Goal: Task Accomplishment & Management: Use online tool/utility

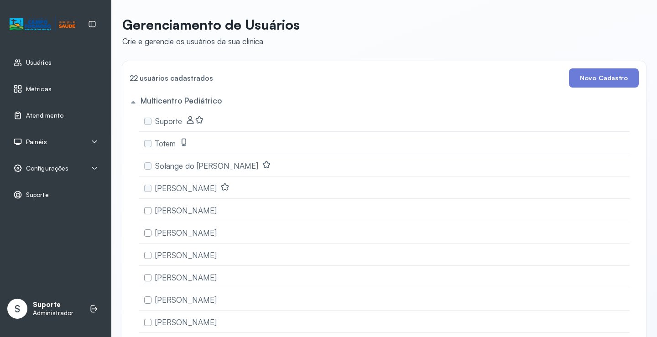
click at [93, 140] on icon at bounding box center [94, 141] width 7 height 7
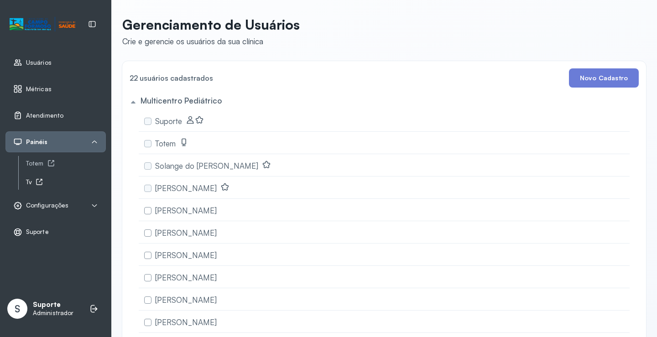
click at [39, 182] on icon at bounding box center [39, 181] width 7 height 7
click at [65, 111] on link "Atendimento" at bounding box center [55, 115] width 85 height 9
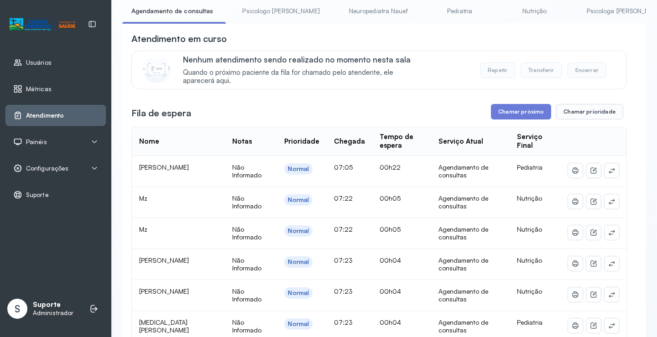
scroll to position [137, 0]
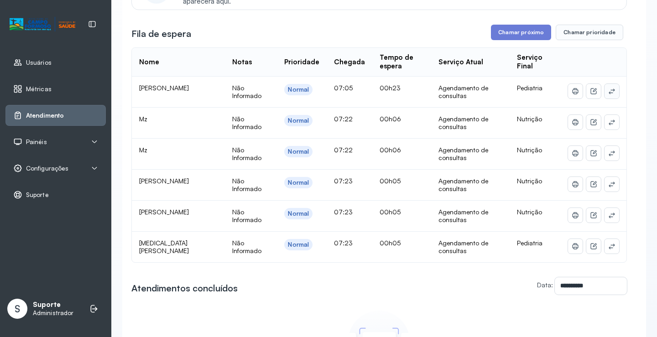
click at [608, 92] on icon at bounding box center [611, 91] width 7 height 7
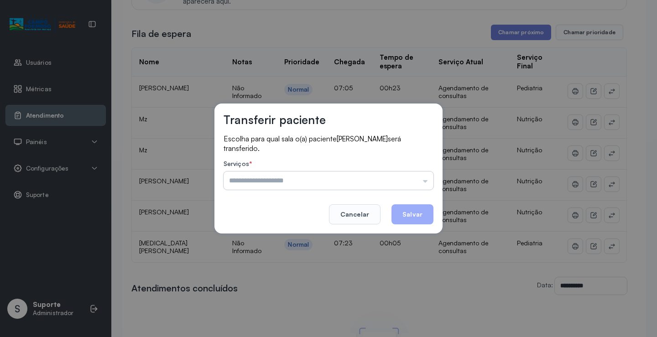
click at [404, 174] on input "text" at bounding box center [329, 181] width 210 height 18
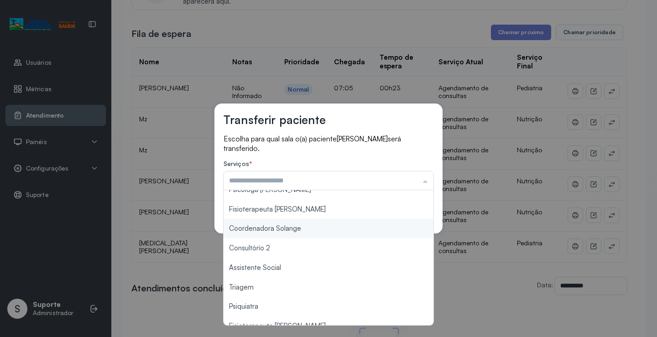
scroll to position [91, 0]
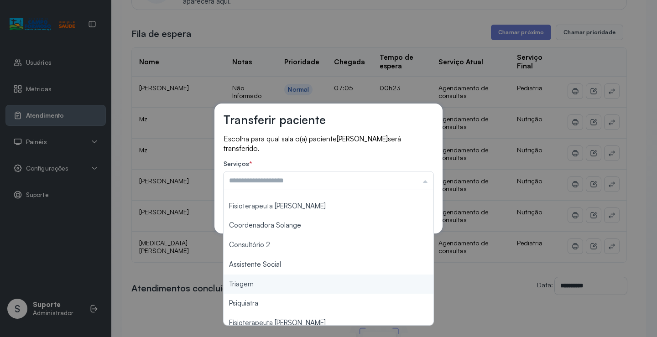
type input "*******"
click at [270, 290] on div "Transferir paciente Escolha para qual sala o(a) paciente Ana laura souza vieira…" at bounding box center [328, 168] width 657 height 337
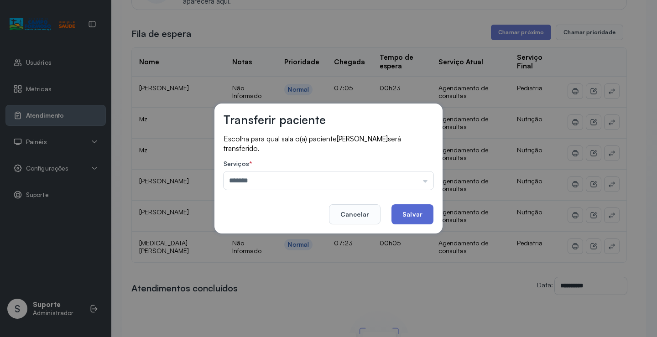
click at [409, 215] on button "Salvar" at bounding box center [412, 214] width 42 height 20
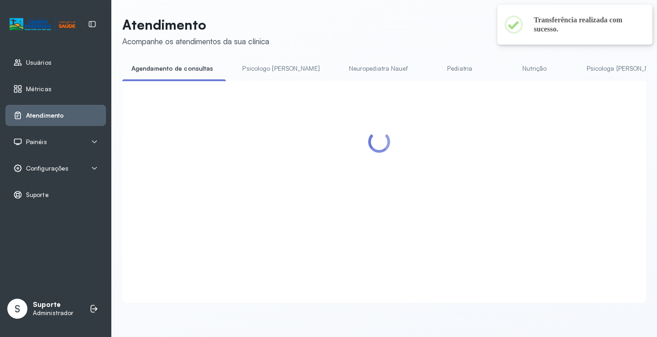
scroll to position [137, 0]
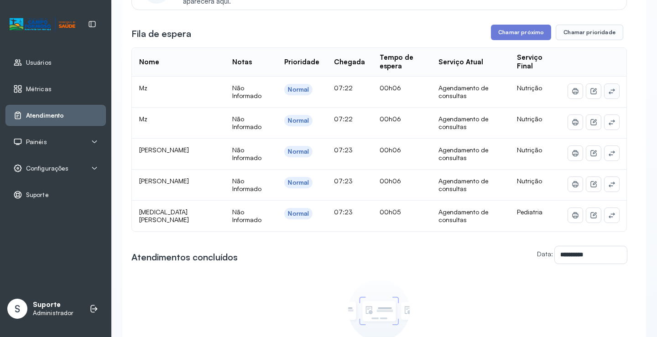
click at [608, 93] on icon at bounding box center [611, 91] width 7 height 7
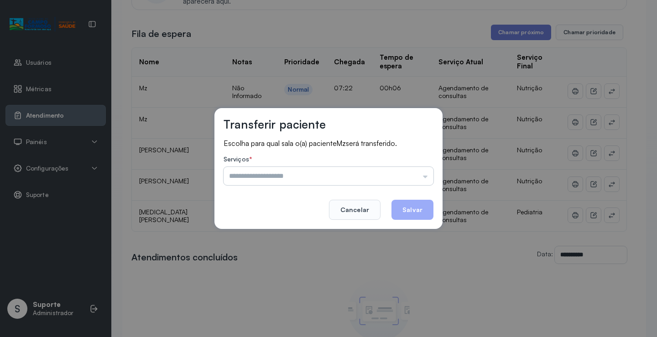
click at [413, 181] on input "text" at bounding box center [329, 176] width 210 height 18
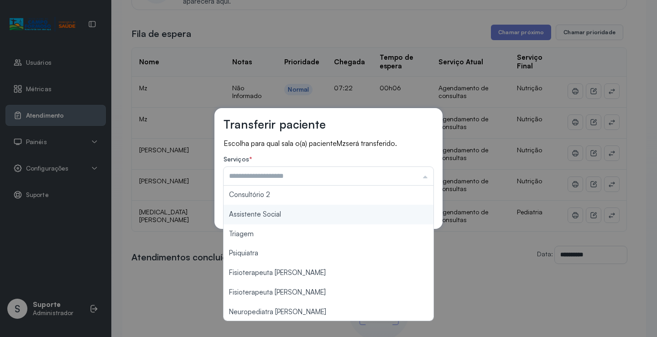
scroll to position [138, 0]
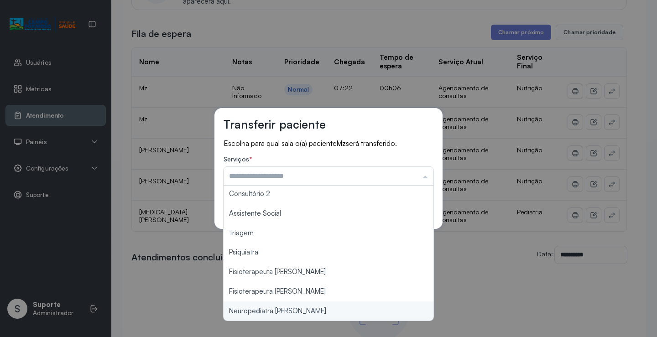
type input "**********"
drag, startPoint x: 293, startPoint y: 312, endPoint x: 353, endPoint y: 254, distance: 83.2
click at [292, 312] on div "**********" at bounding box center [328, 168] width 657 height 337
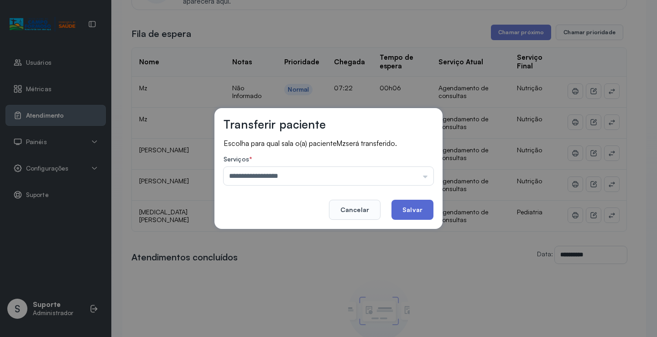
click at [411, 208] on button "Salvar" at bounding box center [412, 210] width 42 height 20
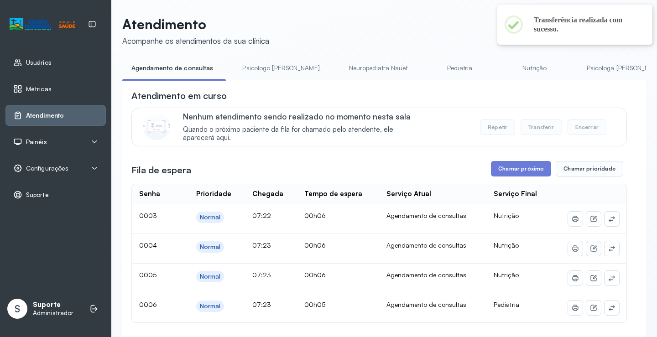
scroll to position [137, 0]
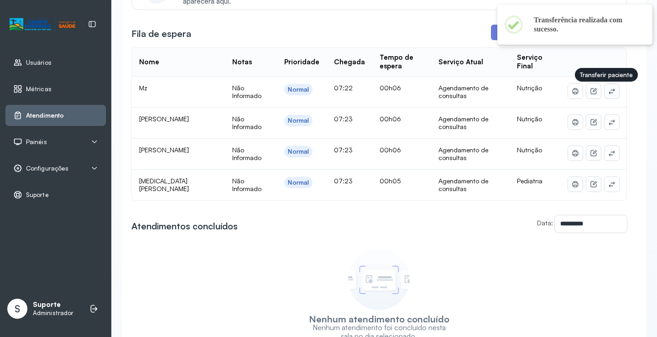
click at [608, 93] on icon at bounding box center [611, 91] width 7 height 7
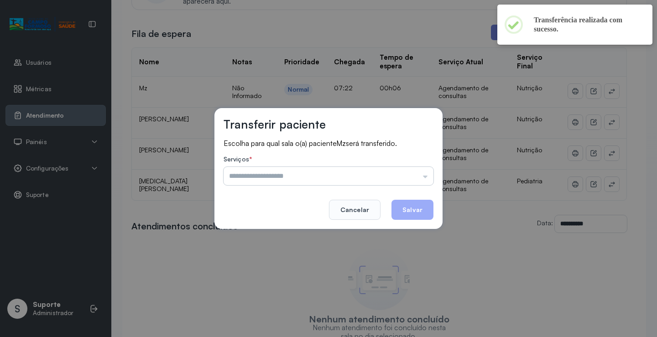
click at [408, 176] on input "text" at bounding box center [329, 176] width 210 height 18
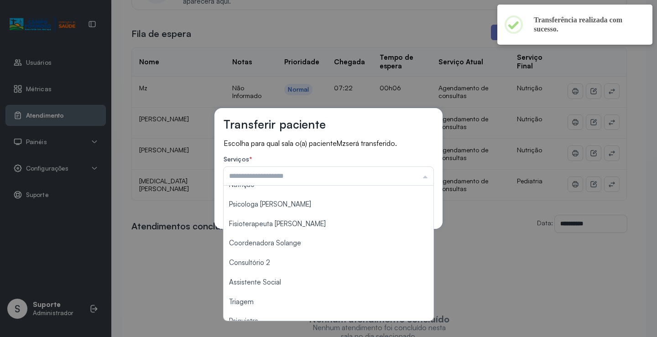
scroll to position [138, 0]
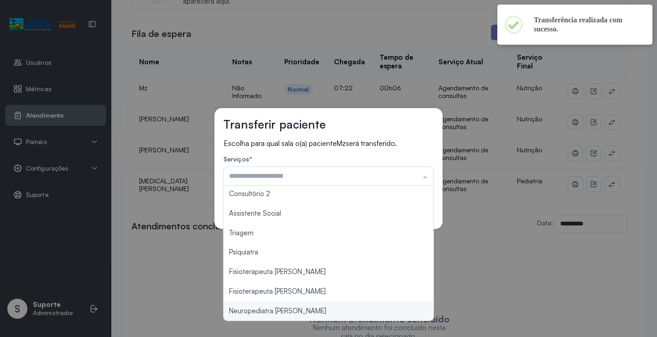
type input "**********"
click at [291, 310] on div "**********" at bounding box center [328, 168] width 657 height 337
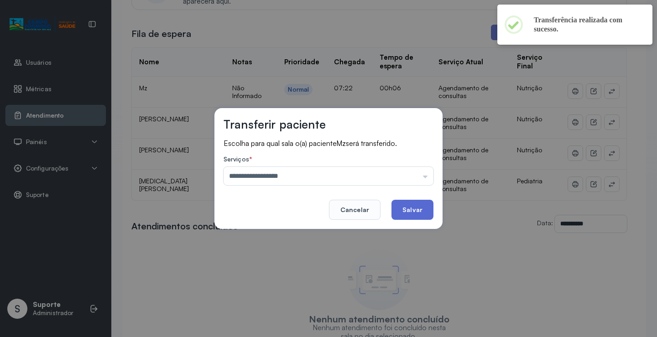
click at [412, 210] on button "Salvar" at bounding box center [412, 210] width 42 height 20
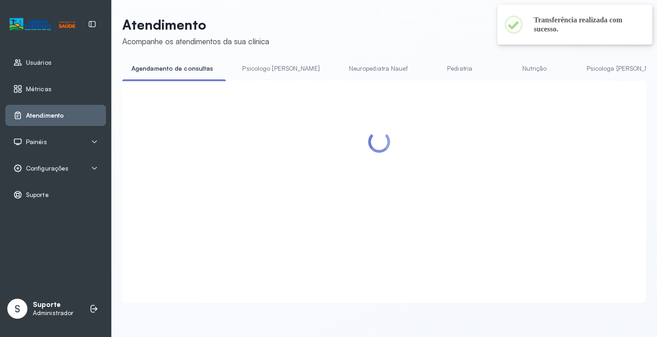
scroll to position [137, 0]
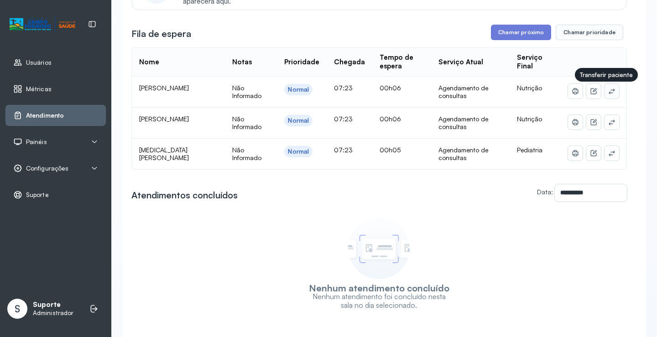
click at [609, 92] on icon at bounding box center [612, 90] width 6 height 5
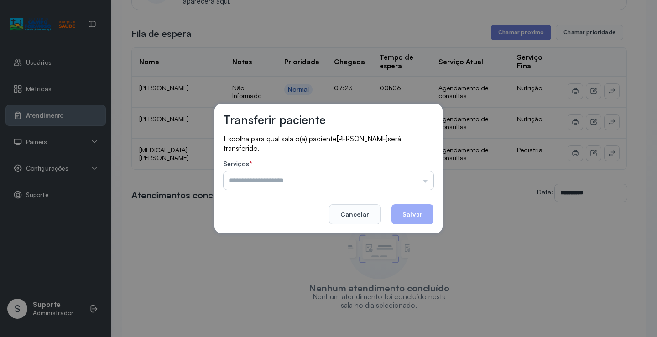
click at [407, 172] on input "text" at bounding box center [329, 181] width 210 height 18
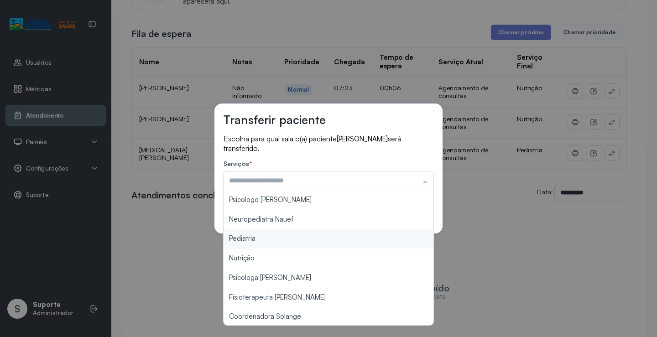
scroll to position [91, 0]
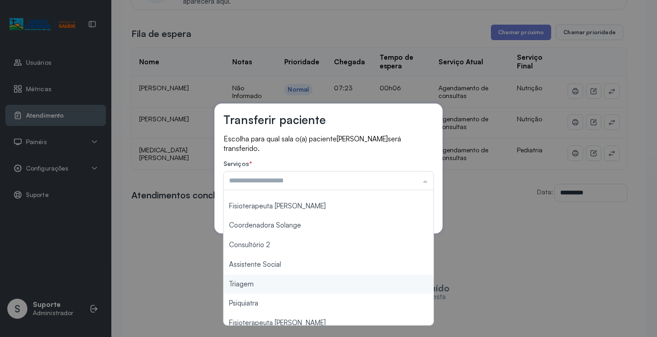
type input "*******"
drag, startPoint x: 259, startPoint y: 284, endPoint x: 276, endPoint y: 275, distance: 18.6
click at [260, 283] on div "Transferir paciente Escolha para qual sala o(a) paciente Matheus Henrique será …" at bounding box center [328, 168] width 657 height 337
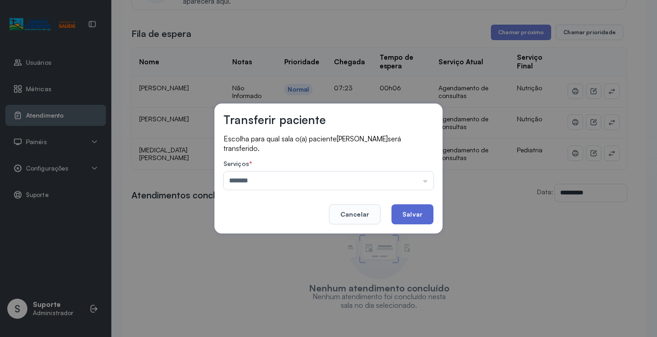
click at [405, 217] on button "Salvar" at bounding box center [412, 214] width 42 height 20
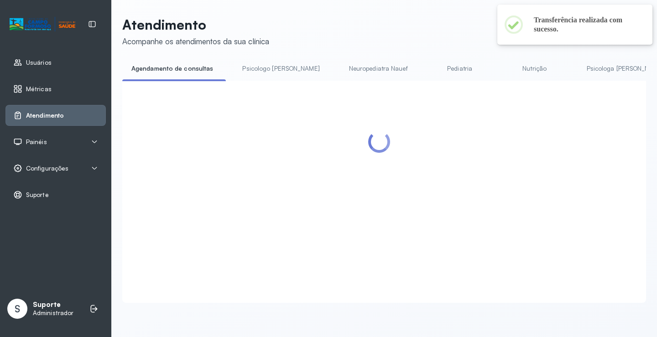
scroll to position [137, 0]
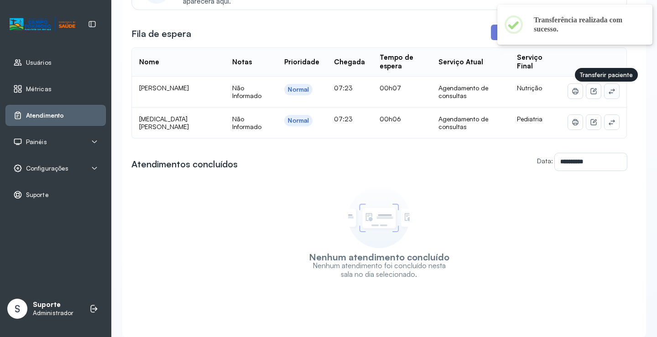
click at [608, 93] on icon at bounding box center [611, 91] width 7 height 7
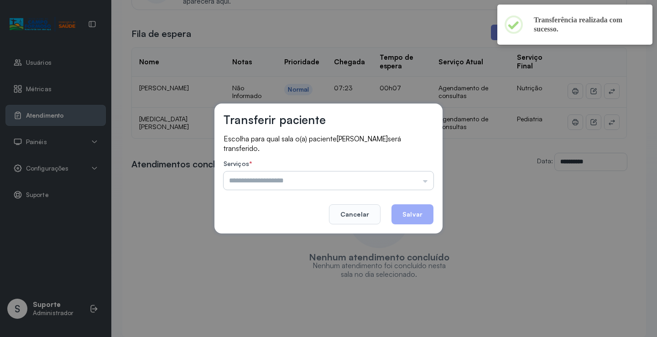
click at [431, 173] on input "text" at bounding box center [329, 181] width 210 height 18
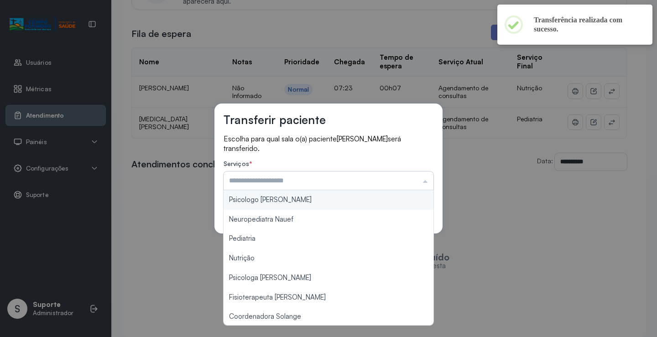
click at [423, 176] on input "text" at bounding box center [329, 181] width 210 height 18
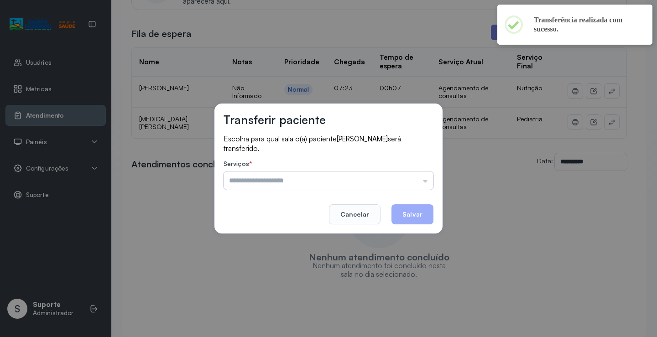
click at [422, 177] on input "text" at bounding box center [329, 181] width 210 height 18
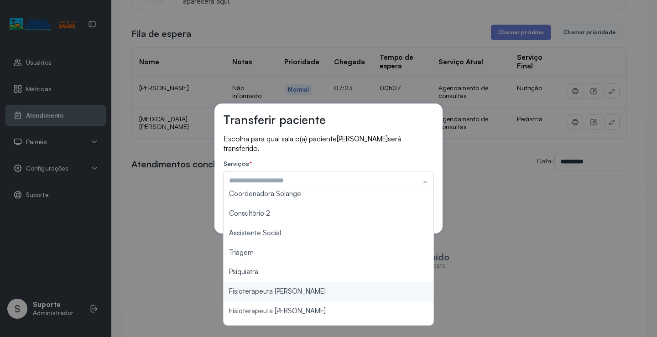
scroll to position [138, 0]
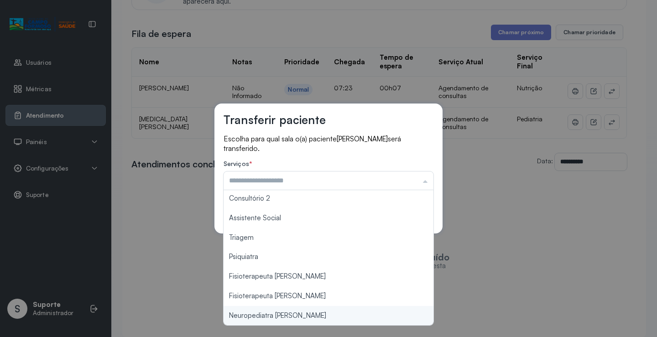
type input "**********"
drag, startPoint x: 292, startPoint y: 319, endPoint x: 293, endPoint y: 314, distance: 5.5
click at [292, 317] on div "**********" at bounding box center [328, 168] width 657 height 337
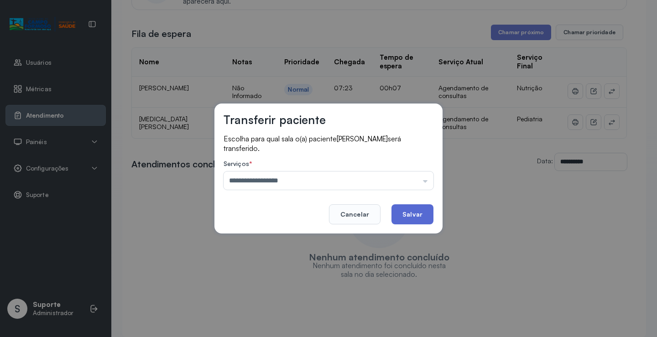
click at [413, 216] on button "Salvar" at bounding box center [412, 214] width 42 height 20
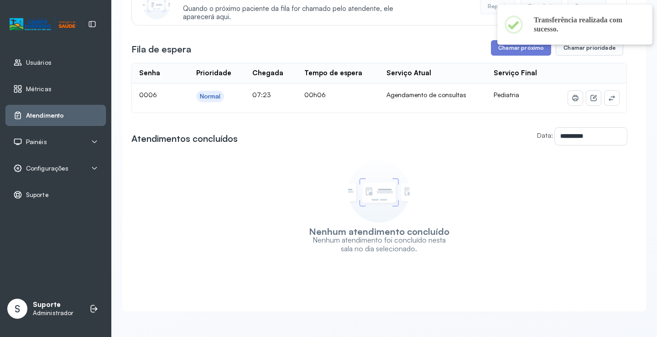
scroll to position [137, 0]
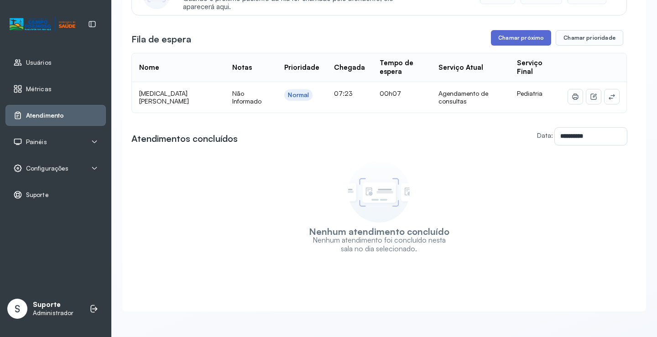
click at [515, 37] on button "Chamar próximo" at bounding box center [521, 38] width 60 height 16
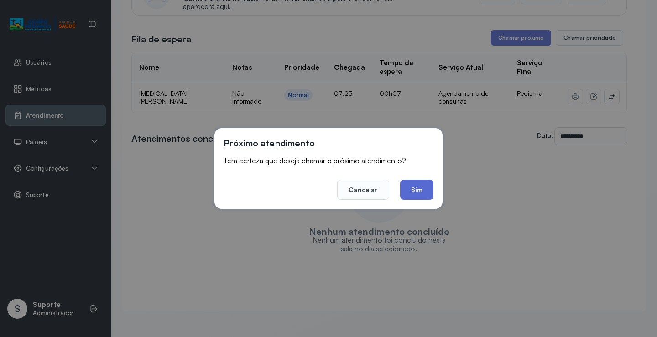
click at [407, 188] on button "Sim" at bounding box center [416, 190] width 33 height 20
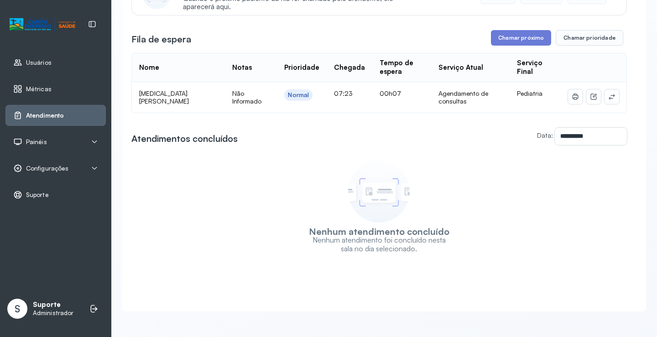
click at [73, 139] on div "Painéis" at bounding box center [55, 141] width 85 height 9
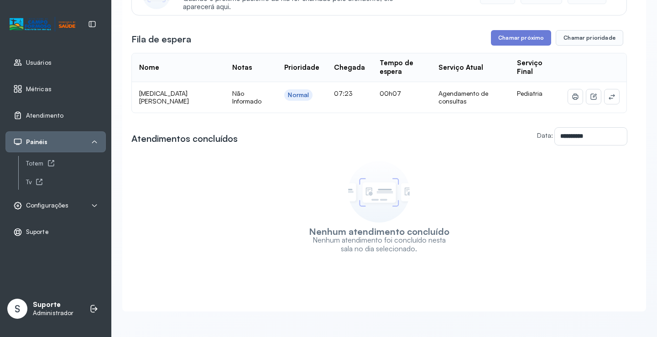
click at [70, 203] on div "Configurações" at bounding box center [55, 205] width 85 height 9
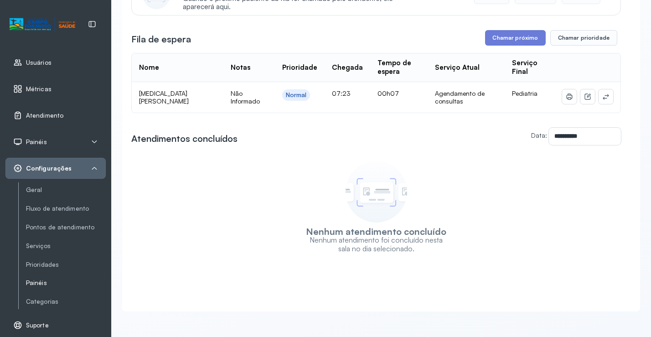
click at [38, 285] on link "Painéis" at bounding box center [66, 283] width 80 height 8
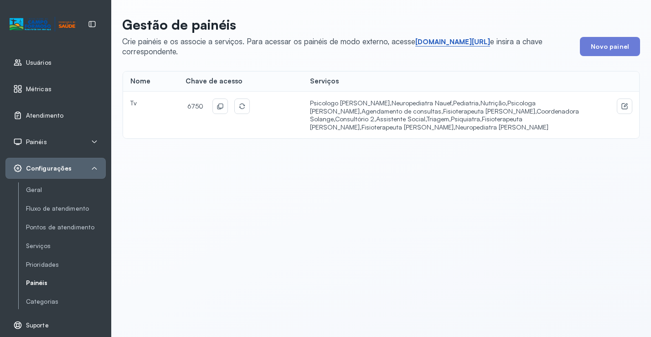
click at [451, 38] on link "short.sysvale.com/tv" at bounding box center [453, 41] width 75 height 9
click at [218, 109] on icon at bounding box center [220, 106] width 7 height 7
click at [47, 116] on span "Atendimento" at bounding box center [44, 116] width 37 height 8
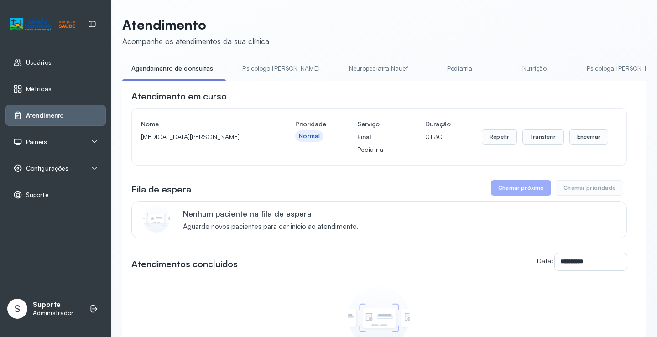
click at [254, 69] on link "Psicologo Pedro" at bounding box center [280, 68] width 95 height 15
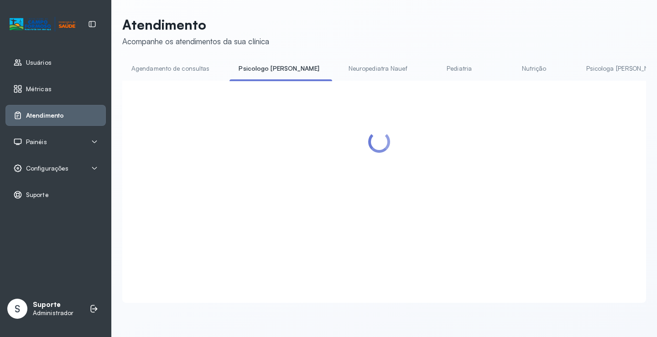
click at [182, 73] on link "Agendamento de consultas" at bounding box center [170, 68] width 96 height 15
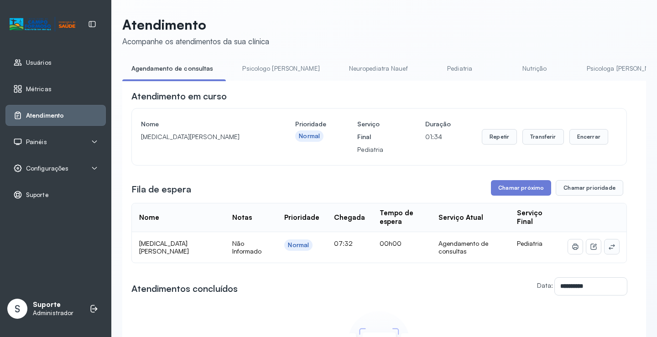
click at [609, 248] on icon at bounding box center [612, 246] width 6 height 5
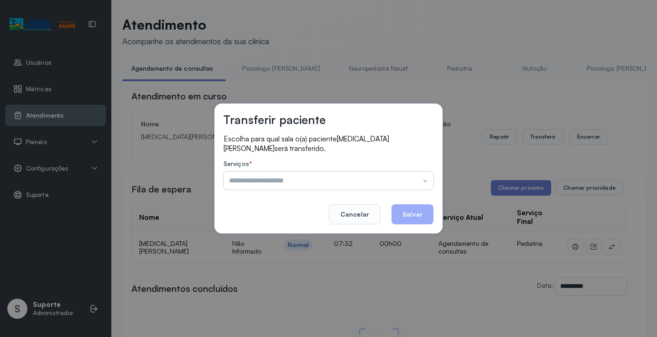
click at [416, 180] on input "text" at bounding box center [329, 181] width 210 height 18
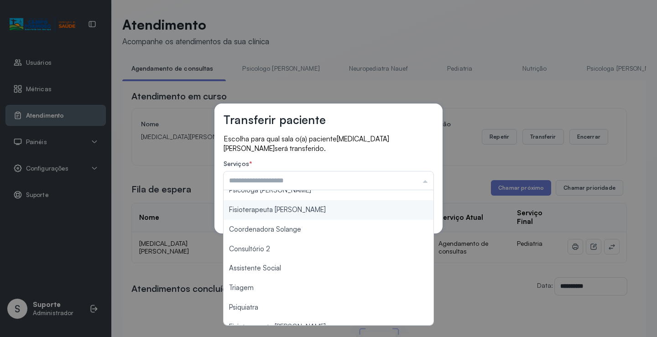
scroll to position [91, 0]
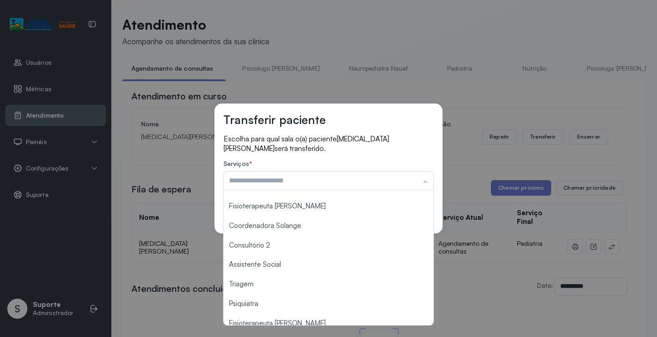
click at [363, 150] on p "Escolha para qual sala o(a) paciente YASMIN SANTOS SOUZA será transferido." at bounding box center [329, 143] width 210 height 19
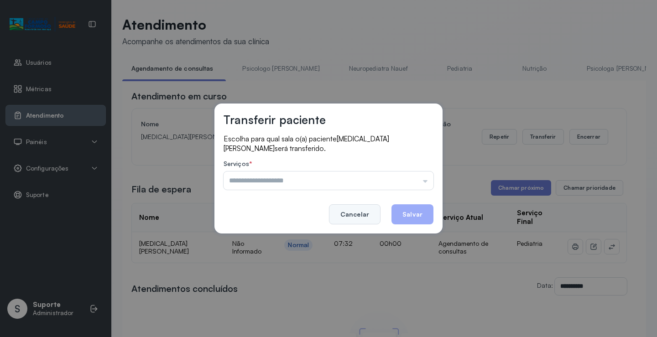
click at [363, 204] on button "Cancelar" at bounding box center [355, 214] width 52 height 20
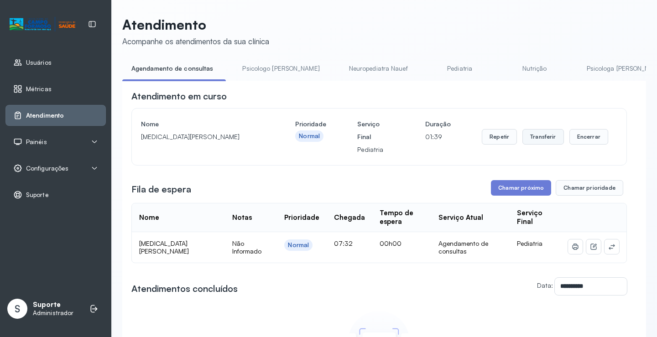
click at [534, 135] on button "Transferir" at bounding box center [543, 137] width 42 height 16
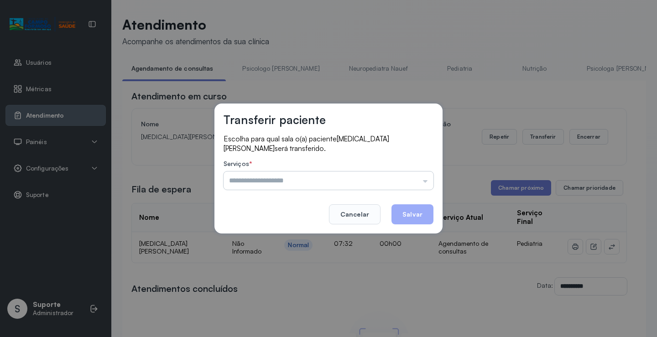
click at [359, 179] on input "text" at bounding box center [329, 181] width 210 height 18
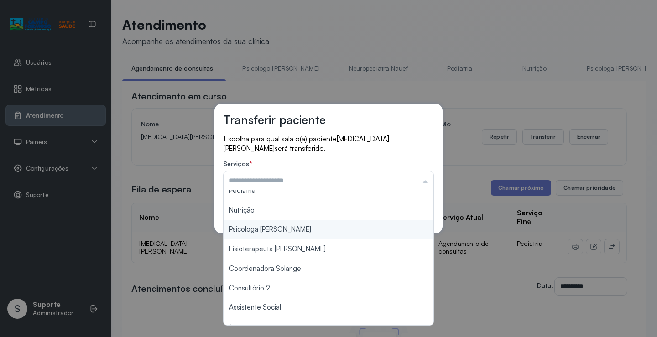
scroll to position [137, 0]
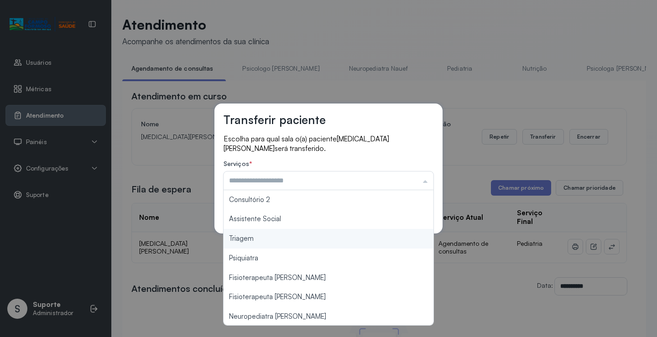
type input "*******"
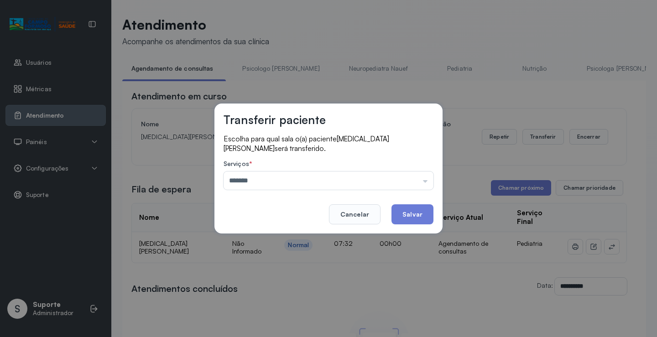
drag, startPoint x: 272, startPoint y: 239, endPoint x: 376, endPoint y: 211, distance: 108.1
click at [272, 239] on div "Transferir paciente Escolha para qual sala o(a) paciente Yasmin santos sousa se…" at bounding box center [328, 168] width 657 height 337
click at [406, 213] on button "Salvar" at bounding box center [412, 214] width 42 height 20
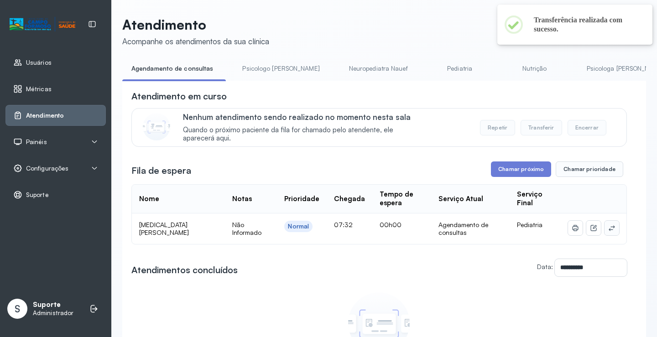
click at [611, 224] on button at bounding box center [611, 228] width 15 height 15
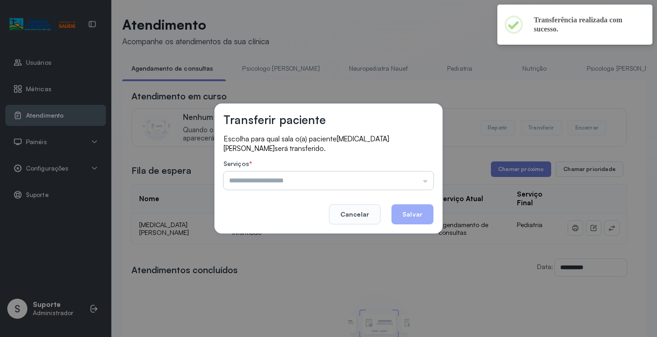
click at [416, 178] on input "text" at bounding box center [329, 181] width 210 height 18
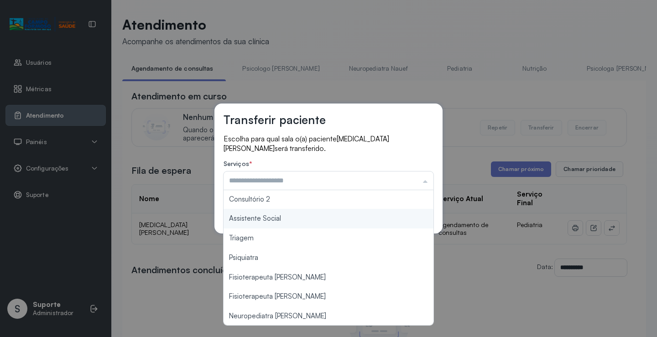
scroll to position [138, 0]
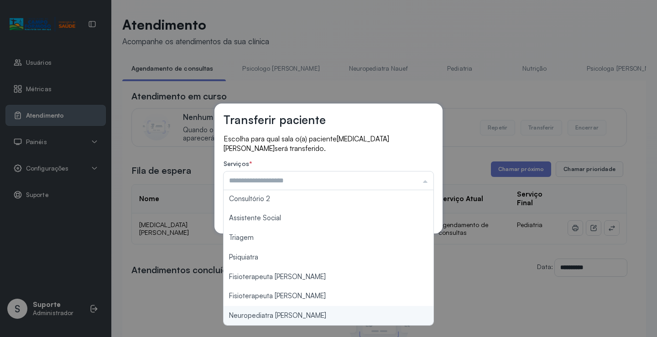
type input "**********"
click at [292, 316] on div "**********" at bounding box center [328, 168] width 657 height 337
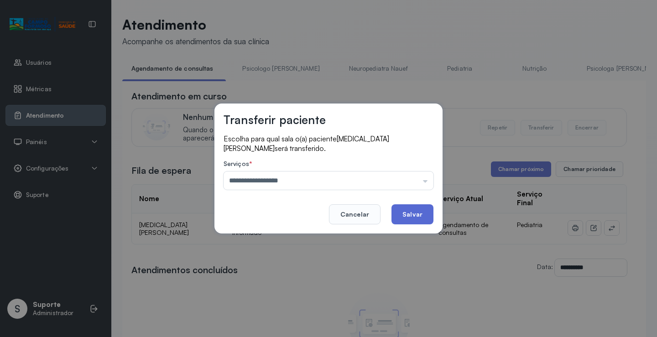
click at [411, 219] on button "Salvar" at bounding box center [412, 214] width 42 height 20
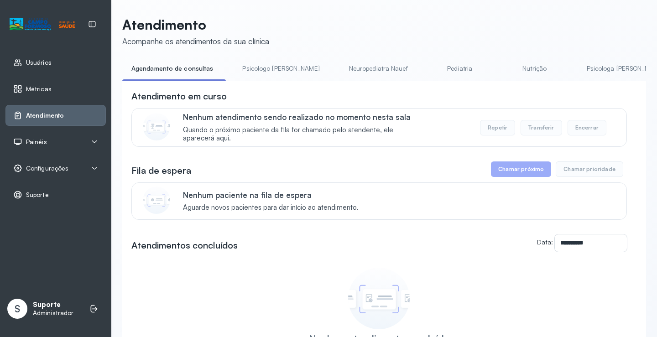
click at [267, 69] on link "Psicologo Pedro" at bounding box center [280, 68] width 95 height 15
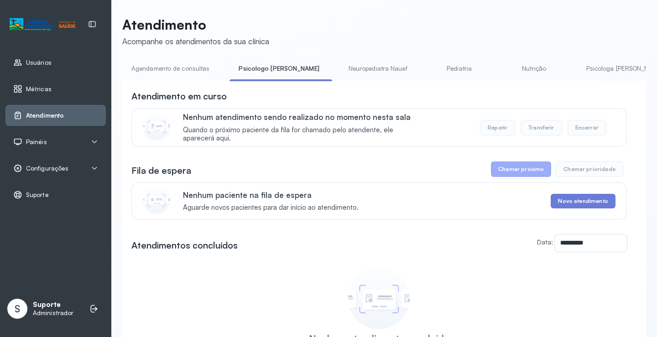
click at [175, 69] on link "Agendamento de consultas" at bounding box center [170, 68] width 96 height 15
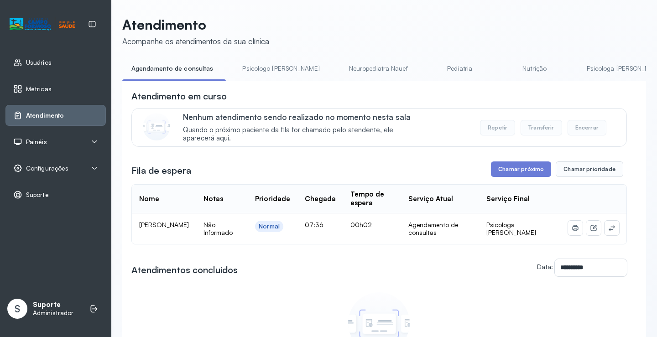
click at [249, 72] on link "Psicologo Pedro" at bounding box center [280, 68] width 95 height 15
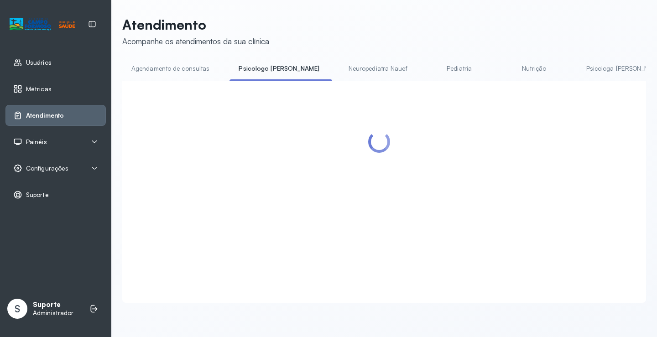
click at [188, 70] on link "Agendamento de consultas" at bounding box center [170, 68] width 96 height 15
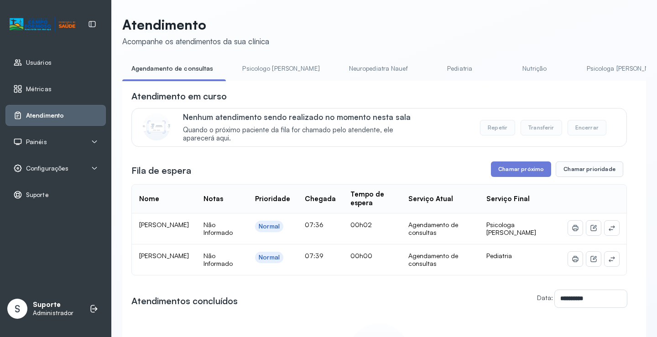
click at [246, 74] on link "Psicologo Pedro" at bounding box center [280, 68] width 95 height 15
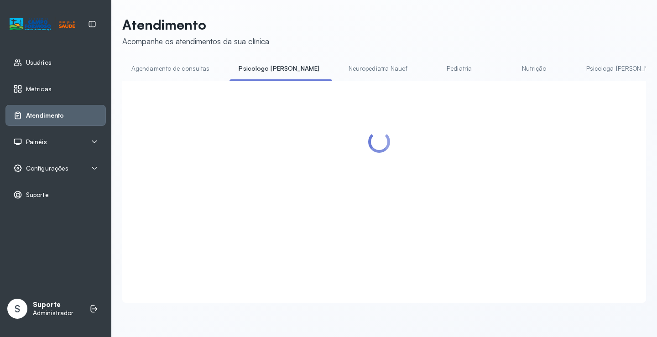
click at [200, 68] on link "Agendamento de consultas" at bounding box center [170, 68] width 96 height 15
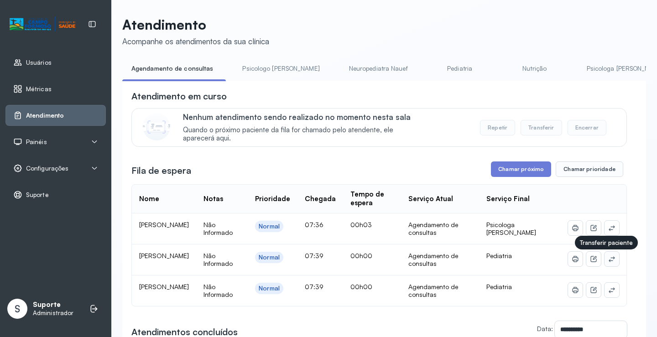
click at [608, 263] on icon at bounding box center [611, 258] width 7 height 7
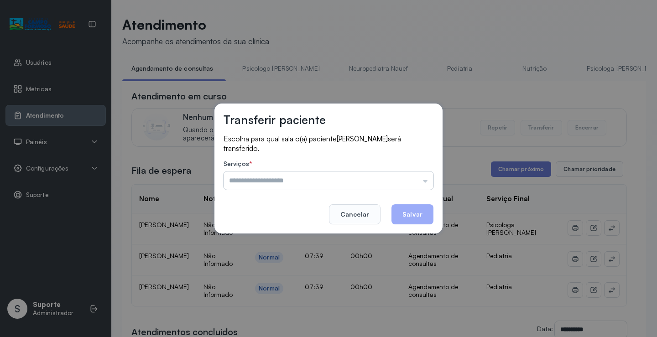
click at [409, 179] on input "text" at bounding box center [329, 181] width 210 height 18
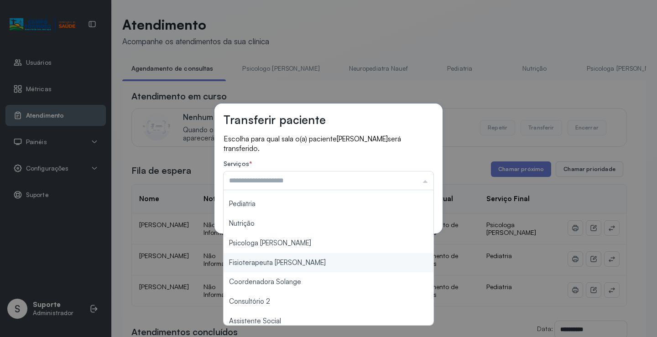
scroll to position [138, 0]
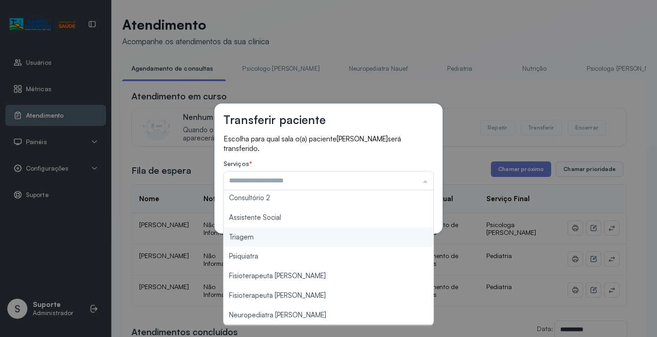
type input "*******"
drag, startPoint x: 275, startPoint y: 240, endPoint x: 331, endPoint y: 228, distance: 57.0
click at [278, 239] on div "Transferir paciente Escolha para qual sala o(a) paciente ANA LAURA CRUZ GONCALV…" at bounding box center [328, 168] width 657 height 337
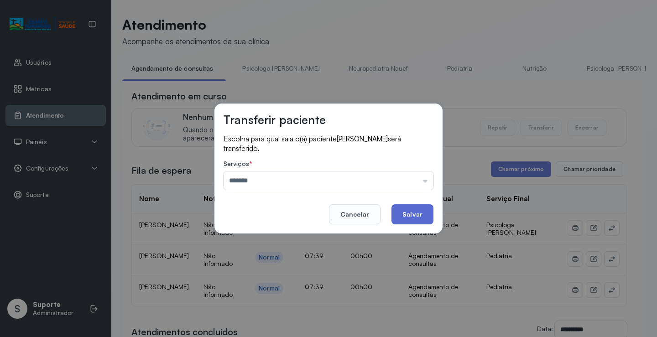
click at [399, 213] on button "Salvar" at bounding box center [412, 214] width 42 height 20
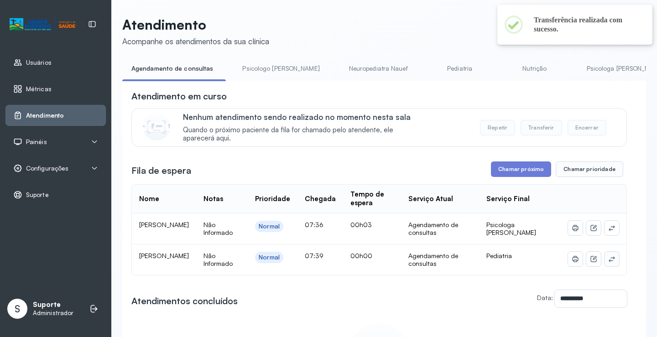
click at [608, 260] on icon at bounding box center [611, 258] width 7 height 7
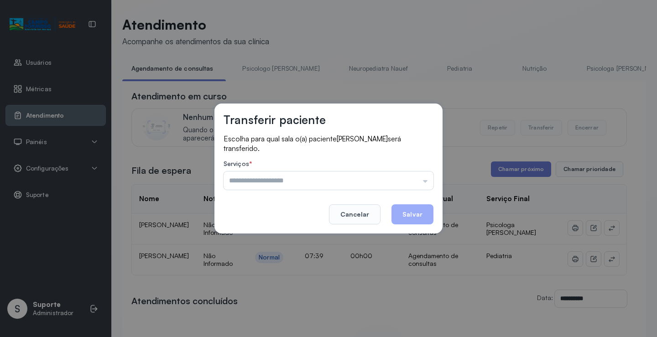
drag, startPoint x: 405, startPoint y: 184, endPoint x: 380, endPoint y: 202, distance: 30.3
click at [405, 183] on input "text" at bounding box center [329, 181] width 210 height 18
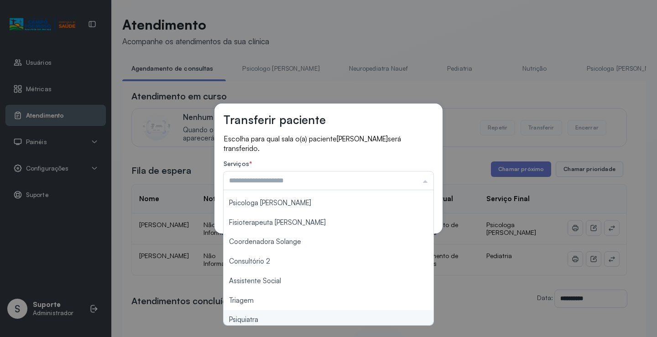
scroll to position [138, 0]
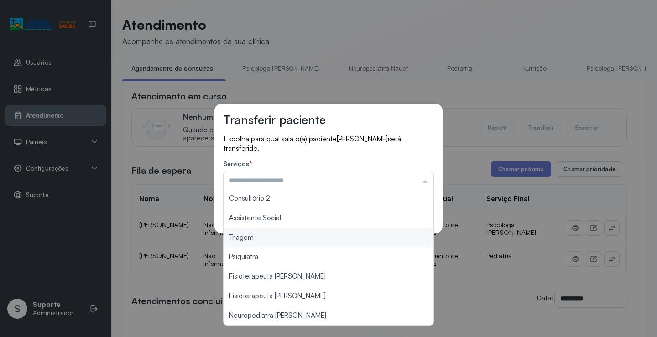
type input "*******"
drag, startPoint x: 281, startPoint y: 239, endPoint x: 372, endPoint y: 222, distance: 92.7
click at [281, 238] on div "Transferir paciente Escolha para qual sala o(a) paciente ISAAC CRUZ GONCALVES s…" at bounding box center [328, 168] width 657 height 337
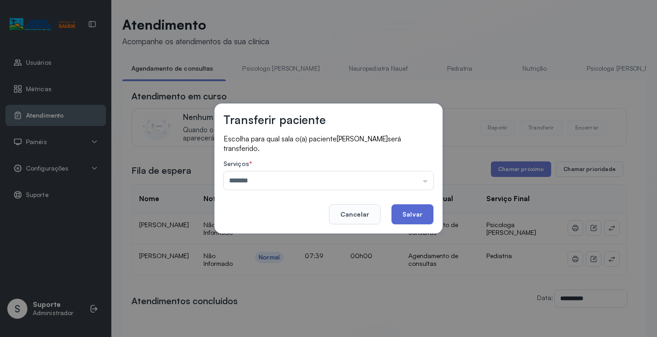
click at [420, 209] on button "Salvar" at bounding box center [412, 214] width 42 height 20
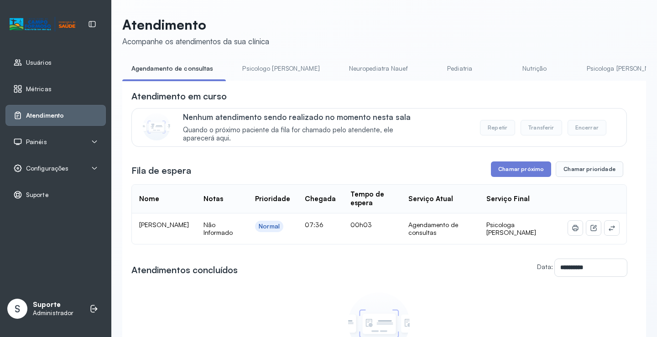
click at [266, 69] on link "Psicologo Pedro" at bounding box center [280, 68] width 95 height 15
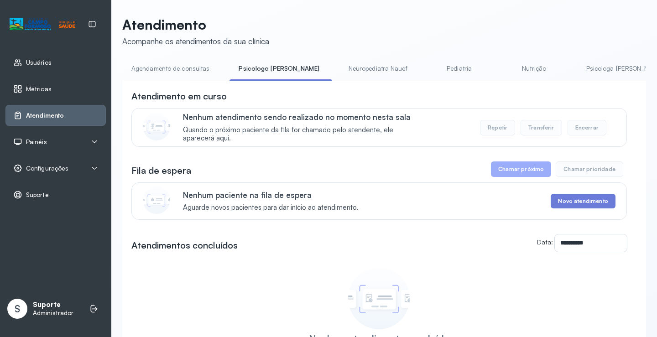
click at [190, 66] on link "Agendamento de consultas" at bounding box center [170, 68] width 96 height 15
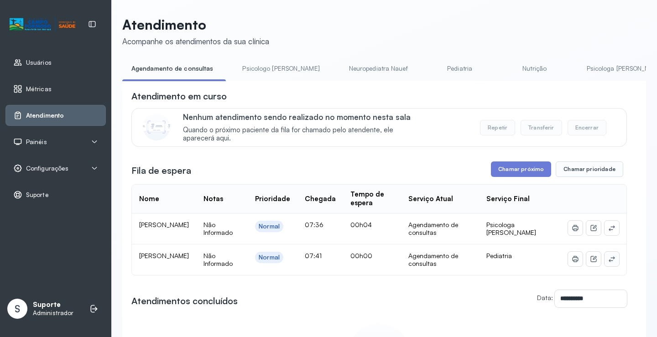
click at [612, 261] on button at bounding box center [611, 259] width 15 height 15
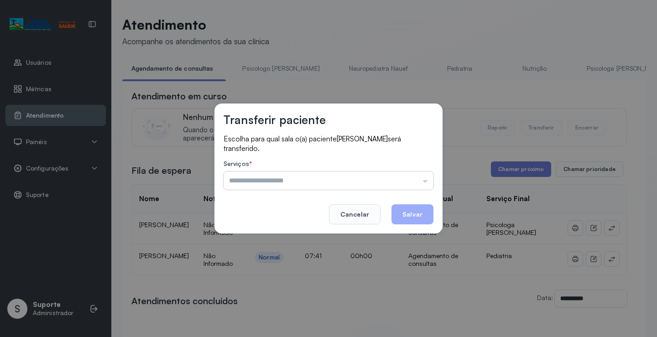
drag, startPoint x: 409, startPoint y: 177, endPoint x: 398, endPoint y: 179, distance: 11.1
click at [409, 177] on input "text" at bounding box center [329, 181] width 210 height 18
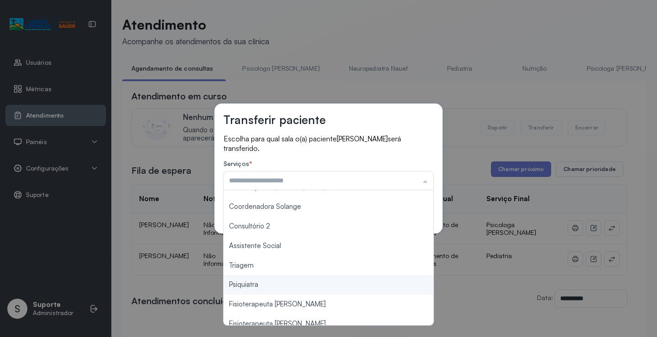
scroll to position [138, 0]
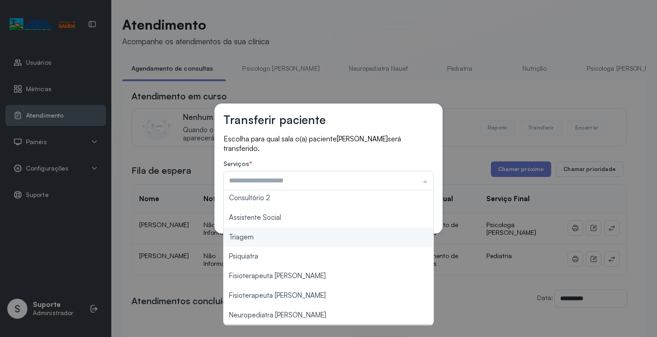
type input "*******"
drag, startPoint x: 283, startPoint y: 241, endPoint x: 375, endPoint y: 225, distance: 93.5
click at [286, 240] on div "Transferir paciente Escolha para qual sala o(a) paciente KAIQUE RIBEIRO DA SILV…" at bounding box center [328, 168] width 657 height 337
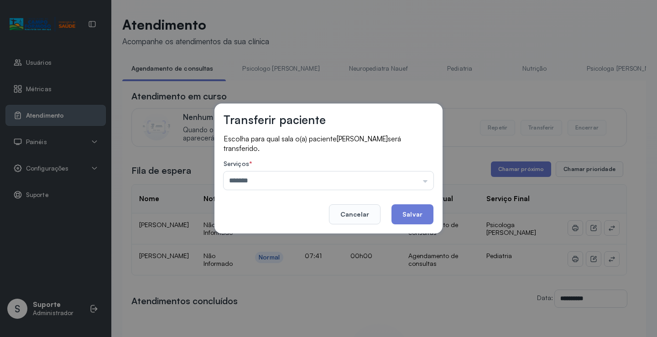
click at [415, 224] on button "Salvar" at bounding box center [412, 214] width 42 height 20
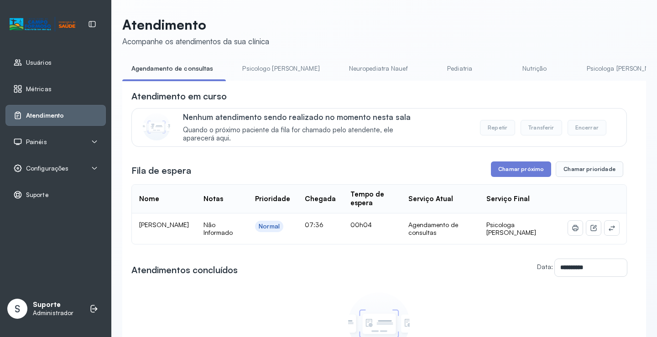
click at [268, 80] on li "Psicologo Pedro" at bounding box center [282, 71] width 99 height 21
click at [266, 73] on link "Psicologo Pedro" at bounding box center [280, 68] width 95 height 15
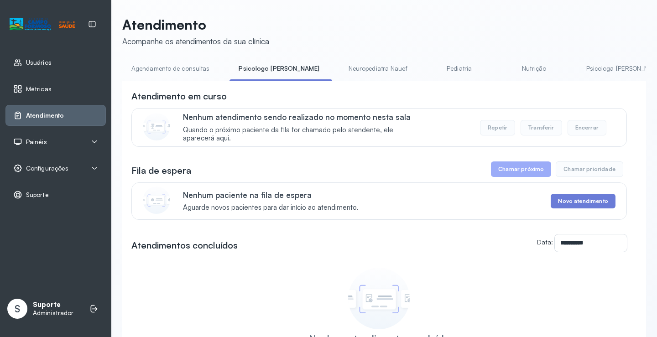
click at [188, 73] on link "Agendamento de consultas" at bounding box center [170, 68] width 96 height 15
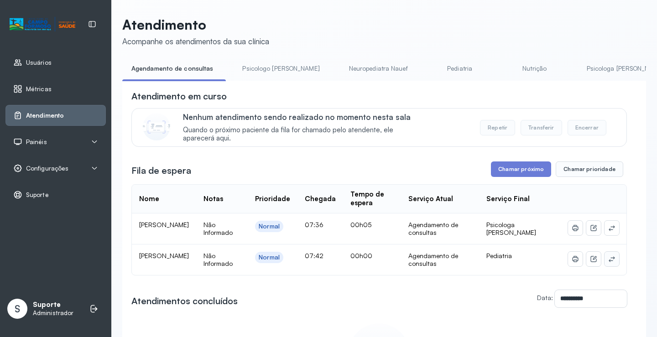
click at [608, 263] on icon at bounding box center [611, 258] width 7 height 7
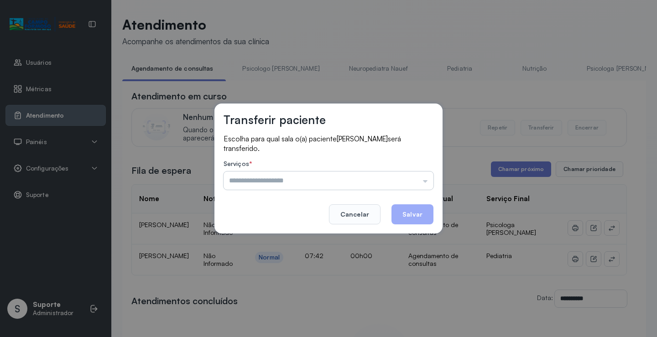
click at [421, 181] on input "text" at bounding box center [329, 181] width 210 height 18
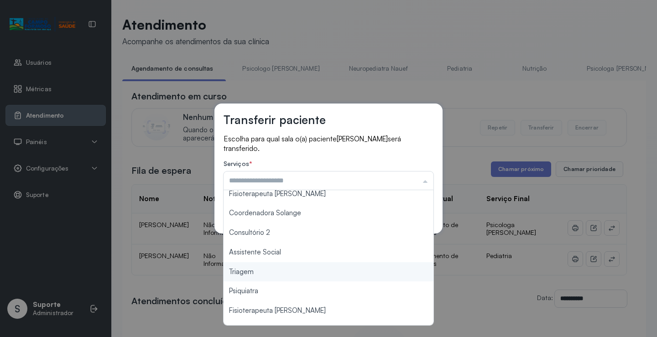
scroll to position [137, 0]
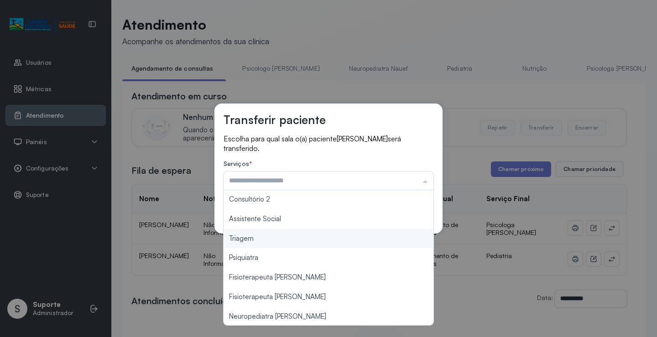
type input "*******"
click at [296, 245] on div "Transferir paciente Escolha para qual sala o(a) paciente ROBERTH RODRIGUES FREI…" at bounding box center [328, 168] width 657 height 337
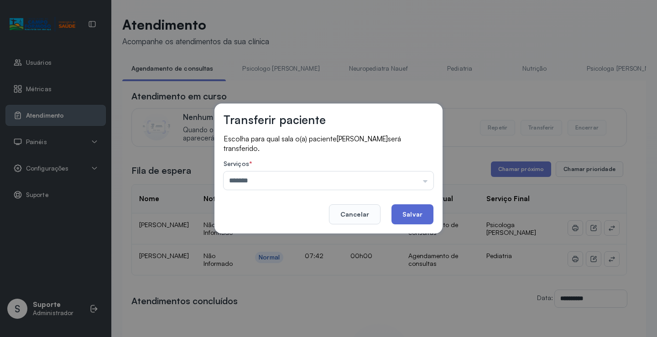
click at [412, 219] on button "Salvar" at bounding box center [412, 214] width 42 height 20
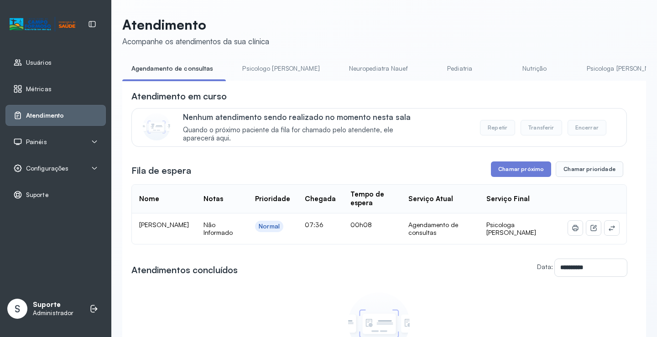
click at [189, 67] on link "Agendamento de consultas" at bounding box center [172, 68] width 100 height 15
click at [268, 67] on link "Psicologo Pedro" at bounding box center [280, 68] width 95 height 15
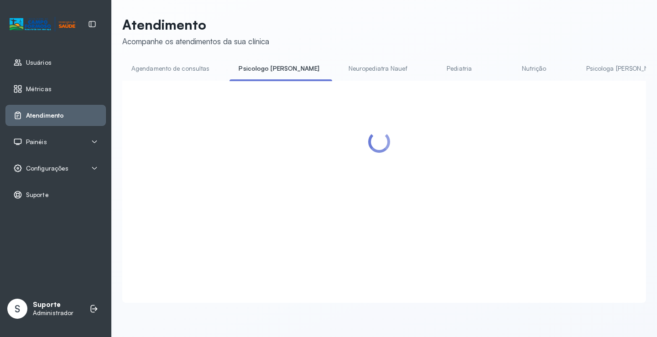
click at [196, 69] on link "Agendamento de consultas" at bounding box center [170, 68] width 96 height 15
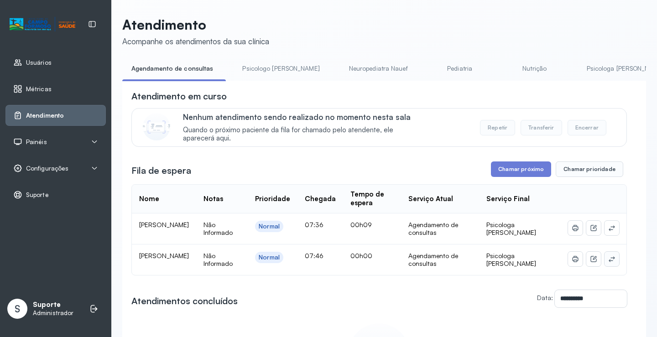
click at [608, 262] on icon at bounding box center [611, 258] width 7 height 7
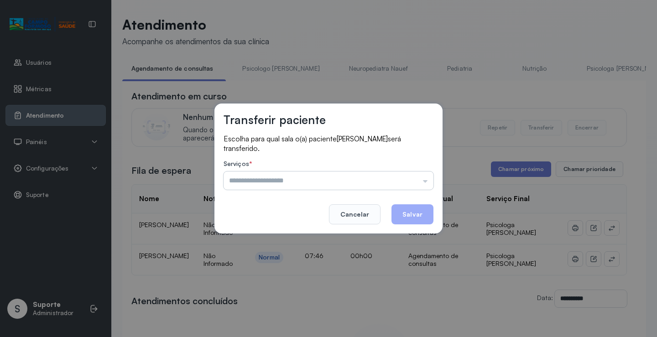
click at [393, 177] on input "text" at bounding box center [329, 181] width 210 height 18
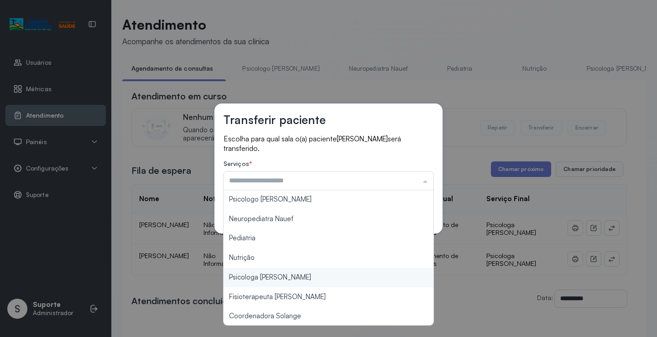
scroll to position [0, 0]
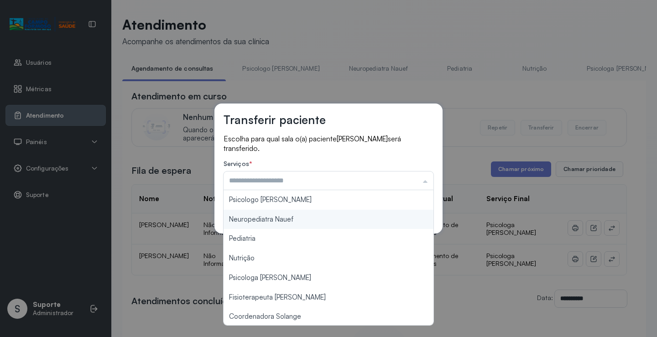
type input "**********"
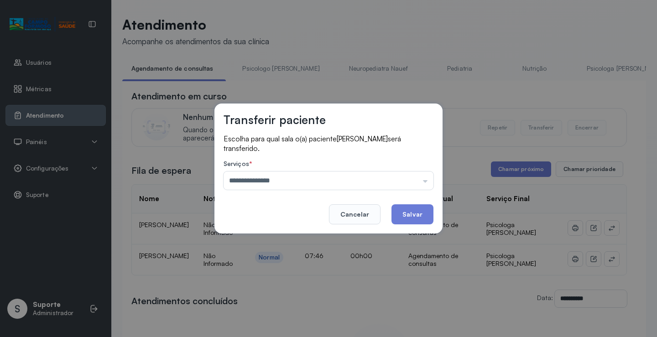
click at [314, 199] on div "**********" at bounding box center [328, 169] width 228 height 130
click at [415, 216] on button "Salvar" at bounding box center [412, 214] width 42 height 20
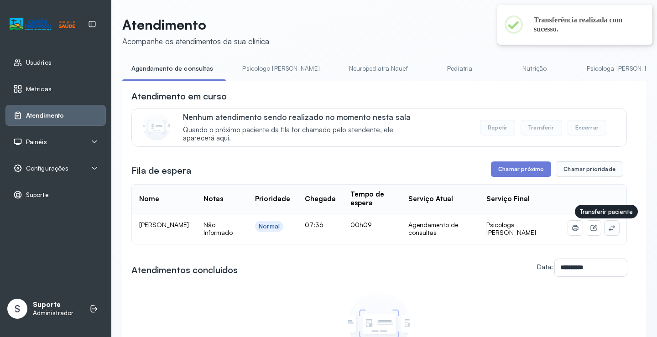
click at [609, 235] on button at bounding box center [611, 228] width 15 height 15
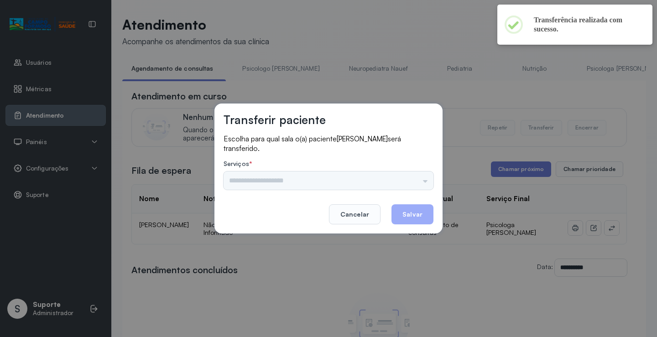
click at [407, 187] on div "Psicologo Pedro Neuropediatra Nauef Pediatria Nutrição Psicologa Alana Fisioter…" at bounding box center [329, 181] width 210 height 18
click at [406, 182] on input "text" at bounding box center [329, 181] width 210 height 18
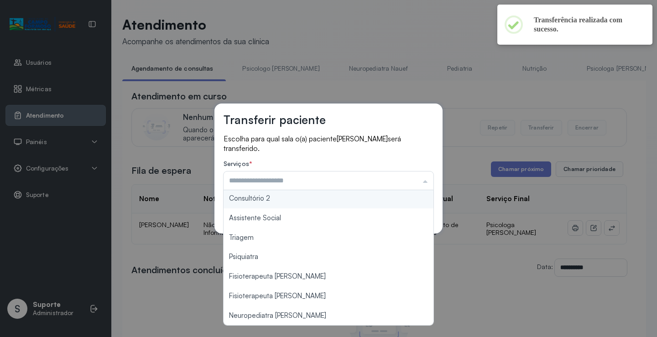
scroll to position [1, 0]
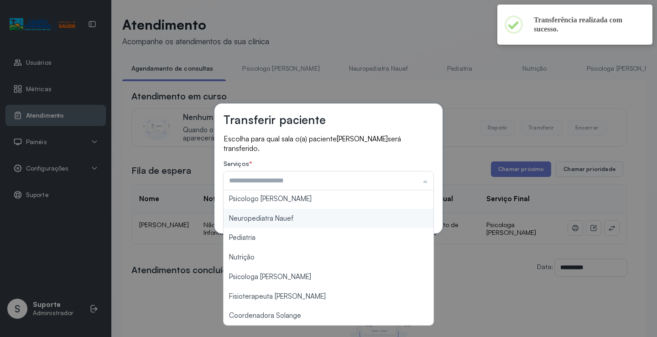
type input "**********"
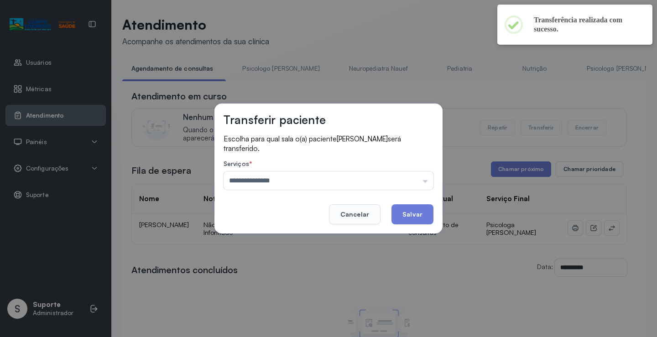
click at [288, 198] on div "**********" at bounding box center [328, 169] width 228 height 130
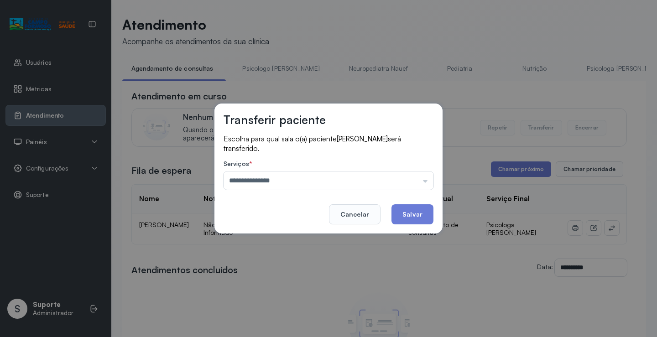
drag, startPoint x: 417, startPoint y: 207, endPoint x: 384, endPoint y: 151, distance: 65.5
click at [417, 208] on button "Salvar" at bounding box center [412, 214] width 42 height 20
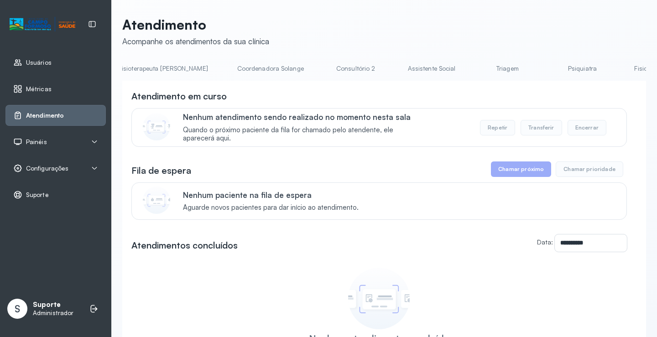
scroll to position [0, 594]
click at [456, 65] on link "Triagem" at bounding box center [488, 68] width 64 height 15
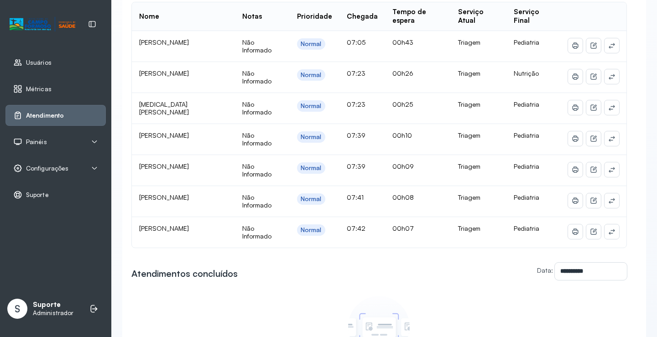
scroll to position [0, 0]
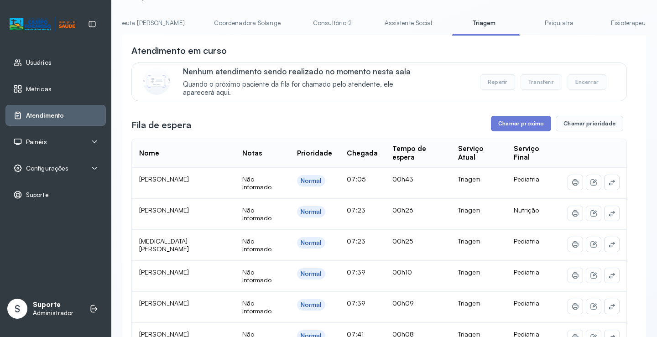
click at [375, 17] on link "Assistente Social" at bounding box center [408, 23] width 66 height 15
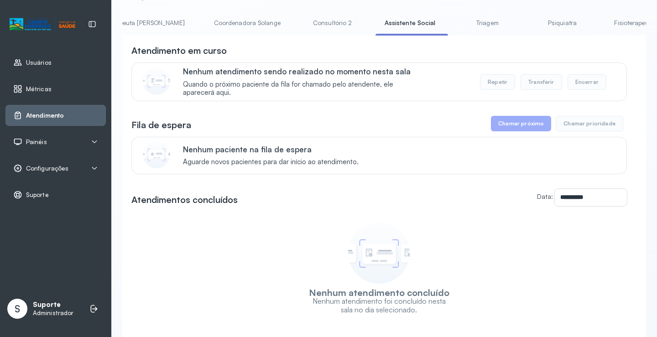
click at [455, 22] on link "Triagem" at bounding box center [487, 23] width 64 height 15
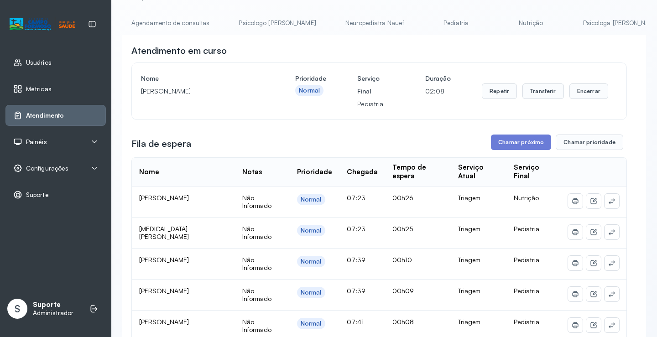
click at [158, 24] on link "Agendamento de consultas" at bounding box center [170, 23] width 96 height 15
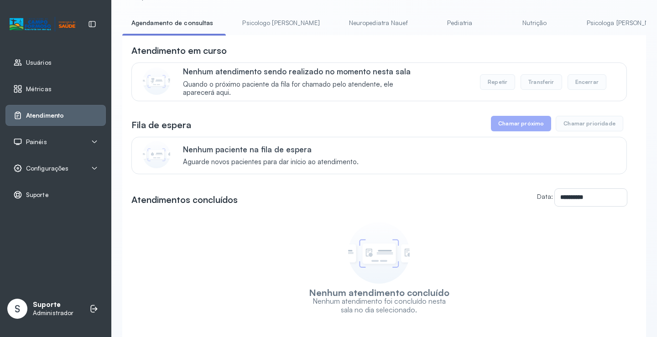
click at [274, 24] on link "Psicologo Pedro" at bounding box center [280, 23] width 95 height 15
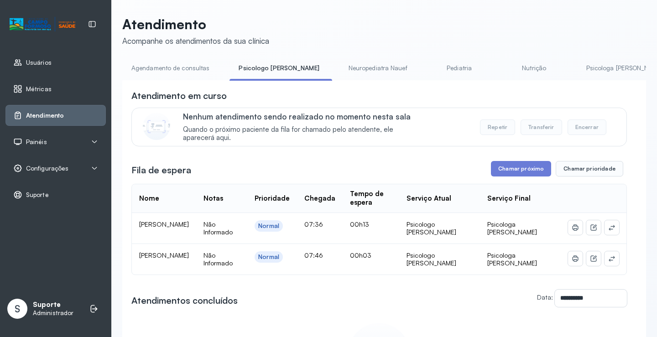
scroll to position [46, 0]
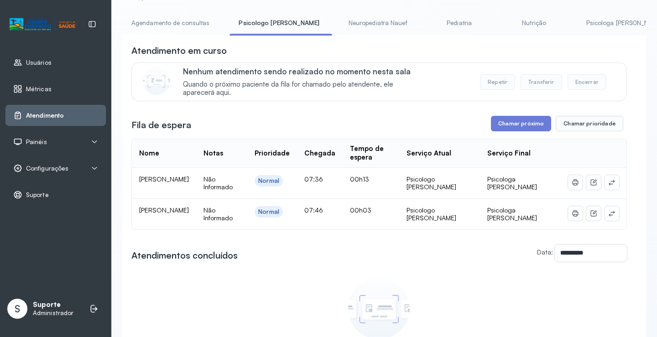
click at [166, 23] on link "Agendamento de consultas" at bounding box center [170, 23] width 96 height 15
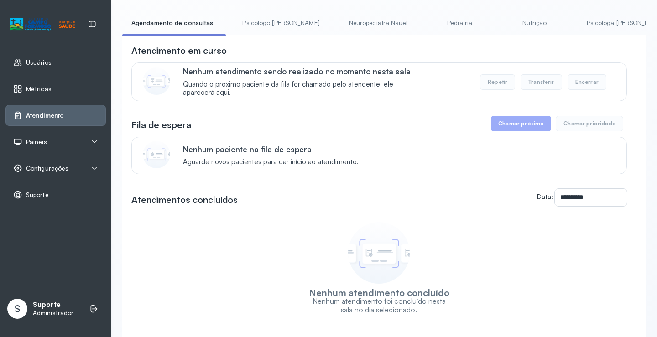
click at [262, 21] on link "Psicologo Pedro" at bounding box center [280, 23] width 95 height 15
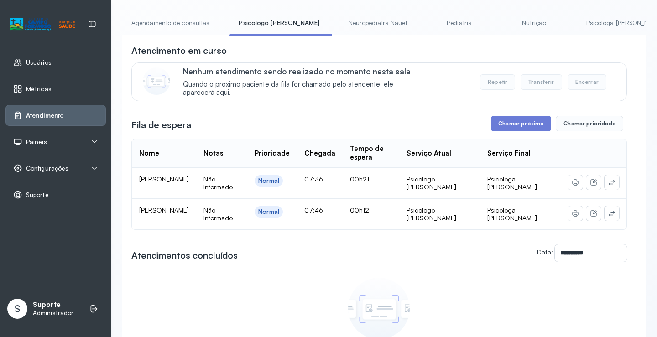
click at [163, 23] on link "Agendamento de consultas" at bounding box center [170, 23] width 96 height 15
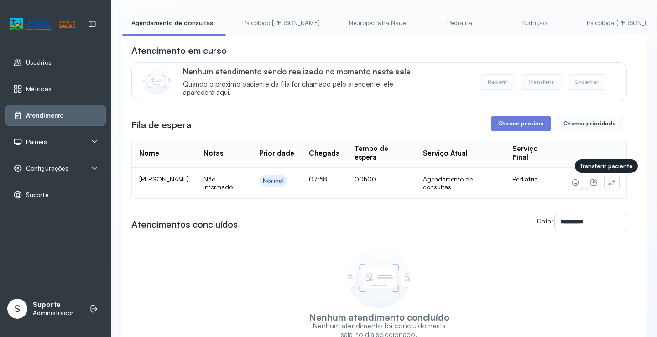
click at [605, 184] on button at bounding box center [611, 182] width 15 height 15
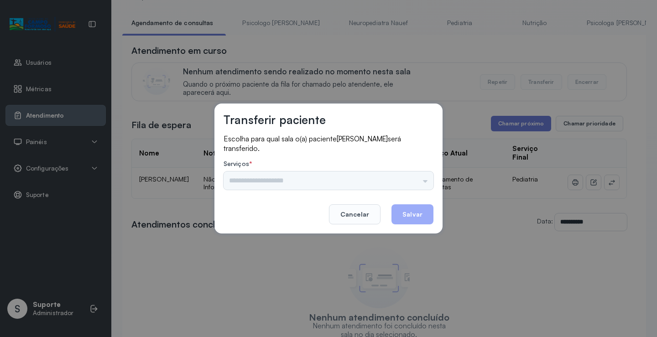
click at [410, 173] on div "Psicologo Pedro Neuropediatra Nauef Pediatria Nutrição Psicologa Alana Fisioter…" at bounding box center [329, 181] width 210 height 18
click at [399, 179] on input "text" at bounding box center [329, 181] width 210 height 18
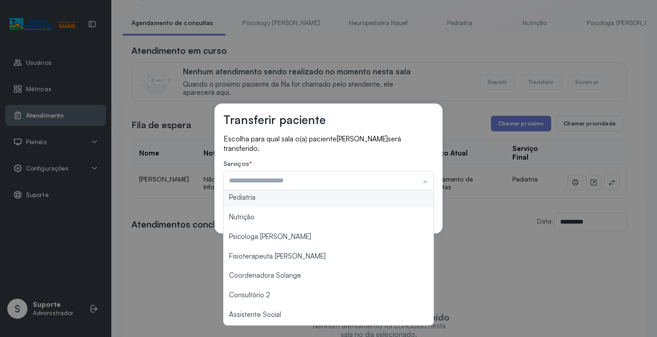
scroll to position [138, 0]
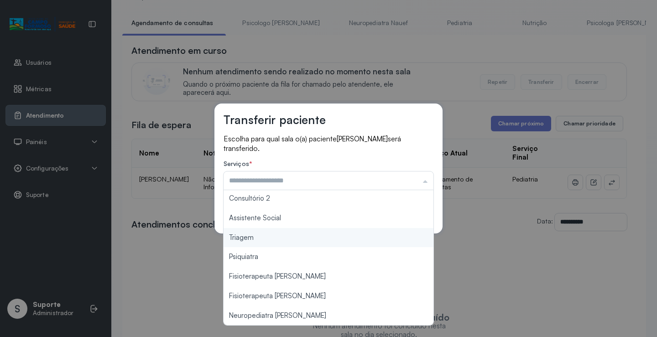
type input "*******"
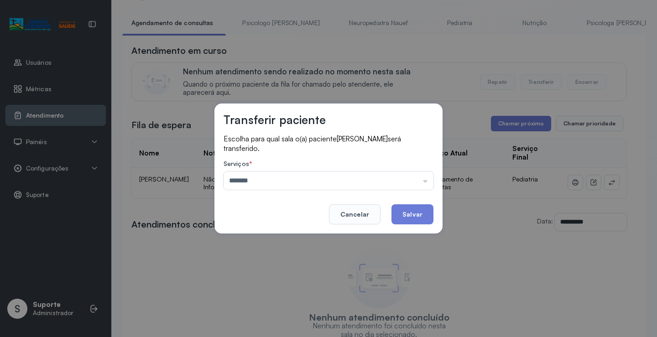
click at [284, 239] on div "Transferir paciente Escolha para qual sala o(a) paciente JAMILE DOS SANTOS SILV…" at bounding box center [328, 168] width 657 height 337
click at [414, 213] on button "Salvar" at bounding box center [412, 214] width 42 height 20
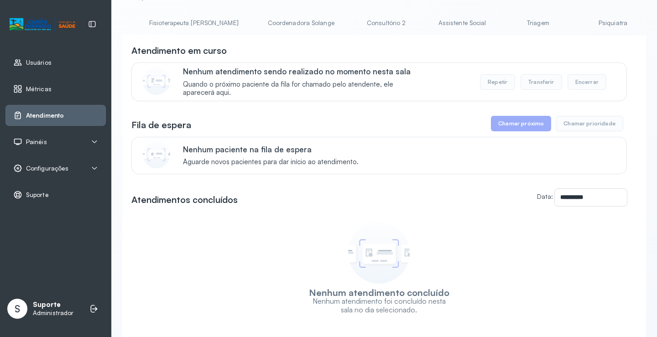
scroll to position [0, 546]
click at [504, 25] on link "Triagem" at bounding box center [536, 23] width 64 height 15
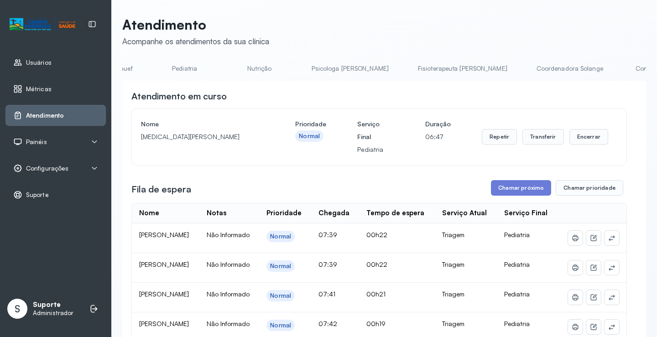
scroll to position [0, 266]
click at [162, 68] on link "Pediatria" at bounding box center [190, 68] width 64 height 15
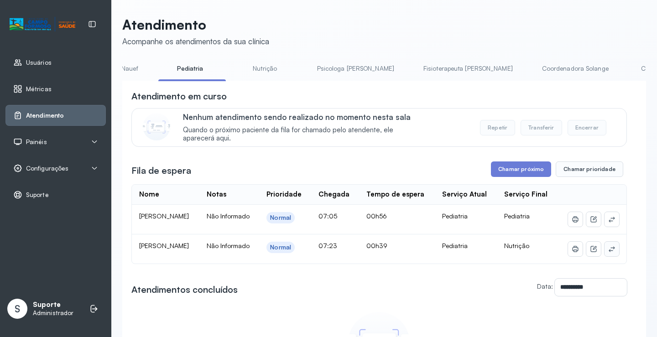
click at [608, 253] on icon at bounding box center [611, 248] width 7 height 7
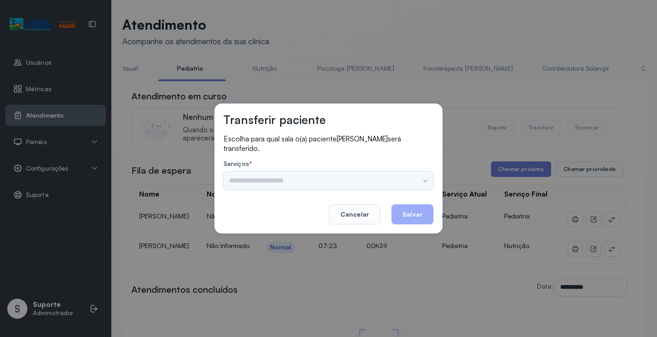
click at [414, 179] on div "Psicologo Pedro Neuropediatra Nauef Pediatria Nutrição Psicologa Alana Fisioter…" at bounding box center [329, 181] width 210 height 18
click at [418, 174] on input "text" at bounding box center [329, 181] width 210 height 18
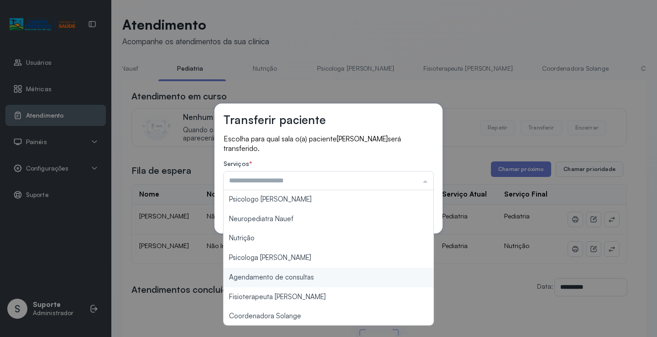
scroll to position [0, 0]
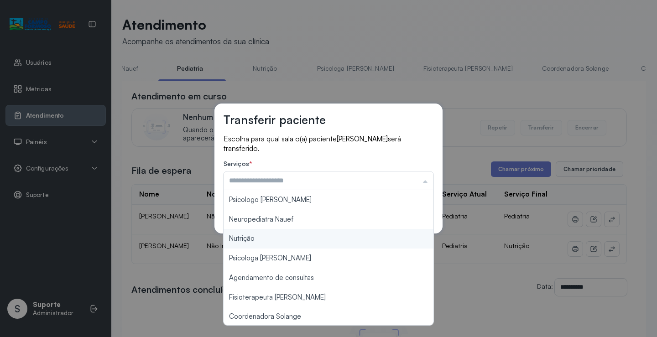
type input "********"
click at [265, 241] on div "Transferir paciente Escolha para qual sala o(a) paciente Matheus Henrique será …" at bounding box center [328, 168] width 657 height 337
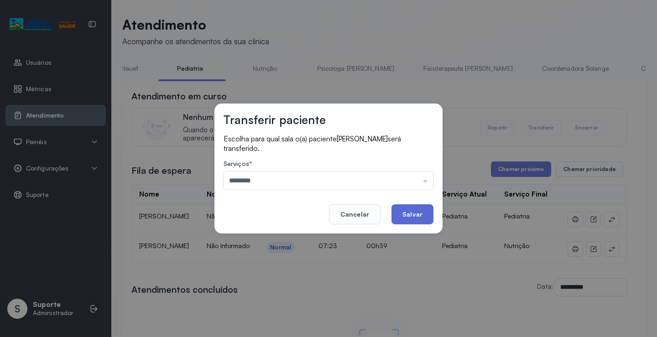
click at [404, 215] on button "Salvar" at bounding box center [412, 214] width 42 height 20
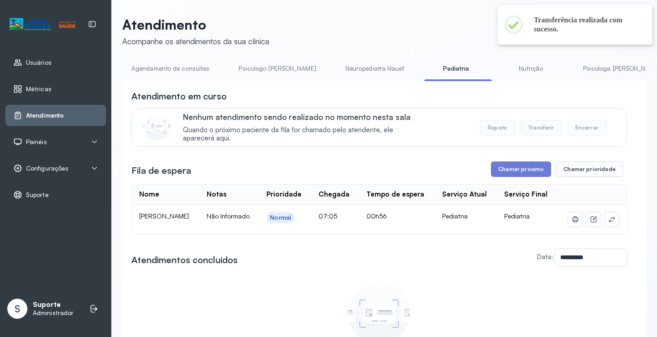
click at [177, 65] on link "Agendamento de consultas" at bounding box center [170, 68] width 96 height 15
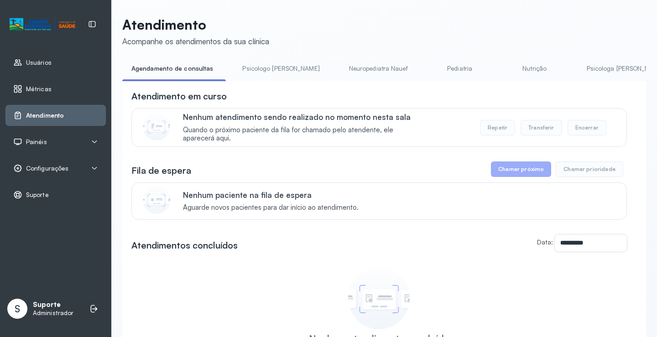
click at [240, 70] on link "Psicologo Pedro" at bounding box center [280, 68] width 95 height 15
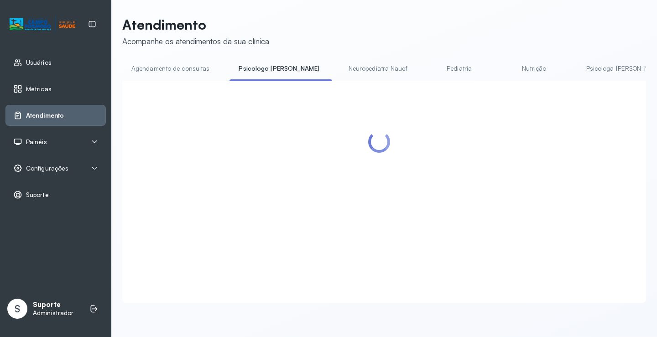
click at [173, 76] on li "Agendamento de consultas" at bounding box center [172, 71] width 100 height 21
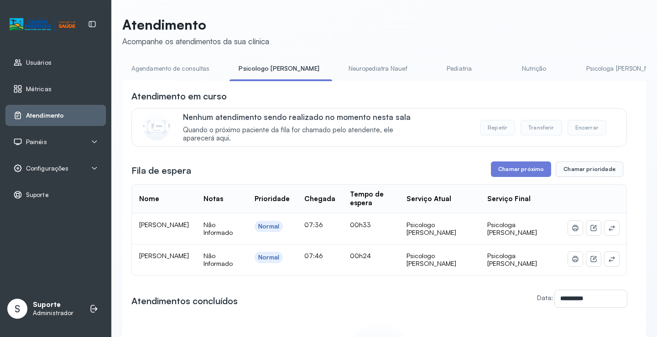
click at [185, 63] on link "Agendamento de consultas" at bounding box center [170, 68] width 96 height 15
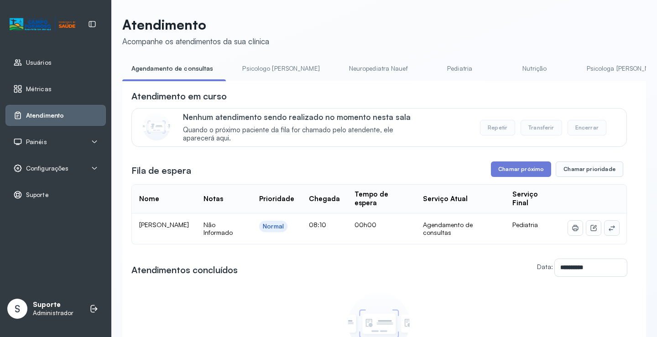
click at [608, 234] on button at bounding box center [611, 228] width 15 height 15
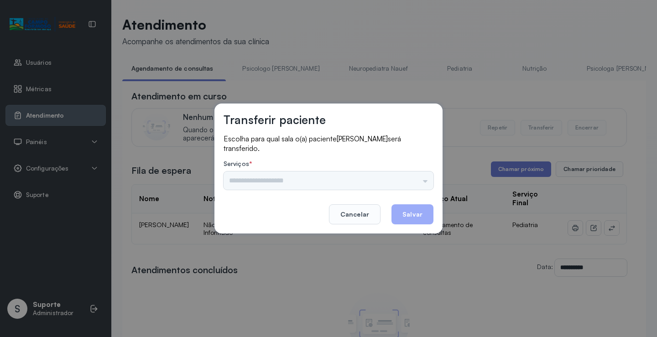
drag, startPoint x: 387, startPoint y: 183, endPoint x: 388, endPoint y: 178, distance: 5.1
click at [387, 182] on div "Psicologo Pedro Neuropediatra Nauef Nutrição Psicologa Alana Agendamento de con…" at bounding box center [329, 181] width 210 height 18
click at [396, 172] on input "text" at bounding box center [329, 181] width 210 height 18
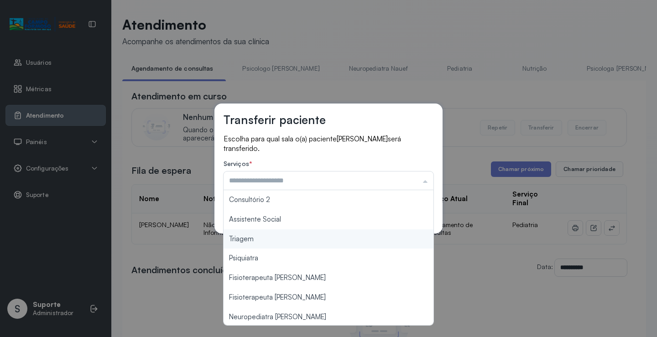
scroll to position [137, 0]
type input "*******"
click at [277, 243] on div "Transferir paciente Escolha para qual sala o(a) paciente EMANUEL FELIX DOS SANT…" at bounding box center [328, 168] width 657 height 337
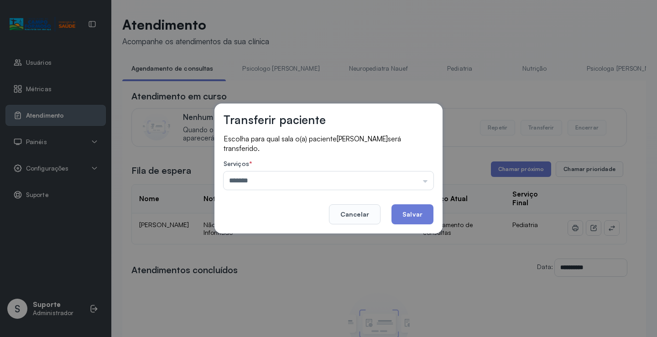
click at [420, 208] on button "Salvar" at bounding box center [412, 214] width 42 height 20
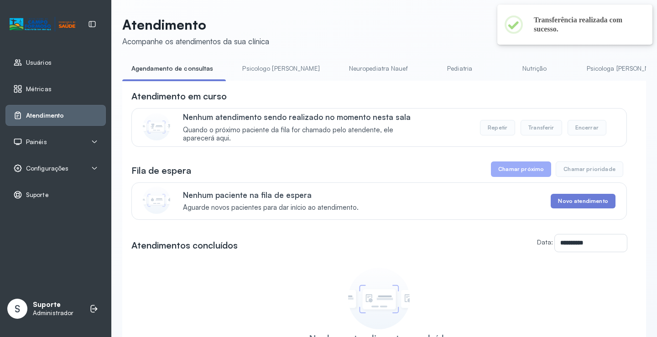
click at [503, 68] on link "Nutrição" at bounding box center [535, 68] width 64 height 15
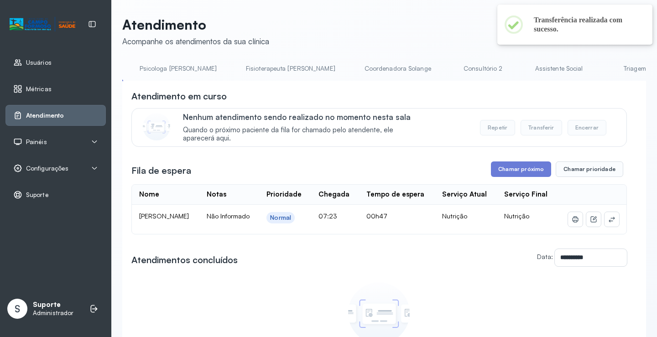
scroll to position [0, 447]
click at [599, 67] on link "Triagem" at bounding box center [631, 68] width 64 height 15
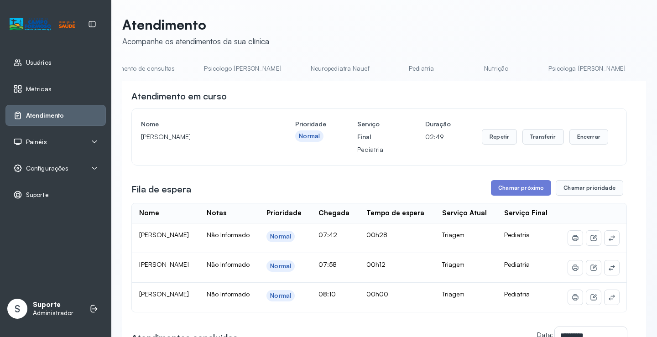
scroll to position [0, 0]
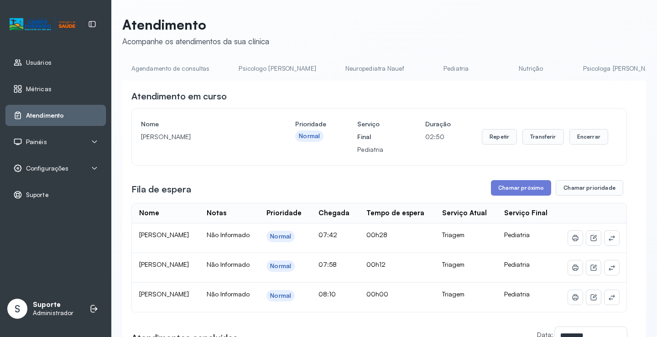
click at [431, 67] on link "Pediatria" at bounding box center [456, 68] width 64 height 15
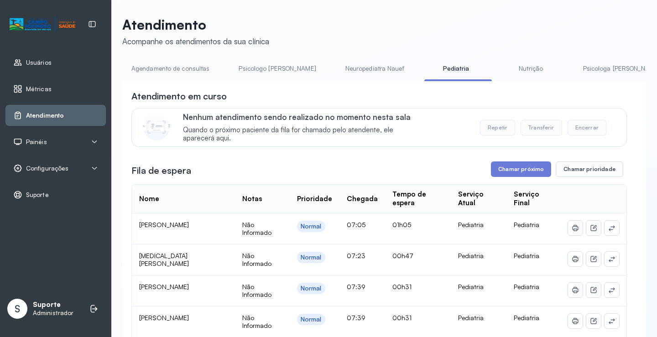
click at [143, 65] on link "Agendamento de consultas" at bounding box center [170, 68] width 96 height 15
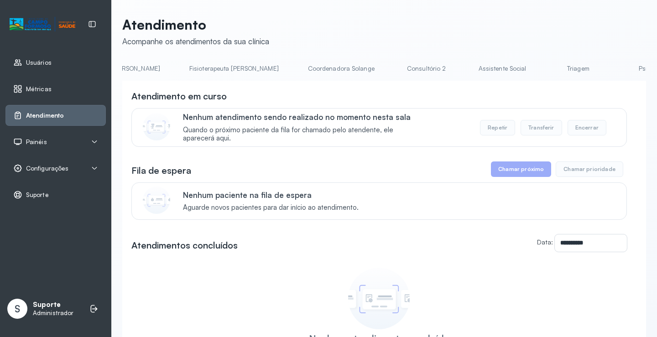
scroll to position [0, 506]
click at [543, 68] on link "Triagem" at bounding box center [575, 68] width 64 height 15
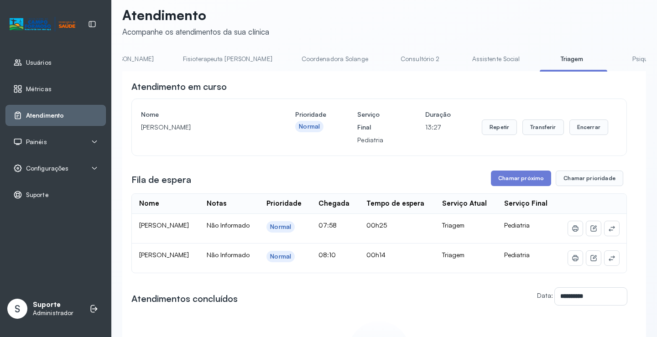
scroll to position [0, 0]
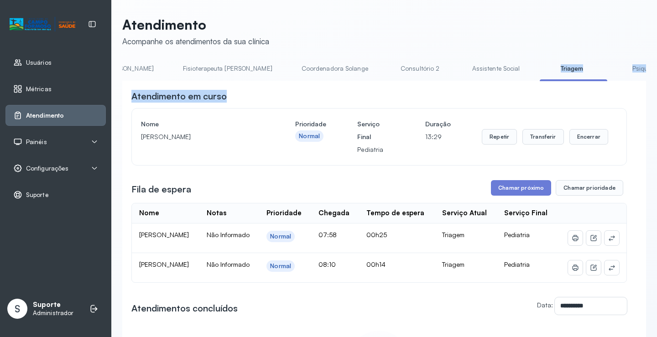
drag, startPoint x: 355, startPoint y: 83, endPoint x: 422, endPoint y: 83, distance: 66.6
click at [422, 83] on div "**********" at bounding box center [384, 271] width 524 height 421
drag, startPoint x: 411, startPoint y: 97, endPoint x: 418, endPoint y: 91, distance: 9.7
click at [411, 97] on div "Atendimento em curso" at bounding box center [378, 96] width 495 height 13
click at [412, 99] on div "Atendimento em curso" at bounding box center [378, 96] width 495 height 13
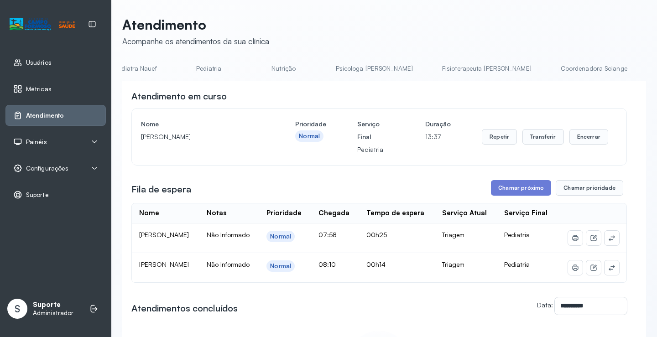
scroll to position [0, 248]
click at [326, 68] on link "Psicologa [PERSON_NAME]" at bounding box center [373, 68] width 95 height 15
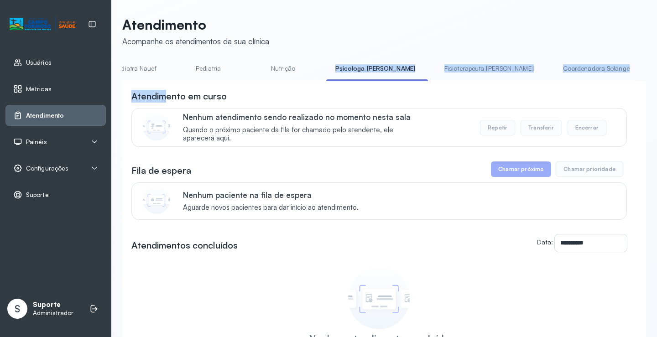
drag, startPoint x: 279, startPoint y: 81, endPoint x: 183, endPoint y: 88, distance: 96.5
click at [165, 85] on div "**********" at bounding box center [384, 240] width 524 height 358
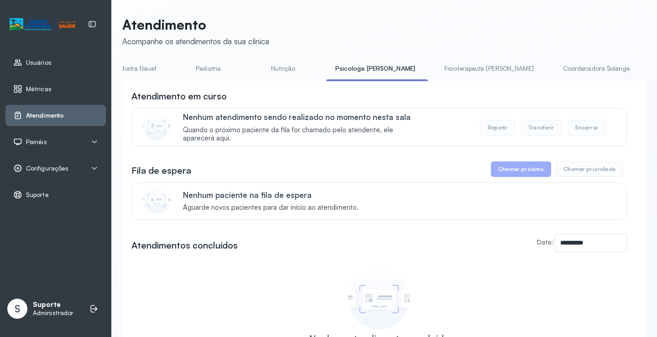
click at [260, 101] on div "Atendimento em curso" at bounding box center [378, 96] width 495 height 13
drag, startPoint x: 253, startPoint y: 83, endPoint x: 227, endPoint y: 84, distance: 26.0
click at [227, 84] on div "**********" at bounding box center [384, 250] width 524 height 338
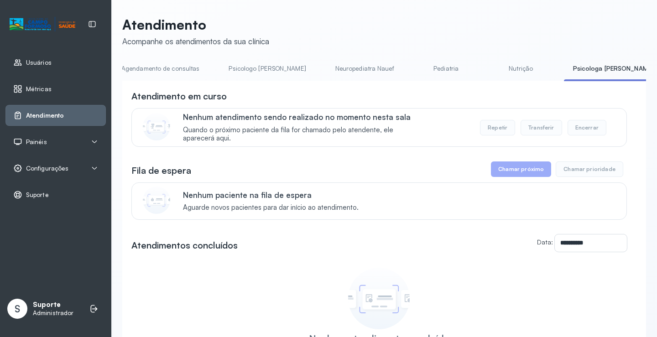
scroll to position [0, 0]
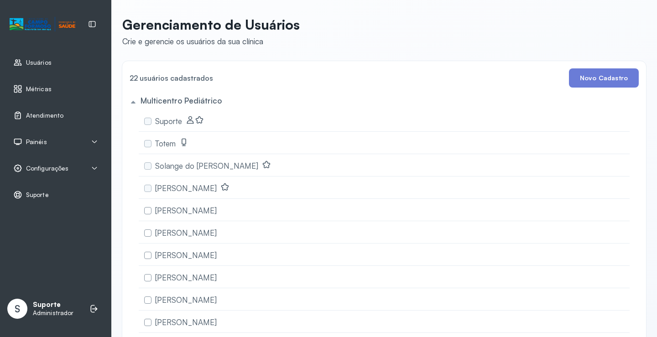
click at [93, 141] on icon at bounding box center [94, 141] width 7 height 7
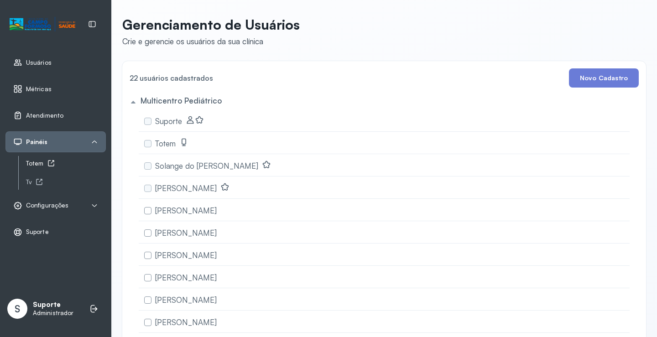
click at [48, 162] on icon at bounding box center [51, 164] width 6 height 6
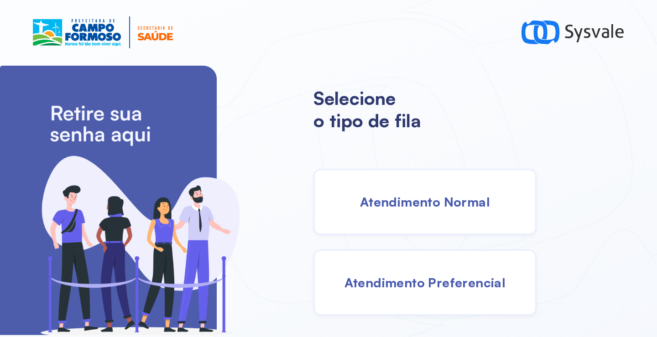
click at [392, 193] on div "Atendimento Normal" at bounding box center [424, 202] width 223 height 66
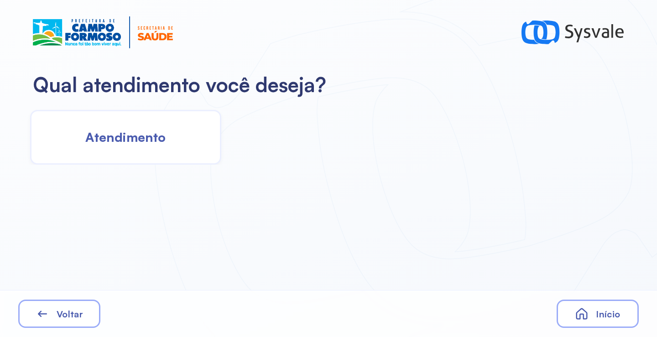
click at [193, 140] on div "Atendimento" at bounding box center [125, 137] width 191 height 55
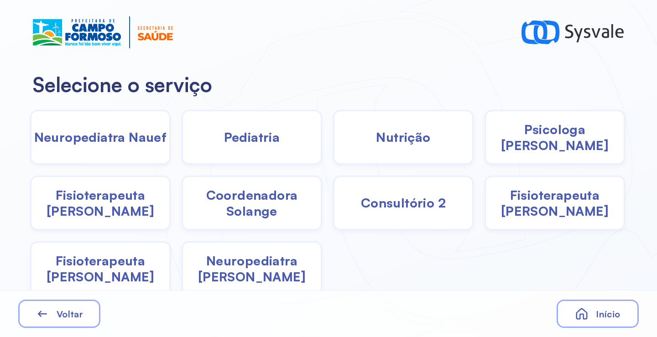
click at [281, 145] on div "Pediatria" at bounding box center [252, 137] width 141 height 55
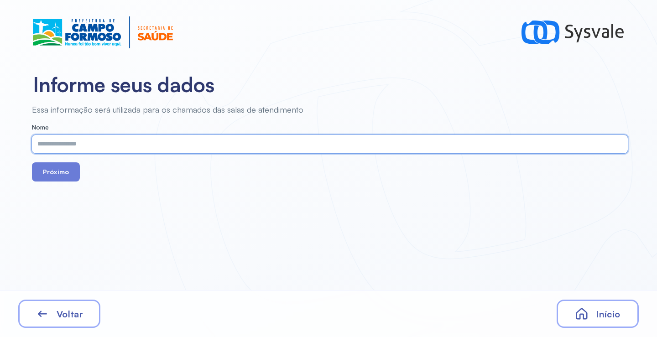
paste input "**********"
type input "**********"
click at [65, 178] on button "Próximo" at bounding box center [56, 171] width 48 height 19
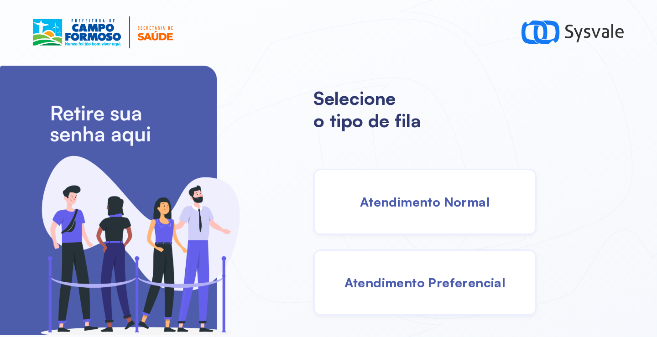
click at [407, 229] on div "Atendimento Normal" at bounding box center [424, 202] width 223 height 66
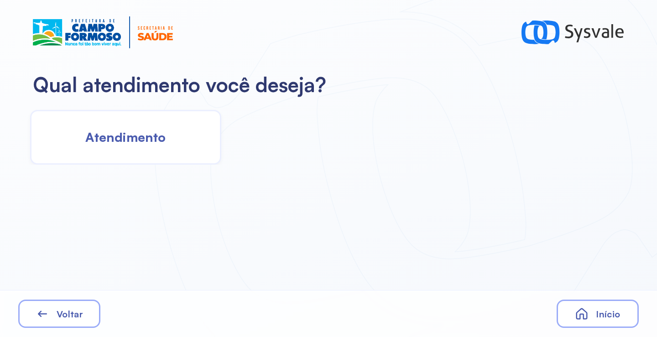
click at [162, 155] on div "Atendimento" at bounding box center [125, 137] width 191 height 55
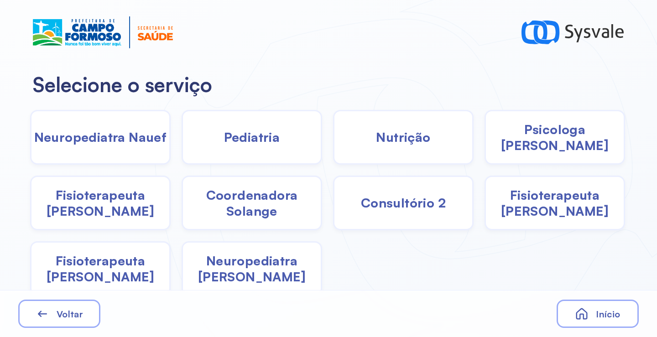
click at [564, 156] on div "Psicologa [PERSON_NAME]" at bounding box center [554, 137] width 141 height 55
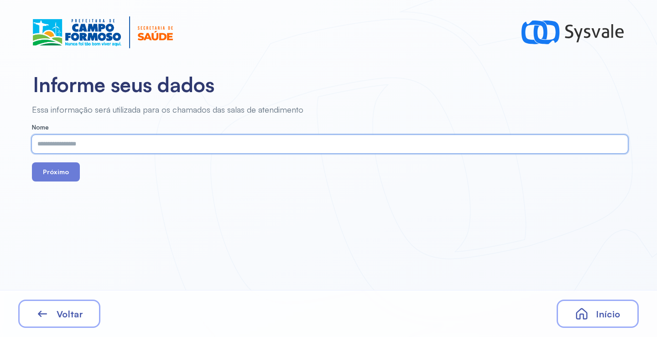
click at [206, 148] on input "text" at bounding box center [328, 144] width 592 height 18
paste input "**********"
type input "**********"
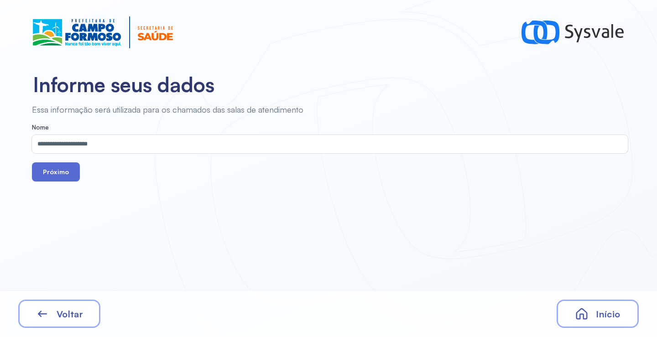
click at [46, 175] on button "Próximo" at bounding box center [56, 171] width 48 height 19
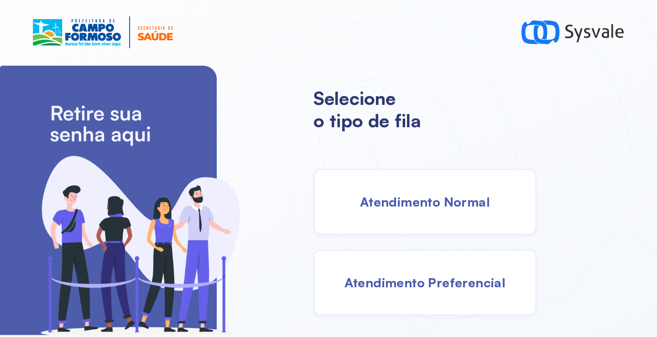
click at [391, 190] on div "Atendimento Normal" at bounding box center [424, 202] width 223 height 66
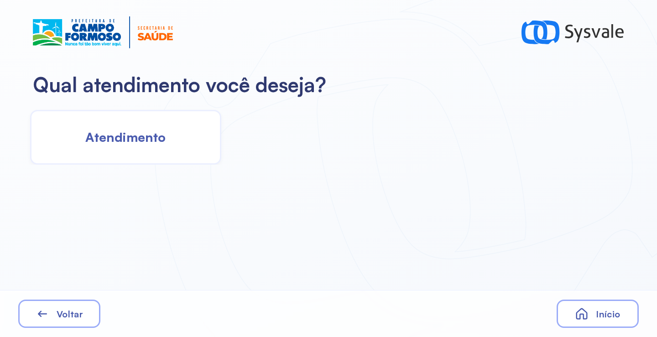
click at [134, 130] on span "Atendimento" at bounding box center [125, 137] width 80 height 16
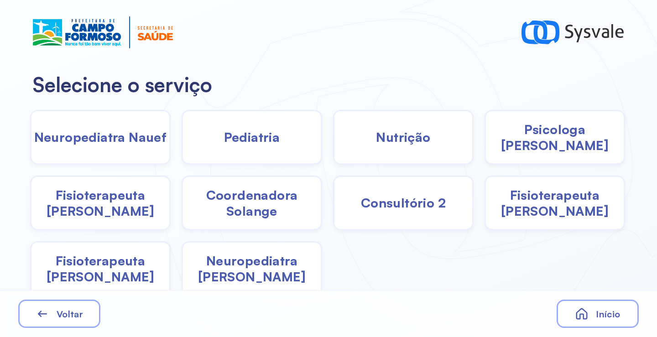
click at [279, 136] on div "Pediatria" at bounding box center [252, 137] width 141 height 55
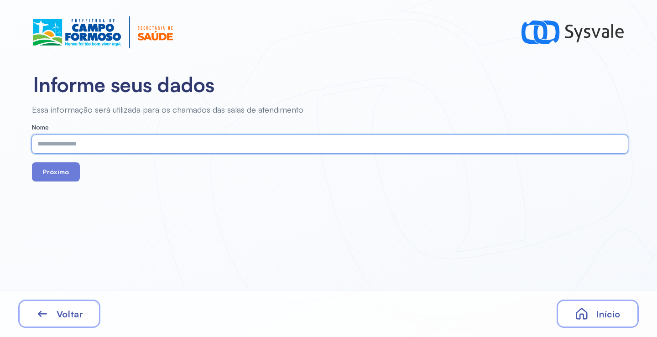
paste input "**********"
type input "**********"
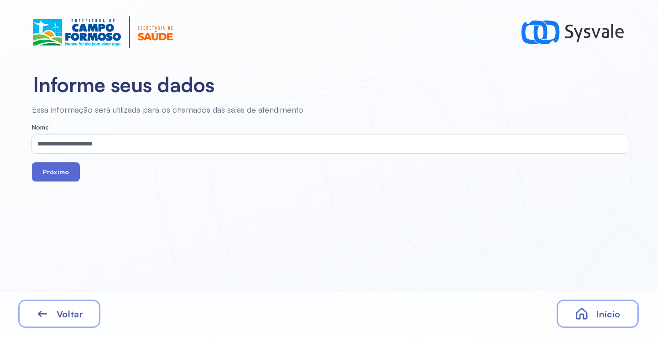
click at [48, 181] on button "Próximo" at bounding box center [56, 171] width 48 height 19
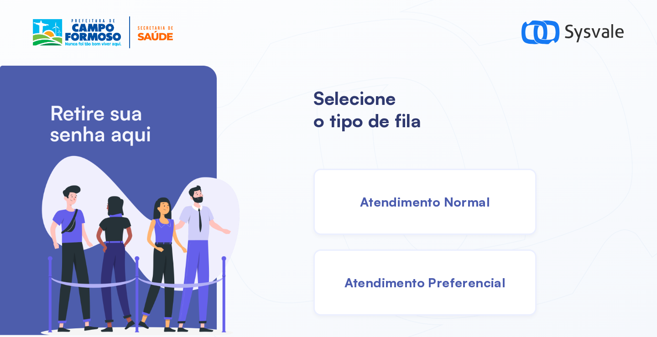
drag, startPoint x: 439, startPoint y: 198, endPoint x: 434, endPoint y: 198, distance: 5.0
click at [434, 198] on span "Atendimento Normal" at bounding box center [425, 202] width 130 height 16
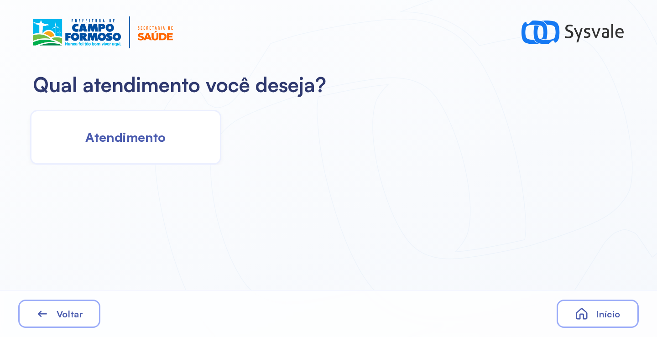
click at [174, 125] on div "Atendimento" at bounding box center [125, 137] width 191 height 55
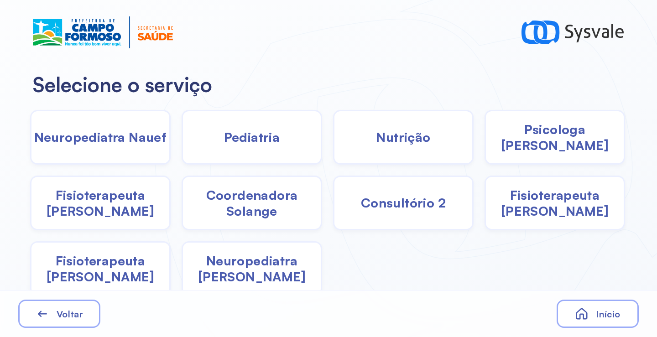
click at [265, 140] on span "Pediatria" at bounding box center [252, 137] width 56 height 16
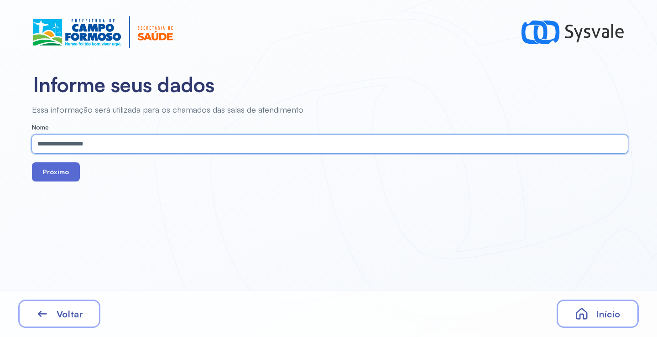
type input "**********"
click at [54, 177] on button "Próximo" at bounding box center [56, 171] width 48 height 19
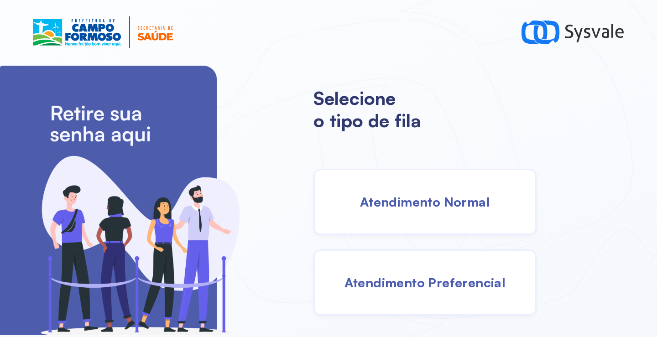
click at [454, 198] on span "Atendimento Normal" at bounding box center [425, 202] width 130 height 16
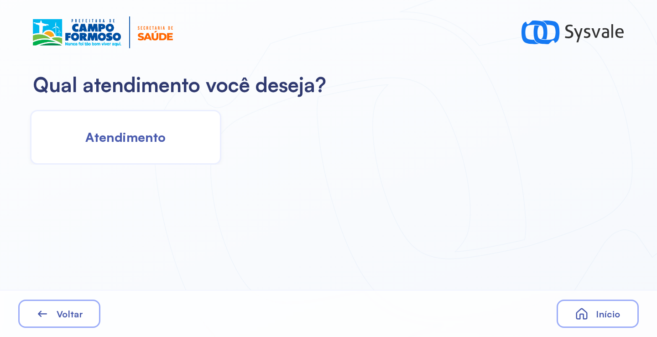
click at [156, 143] on span "Atendimento" at bounding box center [125, 137] width 80 height 16
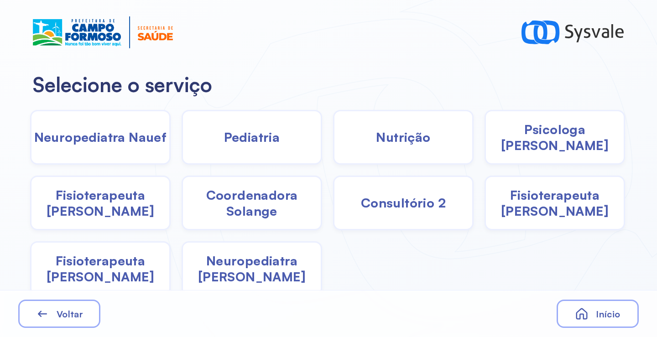
click at [249, 138] on span "Pediatria" at bounding box center [252, 137] width 56 height 16
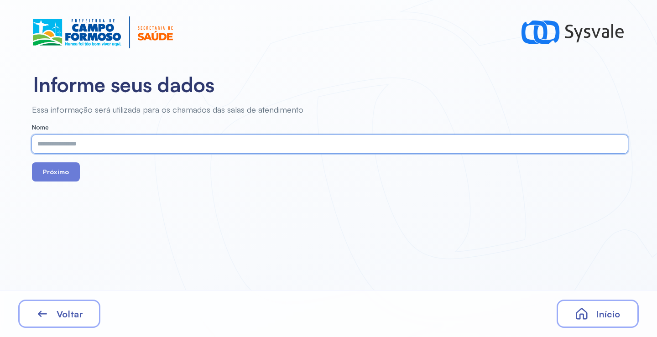
drag, startPoint x: 249, startPoint y: 138, endPoint x: 184, endPoint y: 139, distance: 64.3
paste input "**********"
type input "**********"
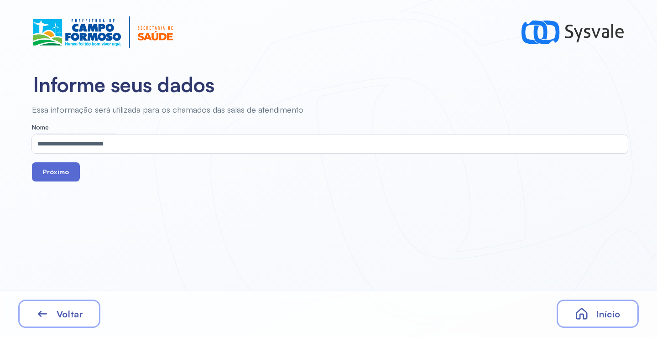
click at [51, 174] on button "Próximo" at bounding box center [56, 171] width 48 height 19
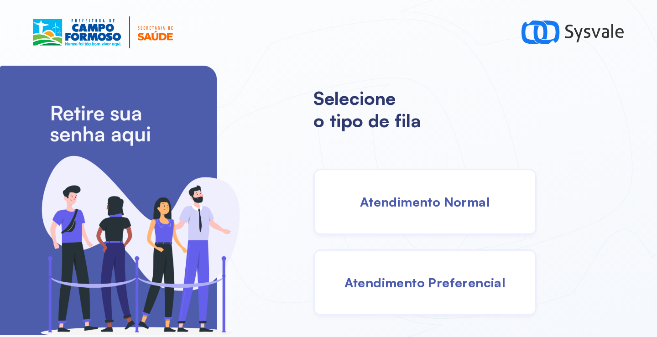
click at [393, 202] on span "Atendimento Normal" at bounding box center [425, 202] width 130 height 16
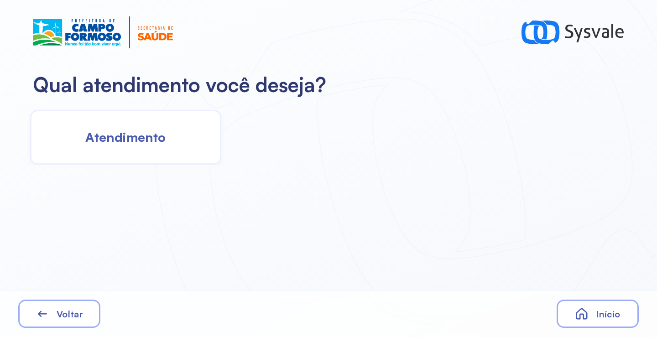
click at [131, 110] on div "Atendimento" at bounding box center [125, 137] width 191 height 55
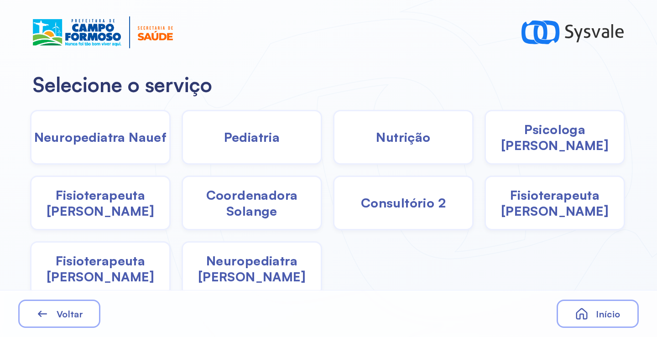
click at [229, 130] on span "Pediatria" at bounding box center [252, 137] width 56 height 16
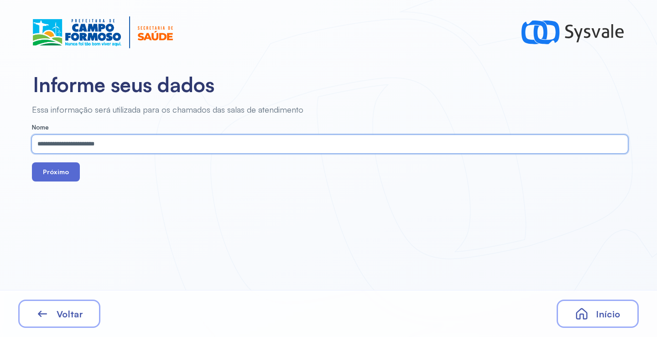
type input "**********"
click at [69, 180] on button "Próximo" at bounding box center [56, 171] width 48 height 19
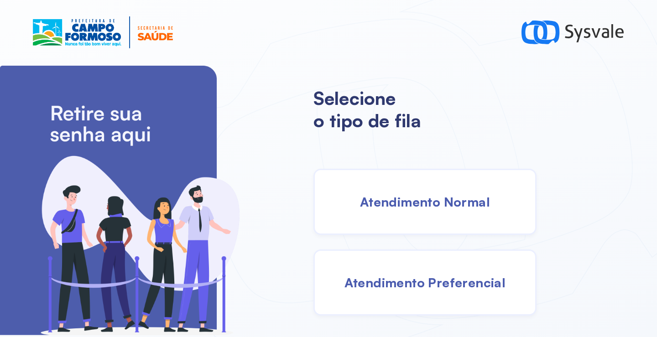
click at [406, 188] on div "Atendimento Normal" at bounding box center [424, 202] width 223 height 66
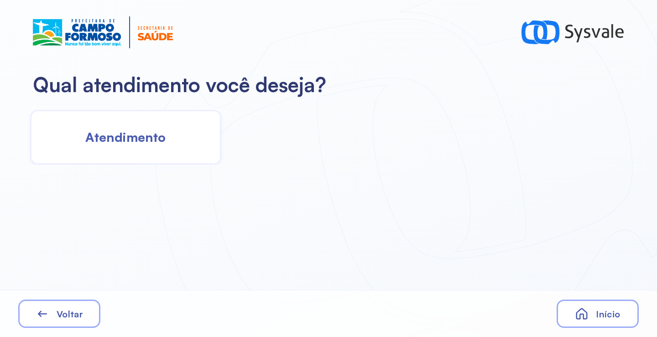
click at [170, 130] on div "Atendimento" at bounding box center [125, 137] width 191 height 55
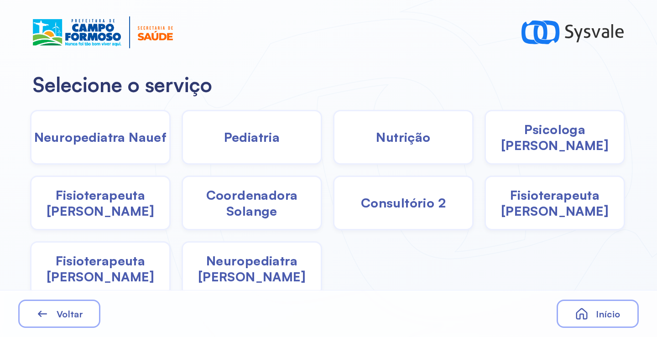
click at [548, 131] on span "Psicologa [PERSON_NAME]" at bounding box center [555, 137] width 138 height 32
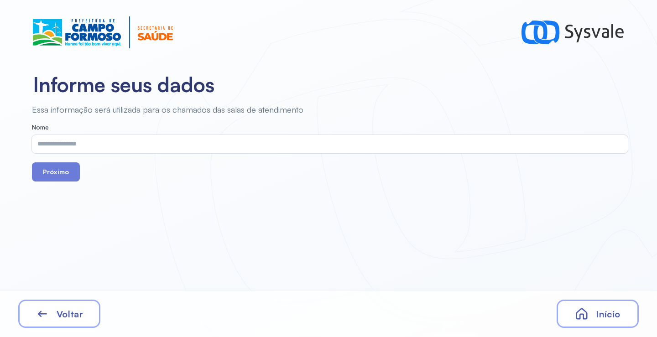
drag, startPoint x: 294, startPoint y: 156, endPoint x: 289, endPoint y: 155, distance: 5.8
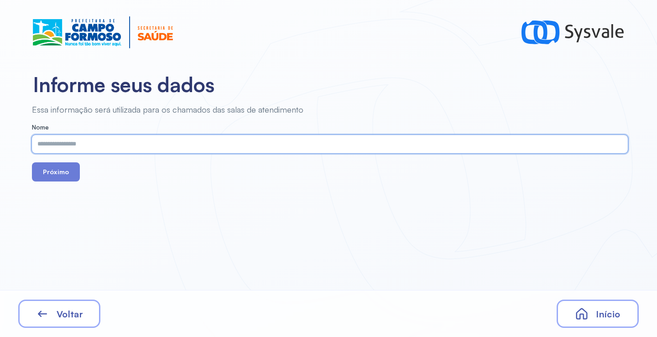
drag, startPoint x: 289, startPoint y: 155, endPoint x: 218, endPoint y: 149, distance: 71.0
paste input "**********"
type input "**********"
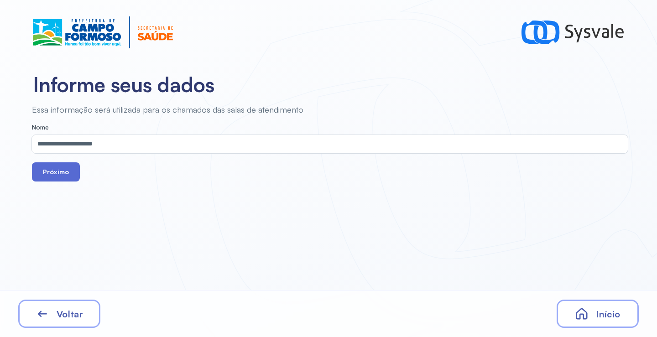
click at [72, 173] on button "Próximo" at bounding box center [56, 171] width 48 height 19
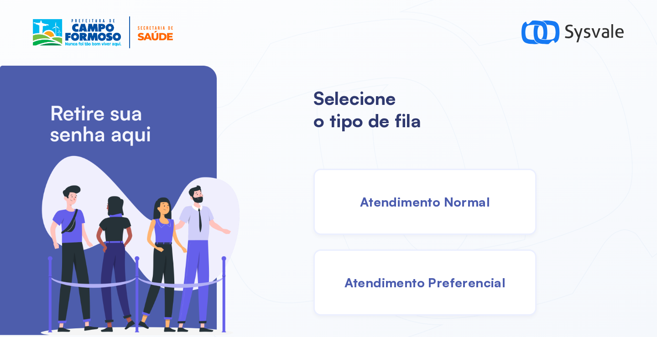
click at [429, 189] on div "Atendimento Normal" at bounding box center [424, 202] width 223 height 66
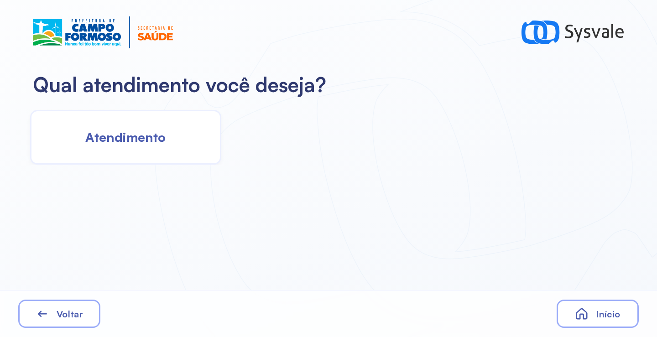
click at [177, 137] on div "Atendimento" at bounding box center [125, 137] width 191 height 55
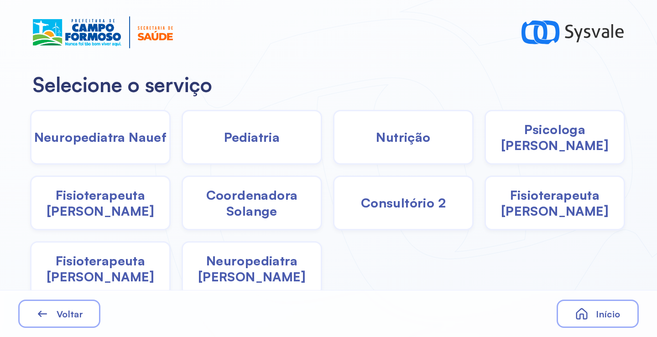
click at [255, 142] on span "Pediatria" at bounding box center [252, 137] width 56 height 16
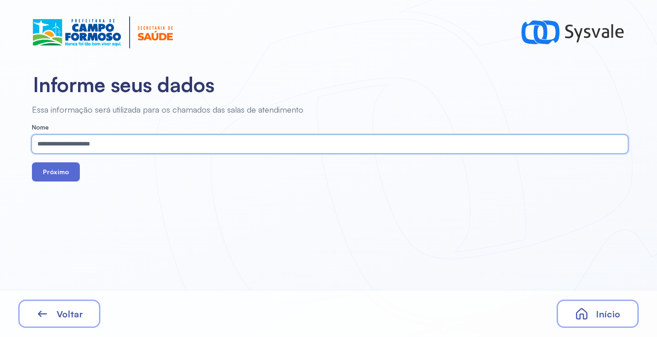
click at [60, 173] on button "Próximo" at bounding box center [56, 171] width 48 height 19
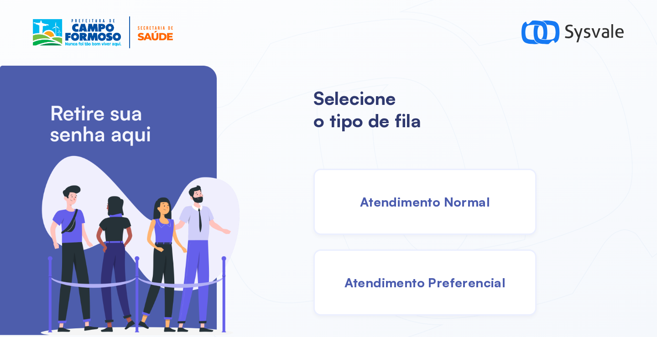
click at [430, 209] on span "Atendimento Normal" at bounding box center [425, 202] width 130 height 16
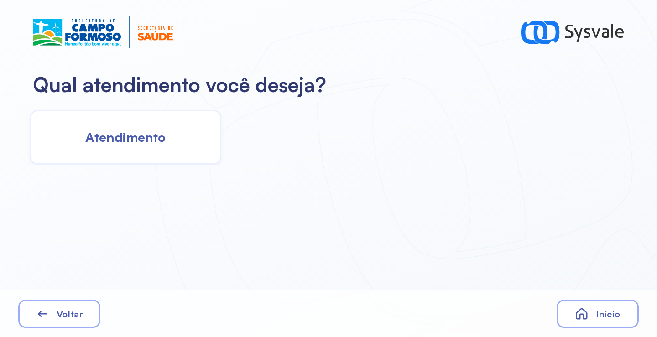
click at [178, 141] on div "Atendimento" at bounding box center [125, 137] width 191 height 55
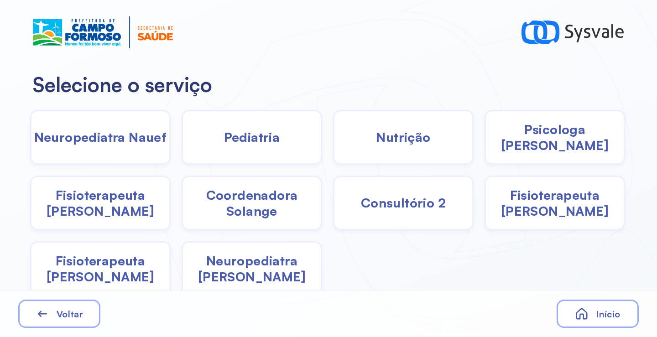
click at [264, 146] on div "Pediatria" at bounding box center [252, 137] width 141 height 55
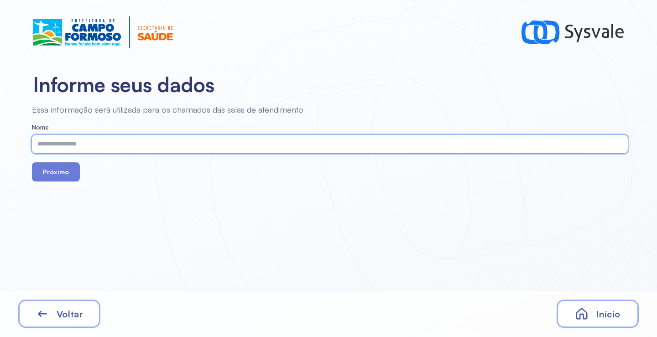
paste input "**********"
type input "**********"
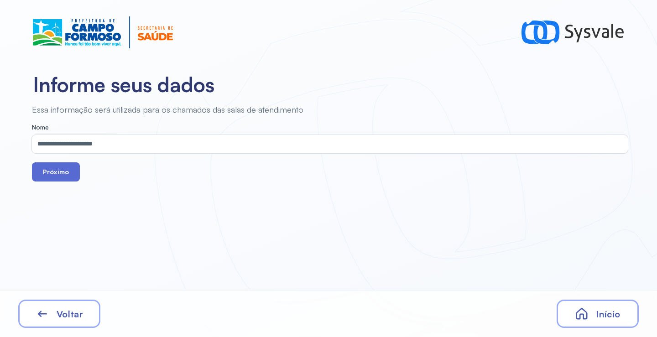
click at [64, 165] on button "Próximo" at bounding box center [56, 171] width 48 height 19
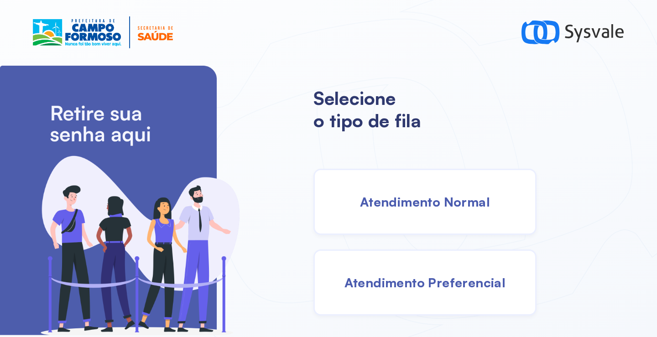
click at [388, 187] on div "Atendimento Normal" at bounding box center [424, 202] width 223 height 66
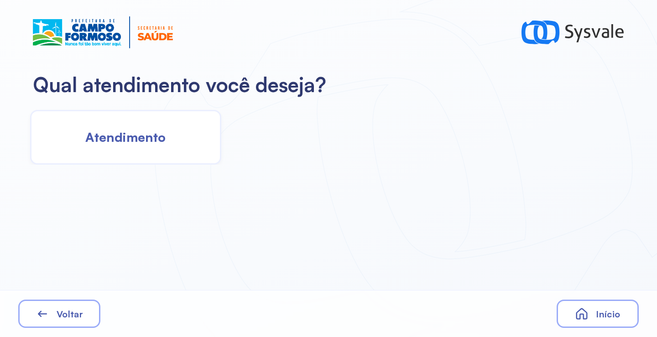
click at [178, 145] on div "Atendimento" at bounding box center [125, 137] width 191 height 55
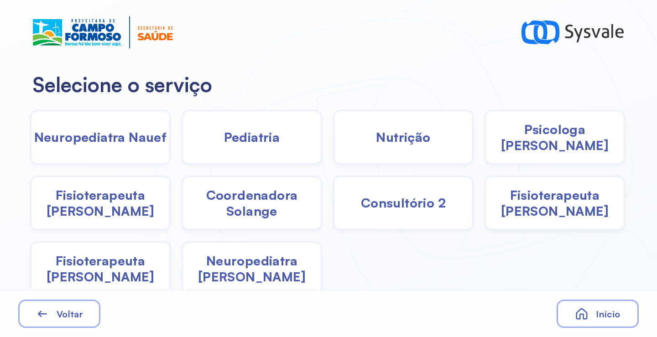
drag, startPoint x: 563, startPoint y: 144, endPoint x: 558, endPoint y: 144, distance: 5.0
click at [558, 144] on span "Psicologa [PERSON_NAME]" at bounding box center [555, 137] width 138 height 32
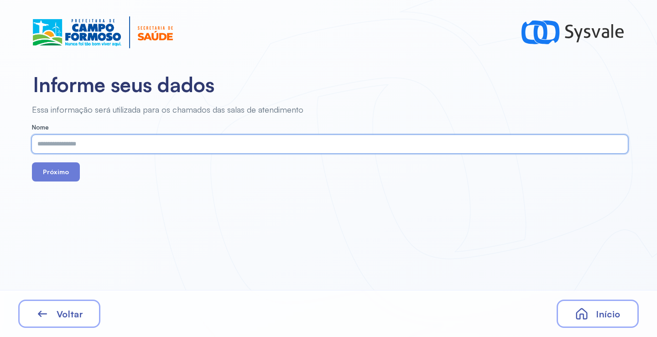
click at [219, 142] on input "text" at bounding box center [328, 144] width 592 height 18
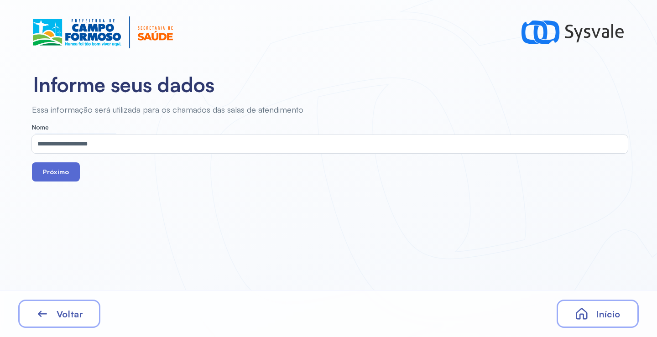
click at [61, 169] on button "Próximo" at bounding box center [56, 171] width 48 height 19
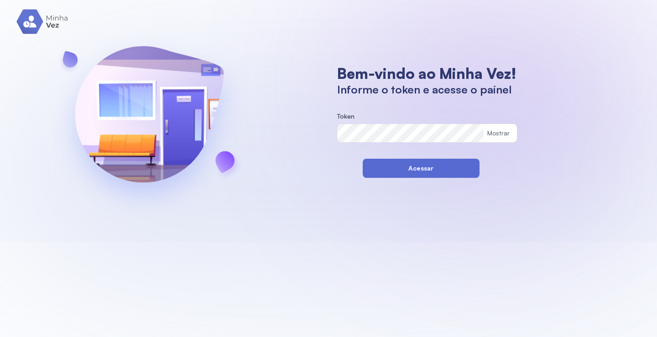
click at [371, 169] on button "Acessar" at bounding box center [421, 168] width 117 height 19
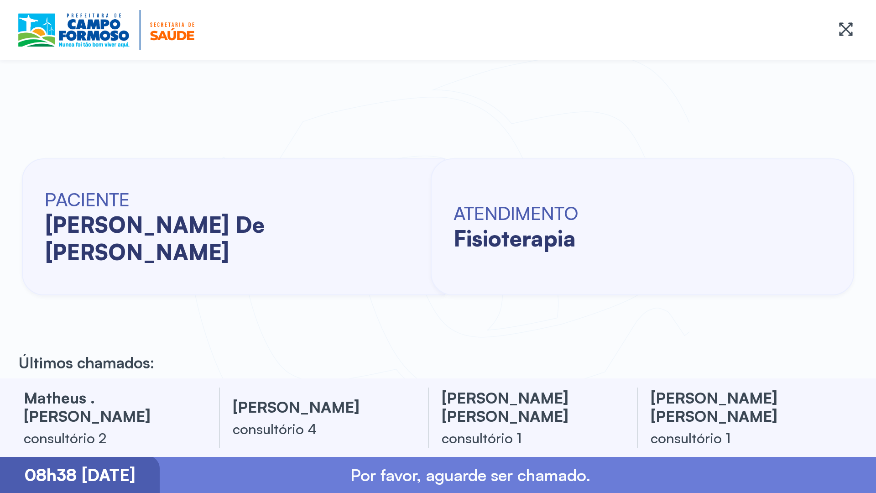
drag, startPoint x: 15, startPoint y: 357, endPoint x: 17, endPoint y: 335, distance: 22.5
click at [18, 336] on div "PACIENTE jose davi silva de jesus ATENDIMENTO fisioterapia" at bounding box center [438, 226] width 876 height 303
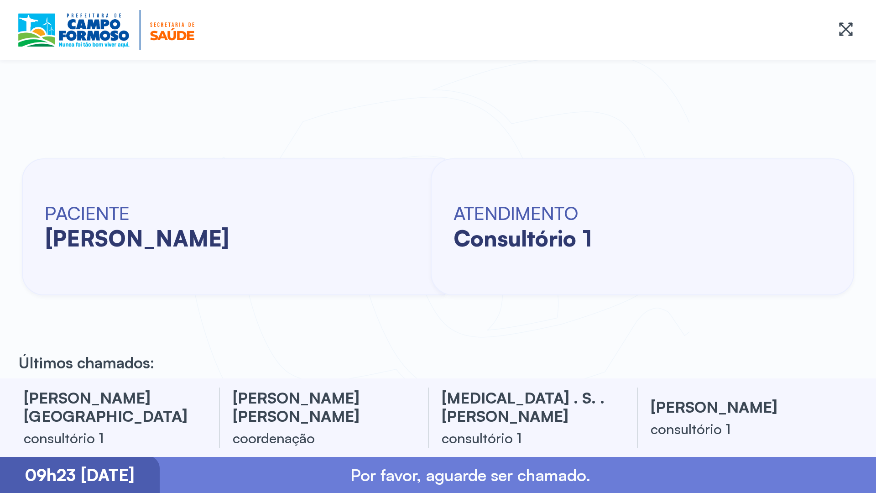
click at [6, 8] on div at bounding box center [438, 30] width 876 height 60
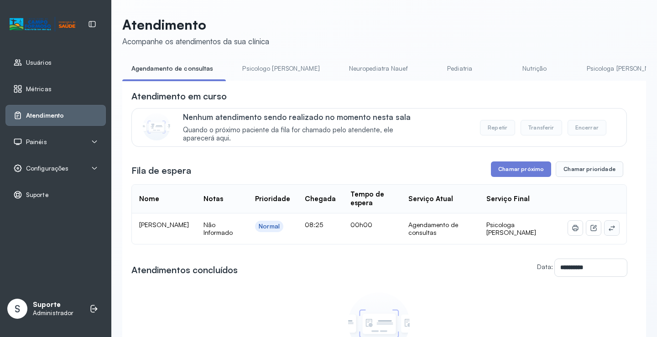
click at [606, 234] on button at bounding box center [611, 228] width 15 height 15
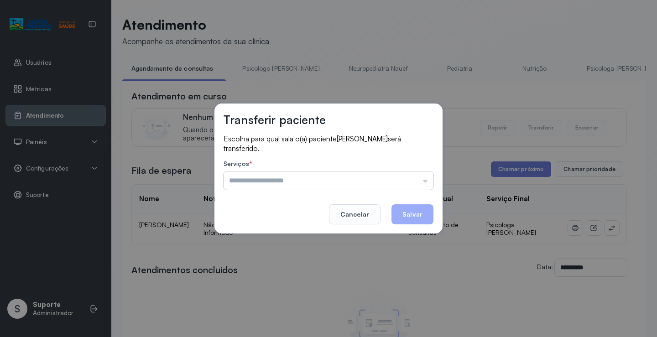
click at [238, 184] on input "text" at bounding box center [329, 181] width 210 height 18
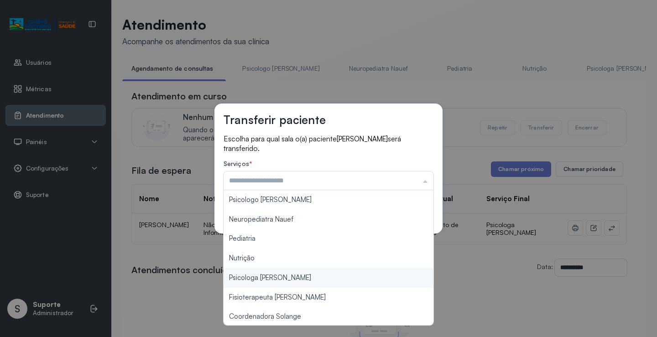
type input "**********"
click at [246, 276] on div "**********" at bounding box center [328, 168] width 657 height 337
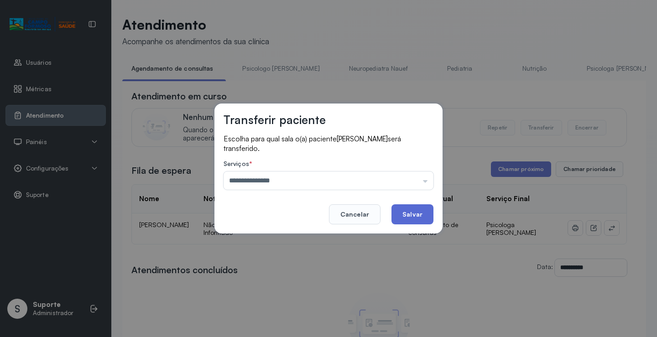
click at [407, 213] on button "Salvar" at bounding box center [412, 214] width 42 height 20
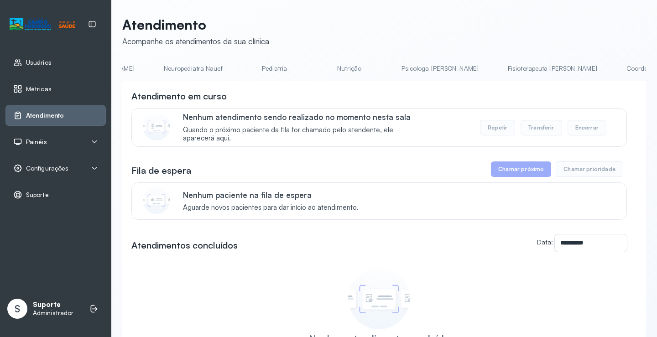
scroll to position [0, 155]
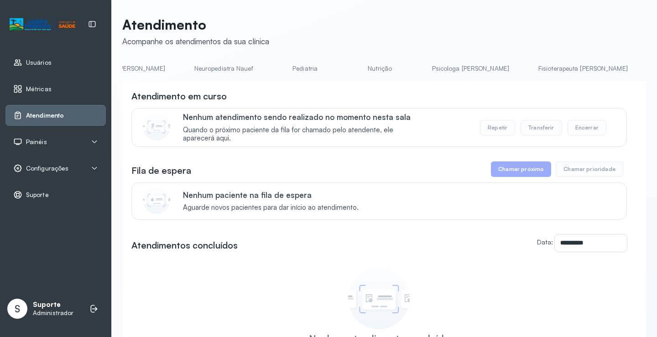
click at [423, 67] on link "Psicologa Alana" at bounding box center [470, 68] width 95 height 15
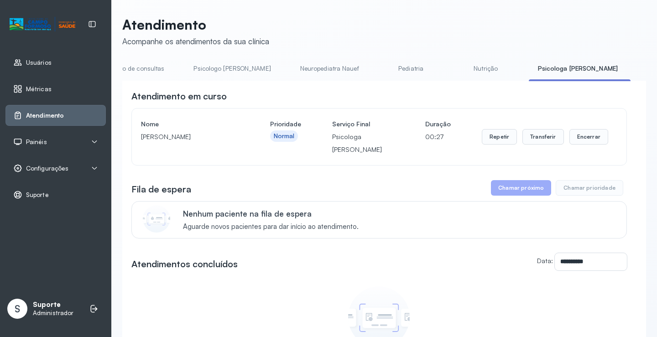
scroll to position [0, 0]
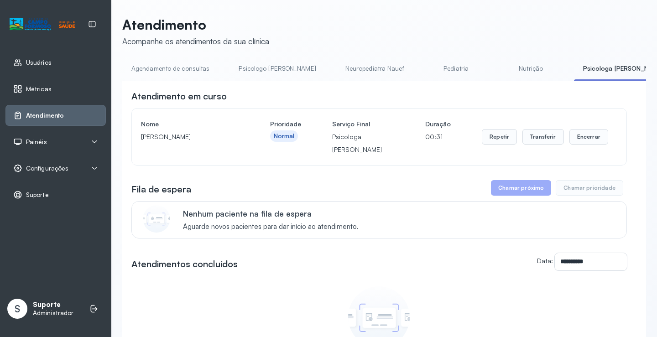
click at [267, 68] on link "Psicologo Pedro" at bounding box center [276, 68] width 95 height 15
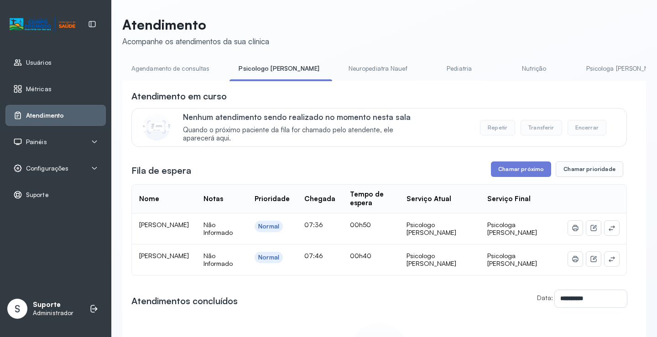
click at [174, 66] on link "Agendamento de consultas" at bounding box center [170, 68] width 96 height 15
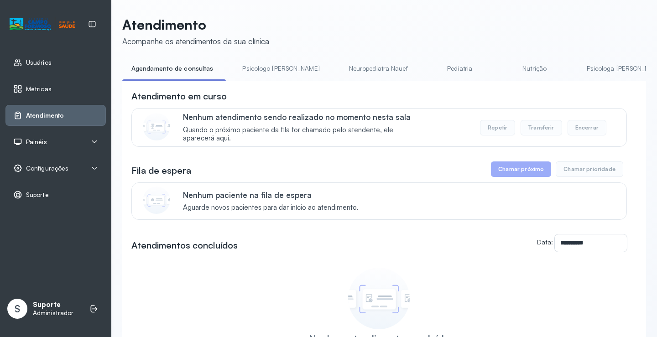
click at [45, 141] on span "Painéis" at bounding box center [36, 142] width 21 height 8
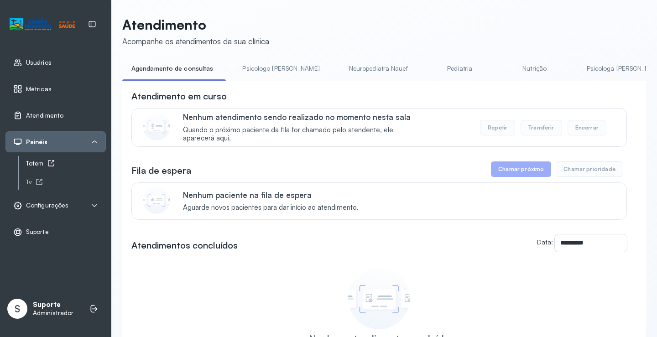
click at [42, 161] on div "Totem" at bounding box center [66, 164] width 80 height 8
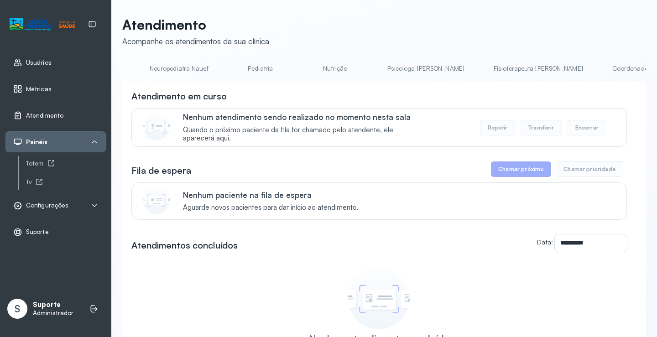
scroll to position [0, 193]
click at [385, 64] on link "Psicologa [PERSON_NAME]" at bounding box center [432, 68] width 95 height 15
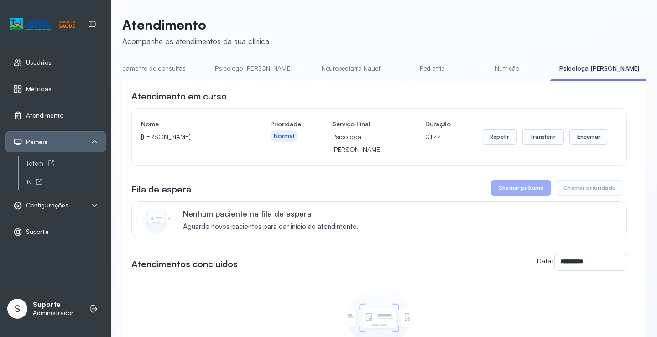
scroll to position [0, 0]
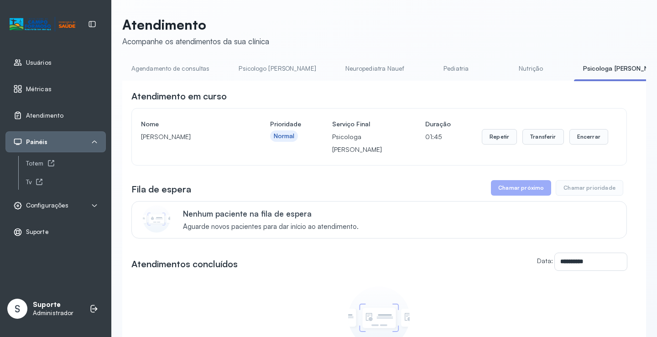
click at [131, 71] on link "Agendamento de consultas" at bounding box center [170, 68] width 96 height 15
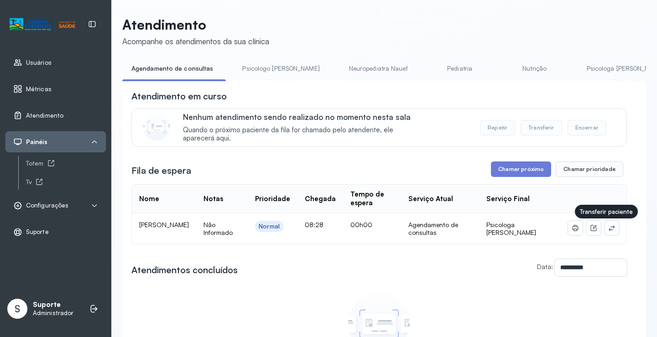
click at [608, 232] on icon at bounding box center [611, 227] width 7 height 7
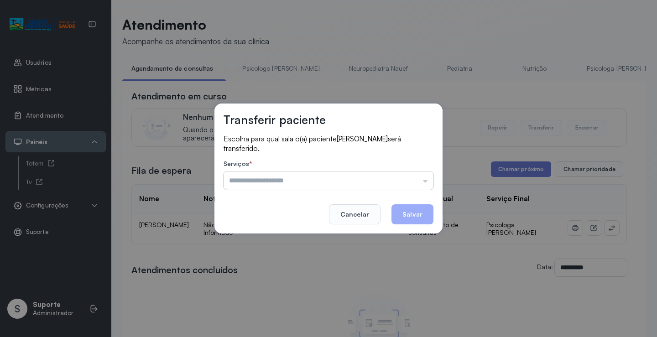
click at [394, 177] on input "text" at bounding box center [329, 181] width 210 height 18
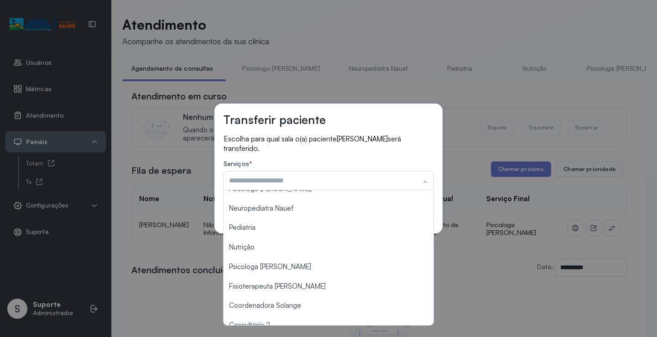
scroll to position [1, 0]
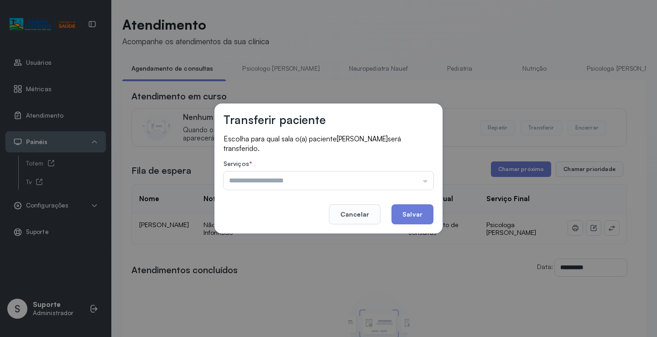
type input "**********"
click at [278, 277] on div "**********" at bounding box center [328, 168] width 657 height 337
click at [417, 216] on button "Salvar" at bounding box center [412, 214] width 42 height 20
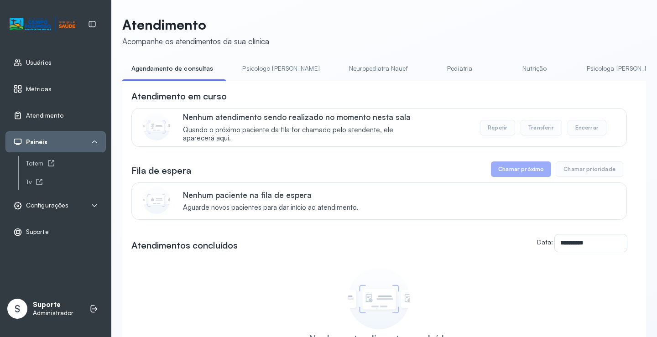
drag, startPoint x: 275, startPoint y: 64, endPoint x: 222, endPoint y: 64, distance: 52.9
click at [274, 64] on link "Psicologo Pedro" at bounding box center [280, 68] width 95 height 15
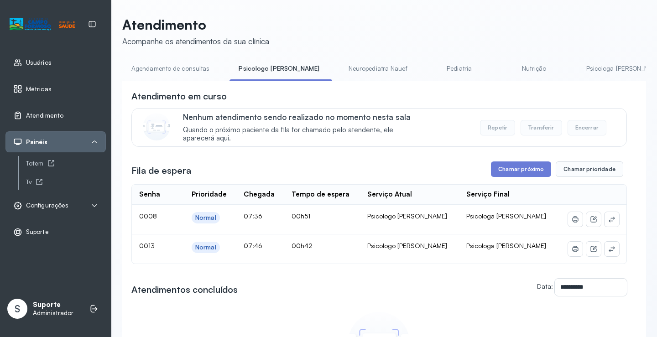
click at [189, 66] on link "Agendamento de consultas" at bounding box center [170, 68] width 96 height 15
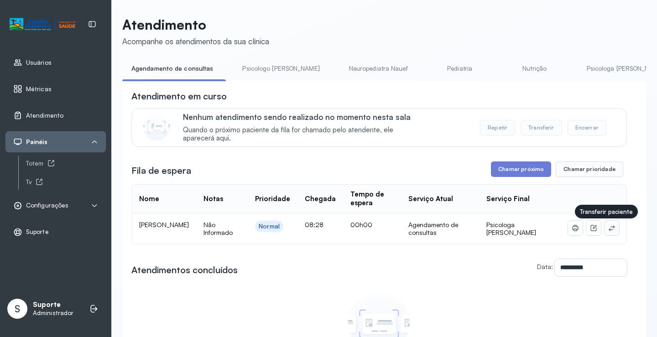
click at [610, 232] on button at bounding box center [611, 228] width 15 height 15
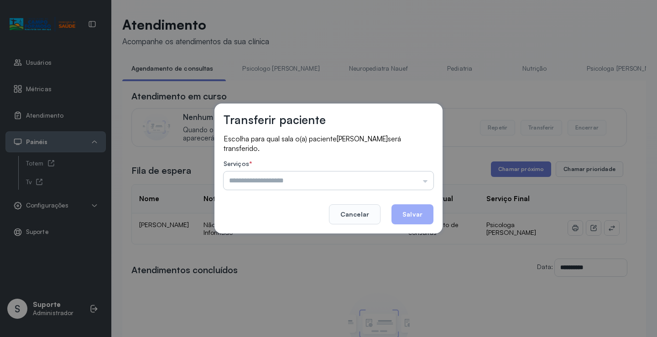
click at [421, 176] on input "text" at bounding box center [329, 181] width 210 height 18
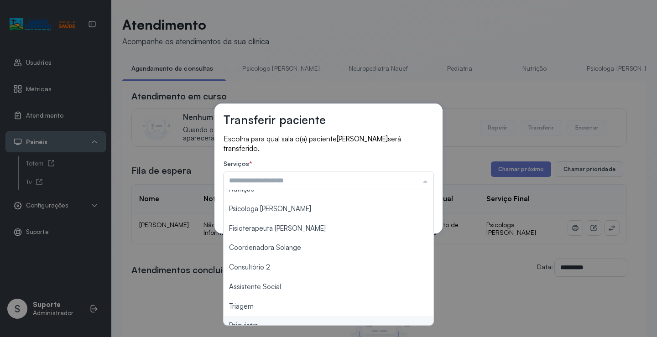
scroll to position [0, 0]
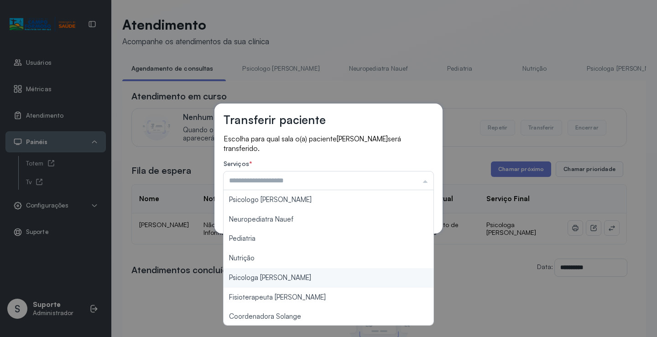
type input "**********"
drag, startPoint x: 277, startPoint y: 276, endPoint x: 428, endPoint y: 213, distance: 163.2
click at [281, 274] on div "**********" at bounding box center [328, 168] width 657 height 337
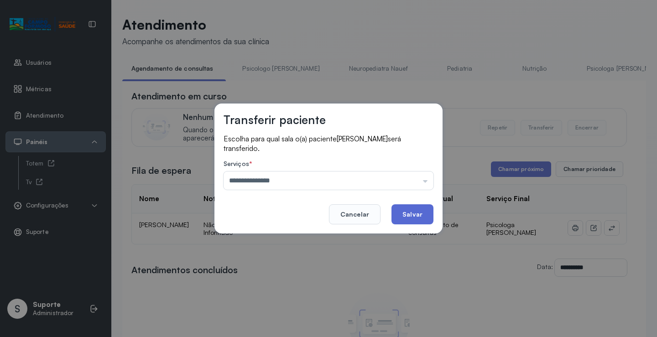
click at [429, 212] on button "Salvar" at bounding box center [412, 214] width 42 height 20
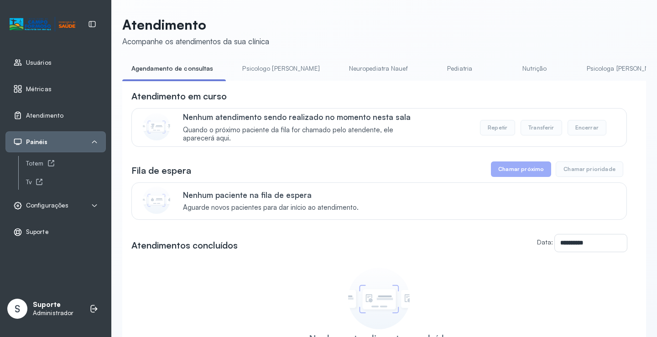
click at [265, 72] on link "Psicologo Pedro" at bounding box center [280, 68] width 95 height 15
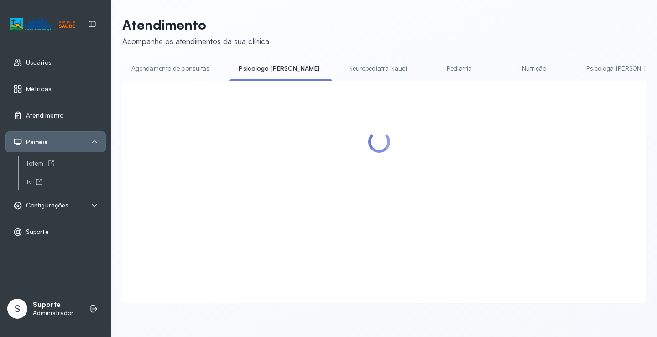
click at [177, 68] on link "Agendamento de consultas" at bounding box center [170, 68] width 96 height 15
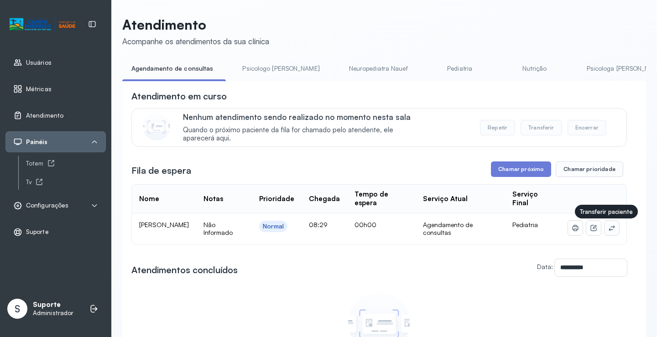
click at [608, 229] on icon at bounding box center [611, 227] width 7 height 7
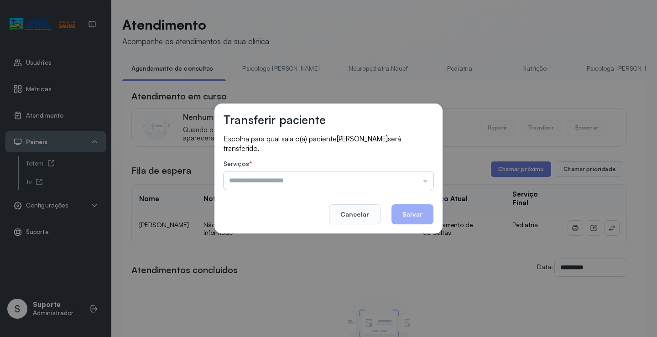
click at [397, 174] on input "text" at bounding box center [329, 181] width 210 height 18
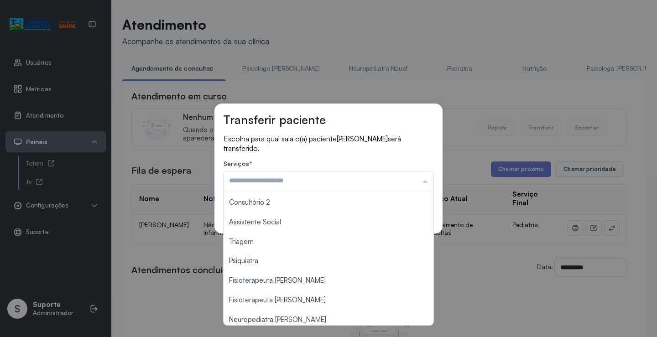
scroll to position [137, 0]
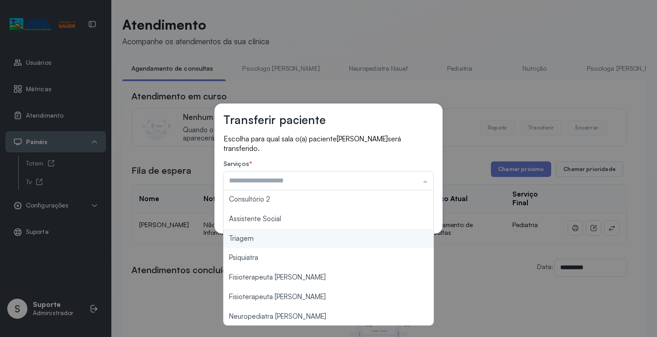
type input "*******"
click at [302, 238] on div "Transferir paciente Escolha para qual sala o(a) paciente ANTHONY RAVI DA SILVA …" at bounding box center [328, 168] width 657 height 337
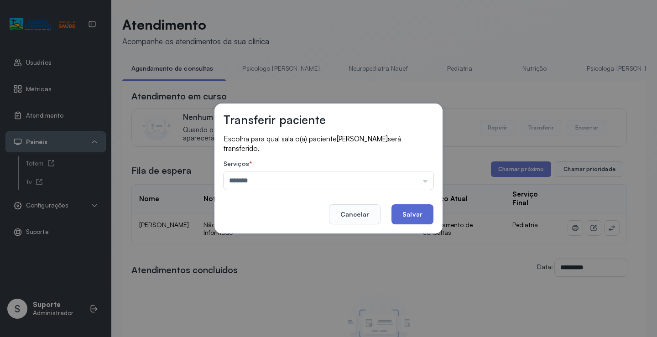
click at [408, 210] on button "Salvar" at bounding box center [412, 214] width 42 height 20
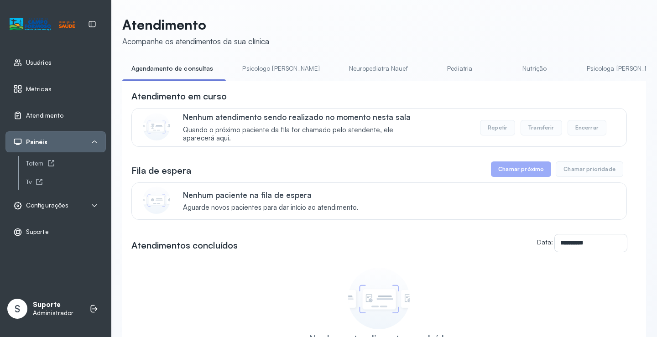
click at [269, 73] on link "Psicologo Pedro" at bounding box center [280, 68] width 95 height 15
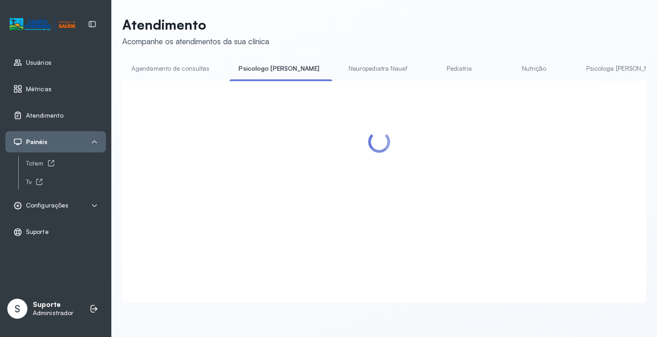
click at [184, 62] on link "Agendamento de consultas" at bounding box center [170, 68] width 96 height 15
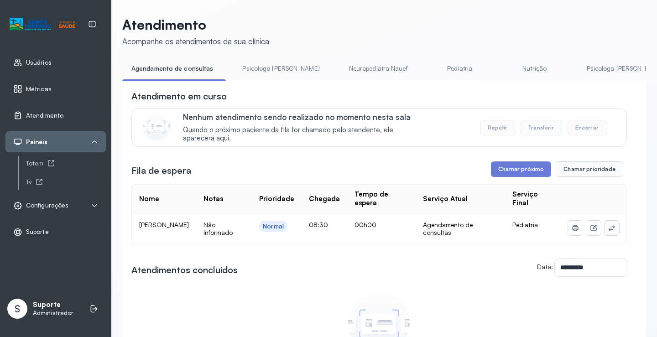
click at [604, 226] on button at bounding box center [611, 228] width 15 height 15
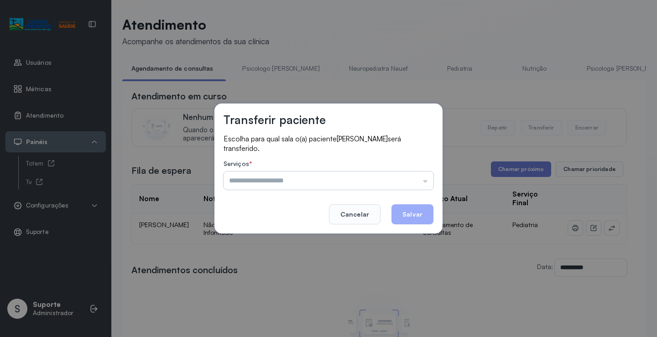
click at [385, 173] on input "text" at bounding box center [329, 181] width 210 height 18
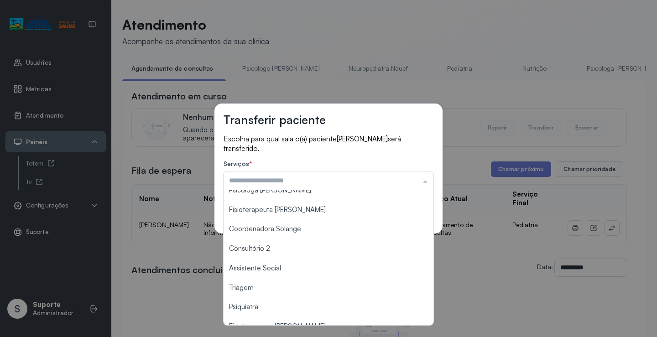
scroll to position [138, 0]
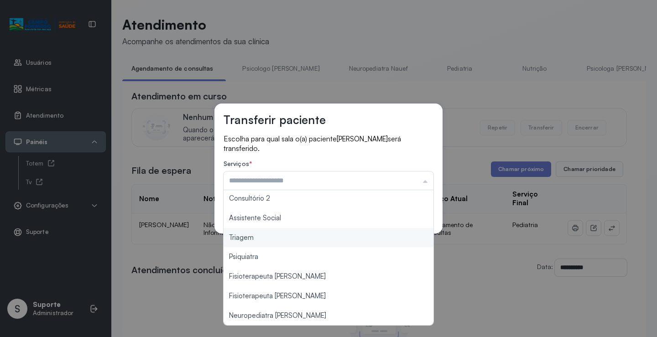
type input "*******"
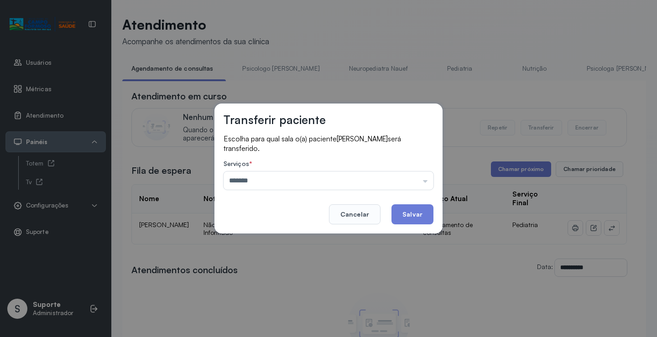
drag, startPoint x: 284, startPoint y: 238, endPoint x: 384, endPoint y: 216, distance: 102.3
click at [285, 237] on div "Transferir paciente Escolha para qual sala o(a) paciente MAITÊ SOARES DE ALMEDA…" at bounding box center [328, 168] width 657 height 337
click at [405, 215] on button "Salvar" at bounding box center [412, 214] width 42 height 20
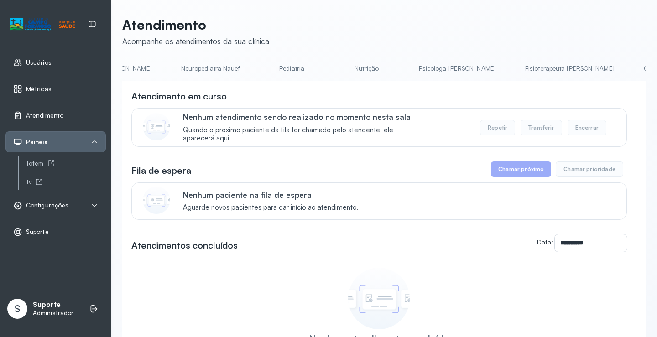
scroll to position [0, 161]
click at [416, 65] on link "Psicologa [PERSON_NAME]" at bounding box center [463, 68] width 95 height 15
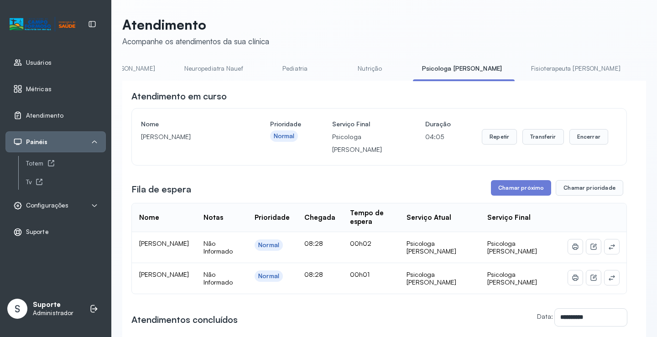
scroll to position [0, 0]
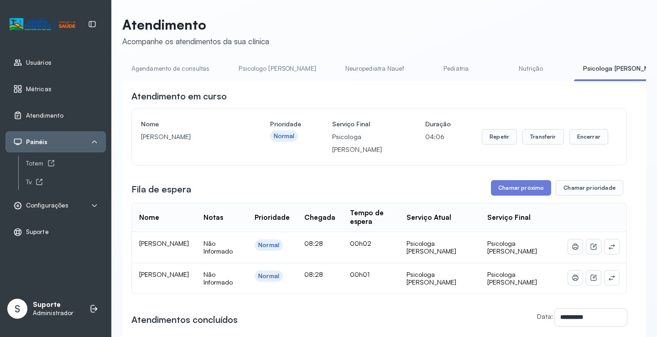
click at [159, 74] on link "Agendamento de consultas" at bounding box center [170, 68] width 96 height 15
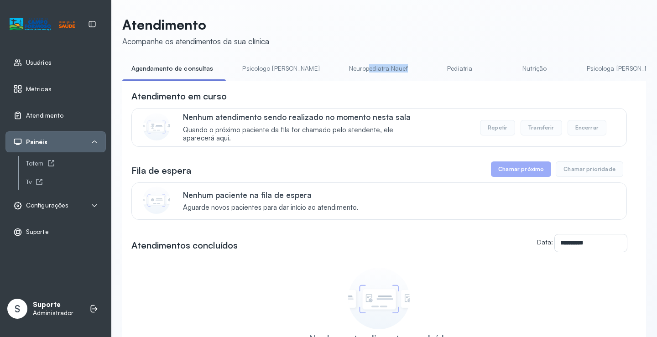
drag, startPoint x: 333, startPoint y: 81, endPoint x: 402, endPoint y: 81, distance: 69.8
click at [402, 81] on ul "Agendamento de consultas Psicologo Pedro Neuropediatra Nauef Pediatria Nutrição…" at bounding box center [384, 71] width 524 height 21
click at [428, 80] on li "Pediatria" at bounding box center [462, 71] width 68 height 21
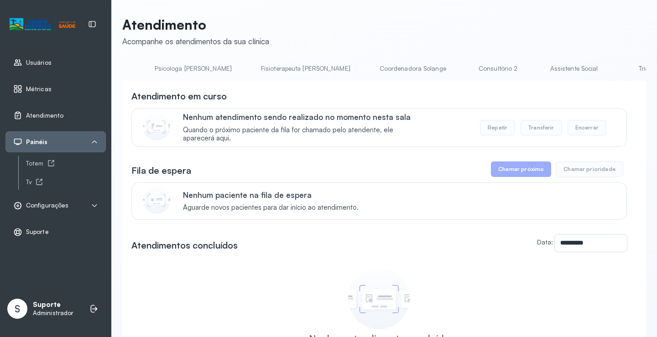
scroll to position [0, 424]
click at [260, 68] on link "Fisioterapeuta [PERSON_NAME]" at bounding box center [314, 68] width 108 height 15
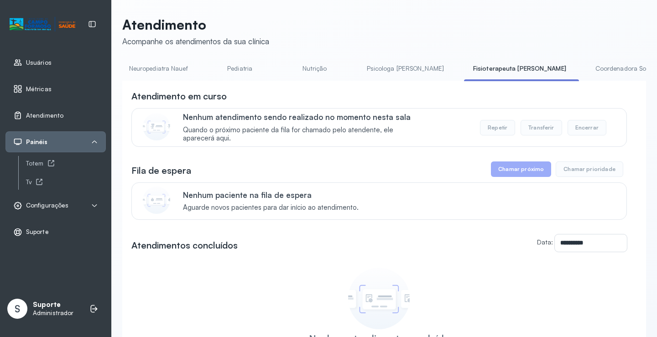
scroll to position [0, 0]
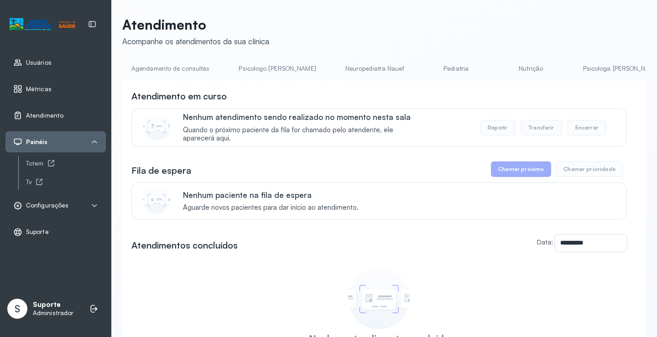
click at [254, 68] on link "Psicologo Pedro" at bounding box center [276, 68] width 95 height 15
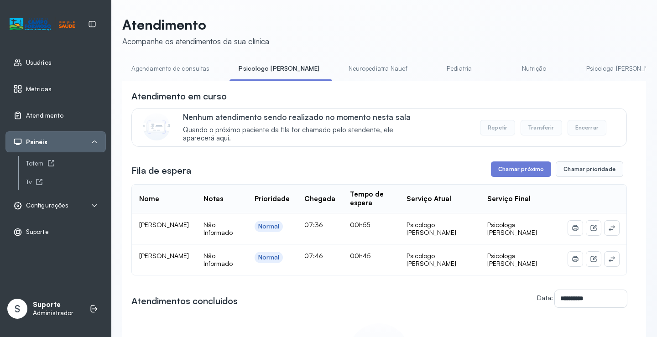
click at [339, 67] on link "Neuropediatra Nauef" at bounding box center [377, 68] width 77 height 15
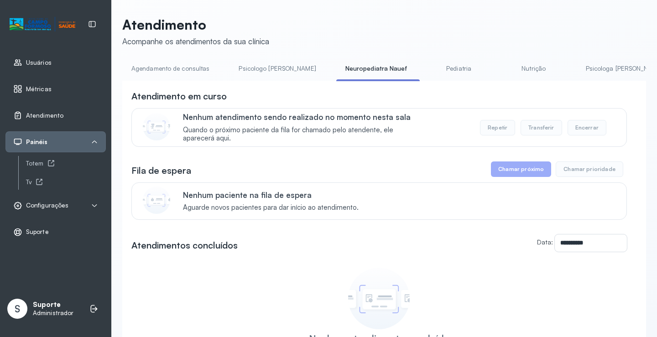
click at [427, 67] on link "Pediatria" at bounding box center [459, 68] width 64 height 15
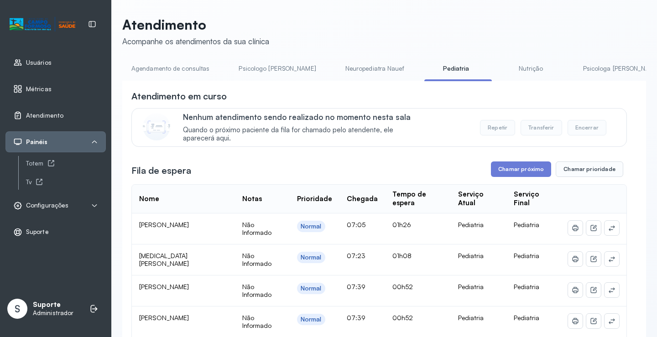
click at [499, 67] on link "Nutrição" at bounding box center [531, 68] width 64 height 15
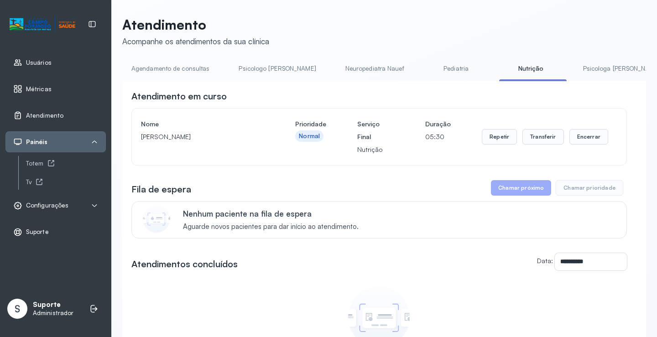
click at [426, 67] on link "Pediatria" at bounding box center [456, 68] width 64 height 15
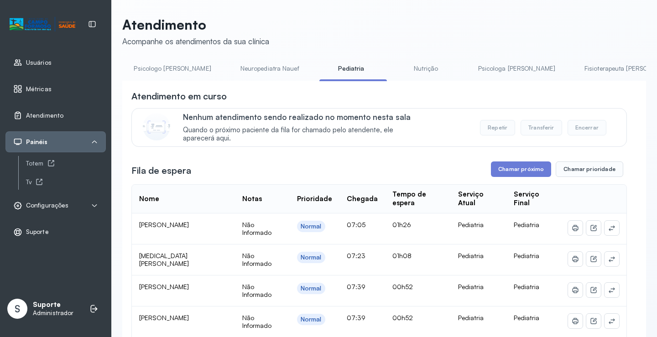
scroll to position [0, 109]
click at [392, 69] on link "Nutrição" at bounding box center [422, 68] width 64 height 15
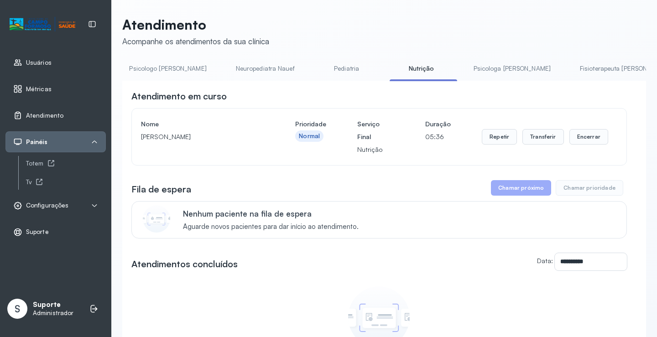
click at [465, 69] on link "Psicologa [PERSON_NAME]" at bounding box center [511, 68] width 95 height 15
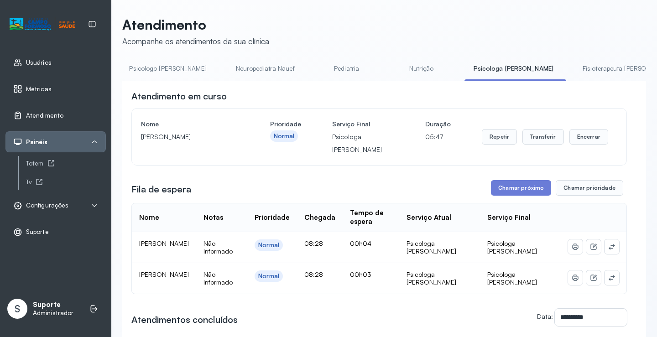
click at [573, 69] on link "Fisioterapeuta [PERSON_NAME]" at bounding box center [627, 68] width 108 height 15
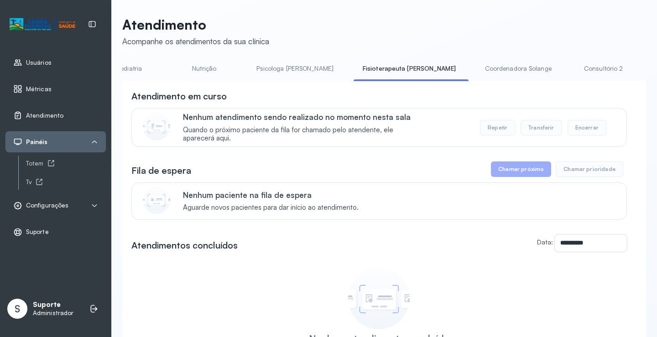
scroll to position [0, 399]
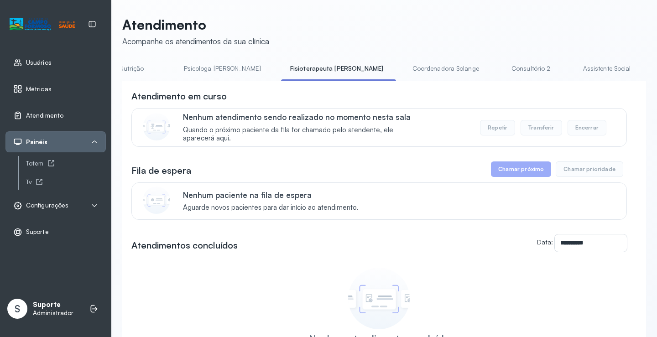
click at [403, 64] on link "Coordenadora Solange" at bounding box center [445, 68] width 85 height 15
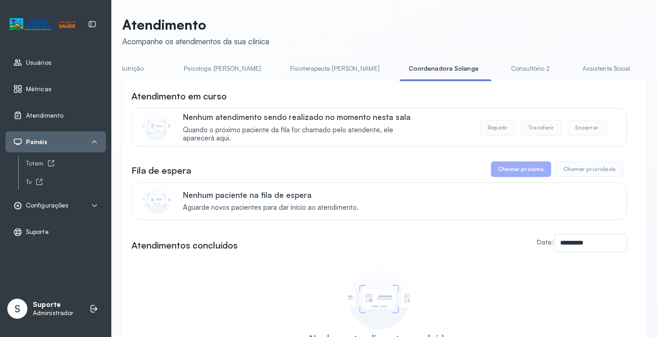
click at [499, 65] on link "Consultório 2" at bounding box center [531, 68] width 64 height 15
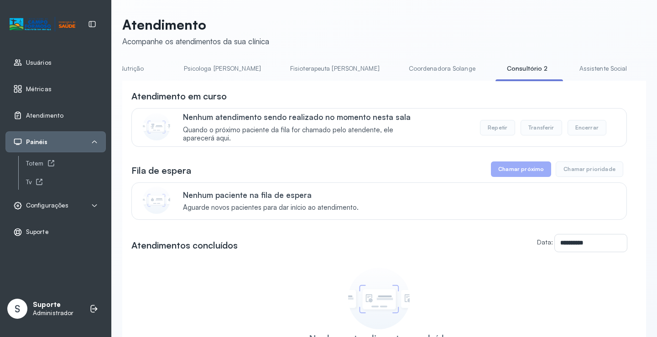
click at [570, 65] on link "Assistente Social" at bounding box center [603, 68] width 66 height 15
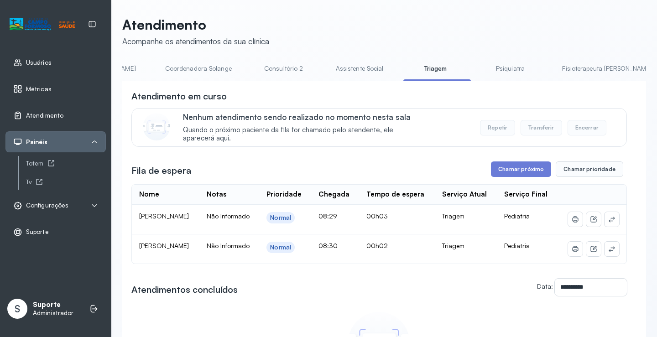
scroll to position [0, 665]
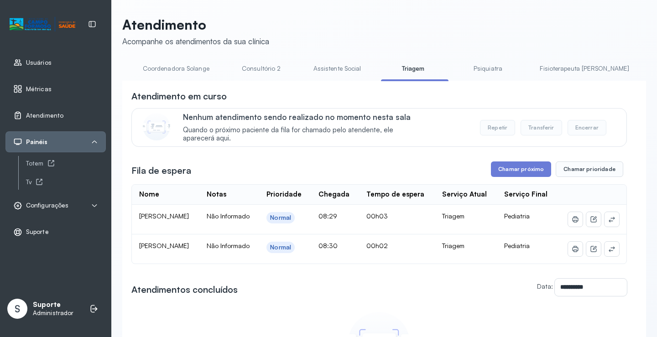
click at [456, 67] on link "Psiquiatra" at bounding box center [488, 68] width 64 height 15
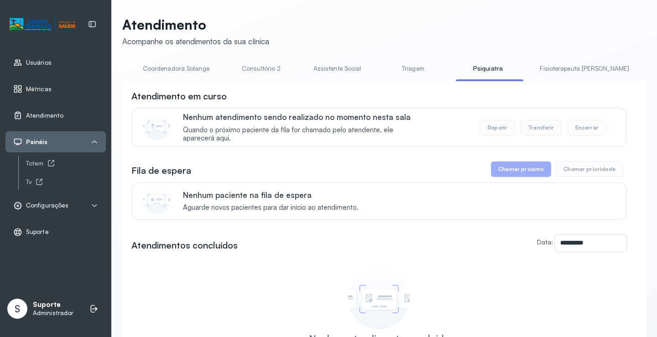
click at [531, 66] on link "Fisioterapeuta [PERSON_NAME]" at bounding box center [585, 68] width 108 height 15
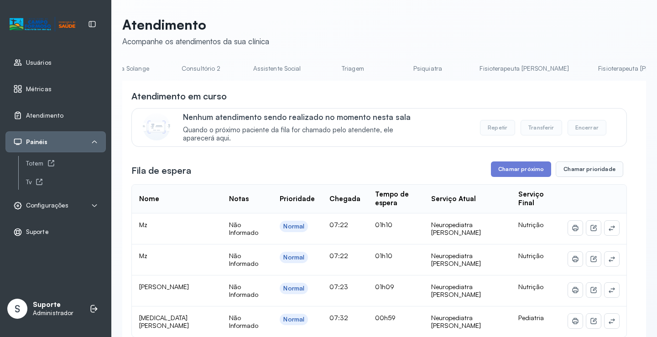
scroll to position [0, 0]
click at [150, 70] on link "Agendamento de consultas" at bounding box center [170, 68] width 96 height 15
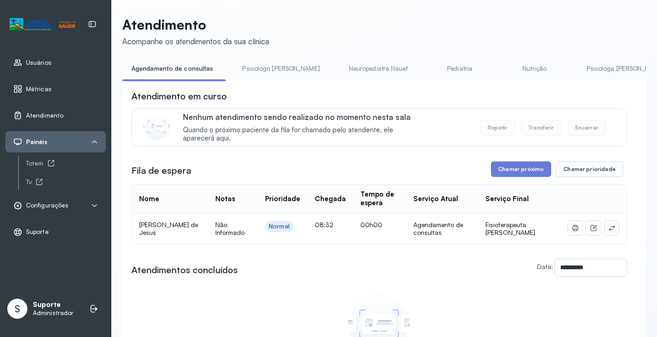
click at [610, 230] on button at bounding box center [611, 228] width 15 height 15
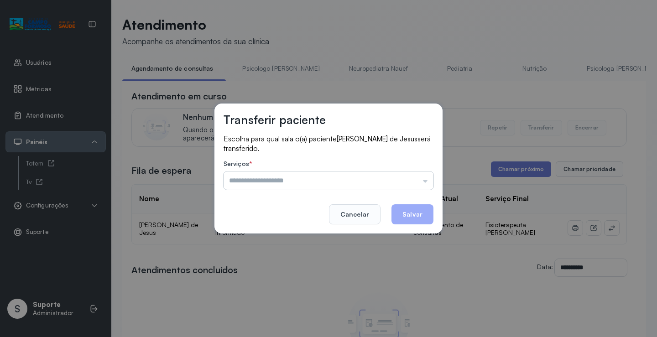
click at [396, 172] on input "text" at bounding box center [329, 181] width 210 height 18
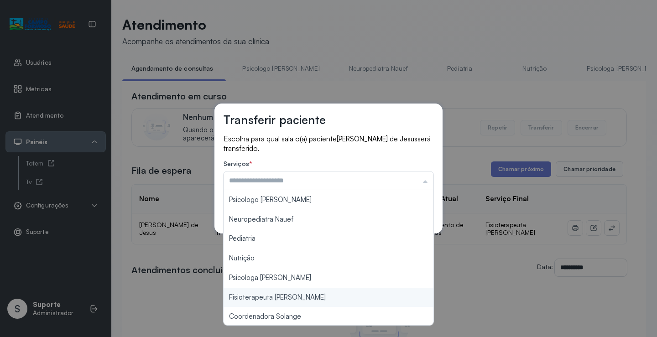
type input "**********"
click at [317, 304] on div "**********" at bounding box center [328, 168] width 657 height 337
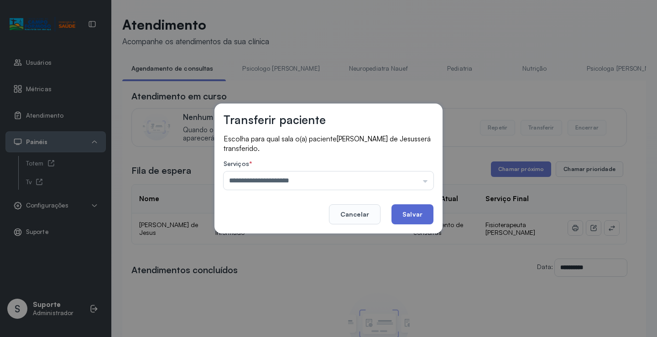
click at [416, 210] on button "Salvar" at bounding box center [412, 214] width 42 height 20
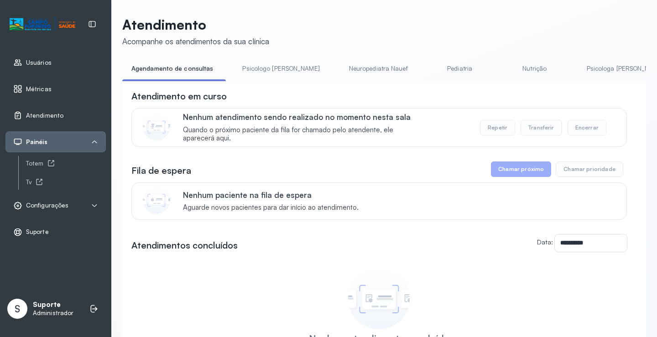
click at [261, 71] on link "Psicologo Pedro" at bounding box center [280, 68] width 95 height 15
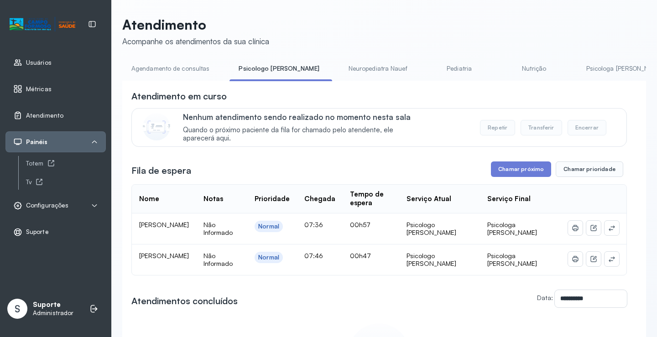
click at [180, 69] on link "Agendamento de consultas" at bounding box center [170, 68] width 96 height 15
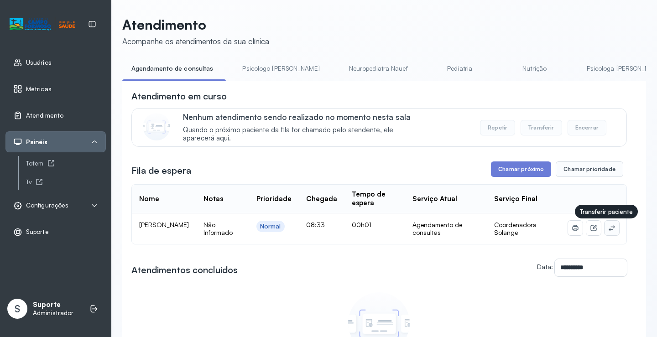
click at [608, 231] on icon at bounding box center [611, 227] width 7 height 7
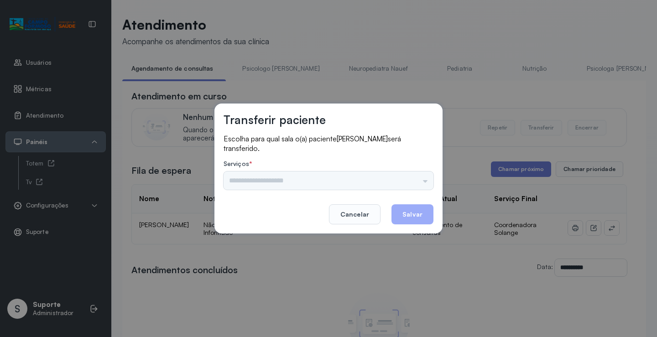
click at [403, 179] on div "Psicologo Pedro Neuropediatra Nauef Pediatria Nutrição Psicologa Alana Fisioter…" at bounding box center [329, 181] width 210 height 18
click at [403, 179] on input "text" at bounding box center [329, 181] width 210 height 18
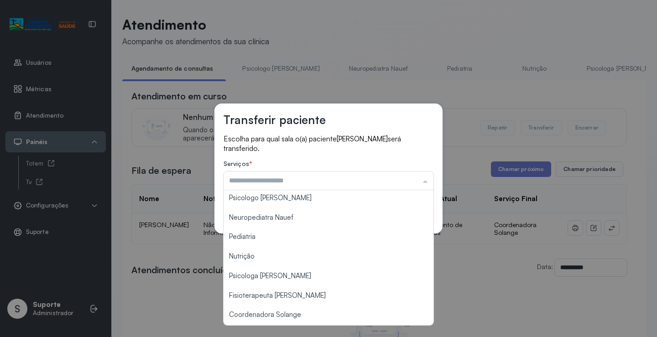
scroll to position [1, 0]
type input "**********"
click at [295, 312] on div "**********" at bounding box center [328, 168] width 657 height 337
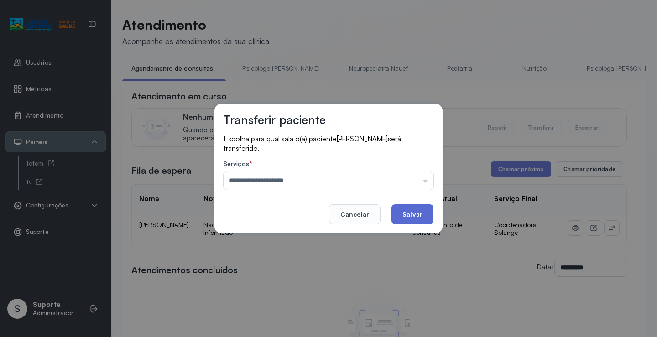
click at [423, 213] on button "Salvar" at bounding box center [412, 214] width 42 height 20
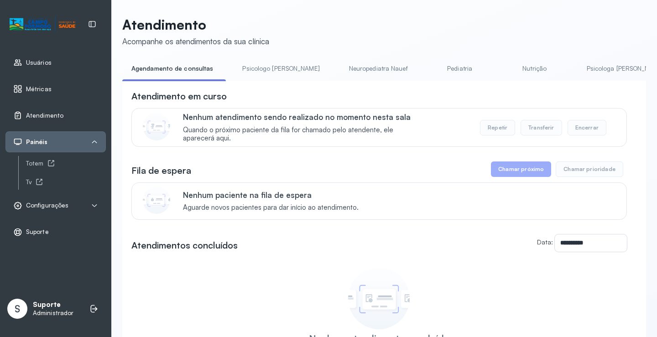
click at [259, 77] on li "Psicologo Pedro" at bounding box center [282, 71] width 99 height 21
click at [240, 64] on link "Psicologo Pedro" at bounding box center [280, 68] width 95 height 15
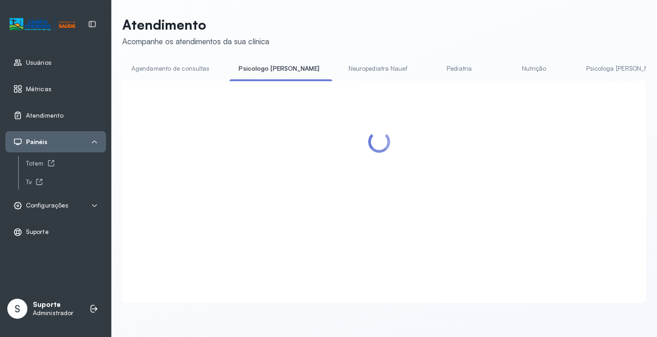
click at [182, 70] on link "Agendamento de consultas" at bounding box center [170, 68] width 96 height 15
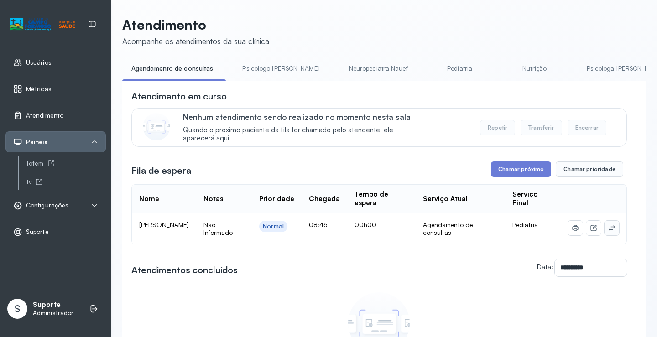
click at [609, 228] on button at bounding box center [611, 228] width 15 height 15
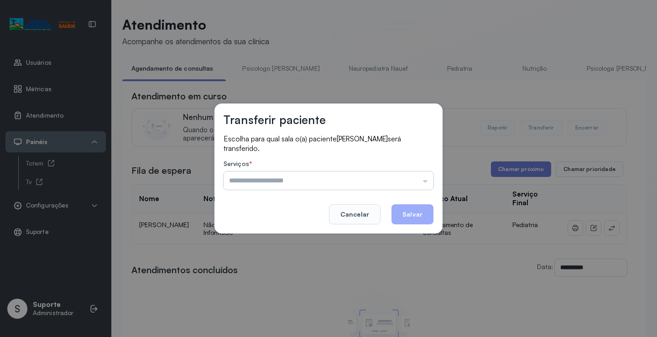
click at [392, 181] on input "text" at bounding box center [329, 181] width 210 height 18
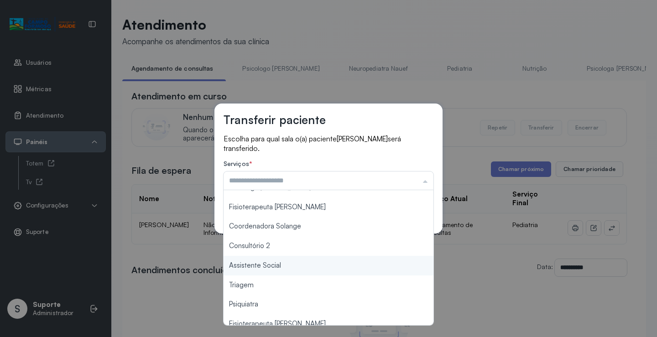
scroll to position [91, 0]
type input "*******"
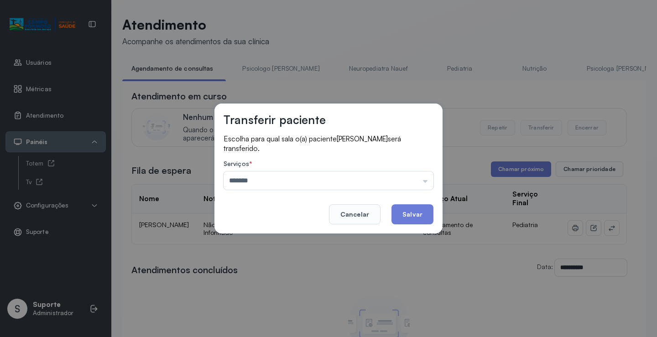
click at [281, 286] on div "Transferir paciente Escolha para qual sala o(a) paciente LUIZ HENRIQUE MARTINS …" at bounding box center [328, 168] width 657 height 337
click at [415, 212] on button "Salvar" at bounding box center [412, 214] width 42 height 20
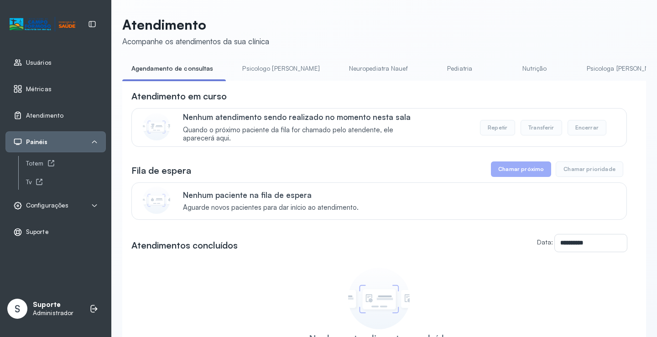
click at [358, 73] on link "Neuropediatra Nauef" at bounding box center [378, 68] width 77 height 15
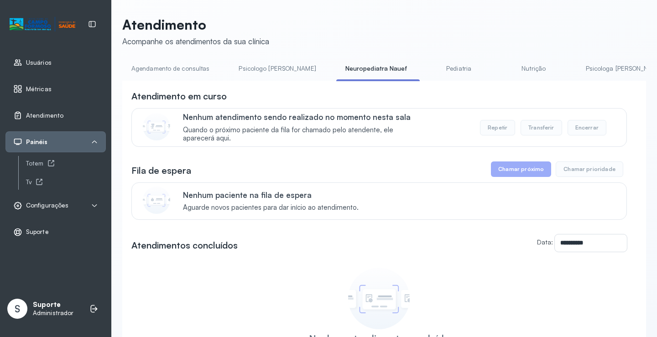
click at [273, 58] on div "**********" at bounding box center [384, 217] width 524 height 402
click at [253, 70] on link "Psicologo Pedro" at bounding box center [276, 68] width 95 height 15
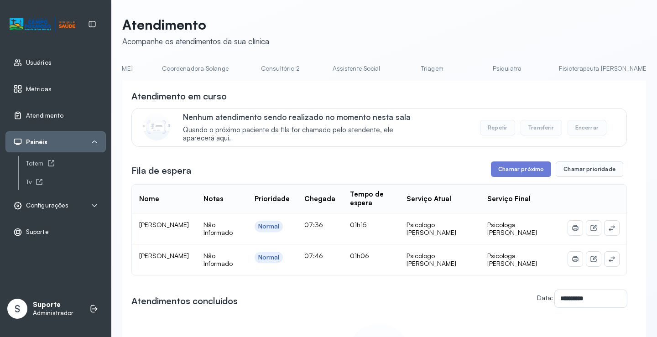
scroll to position [0, 724]
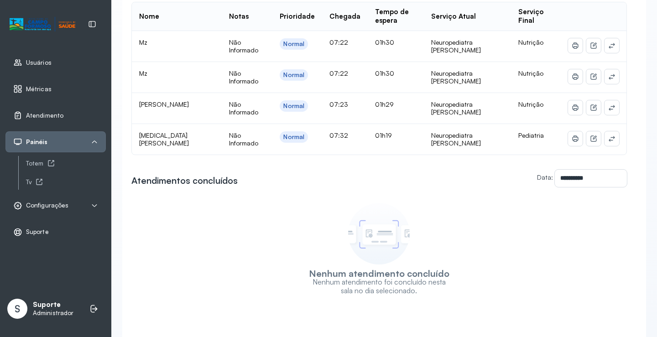
scroll to position [0, 0]
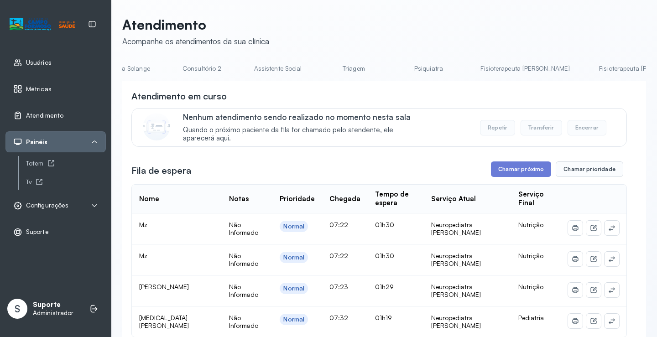
click at [590, 64] on link "Fisioterapeuta [PERSON_NAME]" at bounding box center [644, 68] width 108 height 15
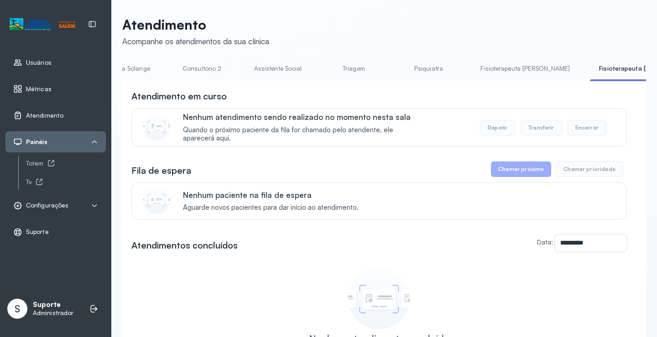
click at [471, 66] on link "Fisioterapeuta [PERSON_NAME]" at bounding box center [525, 68] width 108 height 15
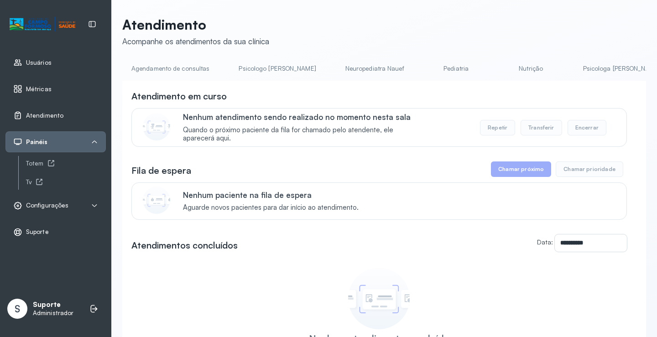
click at [268, 68] on link "Psicologo Pedro" at bounding box center [276, 68] width 95 height 15
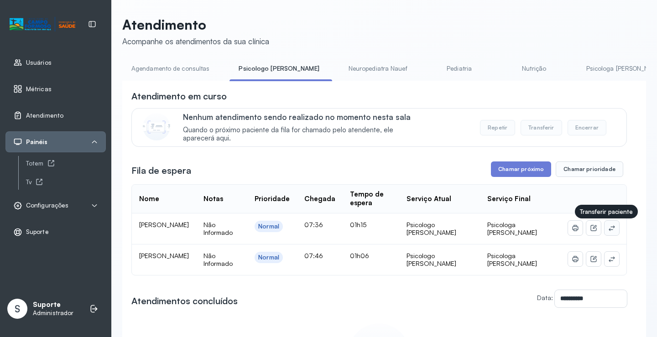
click at [604, 224] on button at bounding box center [611, 228] width 15 height 15
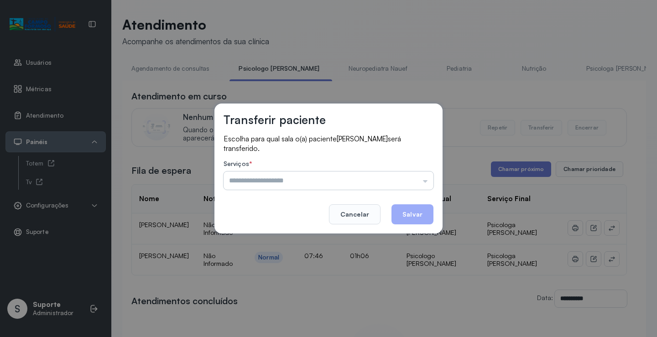
click at [398, 180] on input "text" at bounding box center [329, 181] width 210 height 18
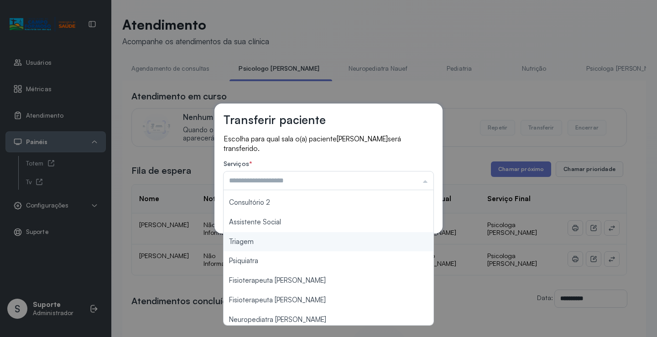
scroll to position [138, 0]
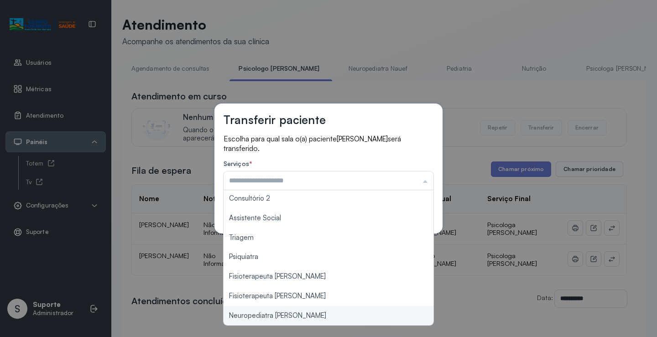
type input "**********"
click at [295, 320] on div "**********" at bounding box center [328, 168] width 657 height 337
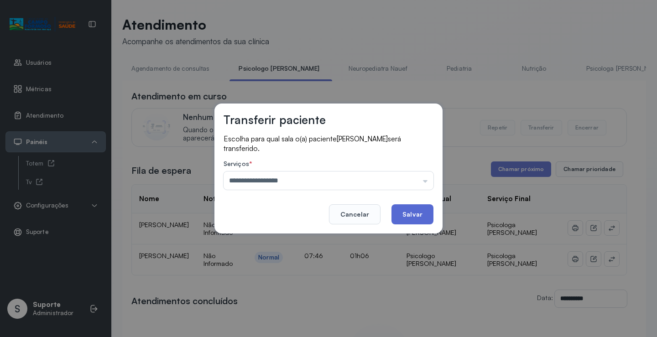
click at [422, 215] on button "Salvar" at bounding box center [412, 214] width 42 height 20
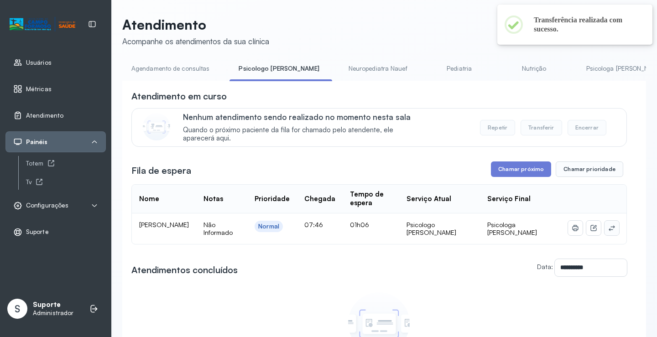
click at [608, 231] on icon at bounding box center [611, 227] width 7 height 7
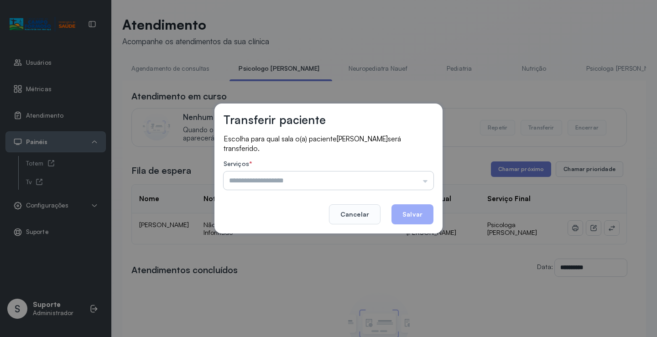
click at [403, 172] on input "text" at bounding box center [329, 181] width 210 height 18
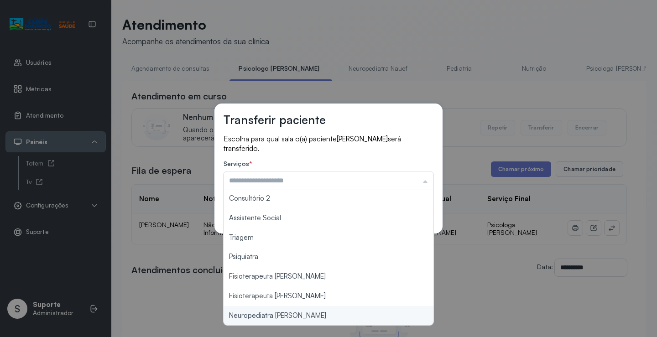
type input "**********"
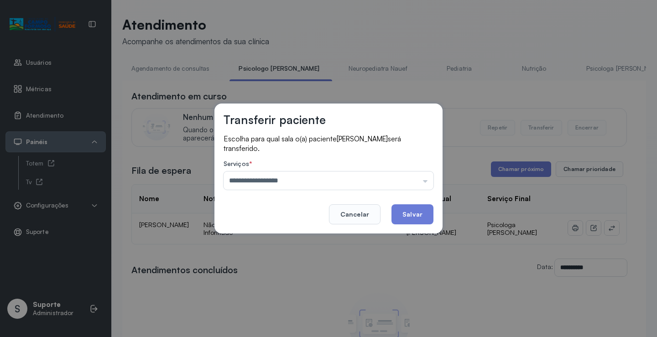
drag, startPoint x: 297, startPoint y: 316, endPoint x: 365, endPoint y: 263, distance: 86.8
click at [299, 312] on div "**********" at bounding box center [328, 168] width 657 height 337
click at [413, 219] on button "Salvar" at bounding box center [412, 214] width 42 height 20
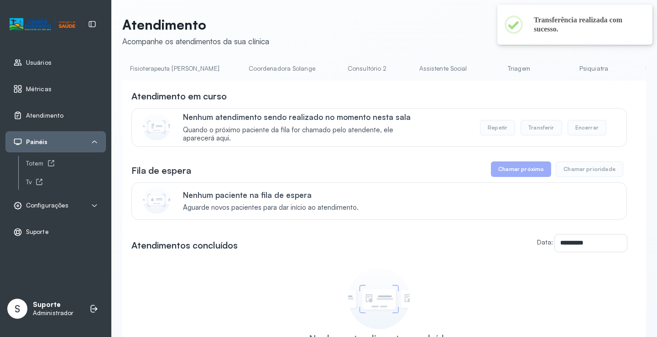
scroll to position [0, 541]
click at [508, 64] on link "Triagem" at bounding box center [540, 68] width 64 height 15
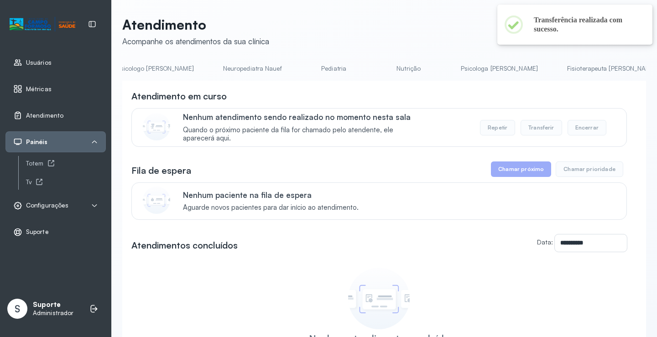
scroll to position [0, 25]
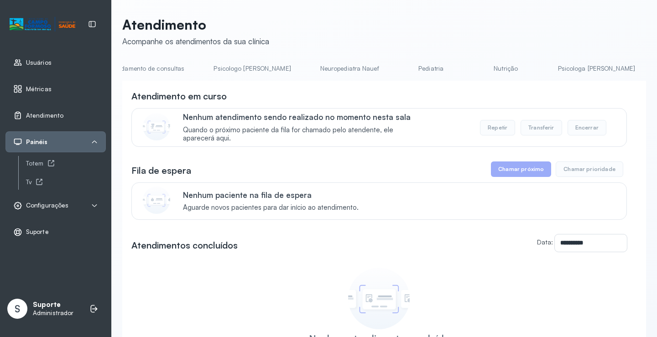
click at [404, 72] on link "Pediatria" at bounding box center [431, 68] width 64 height 15
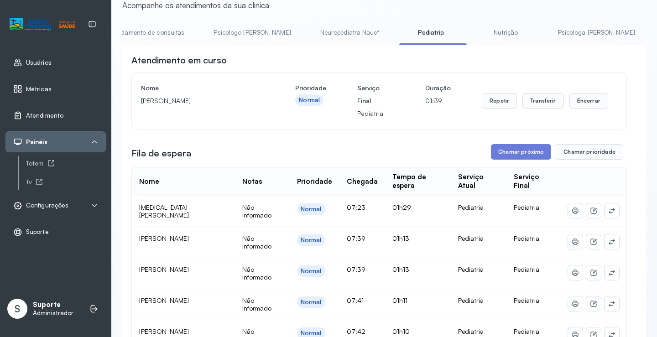
scroll to position [0, 0]
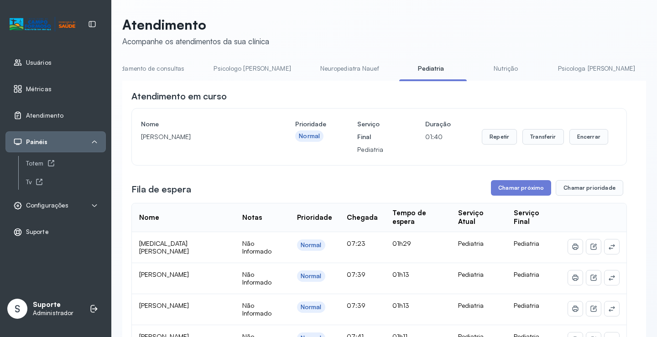
click at [180, 73] on link "Agendamento de consultas" at bounding box center [145, 68] width 96 height 15
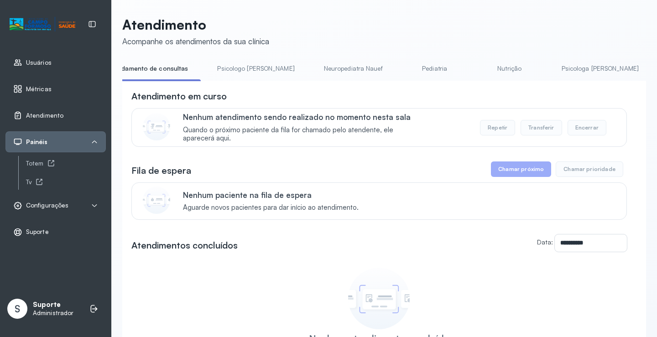
click at [315, 65] on link "Neuropediatra Nauef" at bounding box center [353, 68] width 77 height 15
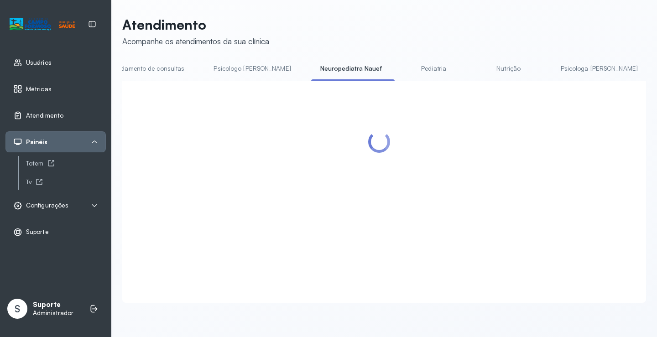
click at [248, 66] on link "Psicologo Pedro" at bounding box center [251, 68] width 95 height 15
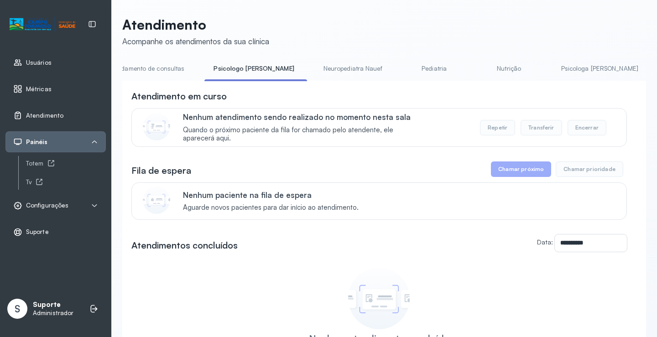
click at [160, 70] on link "Agendamento de consultas" at bounding box center [145, 68] width 96 height 15
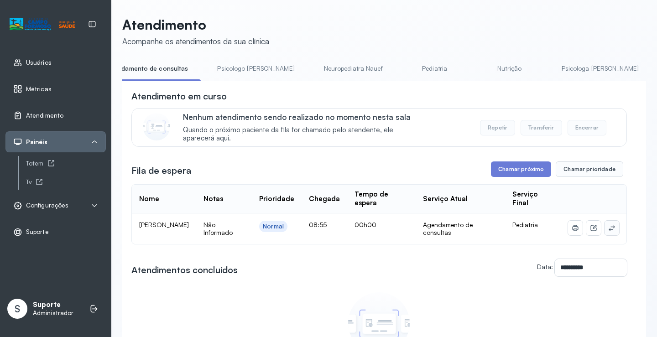
click at [606, 234] on button at bounding box center [611, 228] width 15 height 15
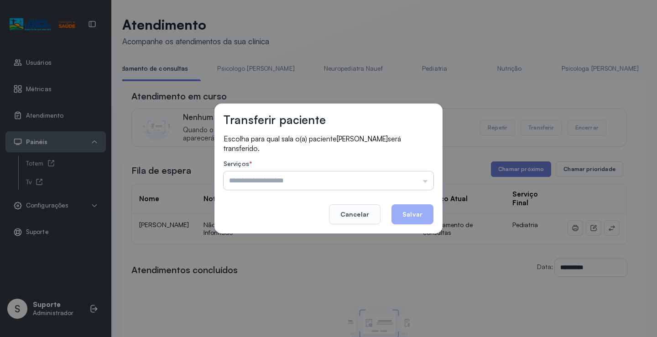
click at [410, 179] on input "text" at bounding box center [329, 181] width 210 height 18
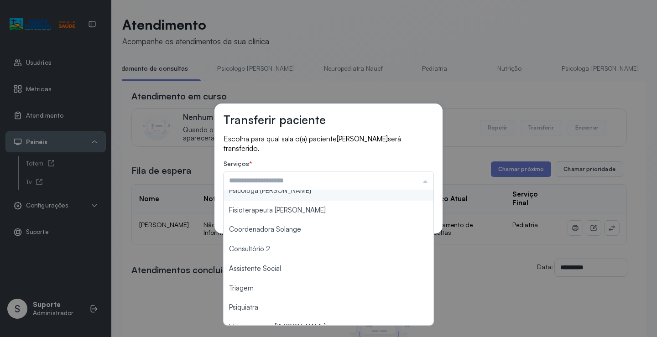
scroll to position [138, 0]
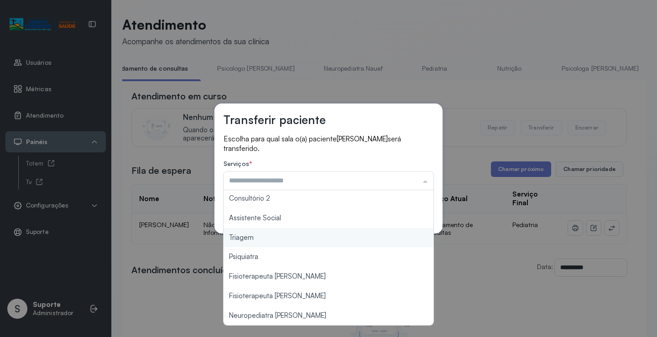
type input "*******"
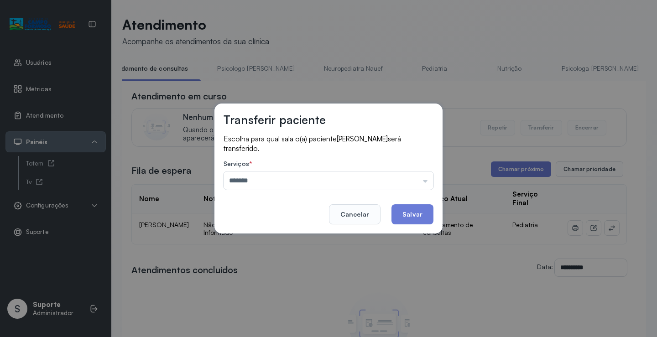
click at [278, 232] on div "Transferir paciente Escolha para qual sala o(a) paciente JADE CARVALHO OLIVEIRA…" at bounding box center [328, 169] width 228 height 130
click at [416, 206] on button "Salvar" at bounding box center [412, 214] width 42 height 20
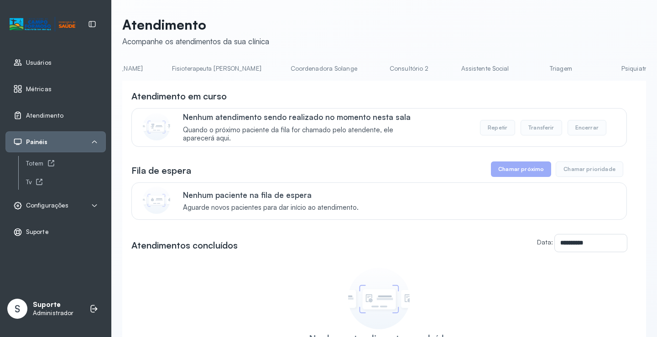
scroll to position [0, 523]
click at [527, 72] on link "Triagem" at bounding box center [559, 68] width 64 height 15
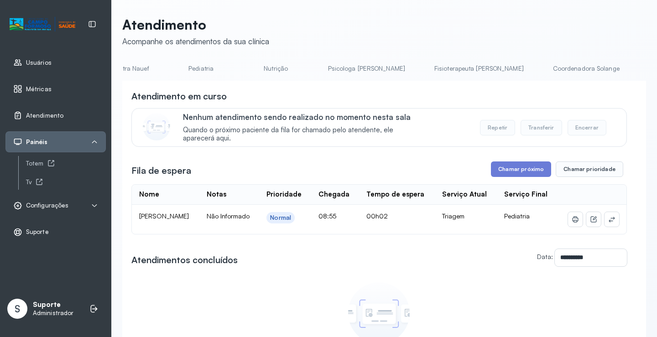
scroll to position [0, 0]
click at [198, 68] on link "Agendamento de consultas" at bounding box center [170, 68] width 96 height 15
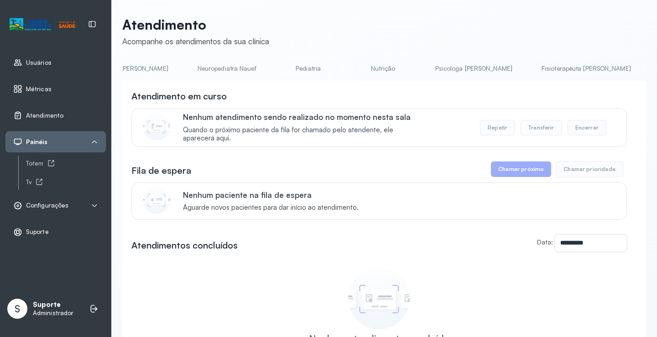
scroll to position [0, 145]
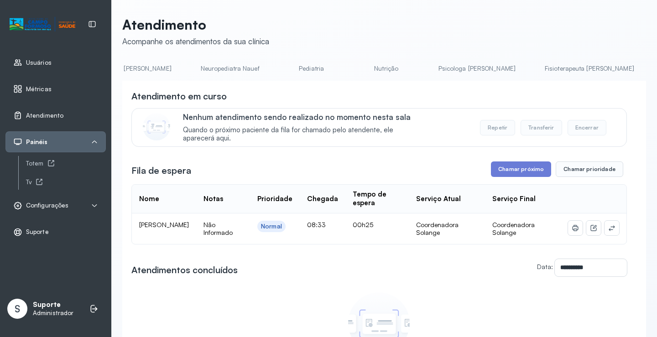
scroll to position [0, 0]
click at [165, 70] on link "Agendamento de consultas" at bounding box center [170, 68] width 96 height 15
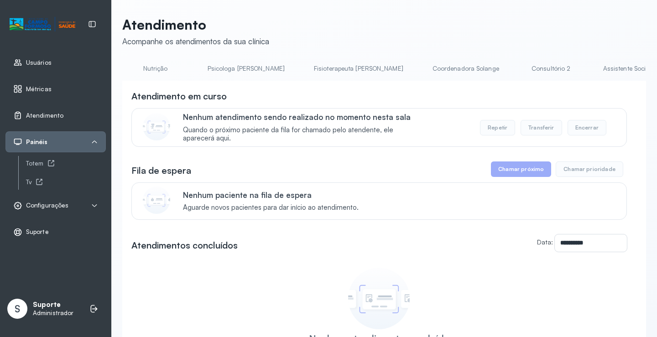
scroll to position [0, 344]
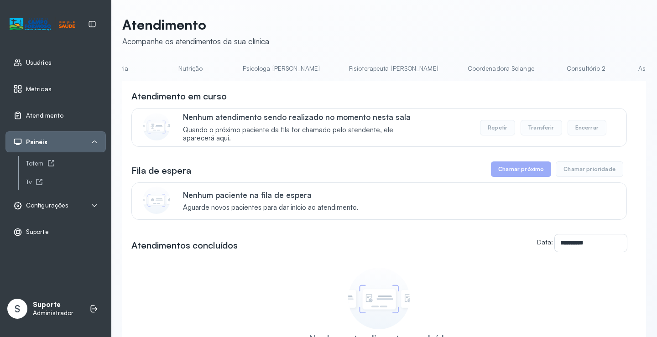
click at [234, 68] on link "Psicologa [PERSON_NAME]" at bounding box center [281, 68] width 95 height 15
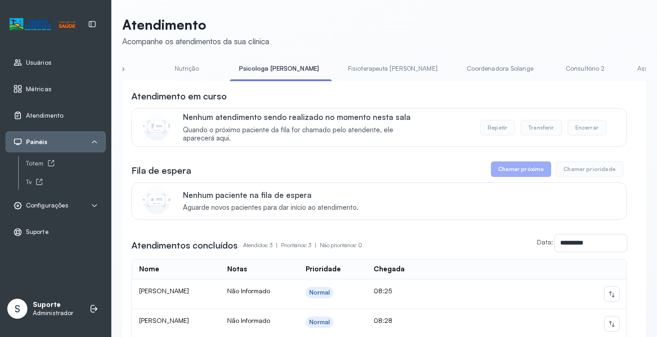
scroll to position [0, 0]
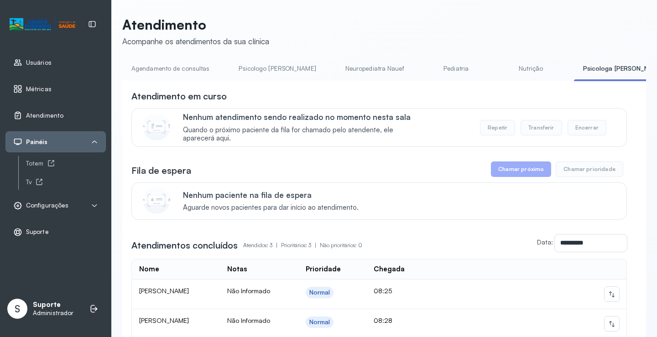
click at [163, 65] on link "Agendamento de consultas" at bounding box center [170, 68] width 96 height 15
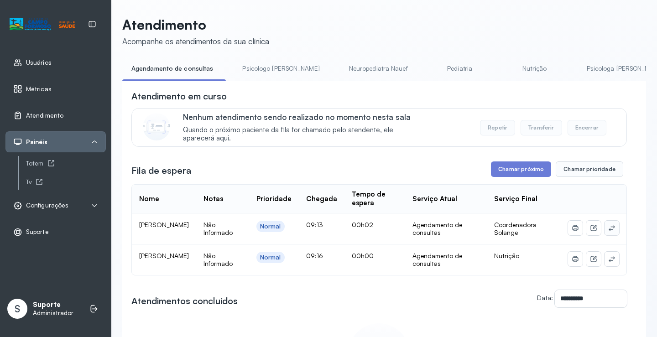
click at [608, 229] on icon at bounding box center [611, 227] width 7 height 7
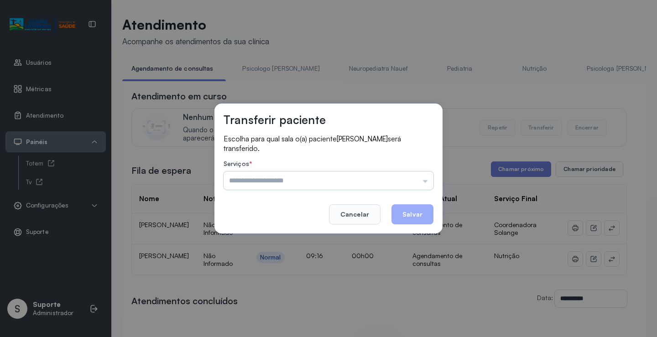
click at [427, 179] on input "text" at bounding box center [329, 181] width 210 height 18
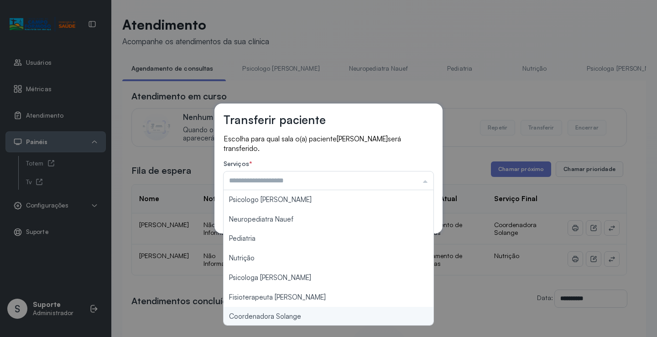
type input "**********"
drag, startPoint x: 301, startPoint y: 319, endPoint x: 304, endPoint y: 312, distance: 7.1
click at [301, 318] on div "**********" at bounding box center [328, 168] width 657 height 337
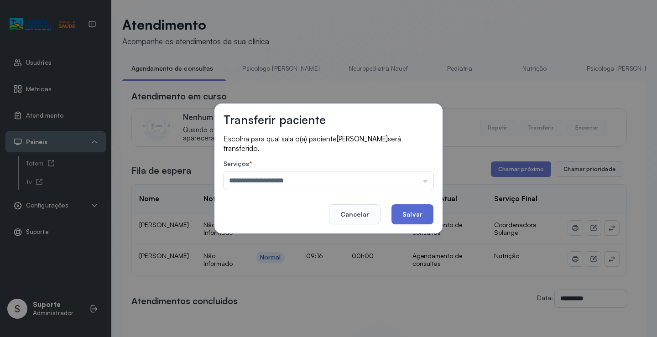
click at [416, 217] on button "Salvar" at bounding box center [412, 214] width 42 height 20
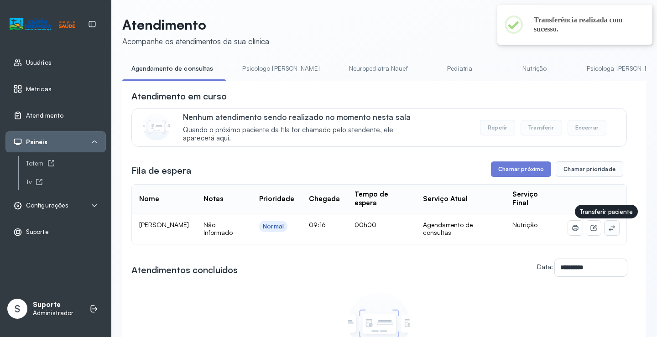
click at [608, 229] on icon at bounding box center [611, 227] width 7 height 7
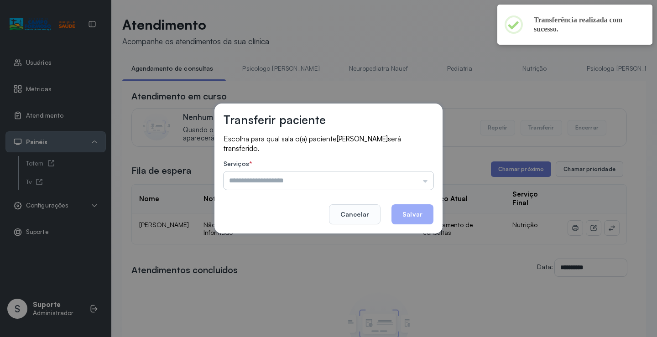
drag, startPoint x: 386, startPoint y: 172, endPoint x: 387, endPoint y: 181, distance: 9.6
click at [386, 172] on input "text" at bounding box center [329, 181] width 210 height 18
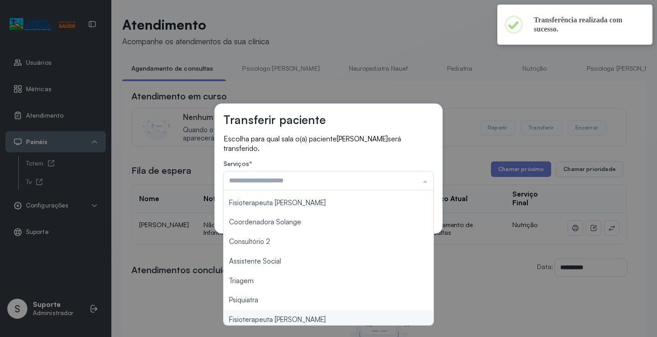
scroll to position [137, 0]
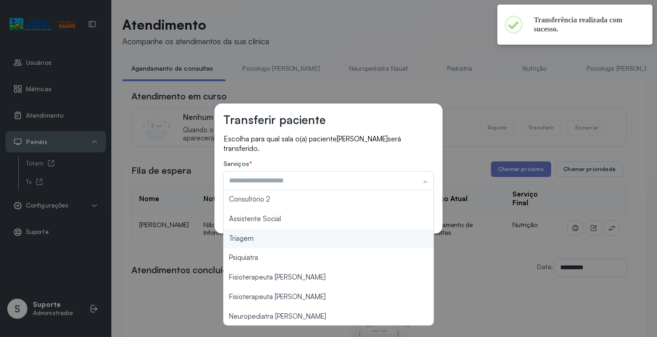
type input "*******"
click at [268, 238] on div "Transferir paciente Escolha para qual sala o(a) paciente Jhulia Kaliny Carvalho…" at bounding box center [328, 168] width 657 height 337
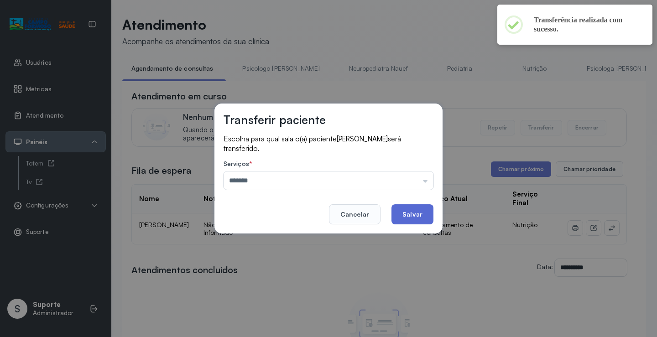
click at [416, 216] on button "Salvar" at bounding box center [412, 214] width 42 height 20
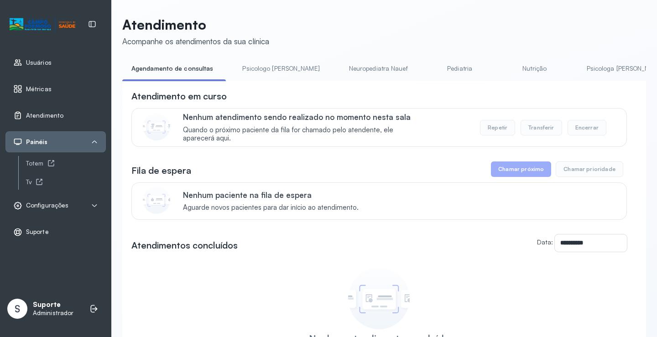
click at [340, 62] on link "Neuropediatra Nauef" at bounding box center [378, 68] width 77 height 15
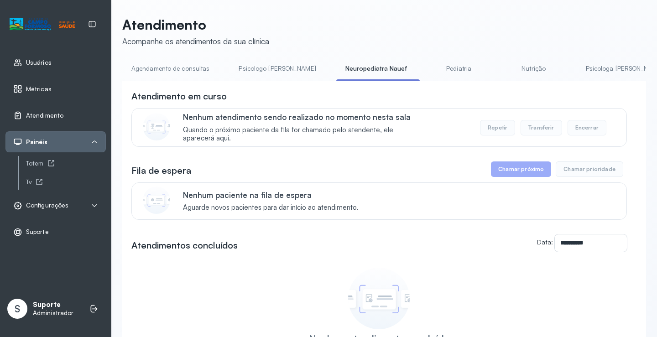
click at [178, 73] on link "Agendamento de consultas" at bounding box center [170, 68] width 96 height 15
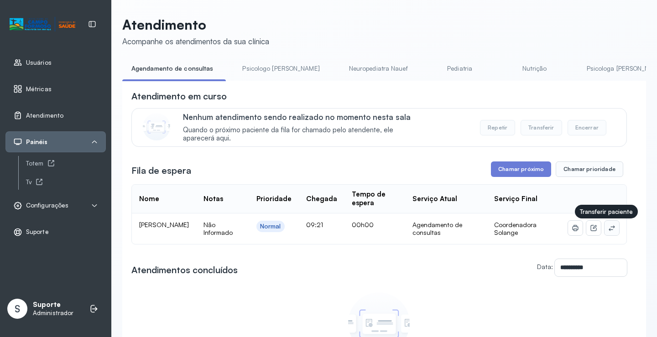
click at [606, 224] on button at bounding box center [611, 228] width 15 height 15
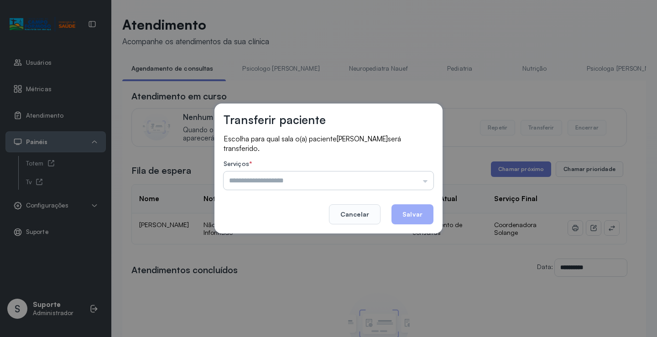
click at [401, 182] on input "text" at bounding box center [329, 181] width 210 height 18
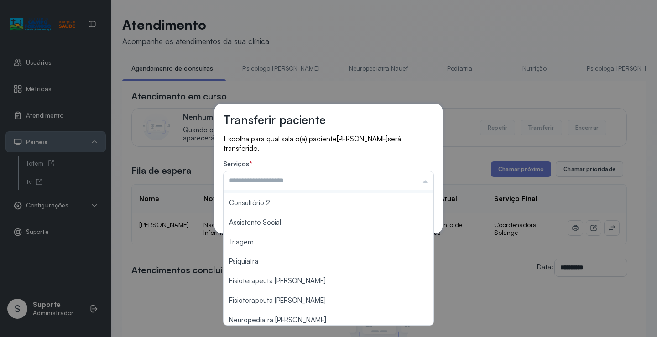
scroll to position [138, 0]
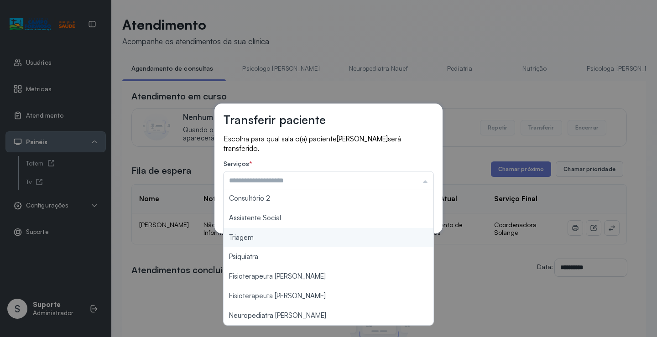
type input "*******"
drag, startPoint x: 284, startPoint y: 243, endPoint x: 296, endPoint y: 239, distance: 12.4
click at [285, 243] on div "Transferir paciente Escolha para qual sala o(a) paciente Mellissa Souza Ferreir…" at bounding box center [328, 168] width 657 height 337
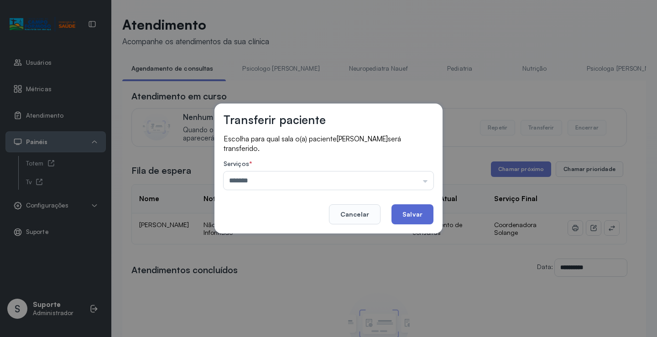
click at [422, 211] on button "Salvar" at bounding box center [412, 214] width 42 height 20
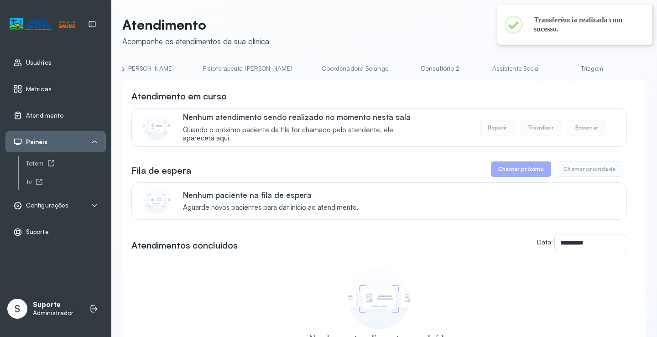
scroll to position [0, 491]
click at [558, 64] on link "Triagem" at bounding box center [590, 68] width 64 height 15
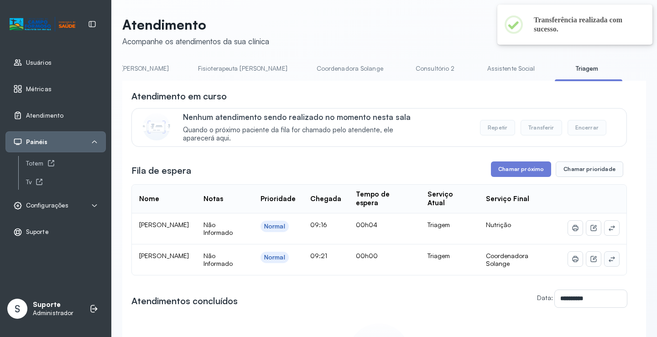
click at [608, 261] on icon at bounding box center [611, 258] width 7 height 7
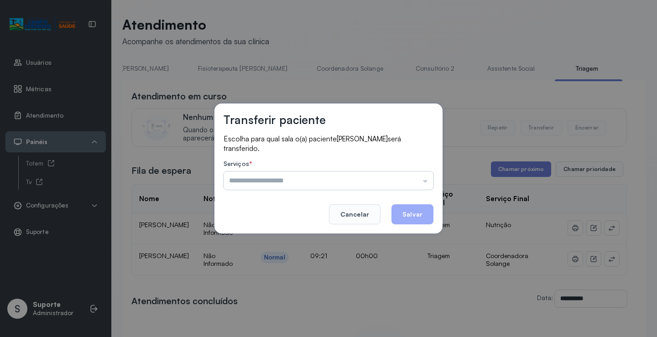
click at [409, 176] on input "text" at bounding box center [329, 181] width 210 height 18
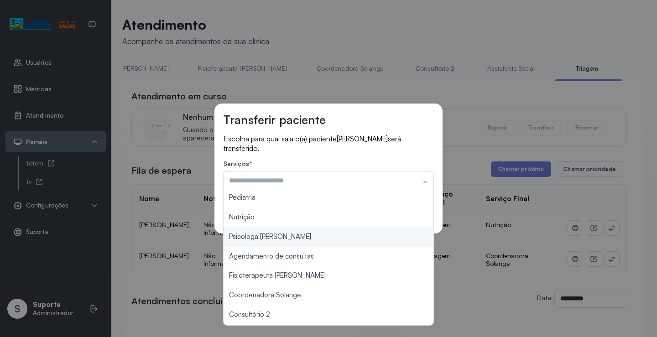
scroll to position [91, 0]
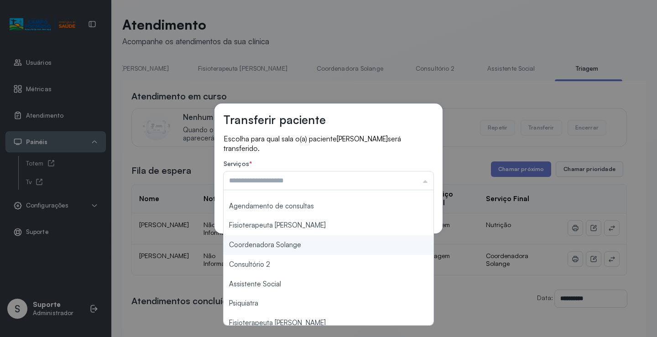
type input "**********"
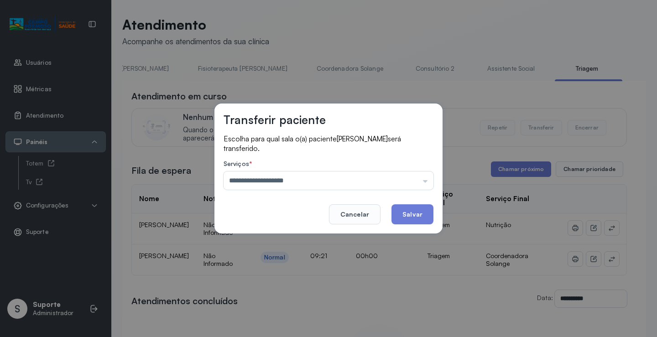
drag, startPoint x: 301, startPoint y: 248, endPoint x: 373, endPoint y: 231, distance: 74.5
click at [301, 248] on div "**********" at bounding box center [328, 168] width 657 height 337
click at [413, 213] on button "Salvar" at bounding box center [412, 214] width 42 height 20
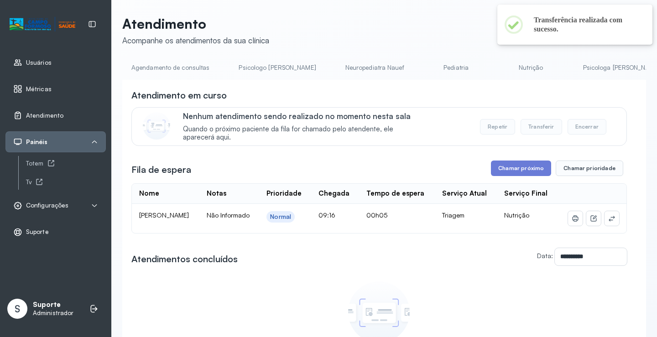
scroll to position [0, 0]
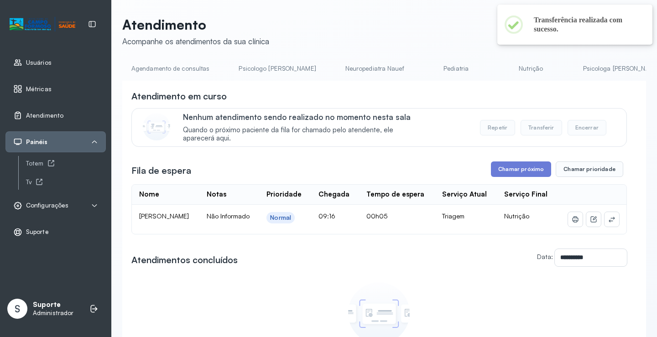
click at [170, 71] on link "Agendamento de consultas" at bounding box center [170, 68] width 96 height 15
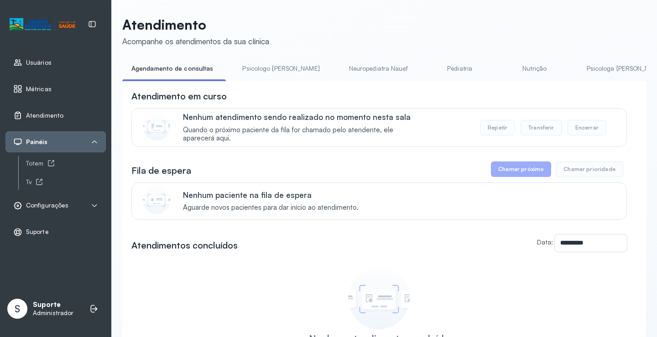
click at [260, 75] on link "Psicologo Pedro" at bounding box center [280, 68] width 95 height 15
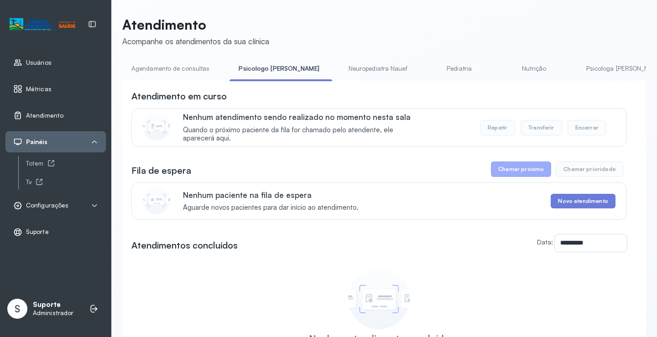
click at [175, 64] on link "Agendamento de consultas" at bounding box center [170, 68] width 96 height 15
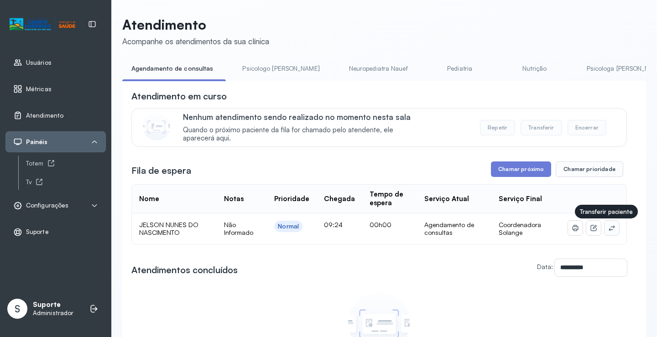
click at [608, 232] on icon at bounding box center [611, 227] width 7 height 7
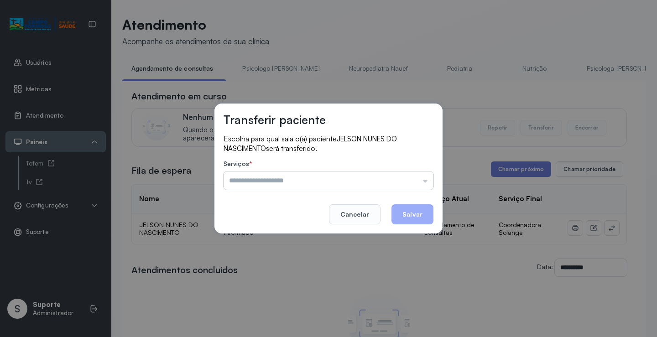
click at [408, 181] on input "text" at bounding box center [329, 181] width 210 height 18
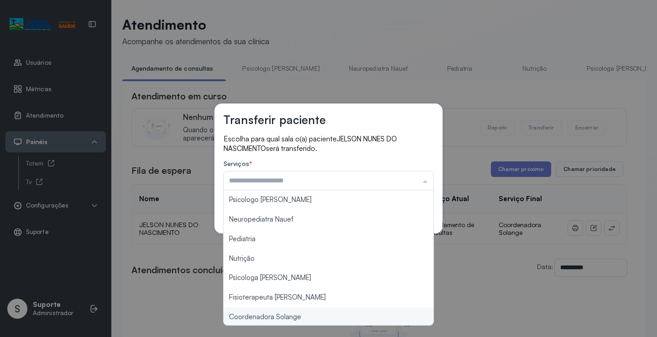
type input "**********"
drag, startPoint x: 291, startPoint y: 319, endPoint x: 347, endPoint y: 276, distance: 70.3
click at [291, 318] on div "**********" at bounding box center [328, 168] width 657 height 337
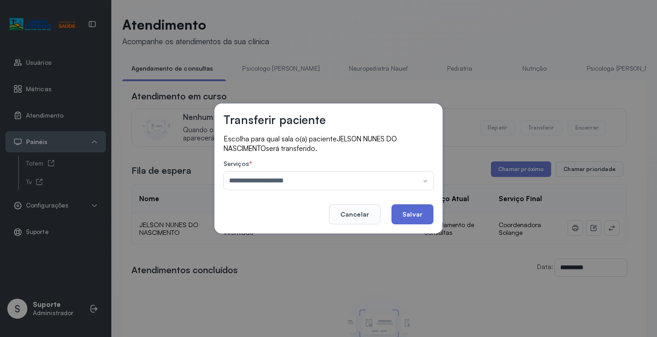
click at [412, 222] on button "Salvar" at bounding box center [412, 214] width 42 height 20
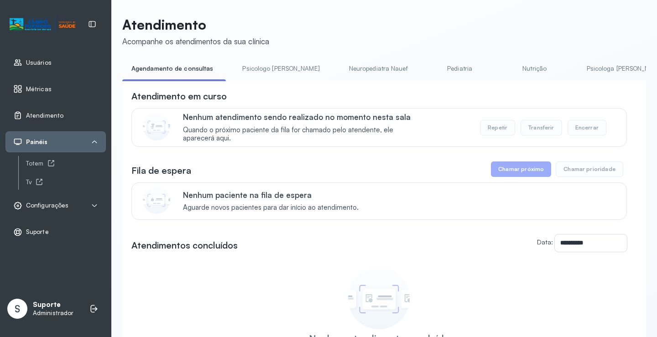
click at [262, 64] on link "Psicologo Pedro" at bounding box center [280, 68] width 95 height 15
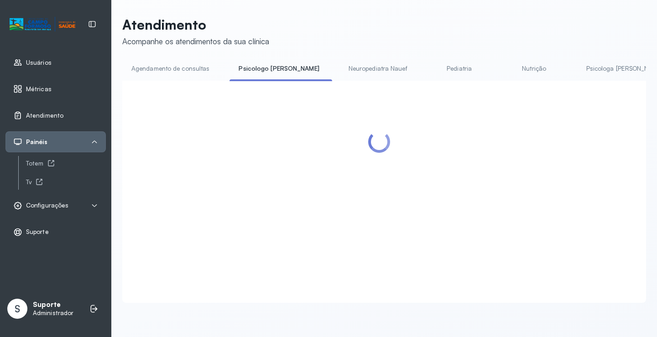
click at [182, 65] on link "Agendamento de consultas" at bounding box center [170, 68] width 96 height 15
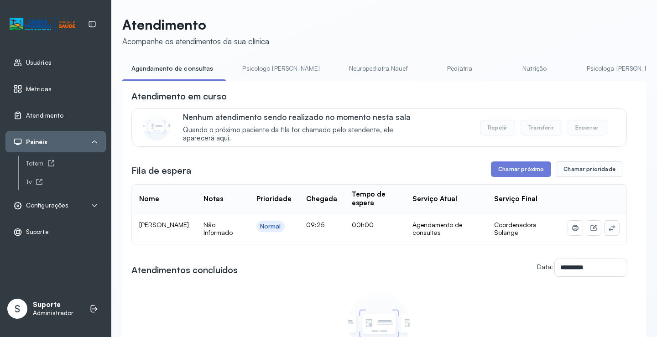
click at [604, 229] on button at bounding box center [611, 228] width 15 height 15
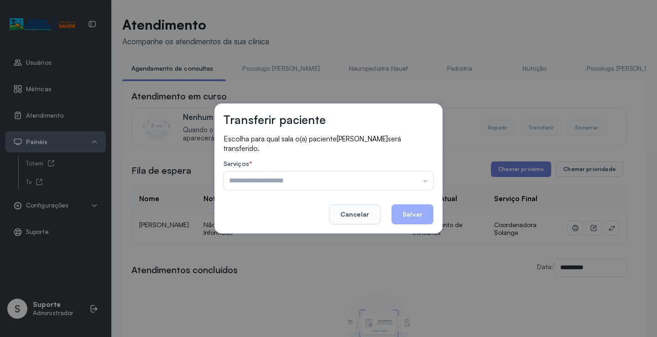
drag, startPoint x: 403, startPoint y: 181, endPoint x: 372, endPoint y: 199, distance: 36.6
click at [400, 182] on input "text" at bounding box center [329, 181] width 210 height 18
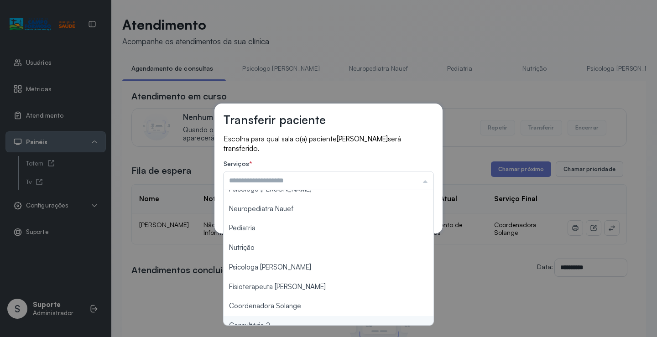
scroll to position [1, 0]
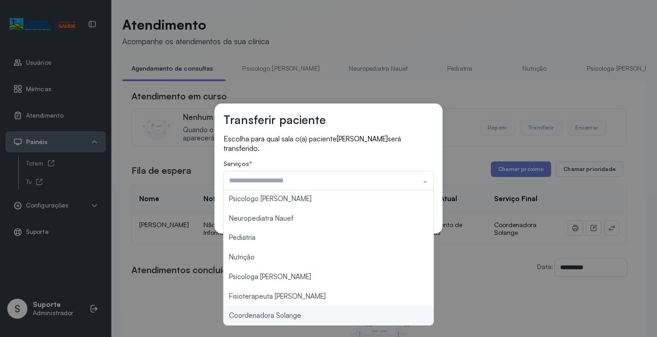
type input "**********"
click at [300, 319] on div "**********" at bounding box center [328, 168] width 657 height 337
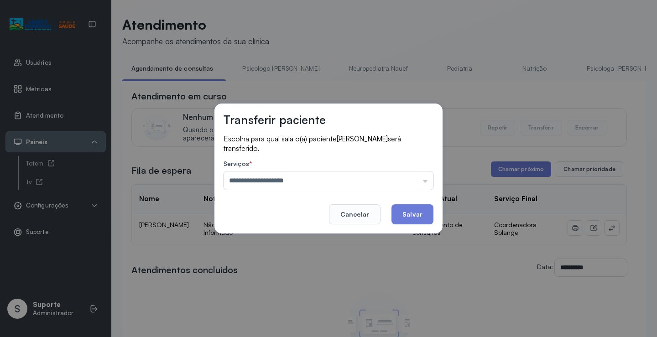
click at [405, 212] on button "Salvar" at bounding box center [412, 214] width 42 height 20
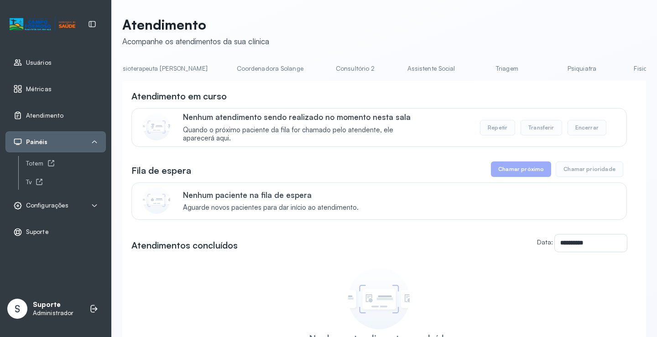
scroll to position [0, 585]
click at [464, 71] on link "Triagem" at bounding box center [496, 68] width 64 height 15
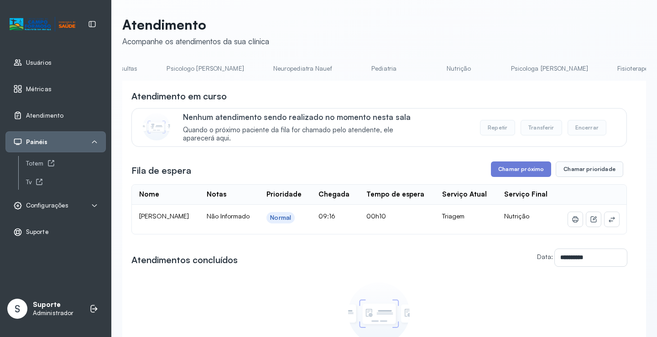
scroll to position [0, 0]
click at [161, 67] on link "Agendamento de consultas" at bounding box center [170, 68] width 96 height 15
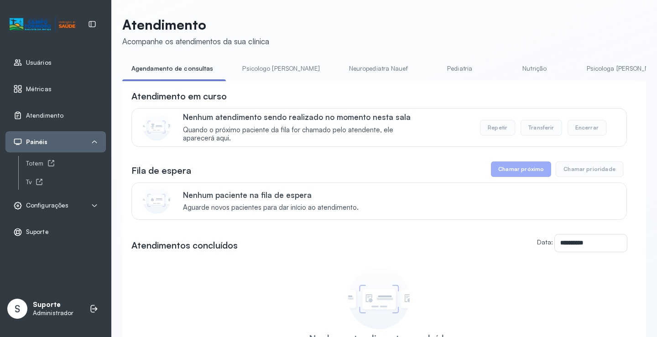
click at [428, 63] on link "Pediatria" at bounding box center [460, 68] width 64 height 15
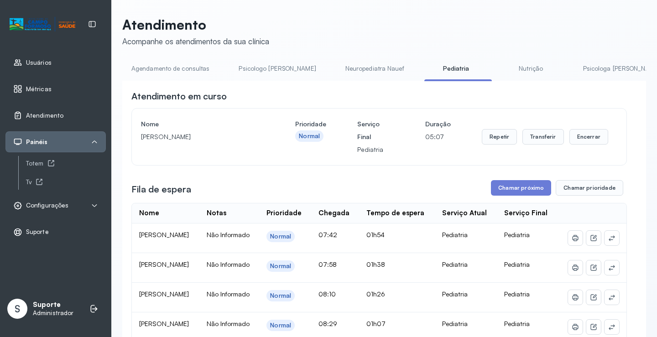
click at [150, 68] on link "Agendamento de consultas" at bounding box center [170, 68] width 96 height 15
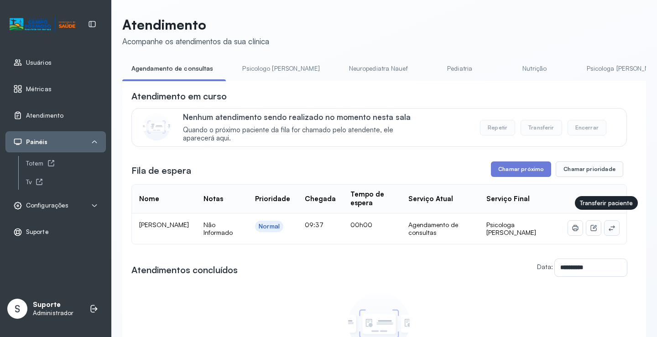
click at [608, 224] on icon at bounding box center [611, 227] width 7 height 7
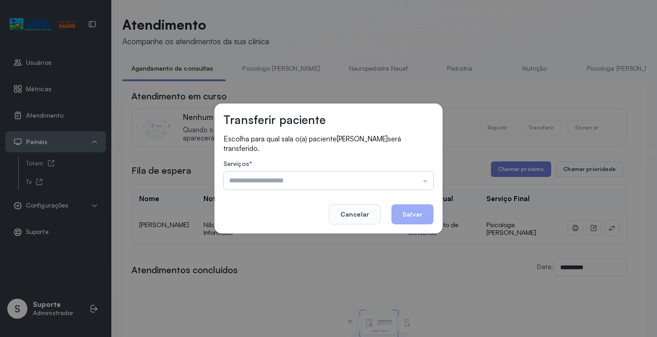
drag, startPoint x: 416, startPoint y: 172, endPoint x: 349, endPoint y: 184, distance: 67.3
click at [415, 172] on input "text" at bounding box center [329, 181] width 210 height 18
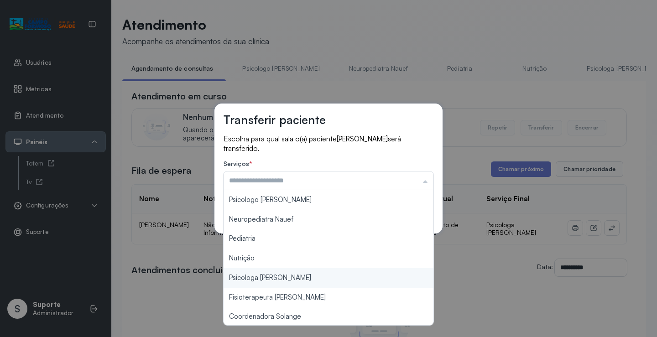
type input "**********"
click at [281, 272] on div "**********" at bounding box center [328, 168] width 657 height 337
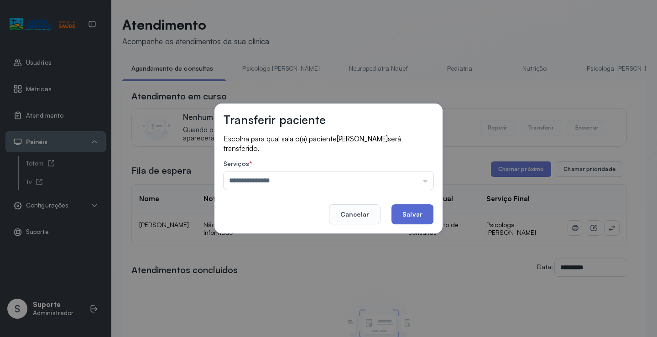
click at [408, 210] on button "Salvar" at bounding box center [412, 214] width 42 height 20
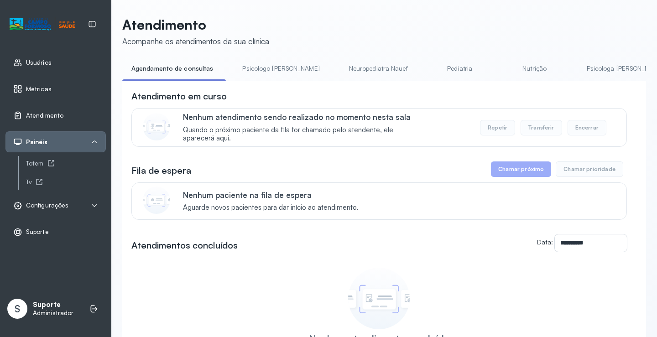
click at [442, 54] on div "**********" at bounding box center [384, 217] width 524 height 402
click at [432, 67] on link "Pediatria" at bounding box center [460, 68] width 64 height 15
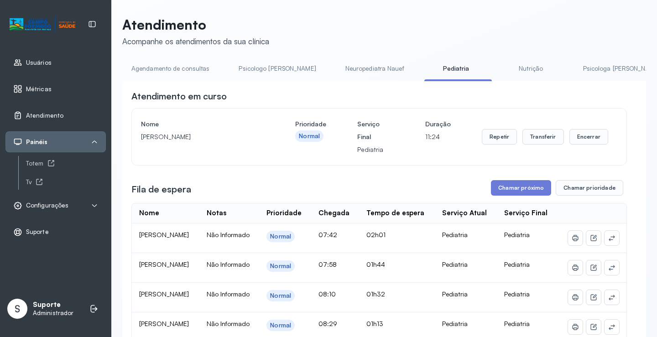
click at [150, 67] on link "Agendamento de consultas" at bounding box center [170, 68] width 96 height 15
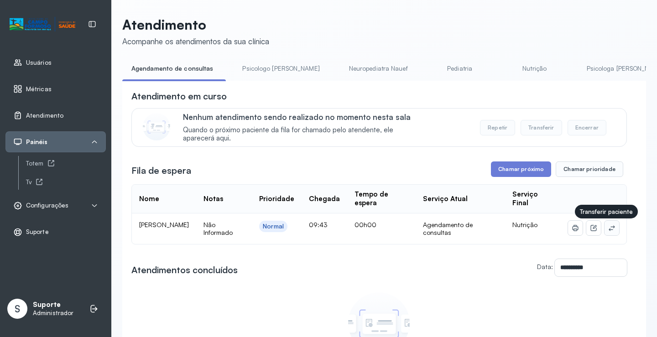
click at [608, 231] on icon at bounding box center [611, 227] width 7 height 7
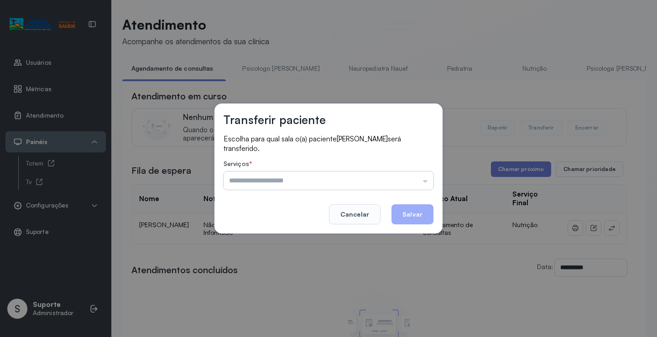
click at [405, 181] on input "text" at bounding box center [329, 181] width 210 height 18
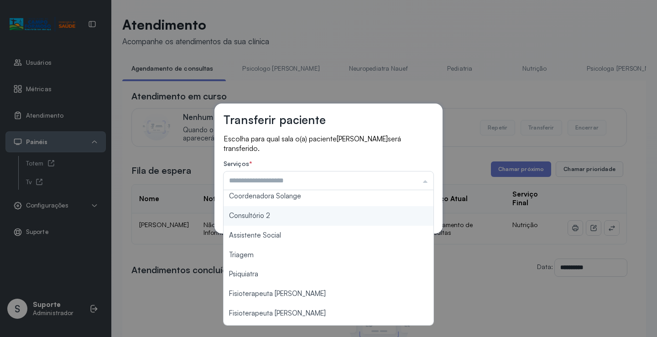
scroll to position [137, 0]
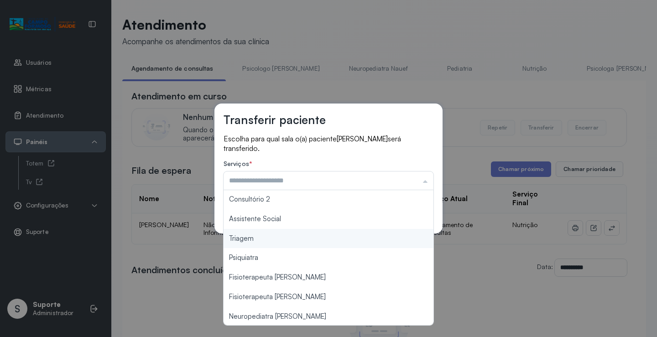
type input "*******"
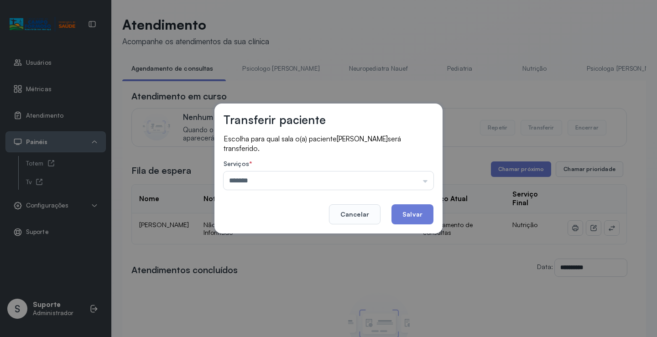
click at [274, 236] on div "Transferir paciente Escolha para qual sala o(a) paciente Heloisa Galvão dos San…" at bounding box center [328, 168] width 657 height 337
drag, startPoint x: 414, startPoint y: 209, endPoint x: 421, endPoint y: 188, distance: 22.2
click at [420, 192] on footer "Cancelar Salvar" at bounding box center [329, 208] width 210 height 33
click at [408, 215] on button "Salvar" at bounding box center [412, 214] width 42 height 20
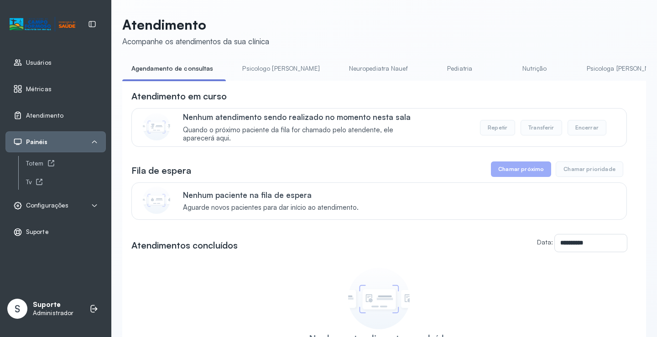
click at [276, 75] on link "Psicologo Pedro" at bounding box center [280, 68] width 95 height 15
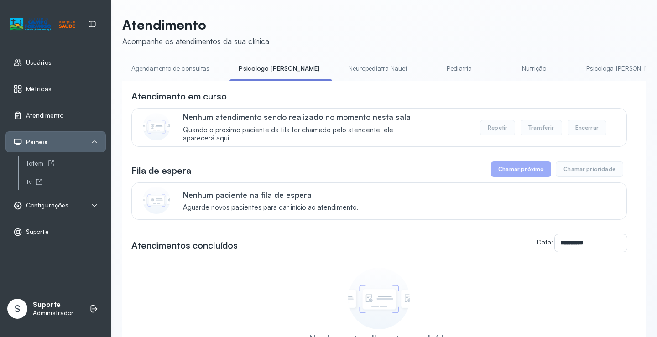
click at [198, 67] on link "Agendamento de consultas" at bounding box center [170, 68] width 96 height 15
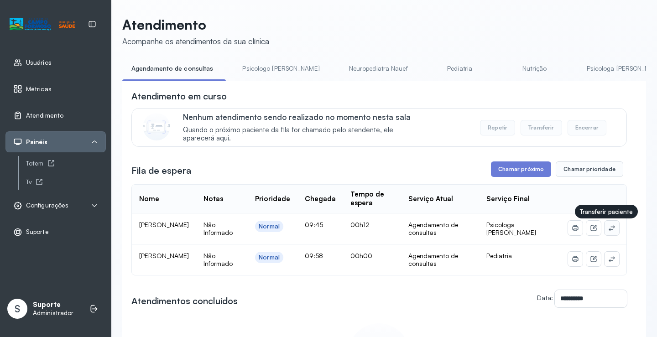
click at [608, 231] on icon at bounding box center [611, 227] width 7 height 7
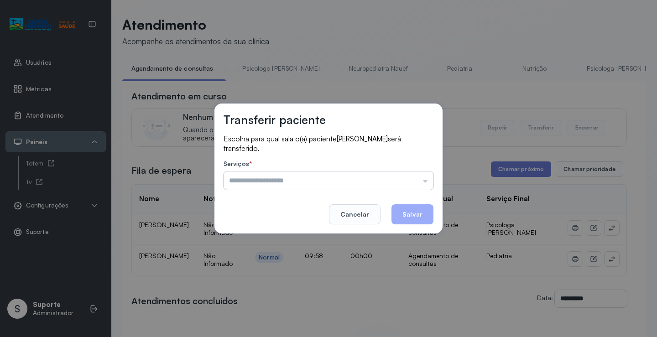
click at [396, 179] on input "text" at bounding box center [329, 181] width 210 height 18
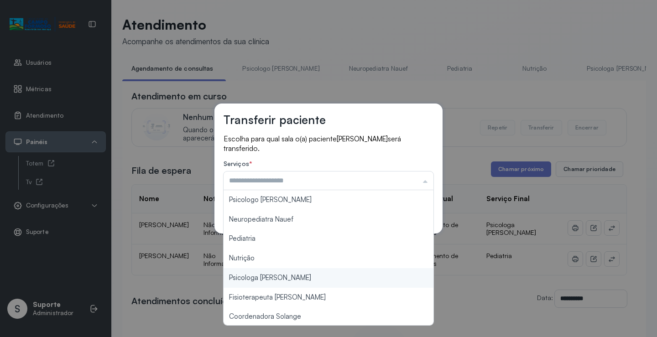
type input "**********"
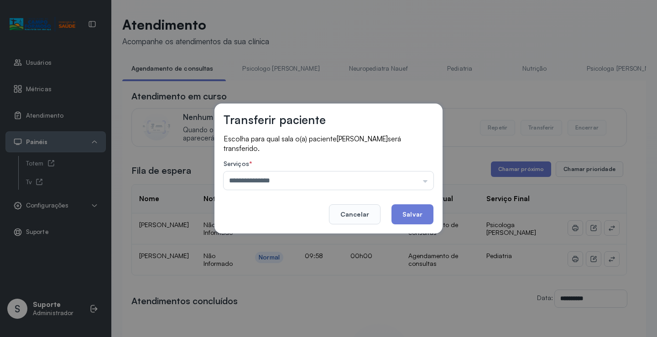
drag, startPoint x: 302, startPoint y: 279, endPoint x: 439, endPoint y: 224, distance: 148.0
click at [306, 276] on div "**********" at bounding box center [328, 168] width 657 height 337
drag, startPoint x: 449, startPoint y: 202, endPoint x: 414, endPoint y: 219, distance: 39.4
click at [437, 206] on div "**********" at bounding box center [328, 168] width 657 height 337
click at [414, 219] on button "Salvar" at bounding box center [412, 214] width 42 height 20
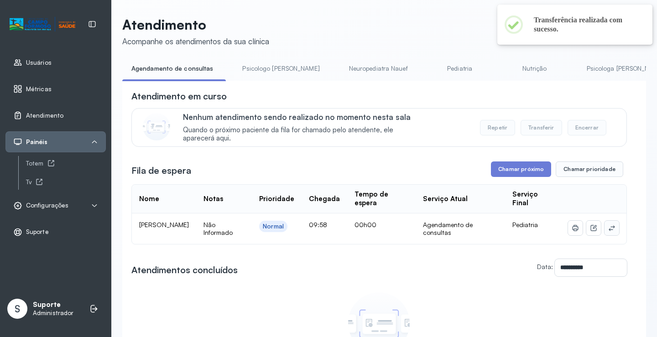
click at [604, 232] on button at bounding box center [611, 228] width 15 height 15
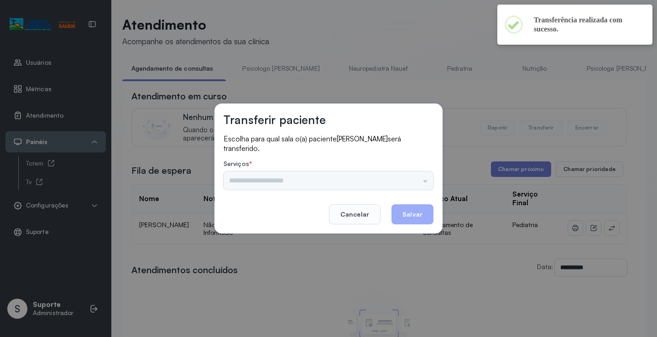
click at [398, 172] on div "Serviços * Psicologo Pedro Neuropediatra Nauef Pediatria Nutrição Psicologa Ala…" at bounding box center [329, 175] width 210 height 30
click at [385, 180] on input "text" at bounding box center [329, 181] width 210 height 18
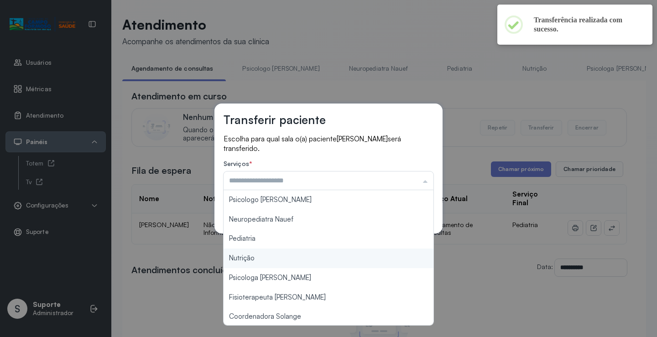
scroll to position [91, 0]
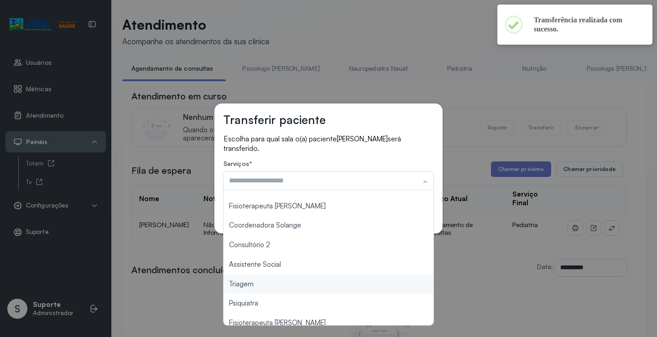
type input "*******"
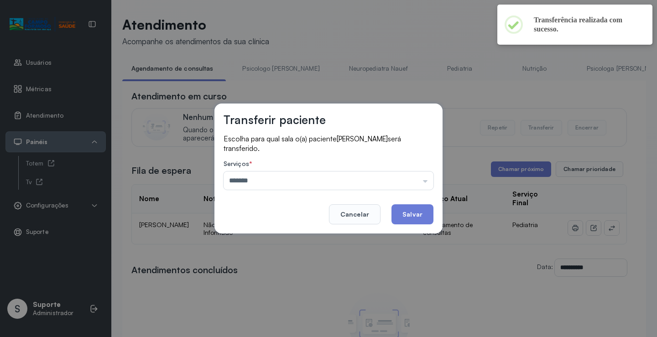
drag, startPoint x: 259, startPoint y: 283, endPoint x: 378, endPoint y: 231, distance: 130.3
click at [258, 282] on div "Transferir paciente Escolha para qual sala o(a) paciente VASCO VINICIUS DOS SAN…" at bounding box center [328, 168] width 657 height 337
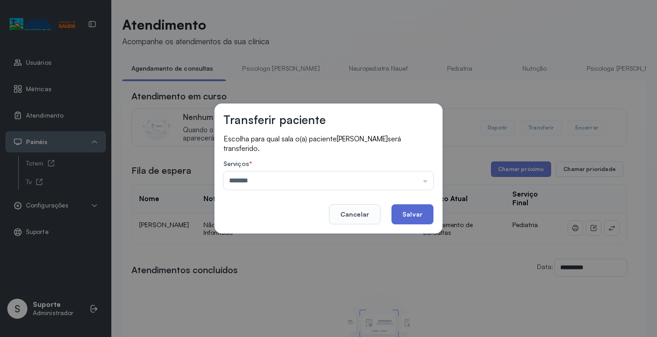
click at [412, 212] on button "Salvar" at bounding box center [412, 214] width 42 height 20
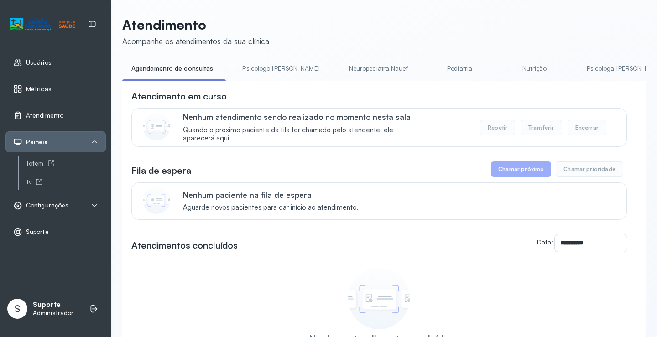
click at [259, 71] on link "Psicologo Pedro" at bounding box center [280, 68] width 95 height 15
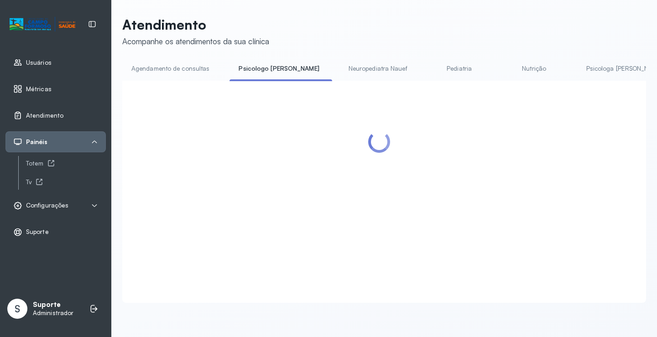
click at [182, 61] on link "Agendamento de consultas" at bounding box center [170, 68] width 96 height 15
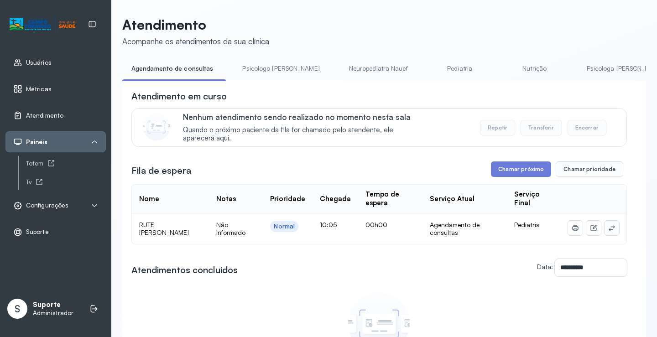
click at [609, 231] on icon at bounding box center [612, 227] width 6 height 5
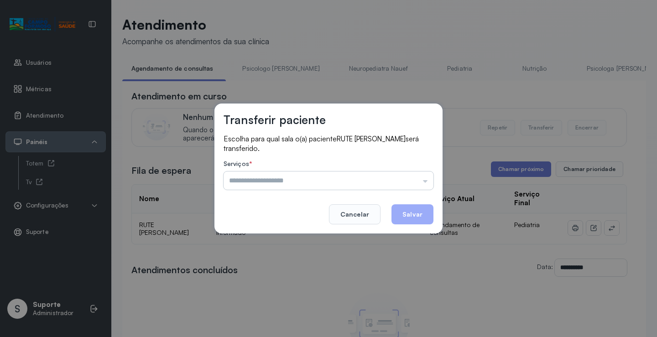
click at [405, 181] on input "text" at bounding box center [329, 181] width 210 height 18
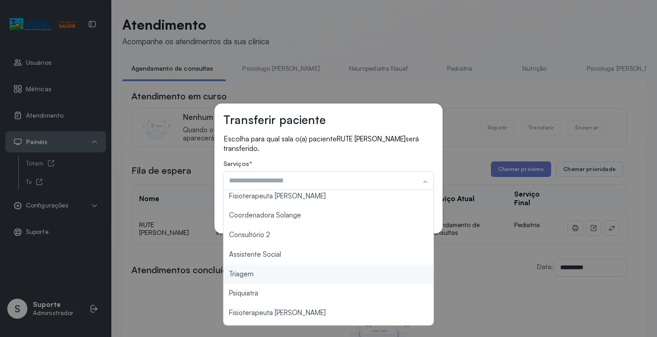
scroll to position [138, 0]
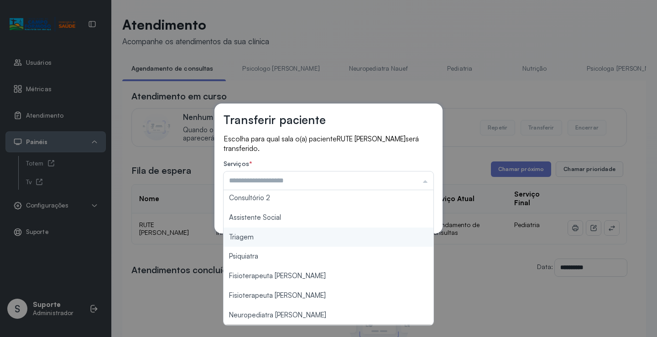
type input "*******"
drag, startPoint x: 298, startPoint y: 238, endPoint x: 403, endPoint y: 222, distance: 105.7
click at [300, 238] on div "Transferir paciente Escolha para qual sala o(a) paciente RUTE FERNANDA DOS SANT…" at bounding box center [328, 168] width 657 height 337
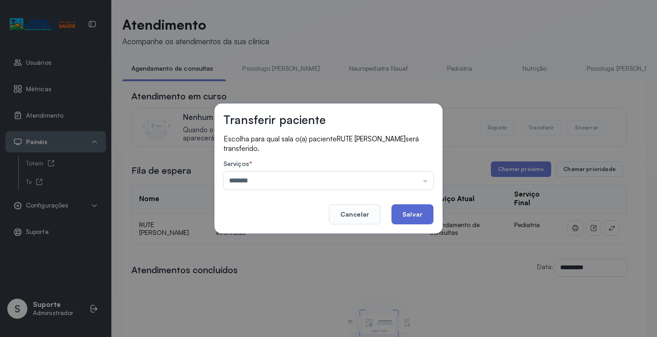
click at [427, 217] on button "Salvar" at bounding box center [412, 214] width 42 height 20
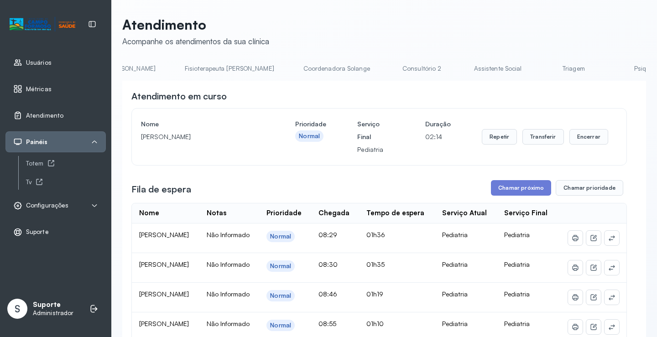
scroll to position [0, 510]
click at [536, 74] on link "Triagem" at bounding box center [568, 68] width 64 height 15
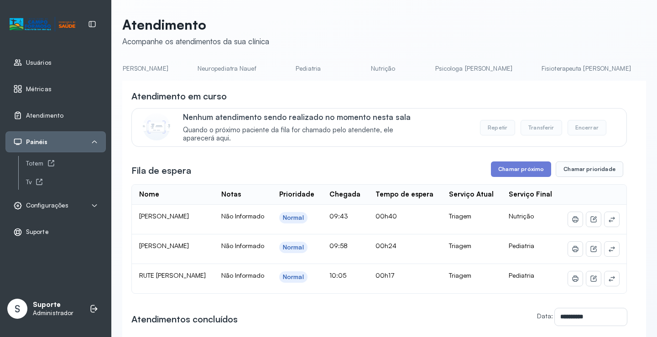
scroll to position [0, 118]
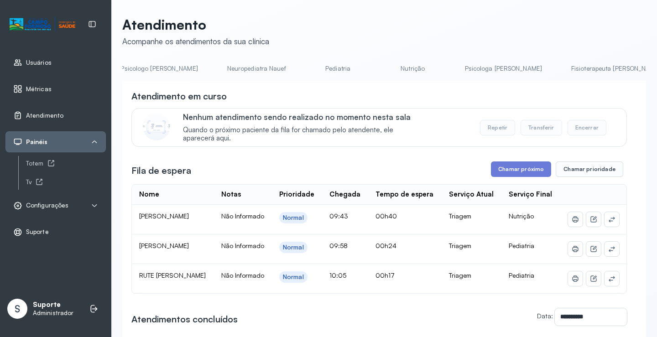
click at [306, 65] on link "Pediatria" at bounding box center [338, 68] width 64 height 15
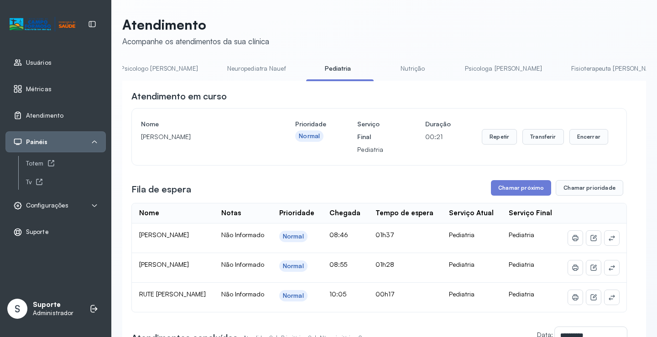
scroll to position [0, 118]
click at [381, 72] on link "Nutrição" at bounding box center [413, 68] width 64 height 15
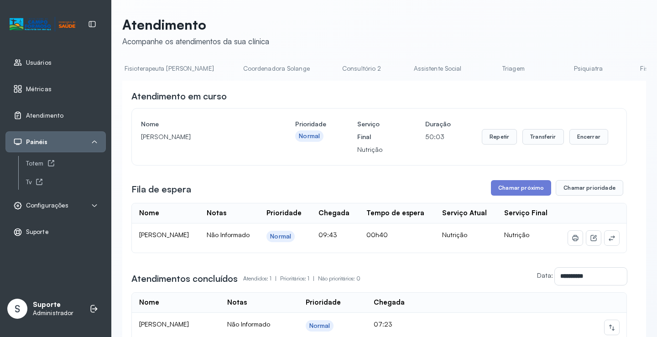
scroll to position [0, 567]
click at [479, 69] on link "Triagem" at bounding box center [511, 68] width 64 height 15
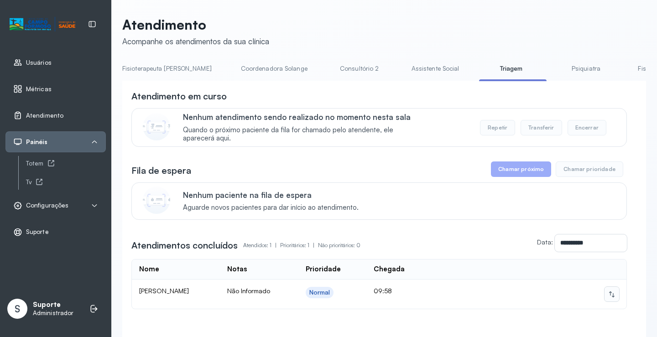
click at [608, 296] on icon at bounding box center [611, 294] width 7 height 7
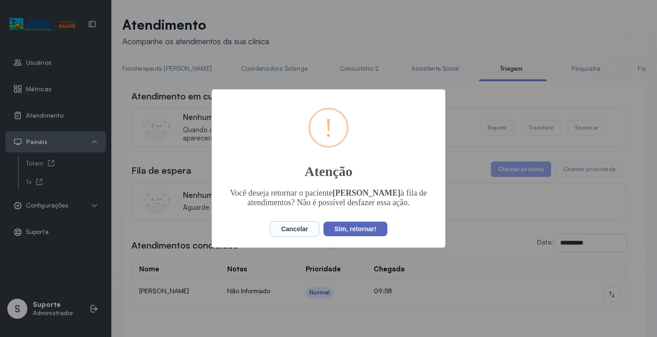
click at [359, 233] on button "Sim, retornar!" at bounding box center [355, 229] width 64 height 15
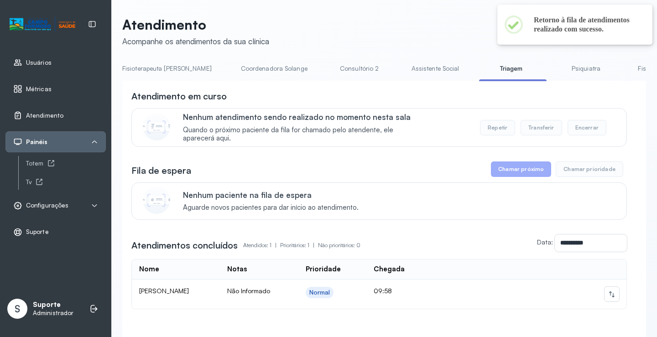
click at [554, 77] on li "Psiquiatra" at bounding box center [588, 71] width 68 height 21
click at [554, 63] on link "Psiquiatra" at bounding box center [586, 68] width 64 height 15
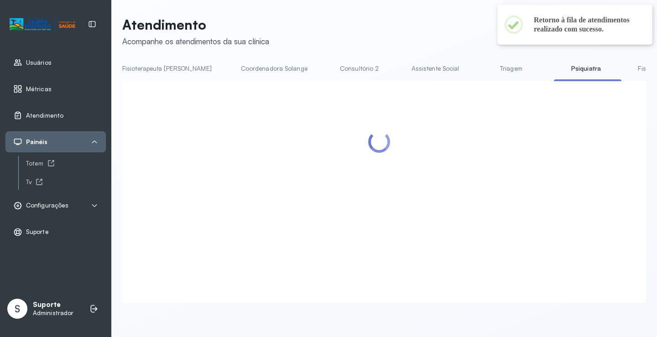
click at [479, 66] on link "Triagem" at bounding box center [511, 68] width 64 height 15
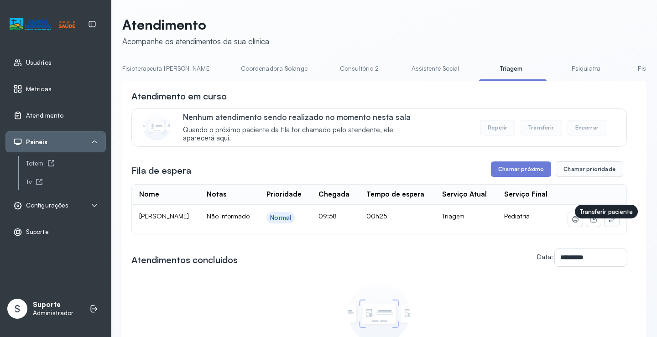
click at [604, 227] on button at bounding box center [611, 219] width 15 height 15
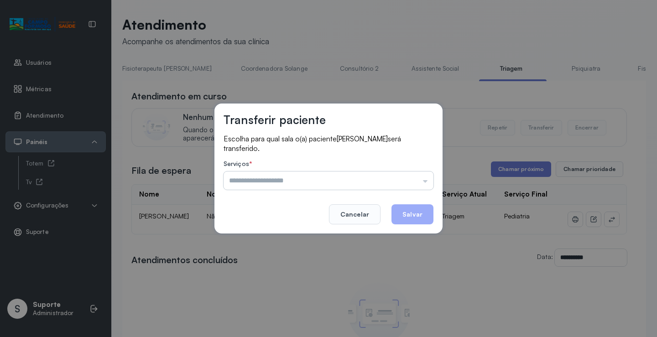
click at [412, 180] on input "text" at bounding box center [329, 181] width 210 height 18
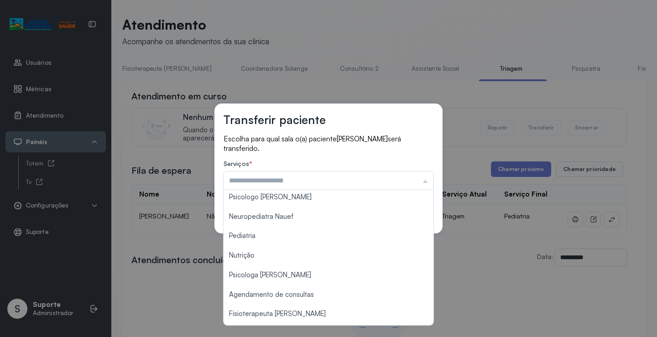
scroll to position [0, 0]
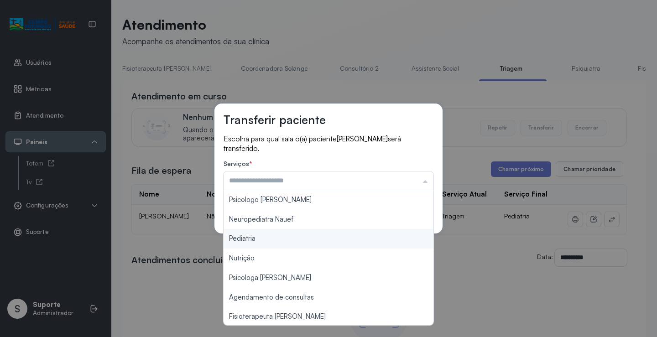
type input "*********"
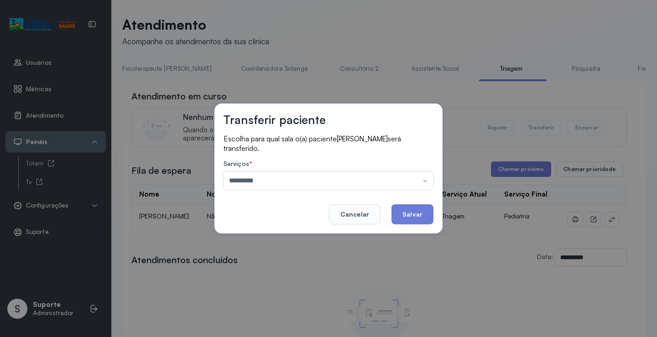
click at [301, 244] on div "Transferir paciente Escolha para qual sala o(a) paciente VASCO VINICIUS DOS SAN…" at bounding box center [328, 168] width 657 height 337
click at [412, 210] on button "Salvar" at bounding box center [412, 214] width 42 height 20
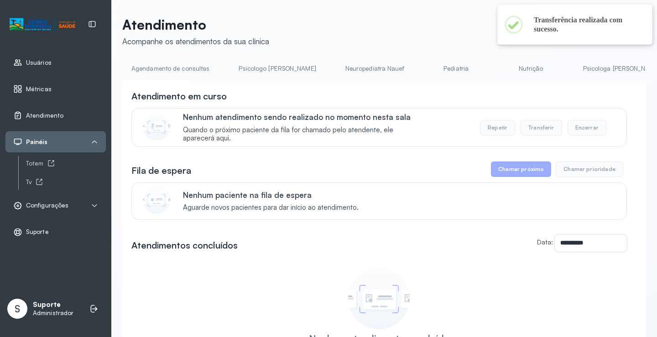
click at [424, 68] on link "Pediatria" at bounding box center [456, 68] width 64 height 15
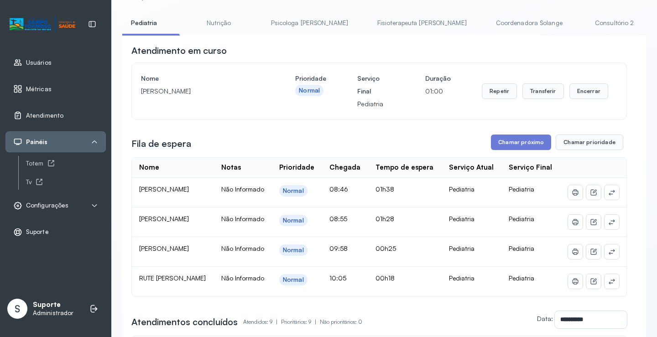
scroll to position [0, 319]
click at [479, 26] on link "Coordenadora Solange" at bounding box center [521, 23] width 85 height 15
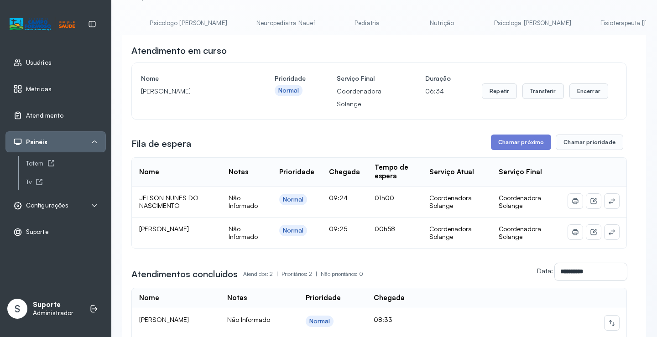
scroll to position [0, 0]
click at [173, 16] on link "Agendamento de consultas" at bounding box center [170, 23] width 96 height 15
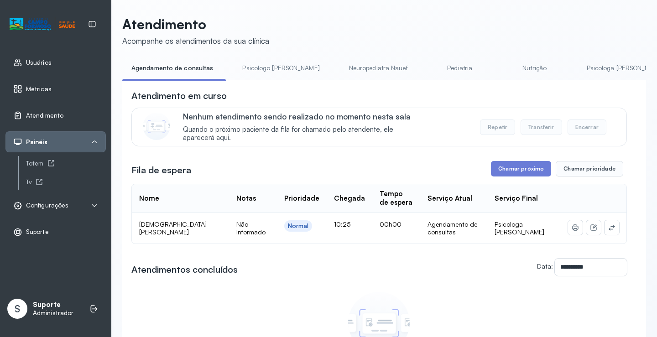
scroll to position [46, 0]
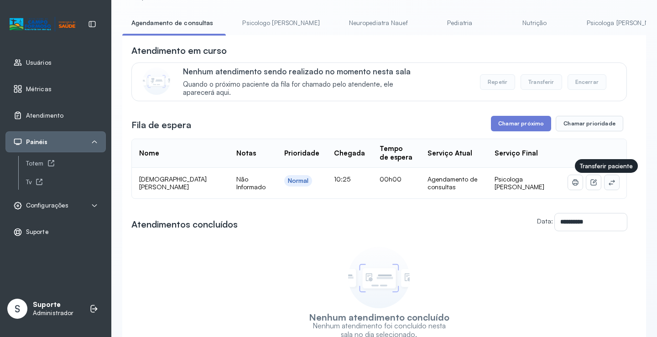
click at [607, 188] on button at bounding box center [611, 182] width 15 height 15
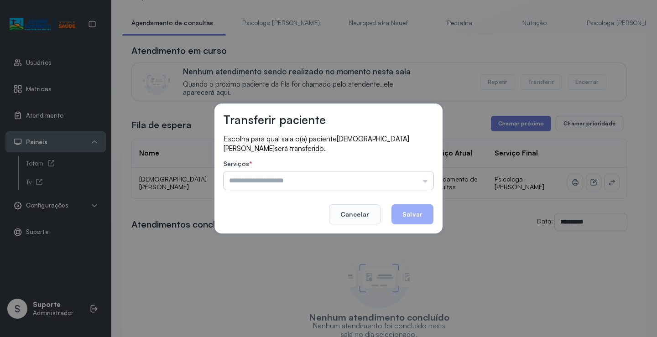
click at [423, 175] on input "text" at bounding box center [329, 181] width 210 height 18
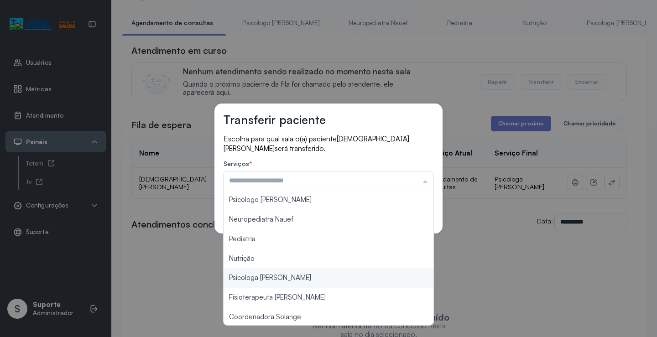
type input "**********"
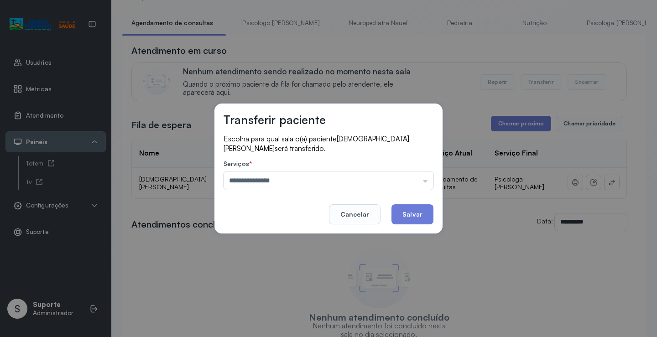
drag, startPoint x: 270, startPoint y: 281, endPoint x: 397, endPoint y: 229, distance: 137.8
click at [281, 275] on div "**********" at bounding box center [328, 168] width 657 height 337
click at [416, 218] on button "Salvar" at bounding box center [412, 214] width 42 height 20
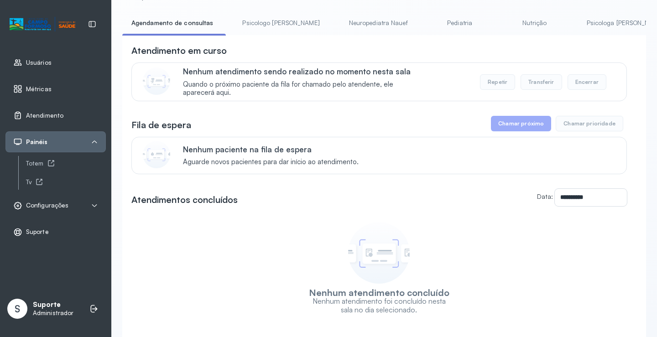
click at [435, 19] on link "Pediatria" at bounding box center [460, 23] width 64 height 15
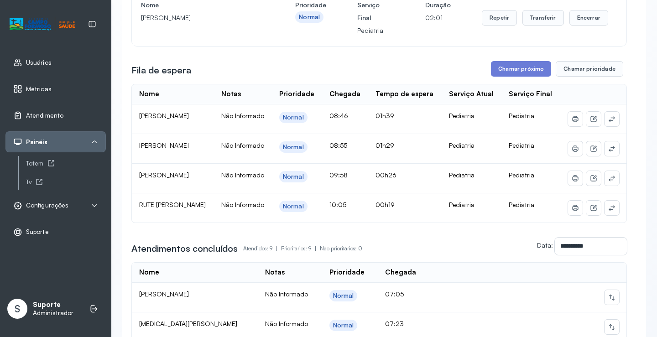
scroll to position [0, 0]
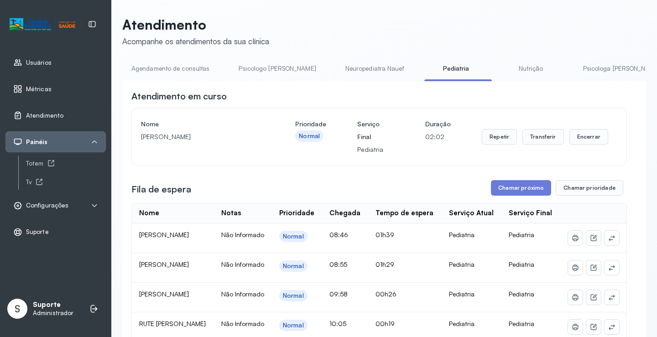
click at [190, 72] on link "Agendamento de consultas" at bounding box center [170, 68] width 96 height 15
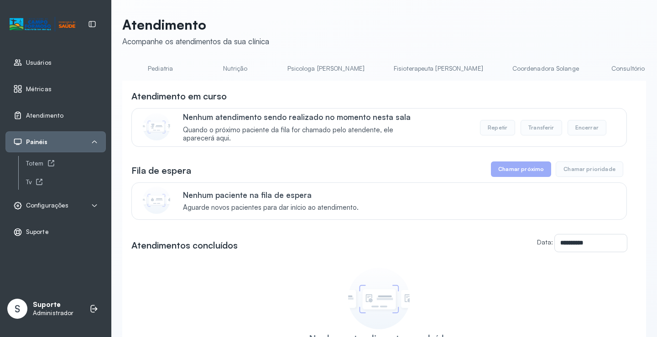
scroll to position [0, 312]
click at [490, 74] on link "Coordenadora Solange" at bounding box center [532, 68] width 85 height 15
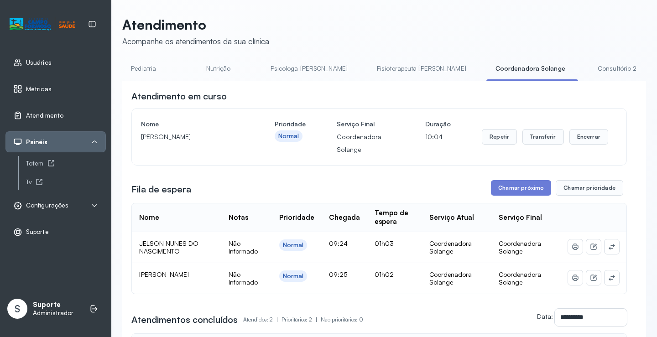
scroll to position [0, 0]
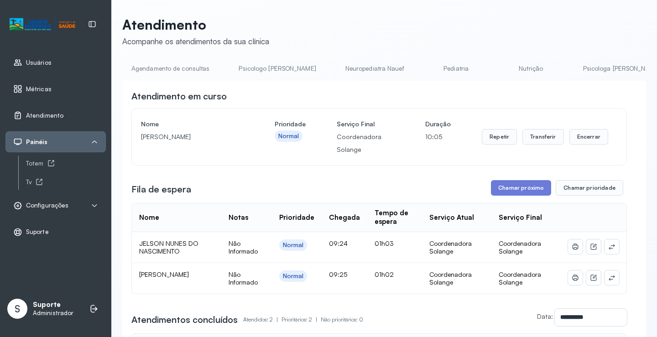
click at [171, 65] on link "Agendamento de consultas" at bounding box center [170, 68] width 96 height 15
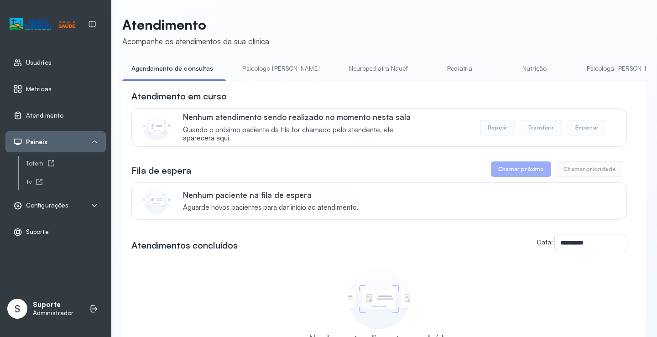
click at [428, 73] on link "Pediatria" at bounding box center [460, 68] width 64 height 15
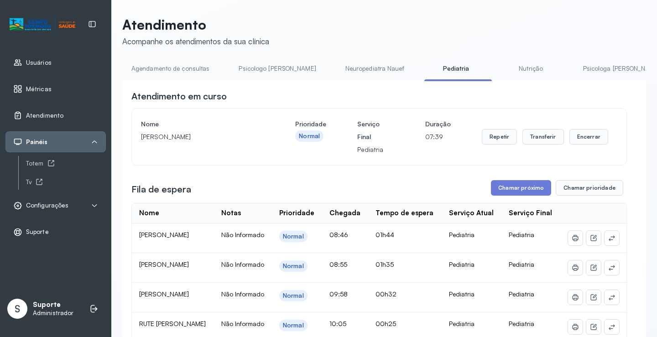
click at [187, 74] on link "Agendamento de consultas" at bounding box center [170, 68] width 96 height 15
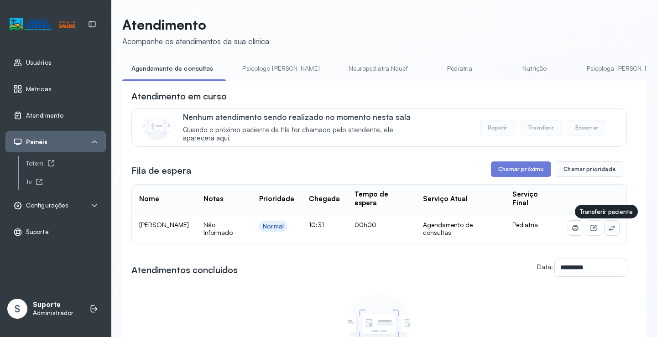
click at [608, 232] on icon at bounding box center [611, 227] width 7 height 7
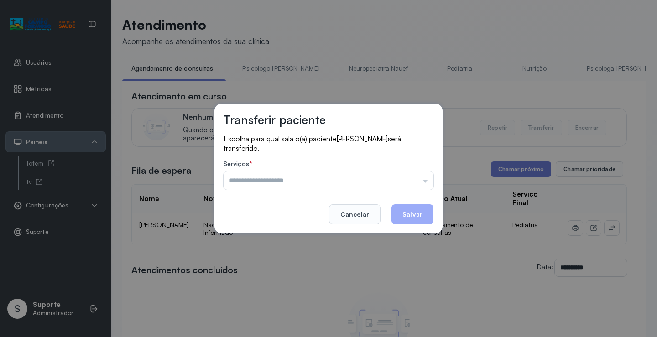
drag, startPoint x: 390, startPoint y: 184, endPoint x: 354, endPoint y: 207, distance: 42.6
click at [387, 186] on input "text" at bounding box center [329, 181] width 210 height 18
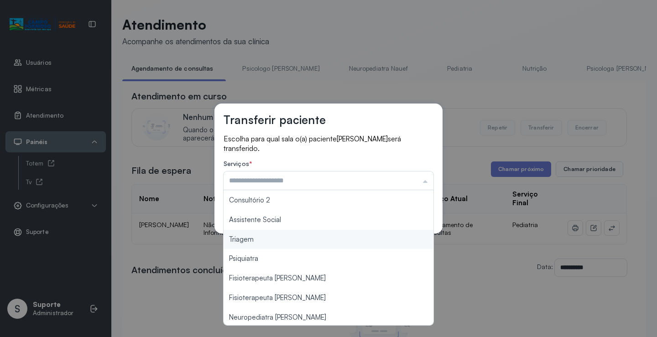
scroll to position [138, 0]
type input "*******"
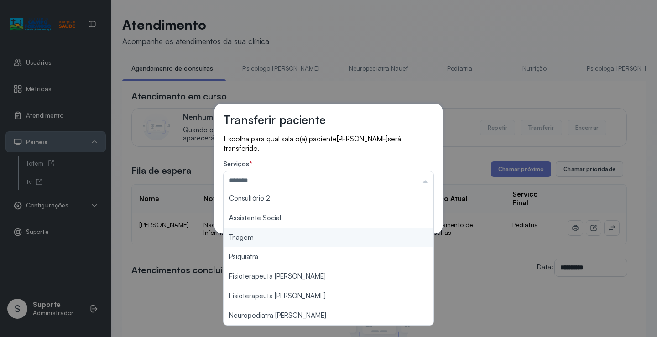
click at [276, 239] on div "Transferir paciente Escolha para qual sala o(a) paciente RAFAELA LOPES FERNANDE…" at bounding box center [328, 168] width 657 height 337
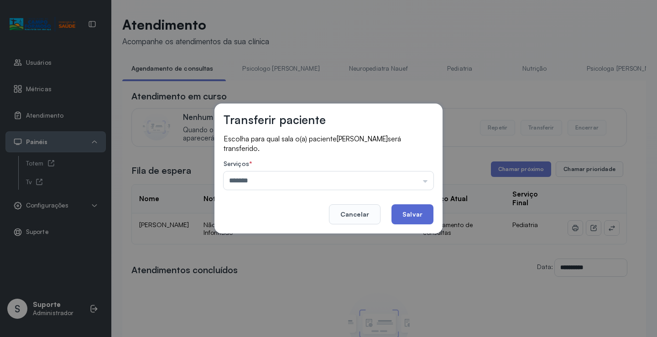
click at [404, 219] on button "Salvar" at bounding box center [412, 214] width 42 height 20
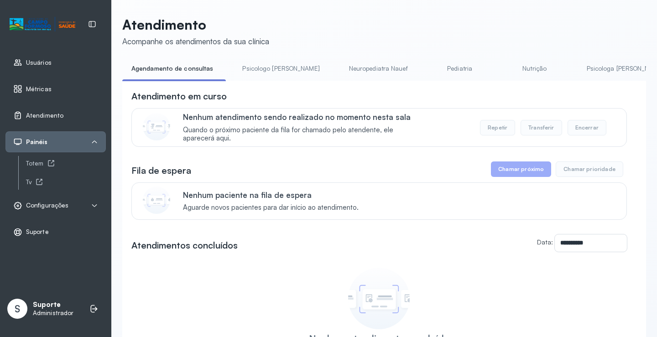
click at [428, 68] on link "Pediatria" at bounding box center [460, 68] width 64 height 15
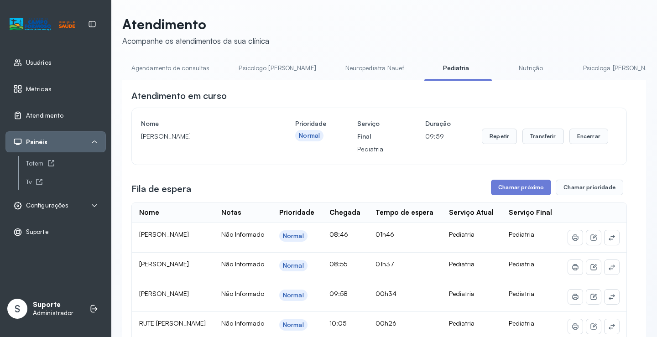
scroll to position [0, 0]
click at [181, 69] on link "Agendamento de consultas" at bounding box center [170, 68] width 96 height 15
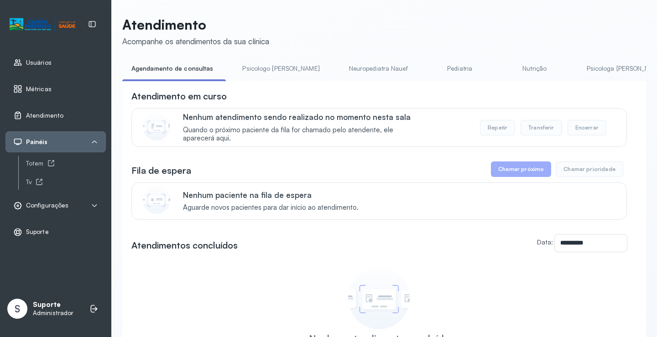
drag, startPoint x: 296, startPoint y: 83, endPoint x: 386, endPoint y: 85, distance: 90.8
click at [386, 85] on div "**********" at bounding box center [384, 250] width 524 height 338
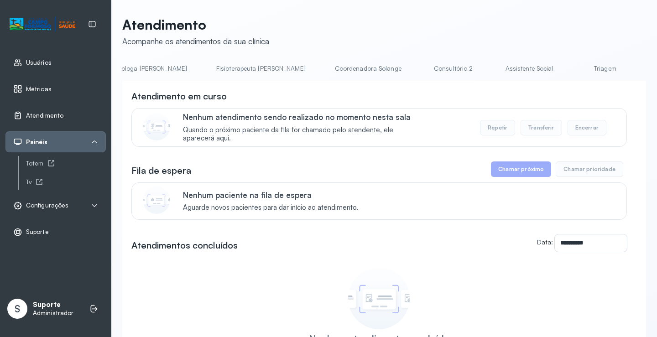
scroll to position [0, 517]
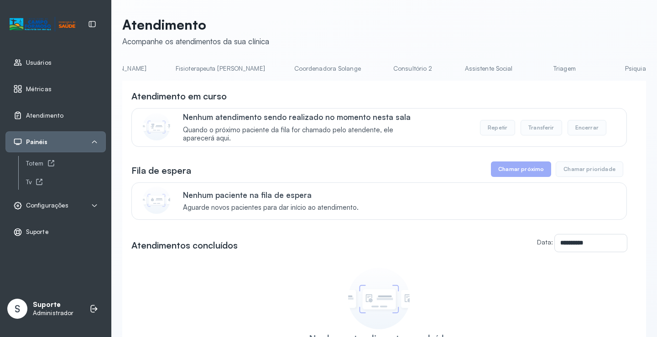
click at [532, 68] on link "Triagem" at bounding box center [564, 68] width 64 height 15
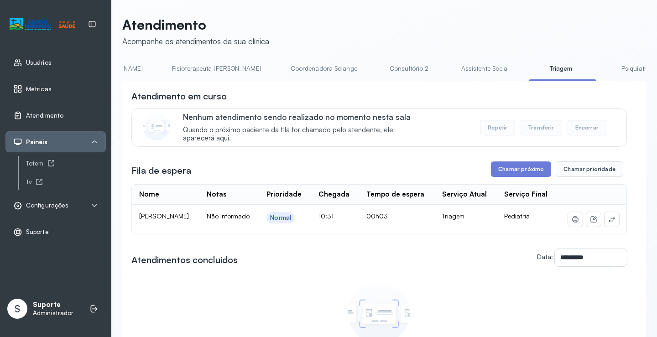
scroll to position [0, 0]
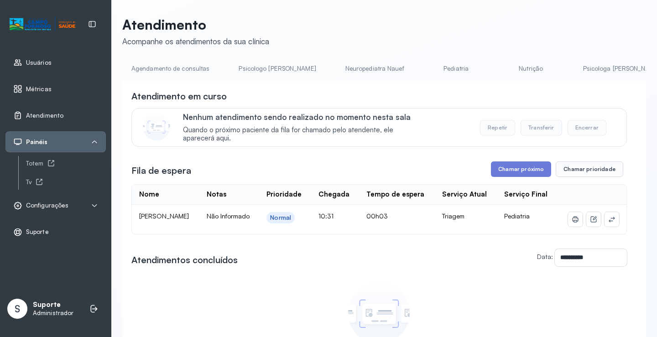
click at [168, 70] on link "Agendamento de consultas" at bounding box center [170, 68] width 96 height 15
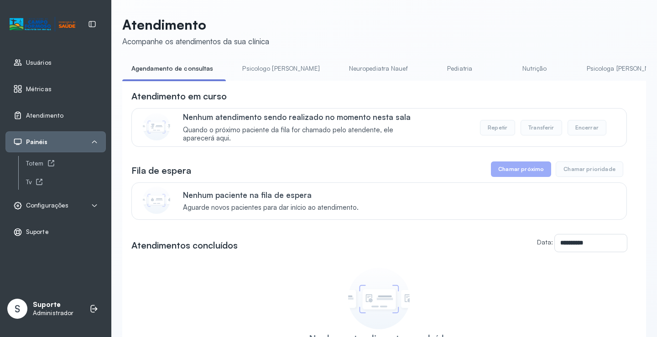
click at [433, 75] on link "Pediatria" at bounding box center [460, 68] width 64 height 15
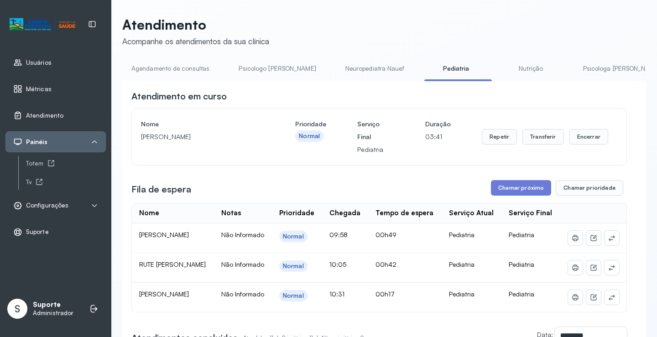
click at [197, 64] on link "Agendamento de consultas" at bounding box center [170, 68] width 96 height 15
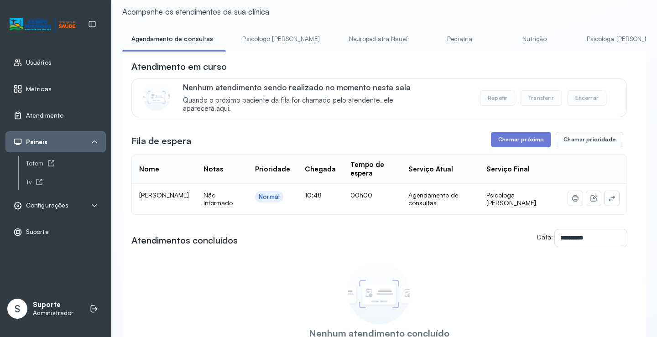
scroll to position [46, 0]
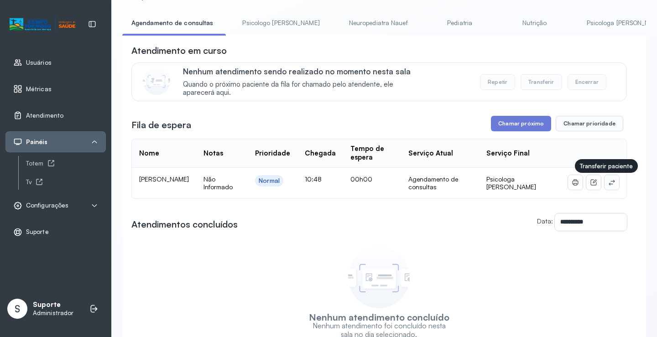
click at [608, 186] on icon at bounding box center [611, 182] width 7 height 7
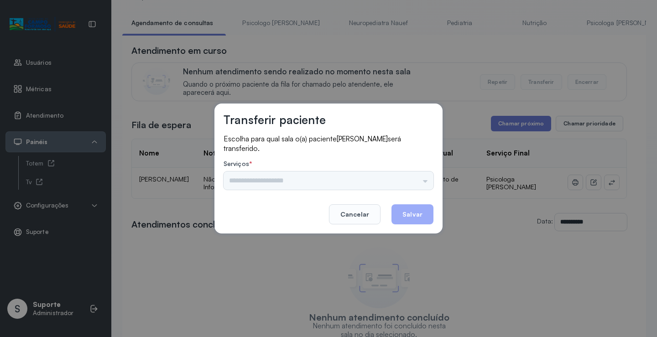
click at [397, 183] on div "Psicologo Pedro Neuropediatra Nauef Pediatria Nutrição Psicologa Alana Fisioter…" at bounding box center [329, 181] width 210 height 18
click at [401, 172] on input "text" at bounding box center [329, 181] width 210 height 18
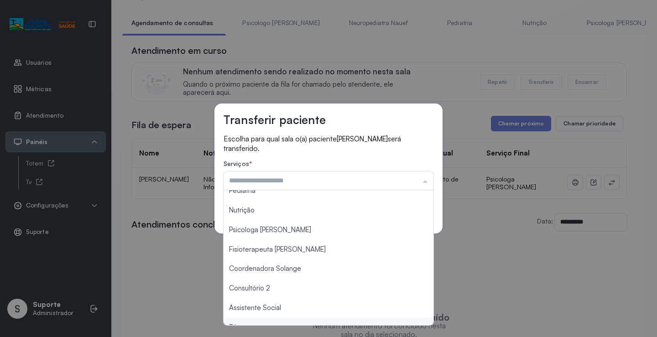
scroll to position [47, 0]
type input "**********"
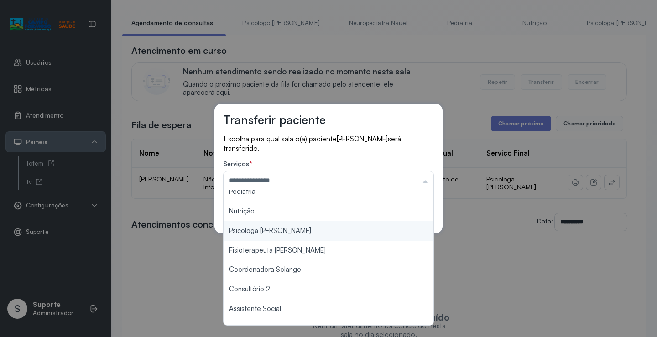
drag, startPoint x: 289, startPoint y: 234, endPoint x: 406, endPoint y: 206, distance: 120.6
click at [288, 234] on div "**********" at bounding box center [328, 168] width 657 height 337
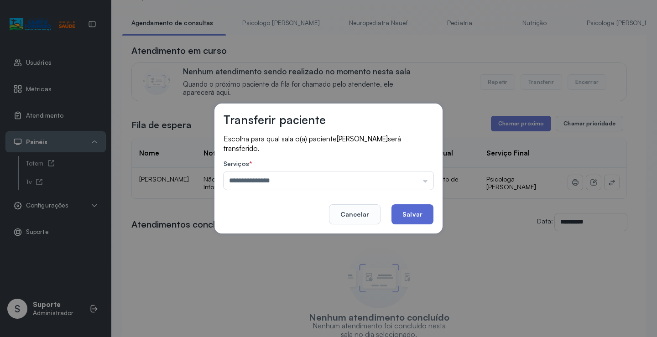
click at [420, 213] on button "Salvar" at bounding box center [412, 214] width 42 height 20
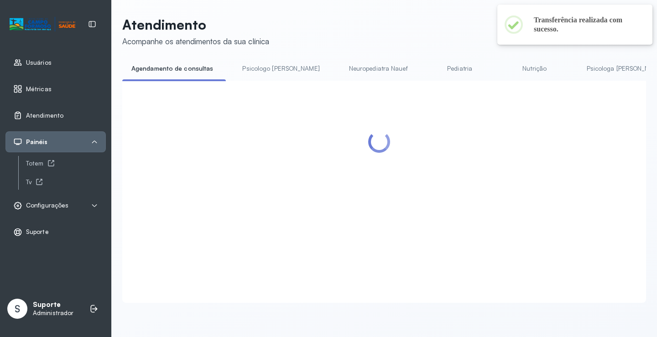
scroll to position [46, 0]
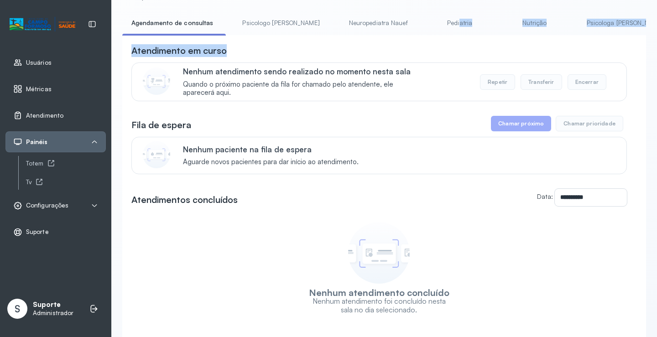
drag, startPoint x: 320, startPoint y: 38, endPoint x: 429, endPoint y: 29, distance: 109.0
click at [429, 29] on div "**********" at bounding box center [384, 195] width 524 height 358
click at [582, 21] on link "Psicologa [PERSON_NAME]" at bounding box center [625, 23] width 95 height 15
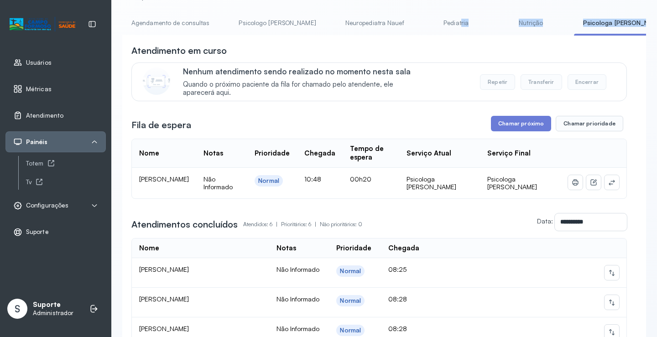
click at [176, 19] on link "Agendamento de consultas" at bounding box center [170, 23] width 96 height 15
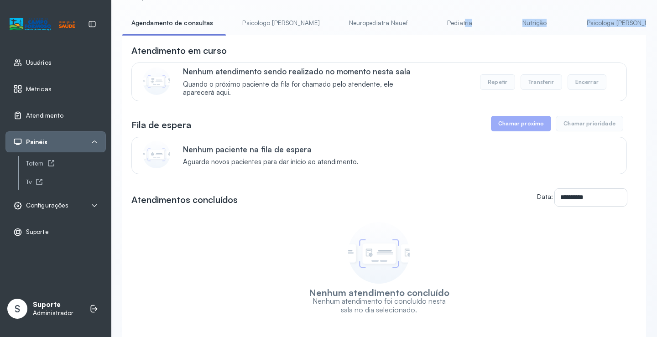
drag, startPoint x: 262, startPoint y: 26, endPoint x: 245, endPoint y: 27, distance: 16.9
click at [261, 26] on link "Psicologo Pedro" at bounding box center [280, 23] width 95 height 15
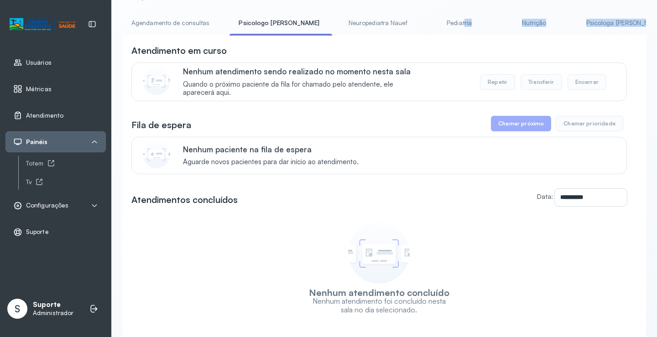
drag, startPoint x: 176, startPoint y: 26, endPoint x: 189, endPoint y: 30, distance: 13.7
click at [176, 26] on link "Agendamento de consultas" at bounding box center [170, 23] width 96 height 15
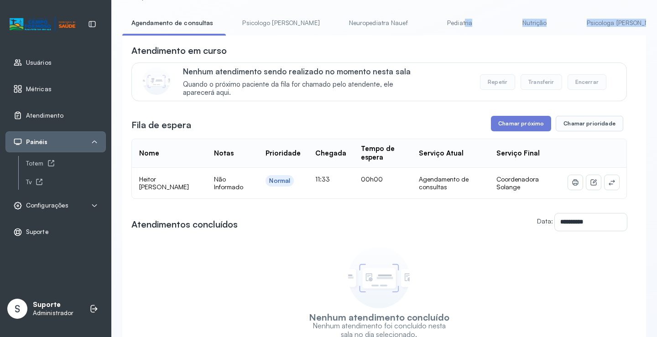
click at [446, 29] on link "Pediatria" at bounding box center [460, 23] width 64 height 15
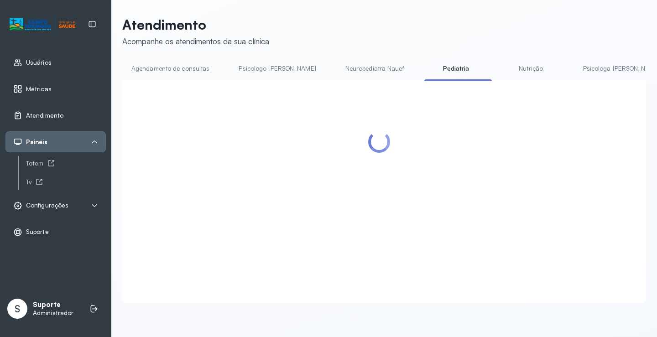
click at [438, 5] on div "Atendimento Acompanhe os atendimentos da sua clínica Agendamento de consultas P…" at bounding box center [384, 164] width 546 height 328
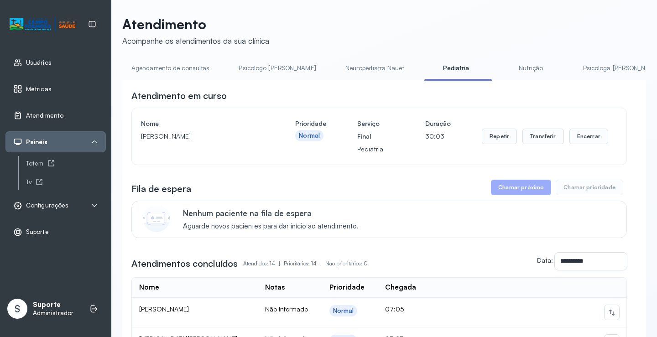
click at [172, 64] on link "Agendamento de consultas" at bounding box center [170, 68] width 96 height 15
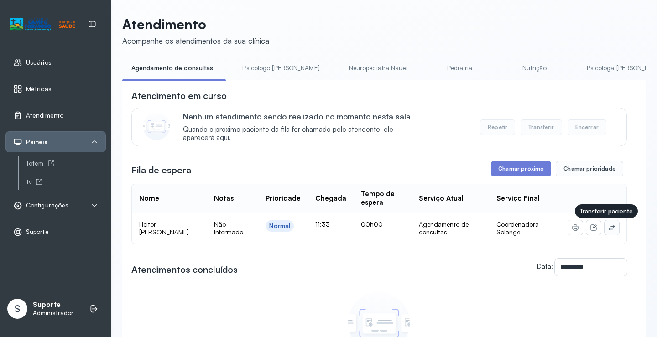
click at [608, 229] on icon at bounding box center [611, 227] width 7 height 7
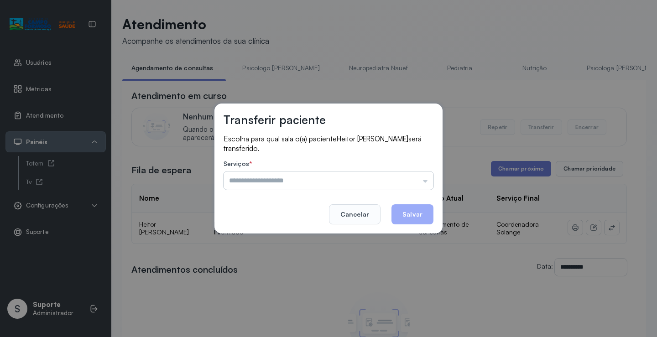
click at [403, 179] on input "text" at bounding box center [329, 181] width 210 height 18
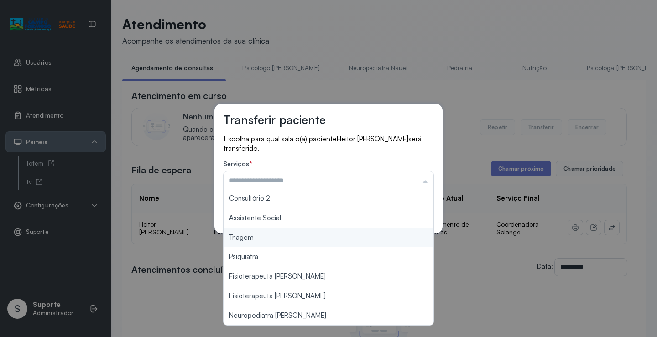
scroll to position [0, 0]
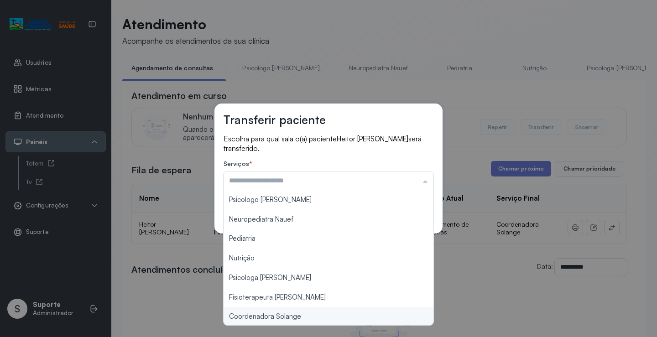
type input "**********"
click at [288, 315] on div "**********" at bounding box center [328, 168] width 657 height 337
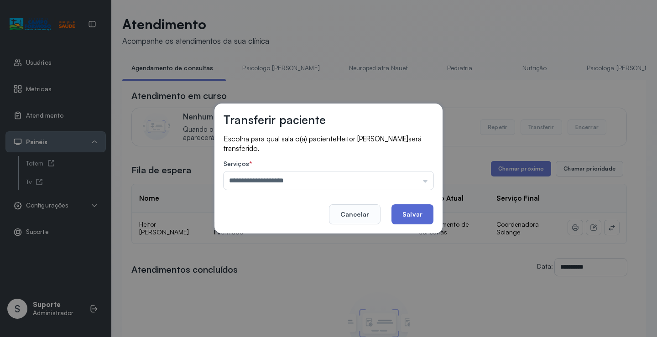
click at [405, 218] on button "Salvar" at bounding box center [412, 214] width 42 height 20
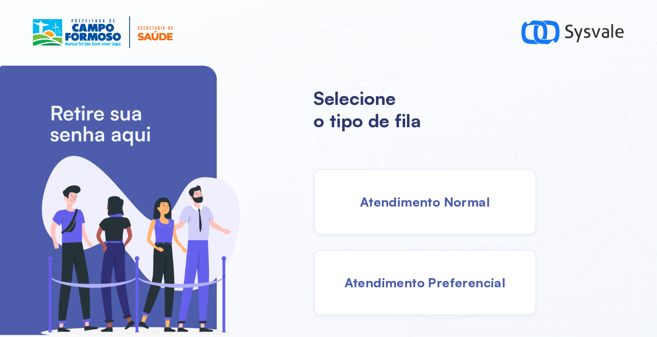
click at [388, 194] on span "Atendimento Normal" at bounding box center [425, 202] width 130 height 16
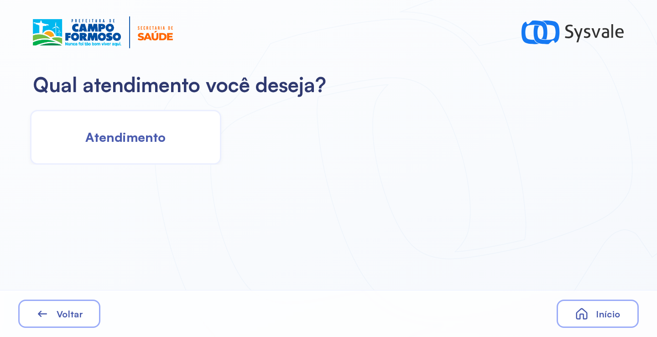
click at [183, 146] on div "Atendimento" at bounding box center [125, 137] width 191 height 55
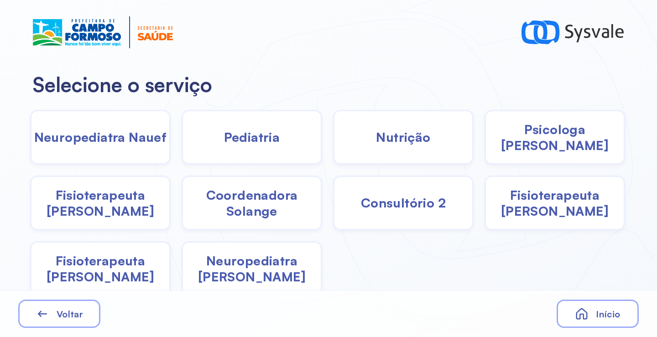
click at [536, 146] on div "Psicologa [PERSON_NAME]" at bounding box center [554, 137] width 141 height 55
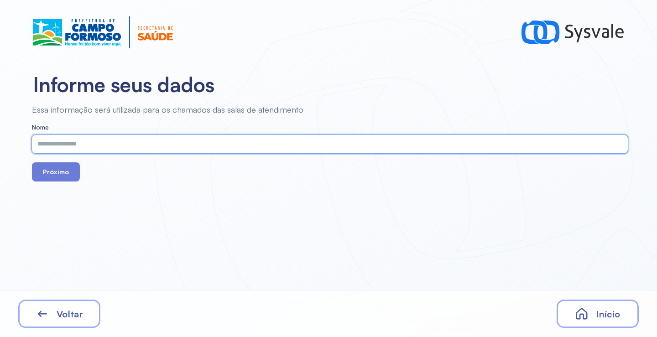
paste input "**********"
type input "**********"
click at [57, 169] on button "Próximo" at bounding box center [56, 171] width 48 height 19
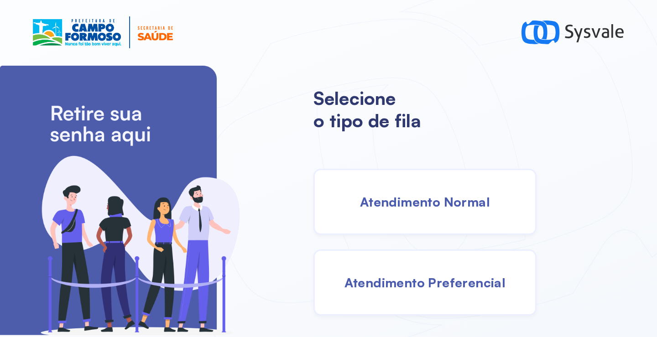
click at [451, 217] on div "Atendimento Normal" at bounding box center [424, 202] width 223 height 66
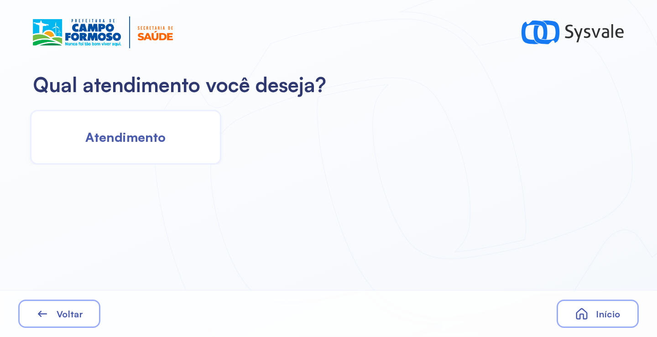
click at [156, 144] on span "Atendimento" at bounding box center [125, 137] width 80 height 16
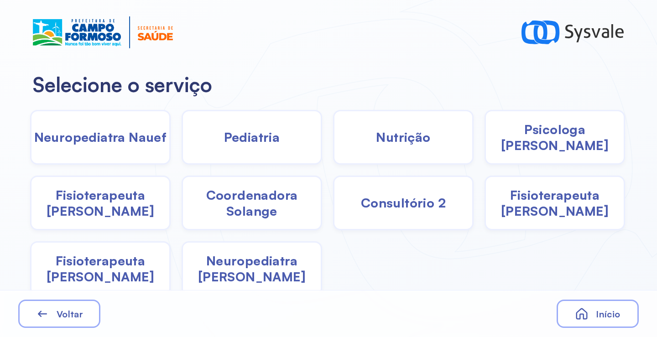
click at [502, 150] on div "Psicologa [PERSON_NAME]" at bounding box center [554, 137] width 141 height 55
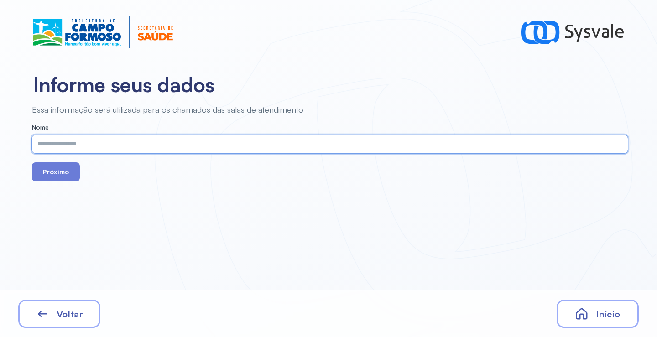
paste input "**********"
type input "**********"
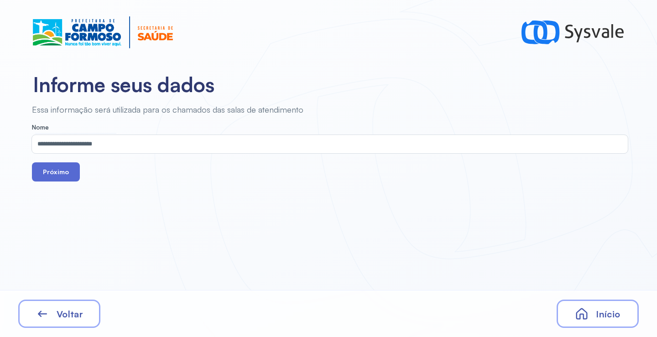
drag, startPoint x: 72, startPoint y: 180, endPoint x: 68, endPoint y: 177, distance: 4.9
click at [70, 178] on button "Próximo" at bounding box center [56, 171] width 48 height 19
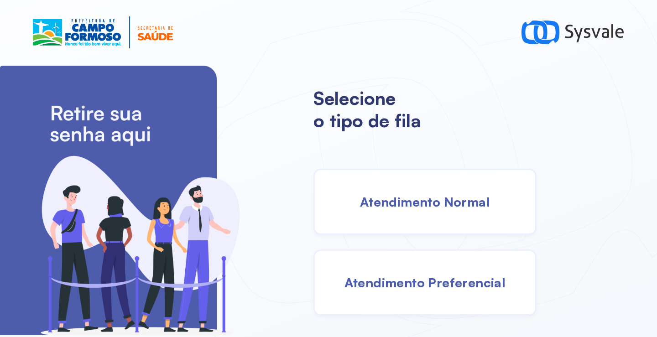
click at [441, 212] on div "Atendimento Normal" at bounding box center [424, 202] width 223 height 66
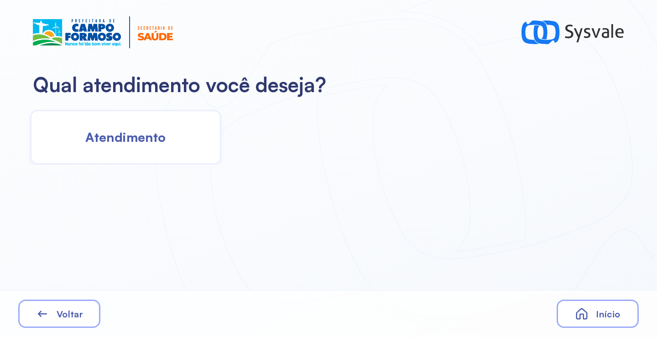
click at [122, 163] on div "Atendimento" at bounding box center [125, 137] width 191 height 55
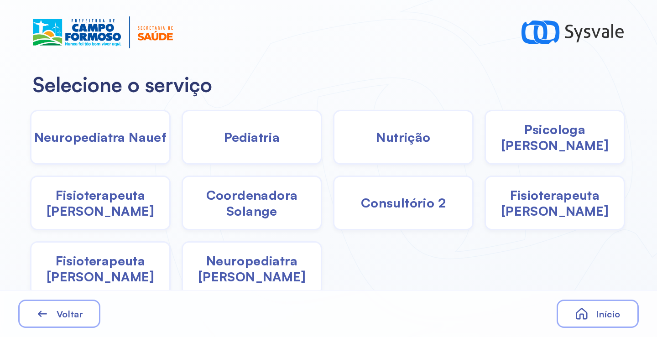
click at [135, 141] on span "Neuropediatra Nauef" at bounding box center [100, 137] width 133 height 16
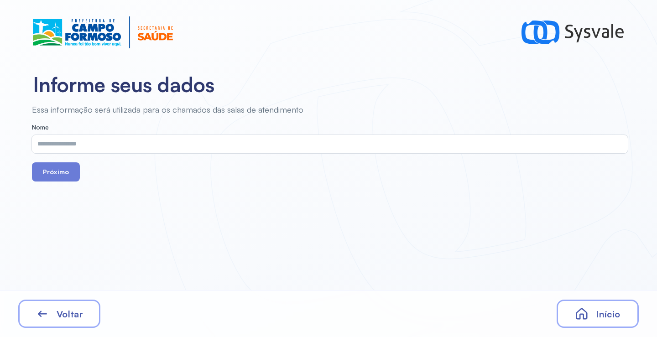
click at [80, 323] on div "Voltar" at bounding box center [59, 314] width 82 height 28
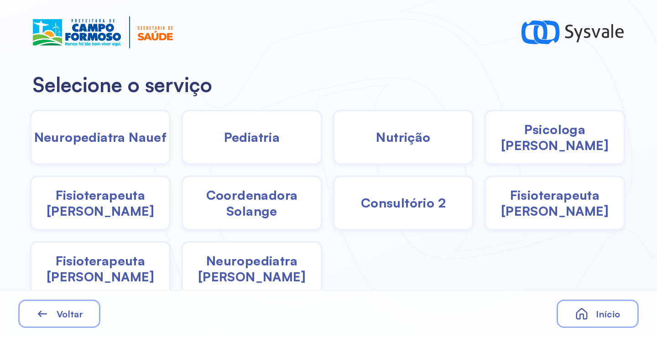
click at [245, 139] on span "Pediatria" at bounding box center [252, 137] width 56 height 16
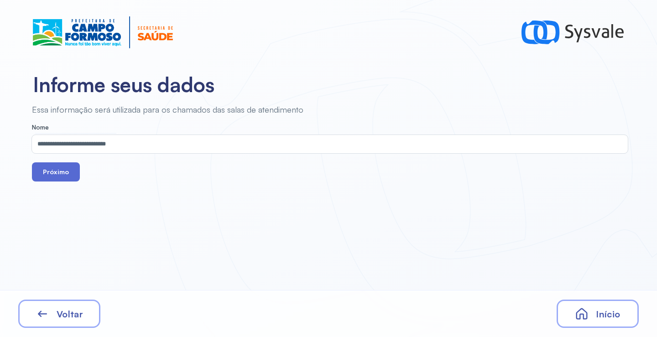
click at [57, 176] on button "Próximo" at bounding box center [56, 171] width 48 height 19
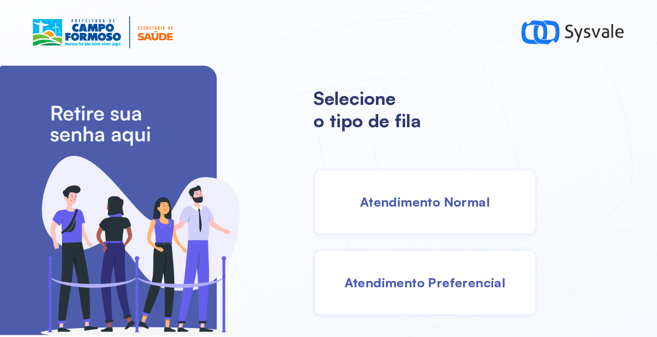
click at [416, 199] on span "Atendimento Normal" at bounding box center [425, 202] width 130 height 16
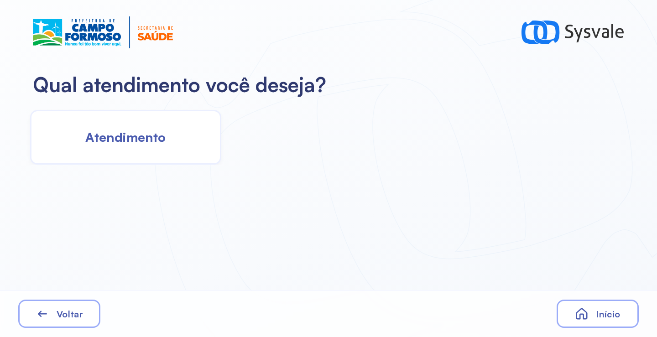
click at [184, 117] on div "Atendimento" at bounding box center [125, 137] width 191 height 55
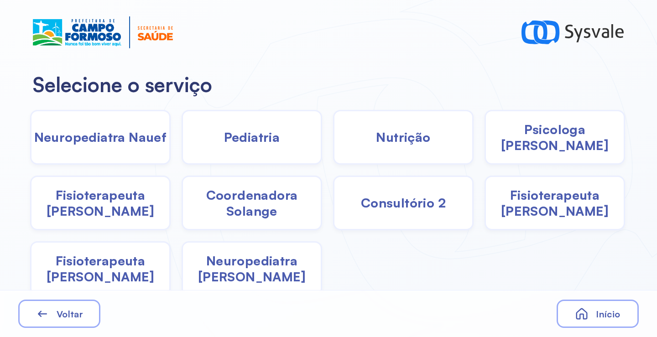
click at [253, 141] on span "Pediatria" at bounding box center [252, 137] width 56 height 16
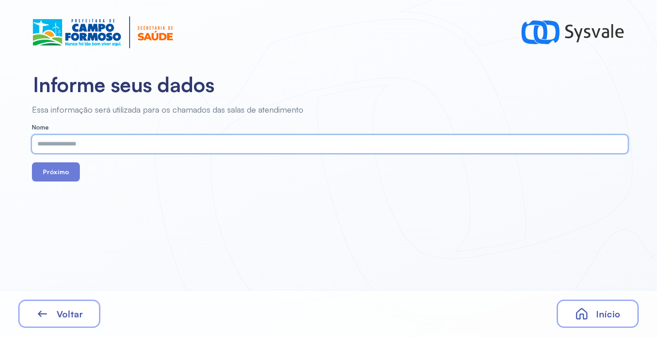
paste input "**********"
click at [55, 144] on input "**********" at bounding box center [328, 144] width 592 height 18
type input "**********"
click at [57, 178] on button "Próximo" at bounding box center [56, 171] width 48 height 19
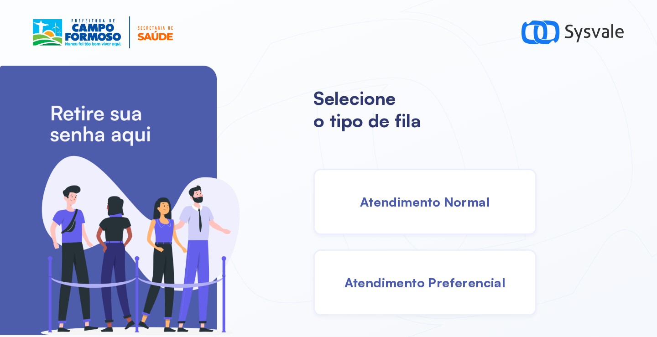
click at [432, 211] on div "Atendimento Normal" at bounding box center [424, 202] width 223 height 66
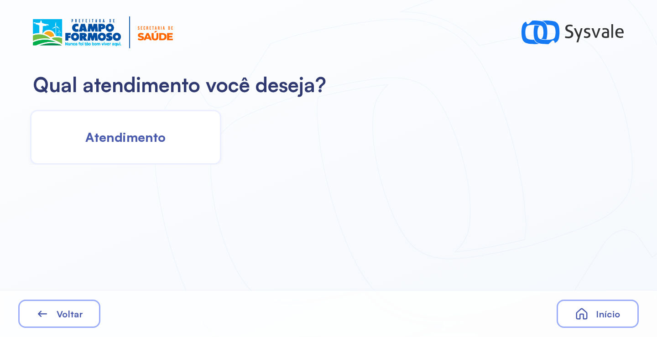
click at [163, 128] on div "Atendimento" at bounding box center [125, 137] width 191 height 55
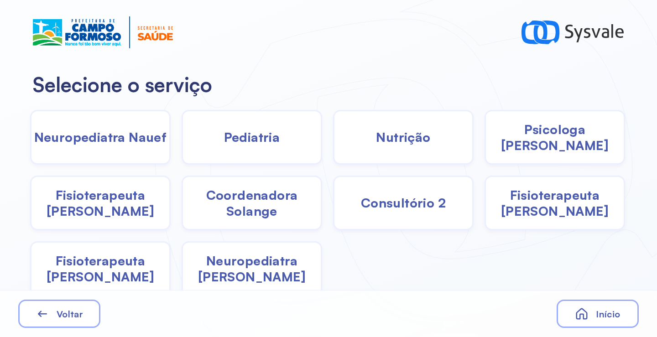
click at [102, 209] on span "Fisioterapeuta [PERSON_NAME]" at bounding box center [100, 203] width 138 height 32
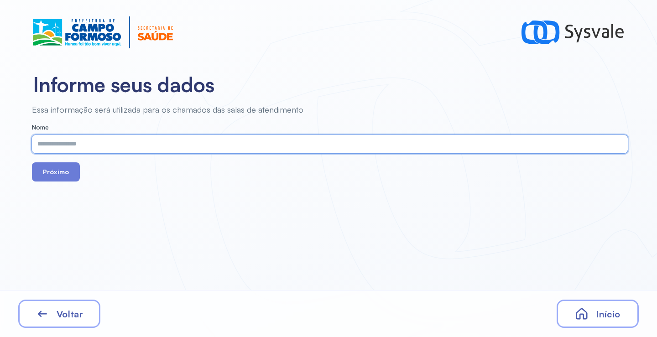
drag, startPoint x: 99, startPoint y: 132, endPoint x: 73, endPoint y: 141, distance: 28.3
paste input "**********"
type input "**********"
click at [54, 175] on button "Próximo" at bounding box center [56, 171] width 48 height 19
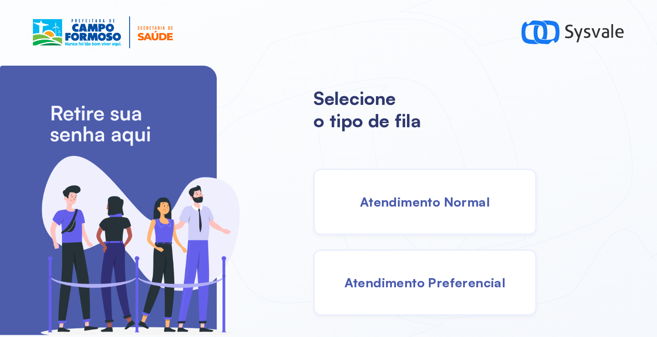
click at [457, 186] on div "Atendimento Normal" at bounding box center [424, 202] width 223 height 66
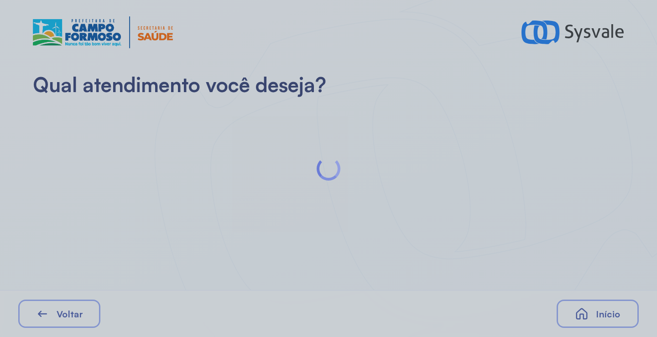
click at [140, 104] on div at bounding box center [328, 168] width 657 height 337
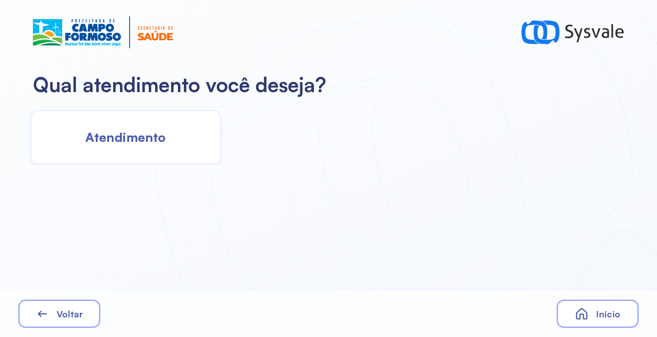
click at [148, 146] on div "Atendimento" at bounding box center [125, 137] width 191 height 55
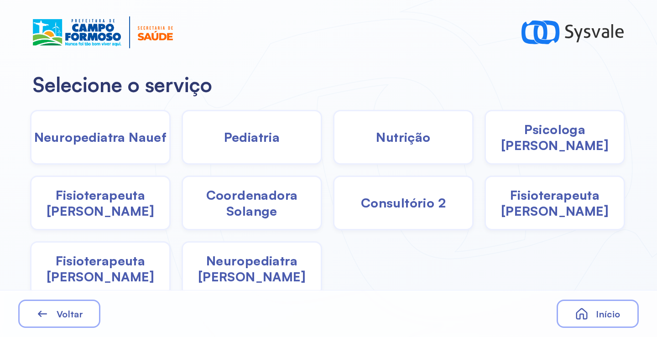
click at [230, 208] on span "Coordenadora Solange" at bounding box center [252, 203] width 138 height 32
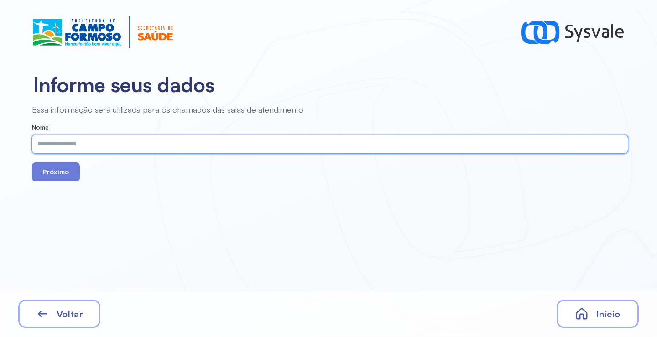
paste input "**********"
type input "**********"
click at [50, 170] on button "Próximo" at bounding box center [56, 171] width 48 height 19
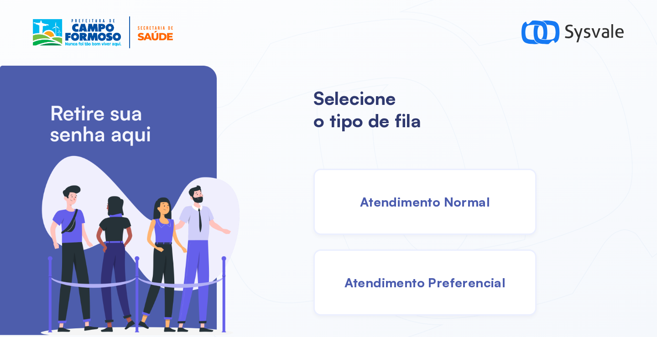
click at [391, 187] on div "Atendimento Normal" at bounding box center [424, 202] width 223 height 66
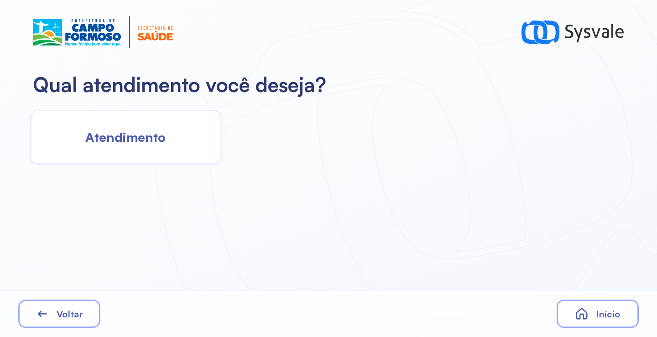
click at [147, 136] on span "Atendimento" at bounding box center [125, 137] width 80 height 16
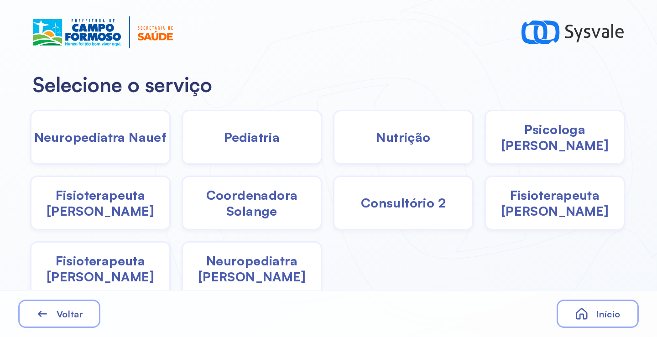
click at [272, 139] on span "Pediatria" at bounding box center [252, 137] width 56 height 16
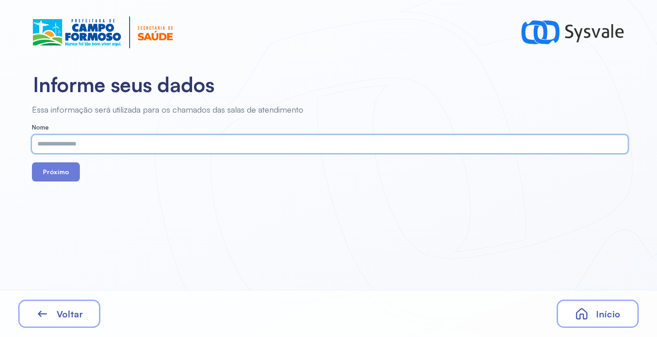
paste input "**********"
type input "**********"
click at [56, 172] on button "Próximo" at bounding box center [56, 171] width 48 height 19
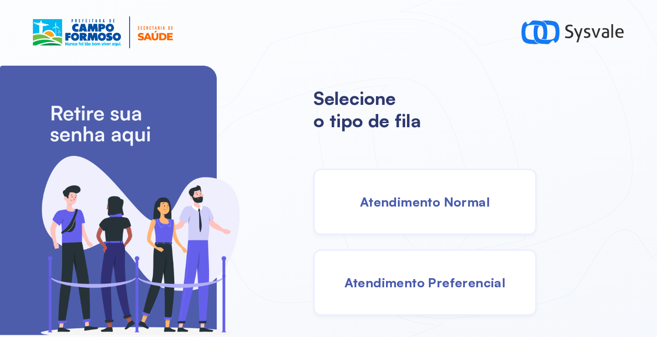
click at [442, 188] on div "Atendimento Normal" at bounding box center [424, 202] width 223 height 66
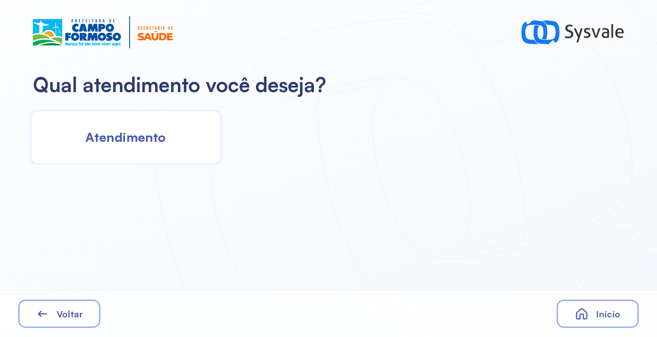
click at [175, 141] on div "Atendimento" at bounding box center [125, 137] width 191 height 55
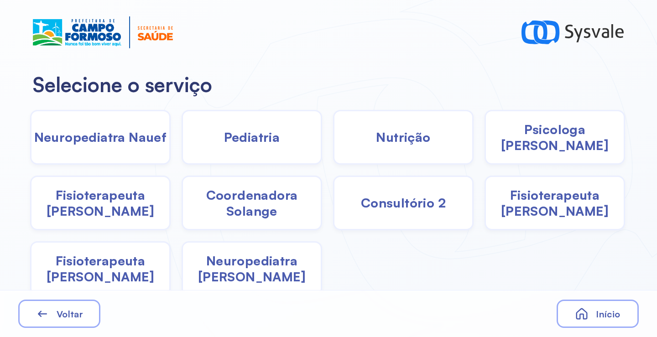
click at [257, 152] on div "Pediatria" at bounding box center [252, 137] width 141 height 55
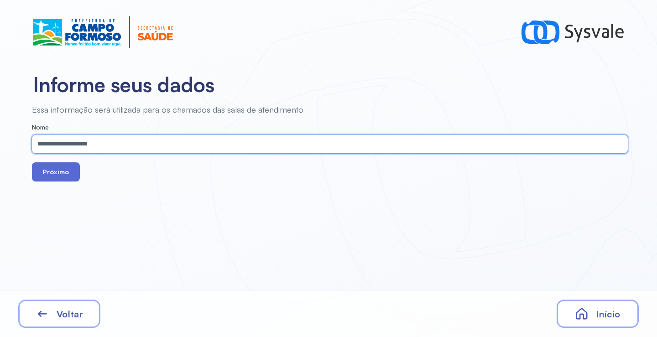
type input "**********"
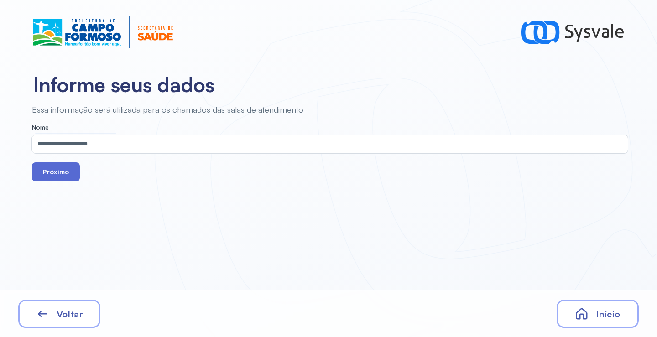
click at [65, 175] on button "Próximo" at bounding box center [56, 171] width 48 height 19
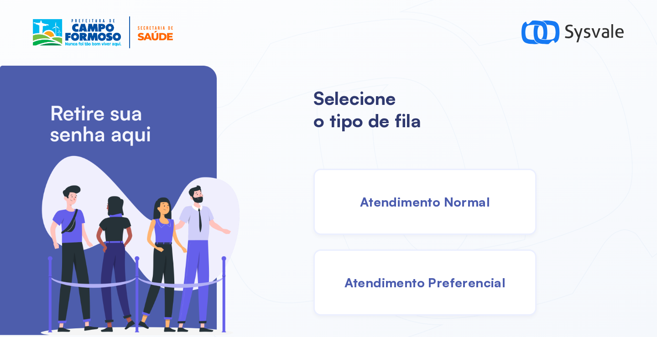
click at [423, 206] on span "Atendimento Normal" at bounding box center [425, 202] width 130 height 16
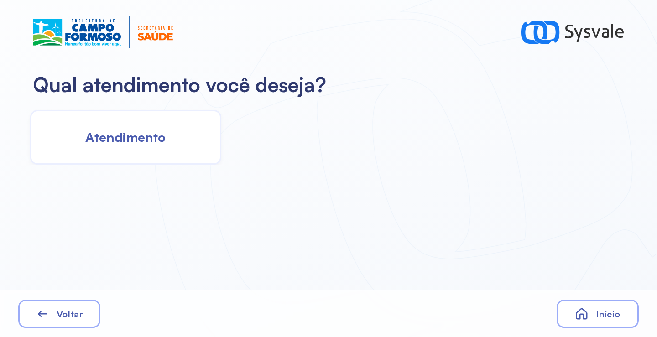
click at [146, 140] on span "Atendimento" at bounding box center [125, 137] width 80 height 16
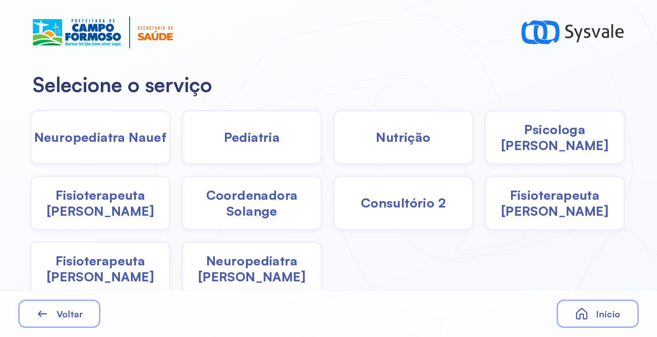
drag, startPoint x: 237, startPoint y: 209, endPoint x: 233, endPoint y: 207, distance: 5.1
click at [233, 207] on span "Coordenadora Solange" at bounding box center [252, 203] width 138 height 32
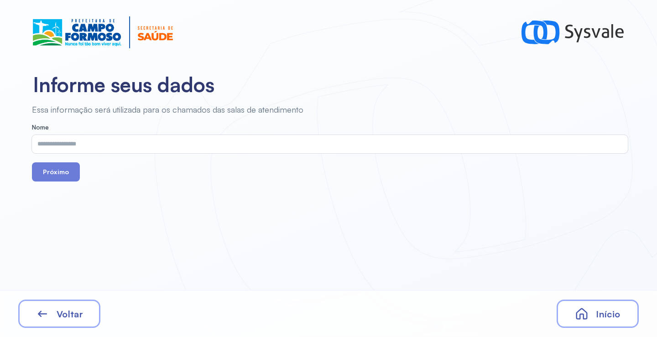
drag, startPoint x: 151, startPoint y: 158, endPoint x: 143, endPoint y: 154, distance: 8.8
drag, startPoint x: 143, startPoint y: 154, endPoint x: 93, endPoint y: 144, distance: 51.3
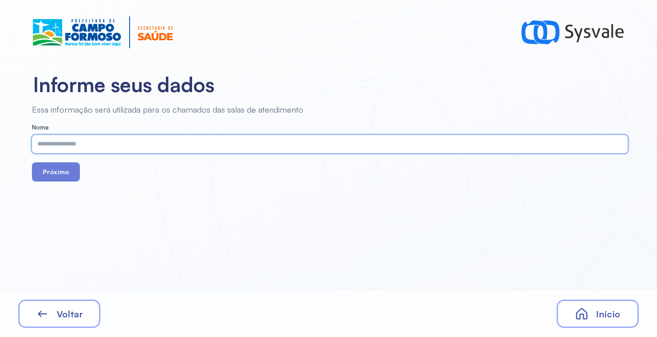
paste input "**********"
type input "**********"
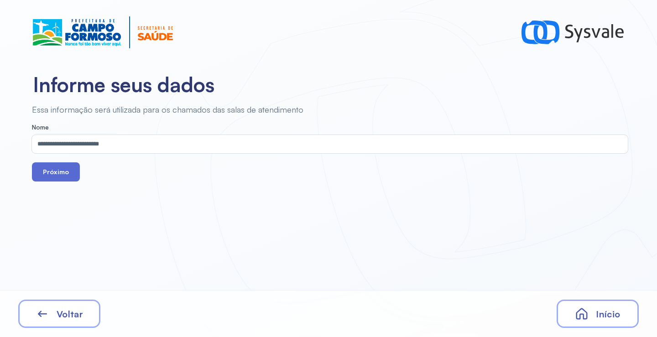
click at [56, 165] on button "Próximo" at bounding box center [56, 171] width 48 height 19
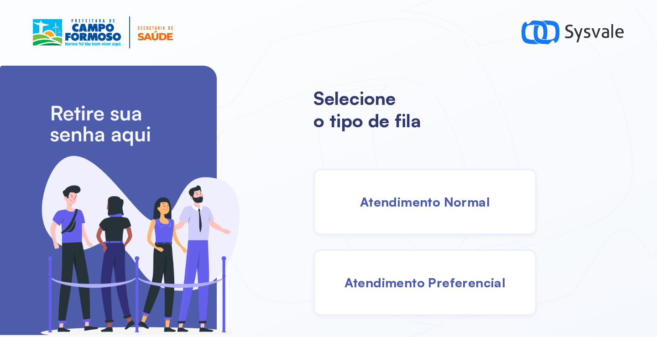
click at [432, 205] on span "Atendimento Normal" at bounding box center [425, 202] width 130 height 16
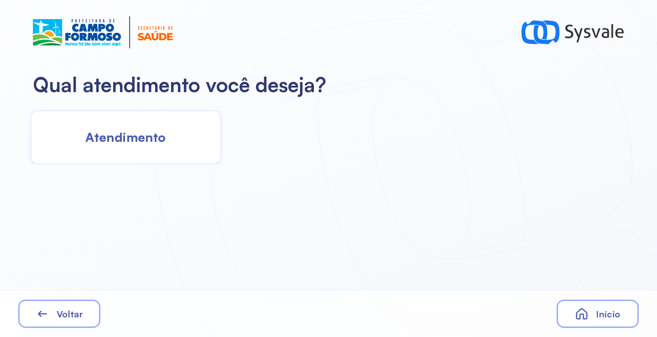
click at [167, 149] on div "Atendimento" at bounding box center [125, 137] width 191 height 55
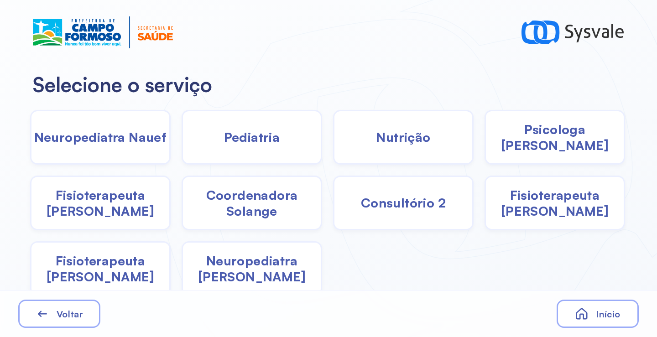
click at [418, 157] on div "Nutrição" at bounding box center [403, 137] width 141 height 55
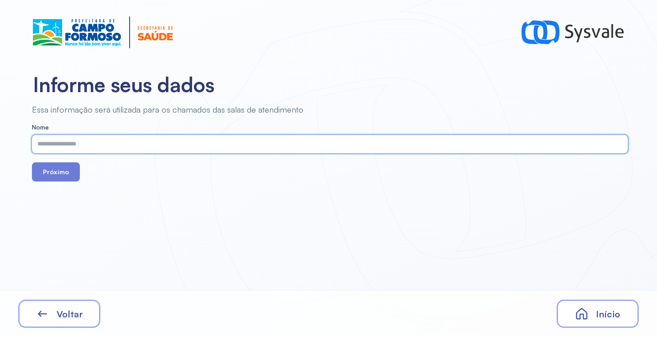
paste input "**********"
type input "**********"
click at [61, 170] on button "Próximo" at bounding box center [56, 171] width 48 height 19
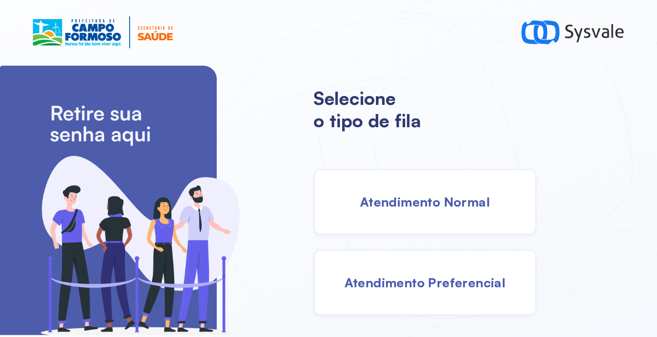
click at [446, 213] on div "Atendimento Normal" at bounding box center [424, 202] width 223 height 66
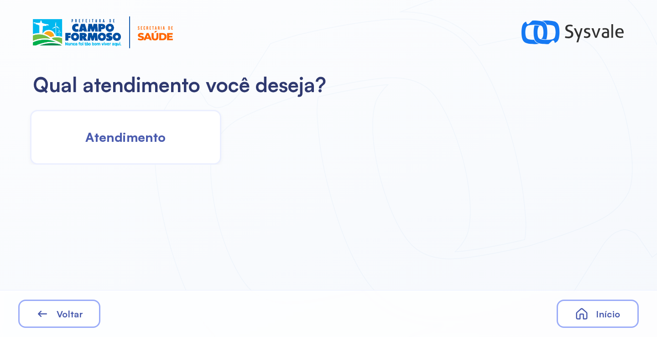
click at [151, 129] on div "Atendimento" at bounding box center [125, 137] width 191 height 55
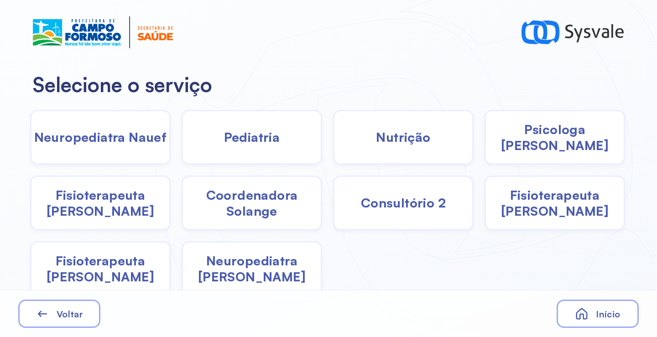
click at [253, 212] on span "Coordenadora Solange" at bounding box center [252, 203] width 138 height 32
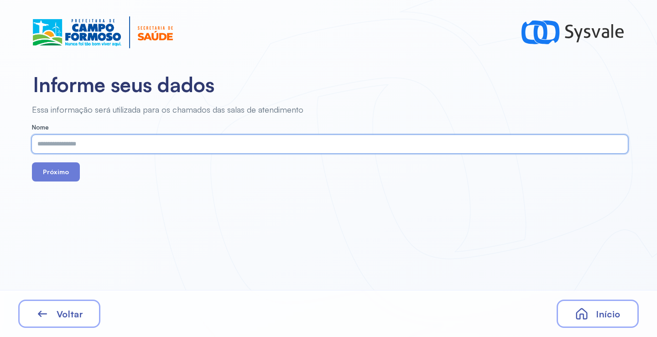
paste input "**********"
type input "**********"
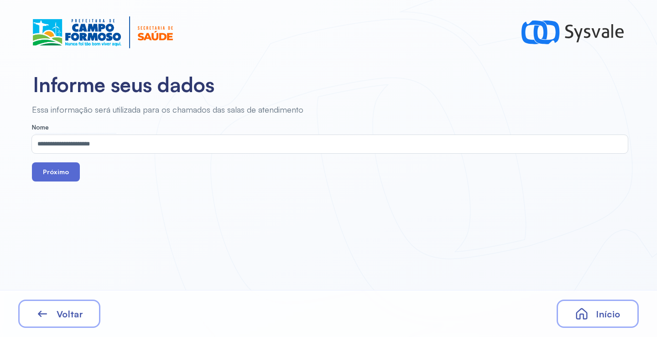
click at [50, 173] on button "Próximo" at bounding box center [56, 171] width 48 height 19
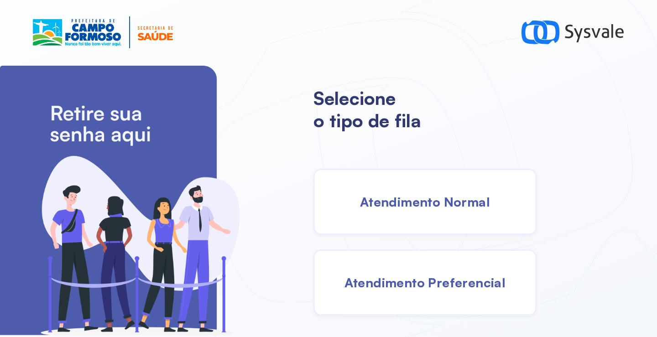
click at [421, 216] on div "Atendimento Normal" at bounding box center [424, 202] width 223 height 66
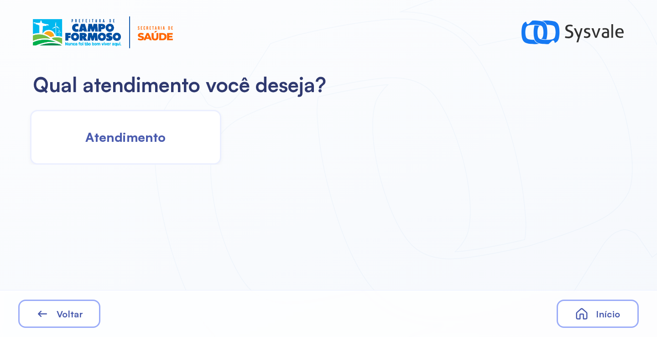
click at [161, 134] on span "Atendimento" at bounding box center [125, 137] width 80 height 16
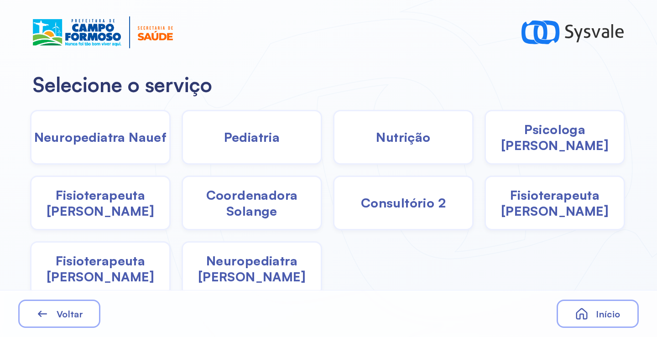
click at [246, 211] on span "Coordenadora Solange" at bounding box center [252, 203] width 138 height 32
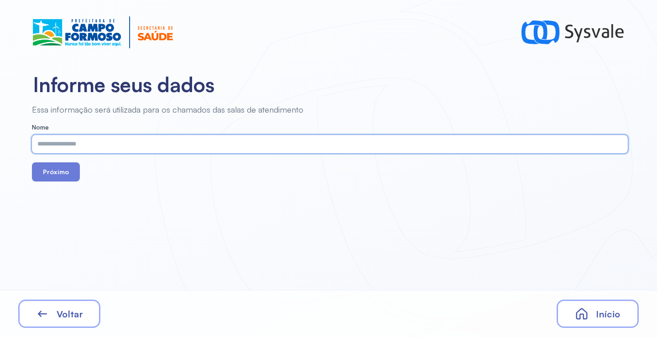
paste input "**********"
type input "**********"
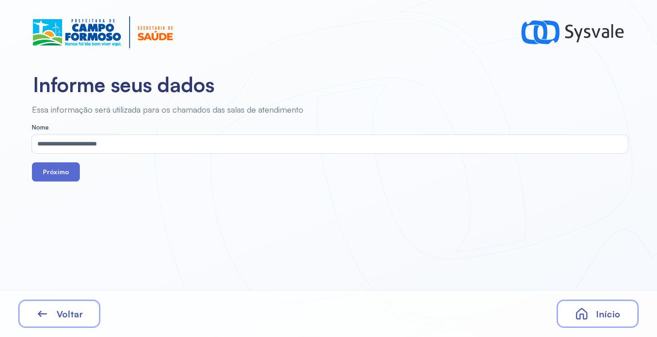
click at [57, 175] on button "Próximo" at bounding box center [56, 171] width 48 height 19
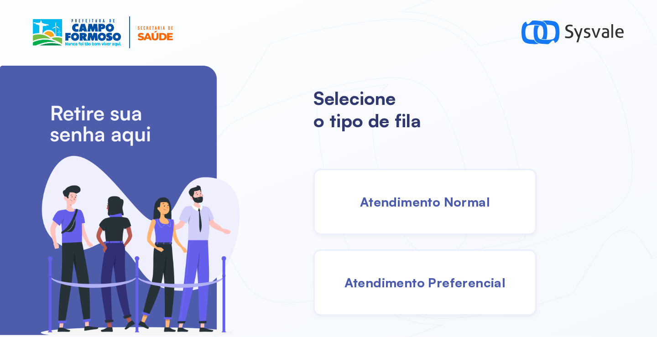
drag, startPoint x: 413, startPoint y: 207, endPoint x: 401, endPoint y: 203, distance: 12.4
click at [401, 203] on span "Atendimento Normal" at bounding box center [425, 202] width 130 height 16
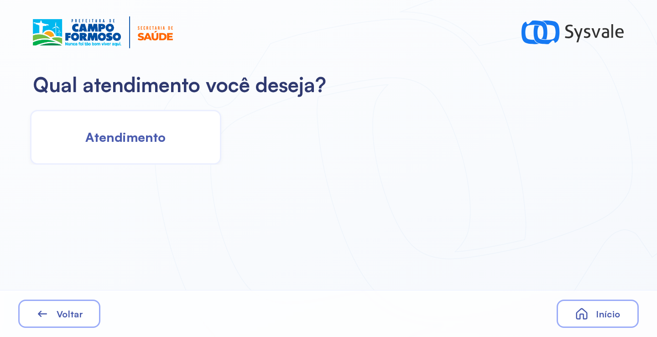
click at [167, 143] on div "Atendimento" at bounding box center [125, 137] width 191 height 55
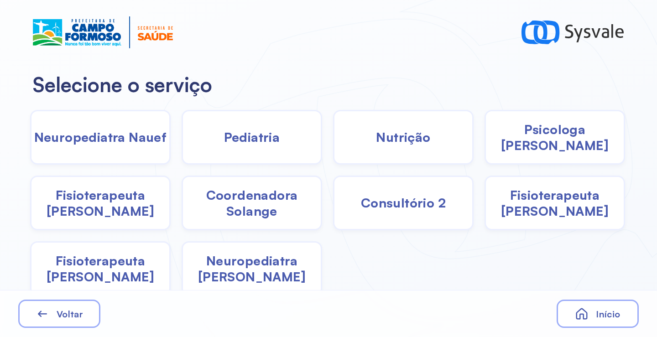
click at [278, 209] on span "Coordenadora Solange" at bounding box center [252, 203] width 138 height 32
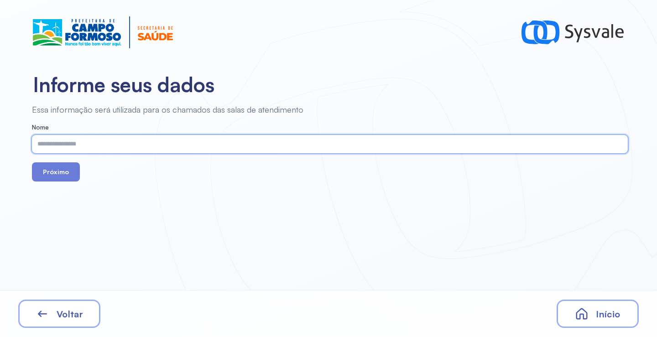
paste input "**********"
type input "**********"
click at [51, 178] on button "Próximo" at bounding box center [56, 171] width 48 height 19
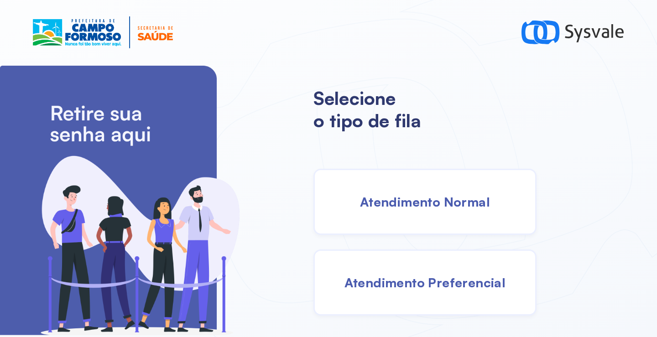
click at [446, 216] on div "Atendimento Normal" at bounding box center [424, 202] width 223 height 66
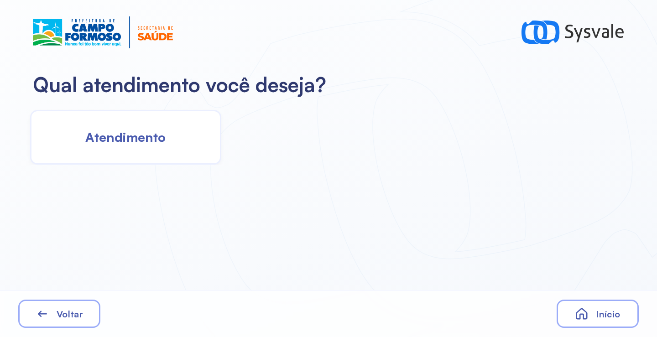
click at [146, 146] on div "Atendimento" at bounding box center [125, 137] width 191 height 55
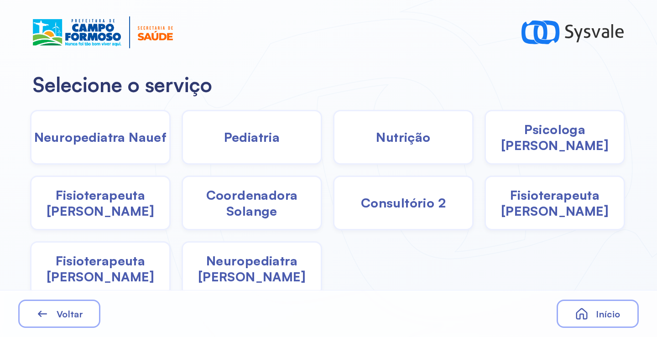
click at [533, 142] on span "Psicologa [PERSON_NAME]" at bounding box center [555, 137] width 138 height 32
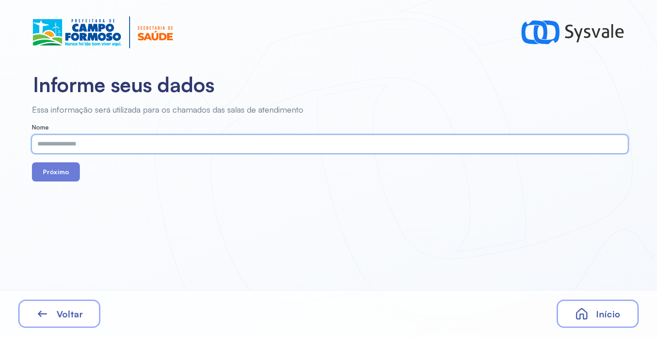
paste input "**********"
type input "**********"
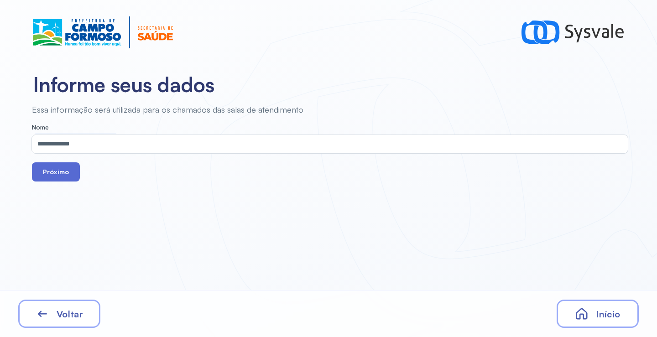
click at [57, 178] on button "Próximo" at bounding box center [56, 171] width 48 height 19
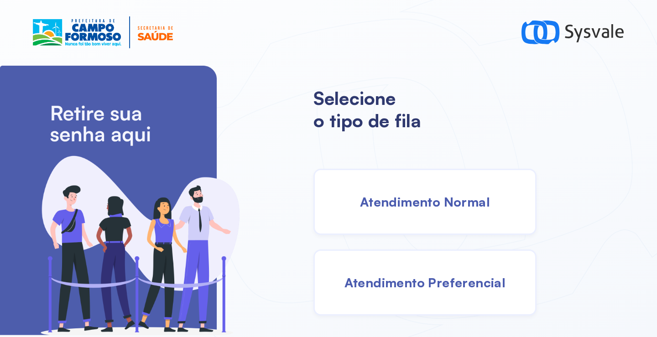
click at [415, 208] on span "Atendimento Normal" at bounding box center [425, 202] width 130 height 16
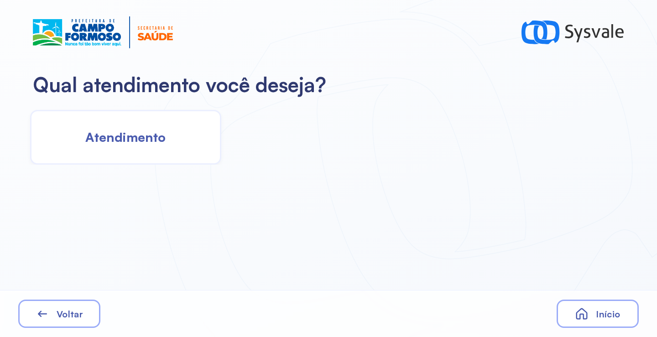
click at [132, 142] on span "Atendimento" at bounding box center [125, 137] width 80 height 16
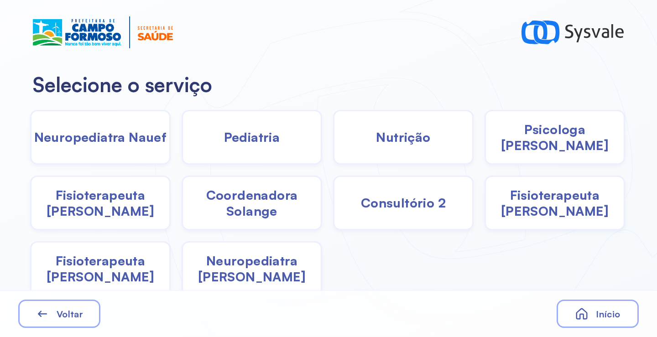
click at [380, 142] on span "Nutrição" at bounding box center [403, 137] width 54 height 16
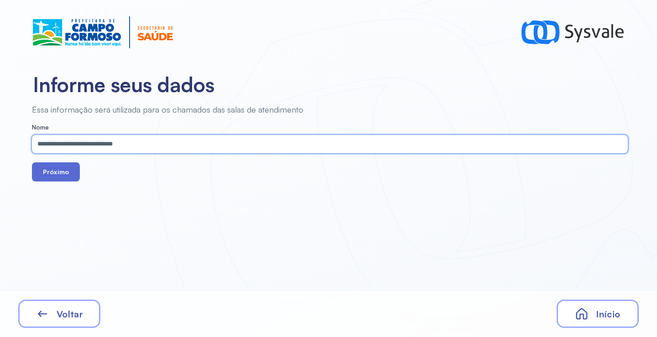
type input "**********"
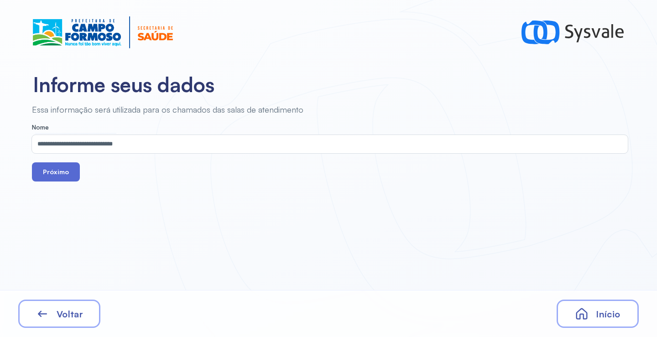
click at [58, 172] on button "Próximo" at bounding box center [56, 171] width 48 height 19
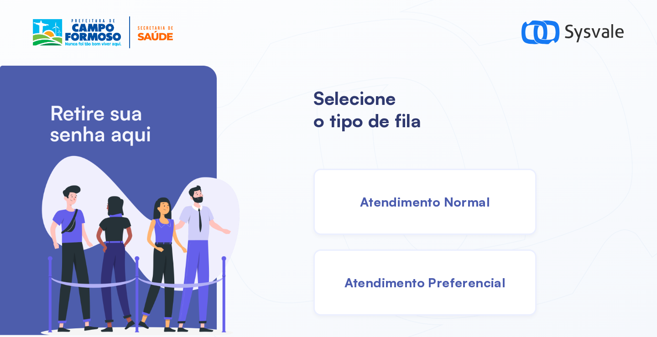
click at [367, 193] on div "Atendimento Normal" at bounding box center [424, 202] width 223 height 66
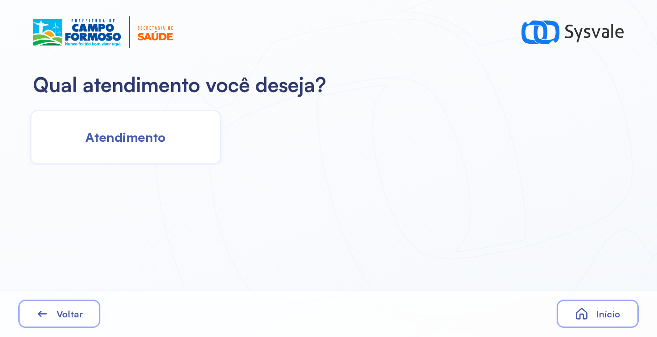
click at [163, 140] on span "Atendimento" at bounding box center [125, 137] width 80 height 16
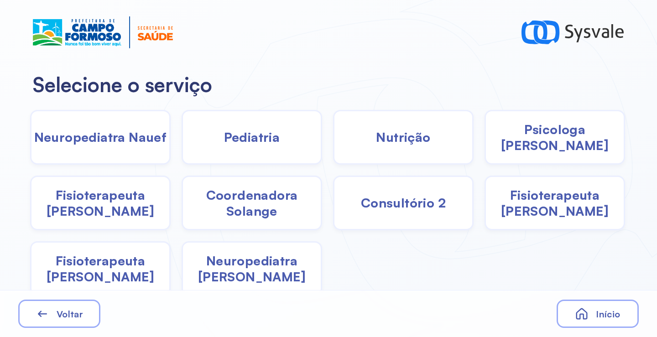
click at [526, 144] on span "Psicologa [PERSON_NAME]" at bounding box center [555, 137] width 138 height 32
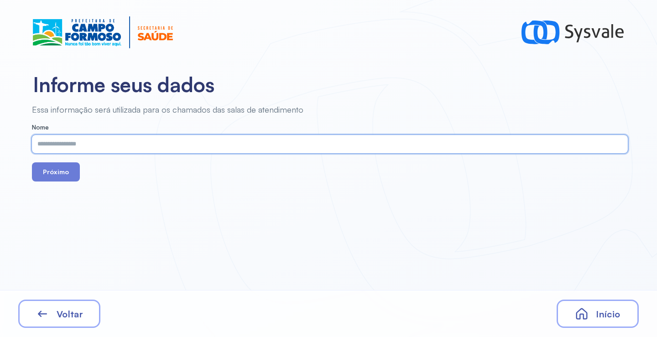
paste input "**********"
type input "**********"
click at [61, 173] on button "Próximo" at bounding box center [56, 171] width 48 height 19
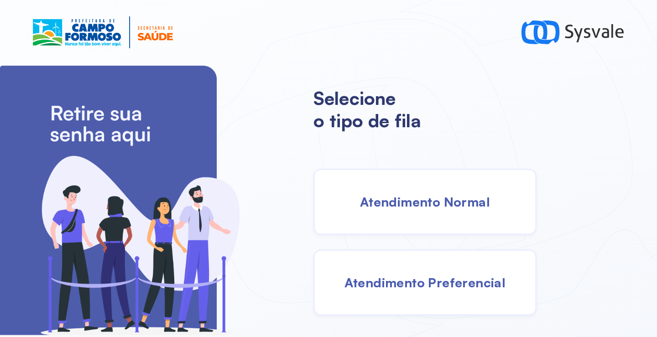
drag, startPoint x: 390, startPoint y: 193, endPoint x: 384, endPoint y: 193, distance: 5.5
click at [384, 193] on div "Atendimento Normal" at bounding box center [424, 202] width 223 height 66
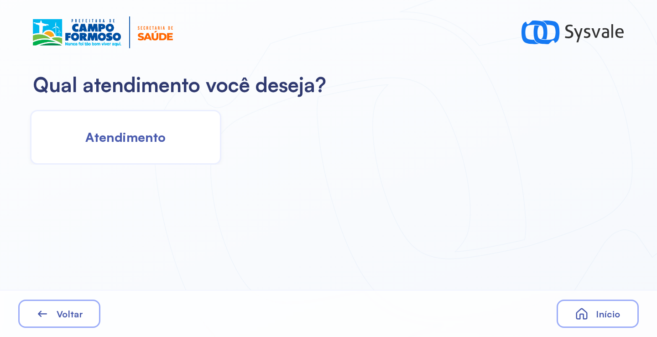
click at [161, 140] on span "Atendimento" at bounding box center [125, 137] width 80 height 16
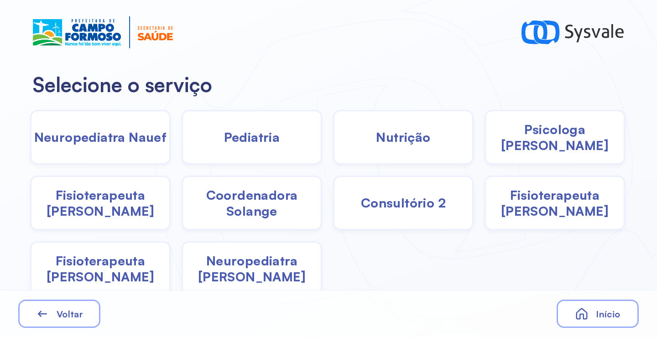
click at [258, 139] on span "Pediatria" at bounding box center [252, 137] width 56 height 16
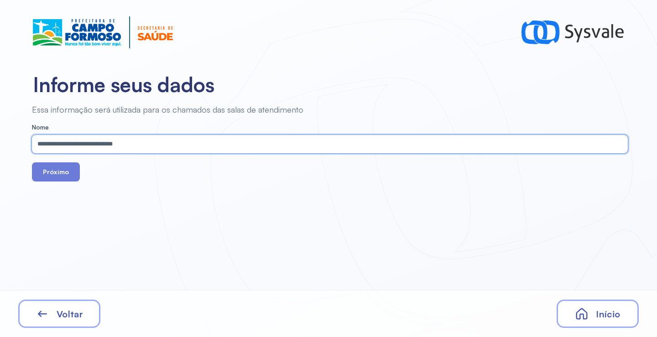
type input "**********"
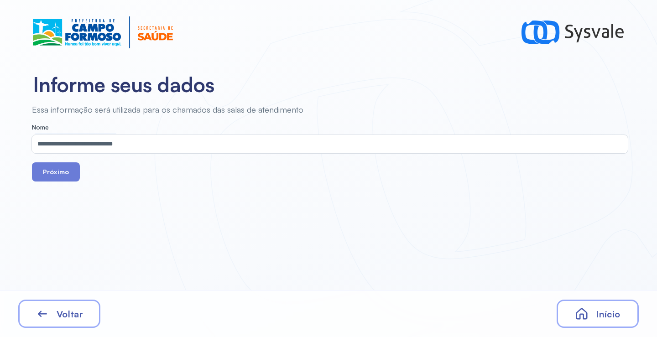
click at [79, 167] on div "Próximo" at bounding box center [330, 171] width 596 height 19
click at [65, 176] on button "Próximo" at bounding box center [56, 171] width 48 height 19
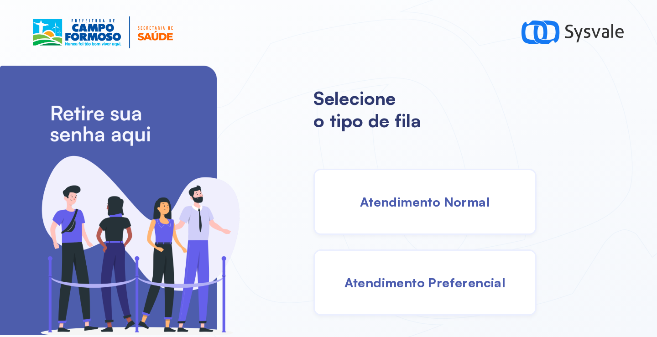
click at [445, 225] on div "Atendimento Normal" at bounding box center [424, 202] width 223 height 66
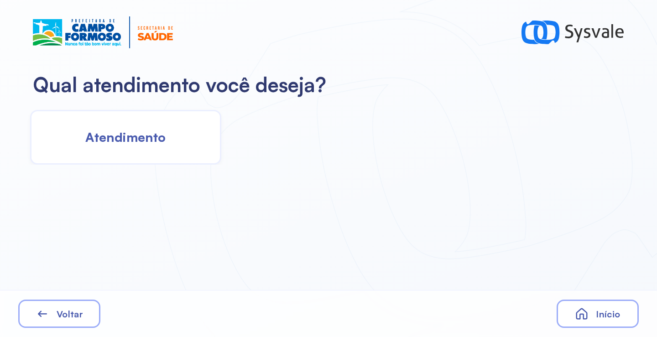
click at [152, 135] on span "Atendimento" at bounding box center [125, 137] width 80 height 16
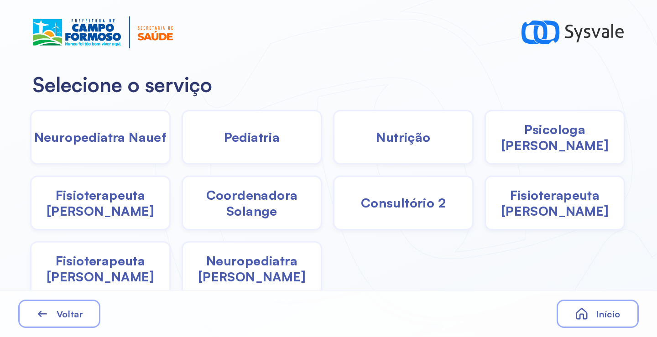
click at [289, 144] on div "Pediatria" at bounding box center [252, 137] width 141 height 55
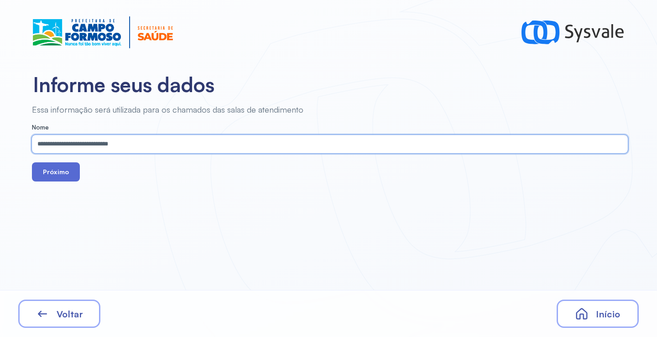
click at [39, 171] on button "Próximo" at bounding box center [56, 171] width 48 height 19
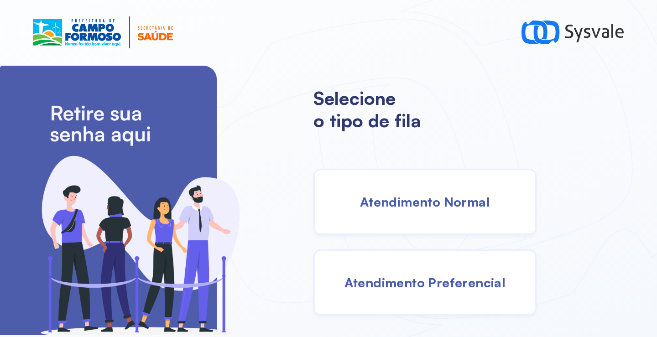
drag, startPoint x: 471, startPoint y: 206, endPoint x: 465, endPoint y: 205, distance: 6.5
click at [465, 205] on span "Atendimento Normal" at bounding box center [425, 202] width 130 height 16
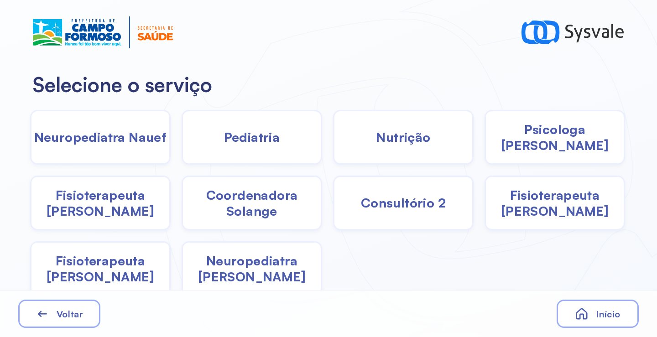
click at [526, 131] on span "Psicologa [PERSON_NAME]" at bounding box center [555, 137] width 138 height 32
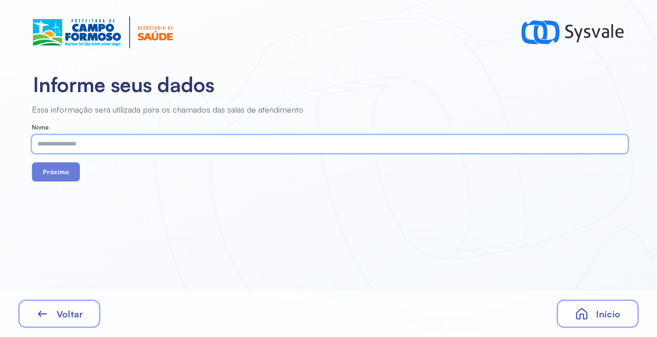
paste input "**********"
type input "**********"
click at [60, 175] on button "Próximo" at bounding box center [56, 171] width 48 height 19
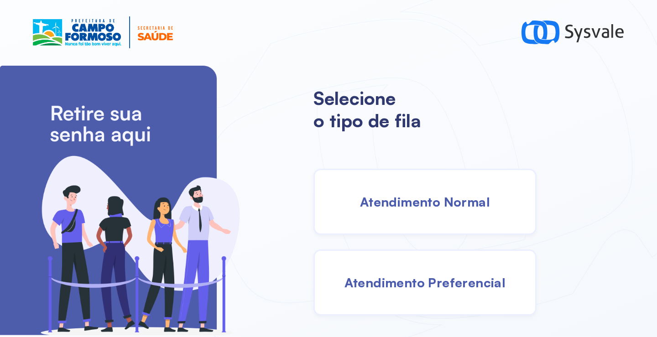
click at [439, 190] on div "Atendimento Normal" at bounding box center [424, 202] width 223 height 66
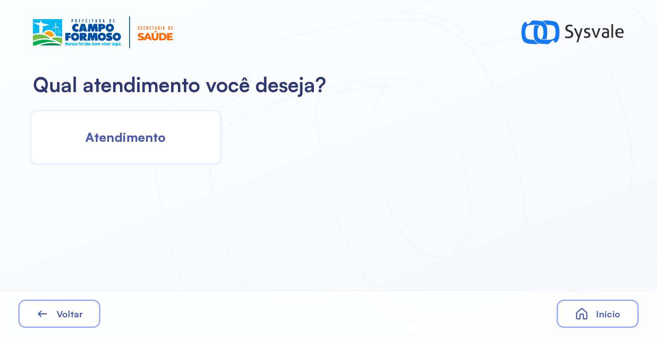
click at [152, 142] on span "Atendimento" at bounding box center [125, 137] width 80 height 16
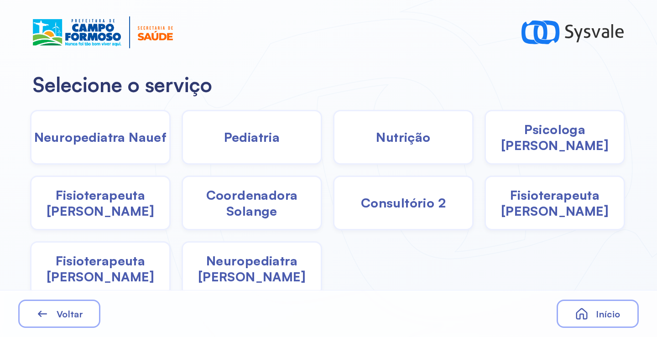
click at [259, 143] on span "Pediatria" at bounding box center [252, 137] width 56 height 16
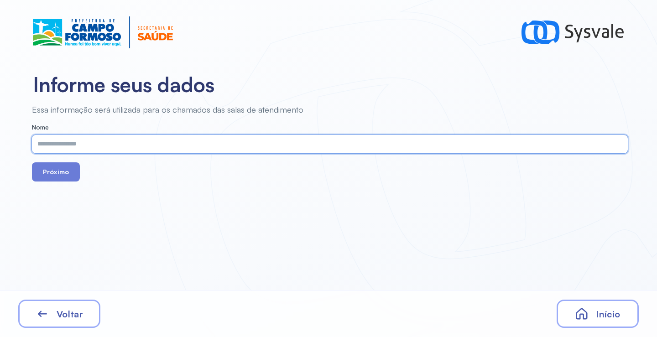
paste input "**********"
type input "**********"
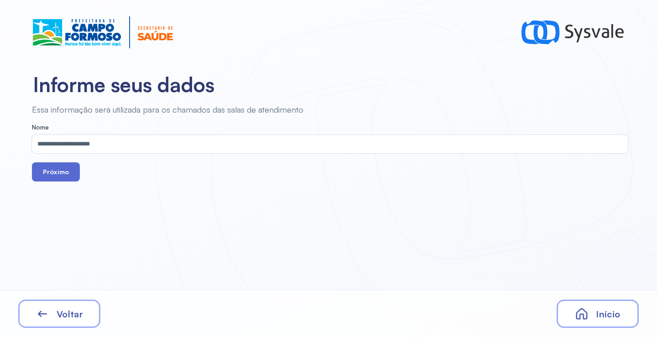
click at [40, 177] on button "Próximo" at bounding box center [56, 171] width 48 height 19
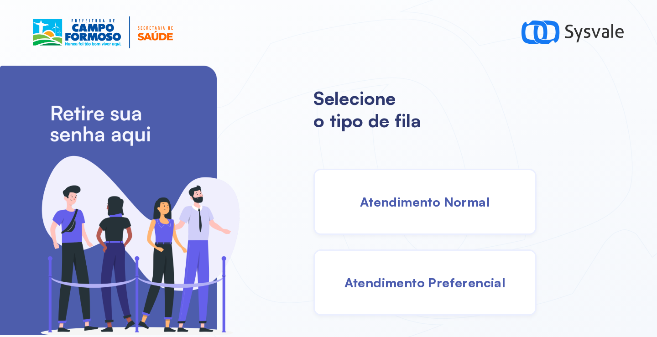
click at [416, 194] on span "Atendimento Normal" at bounding box center [425, 202] width 130 height 16
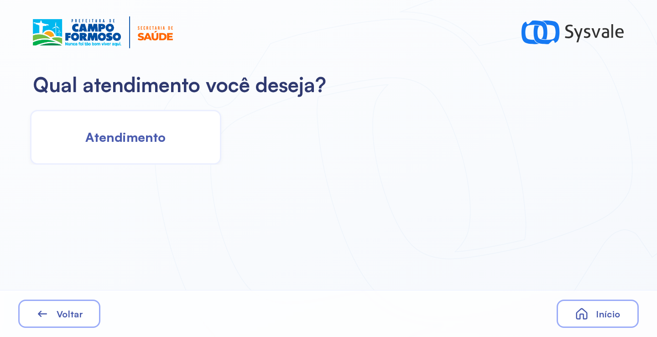
click at [129, 126] on div "Atendimento" at bounding box center [125, 137] width 191 height 55
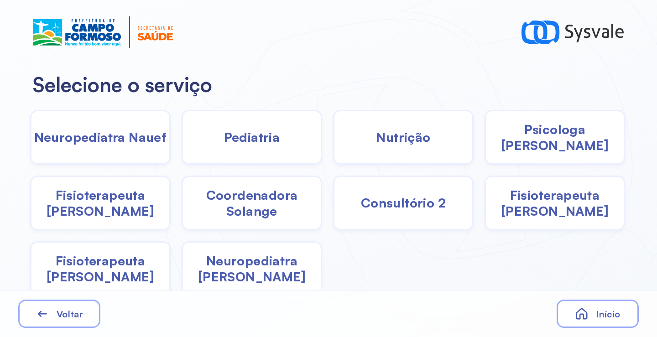
click at [532, 137] on span "Psicologa [PERSON_NAME]" at bounding box center [555, 137] width 138 height 32
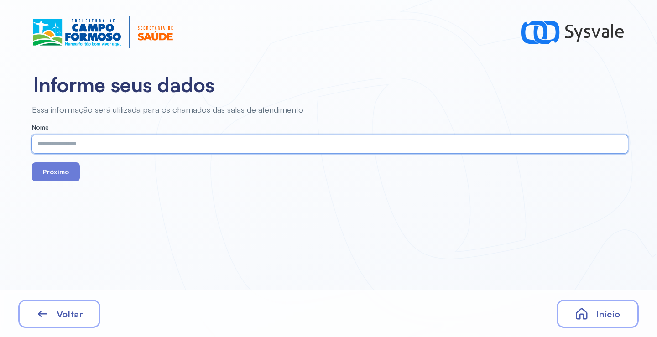
paste input "**********"
type input "**********"
click at [61, 170] on button "Próximo" at bounding box center [56, 171] width 48 height 19
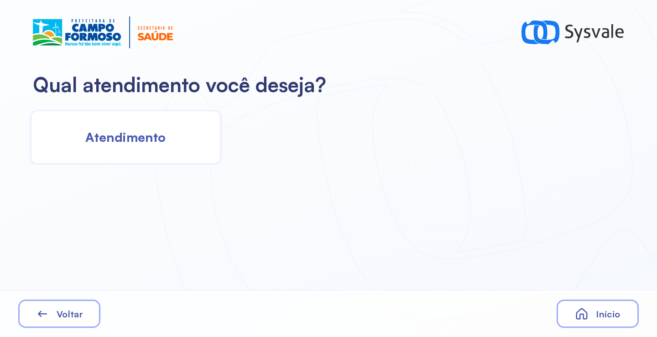
click at [140, 155] on div "Atendimento" at bounding box center [125, 137] width 191 height 55
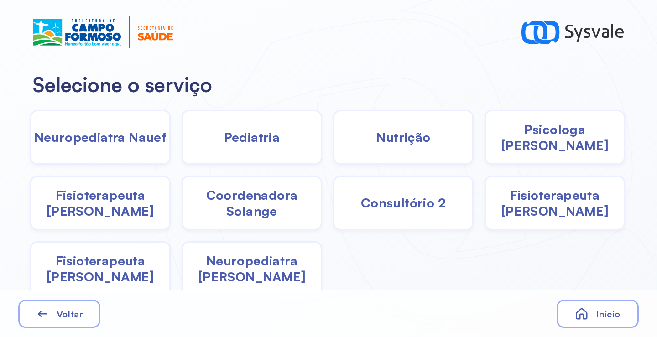
click at [271, 213] on span "Coordenadora Solange" at bounding box center [252, 203] width 138 height 32
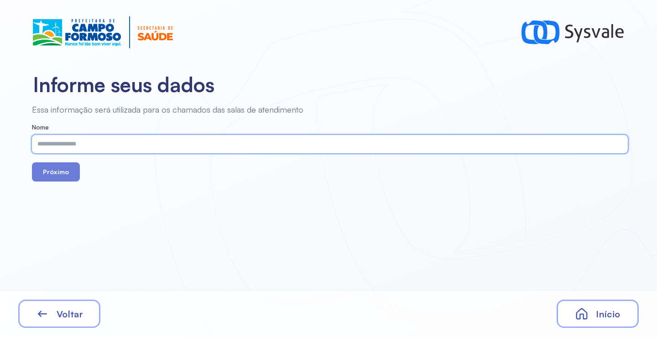
paste input "**********"
type input "**********"
click at [66, 168] on button "Próximo" at bounding box center [56, 171] width 48 height 19
